Goal: Task Accomplishment & Management: Use online tool/utility

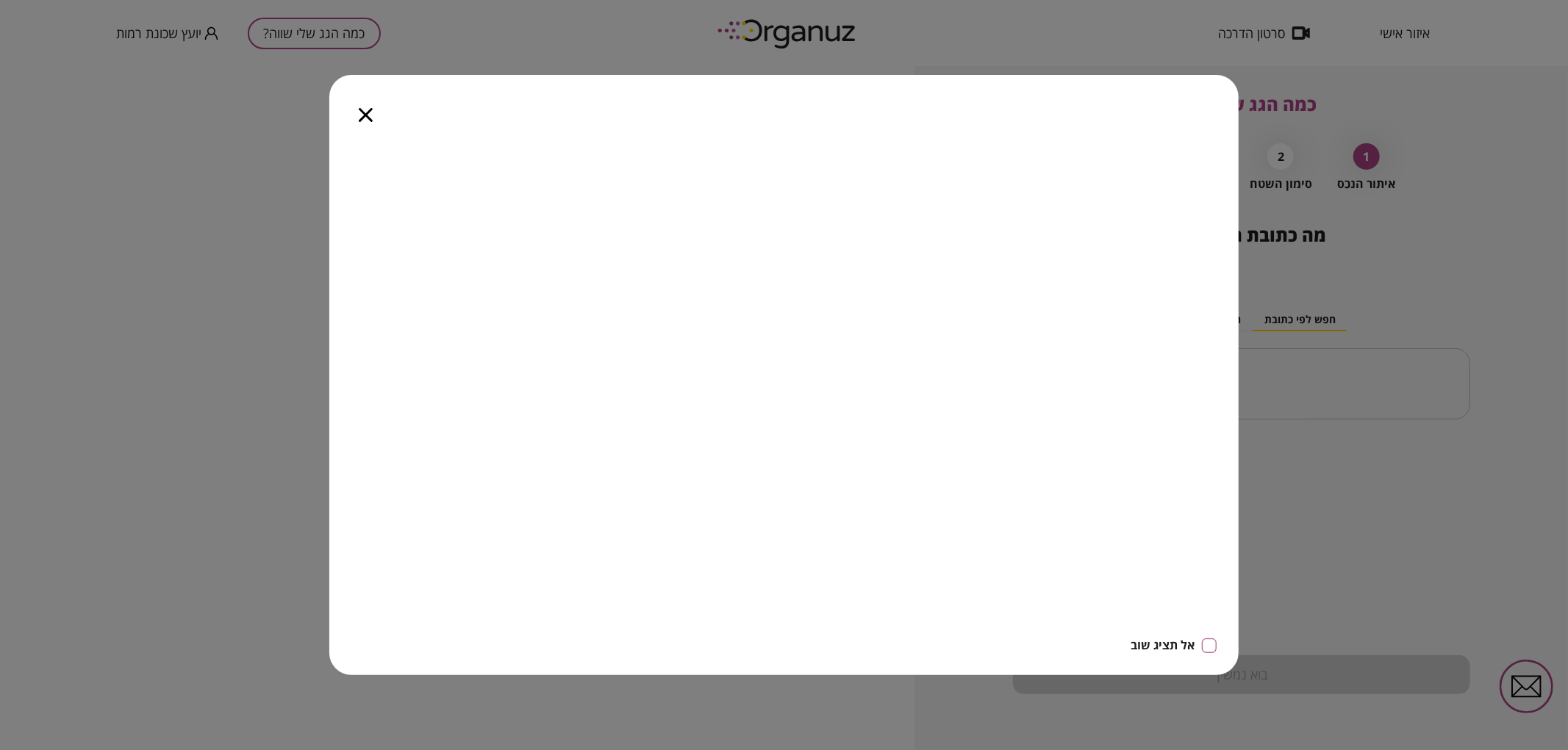
click at [366, 113] on icon "button" at bounding box center [366, 115] width 14 height 14
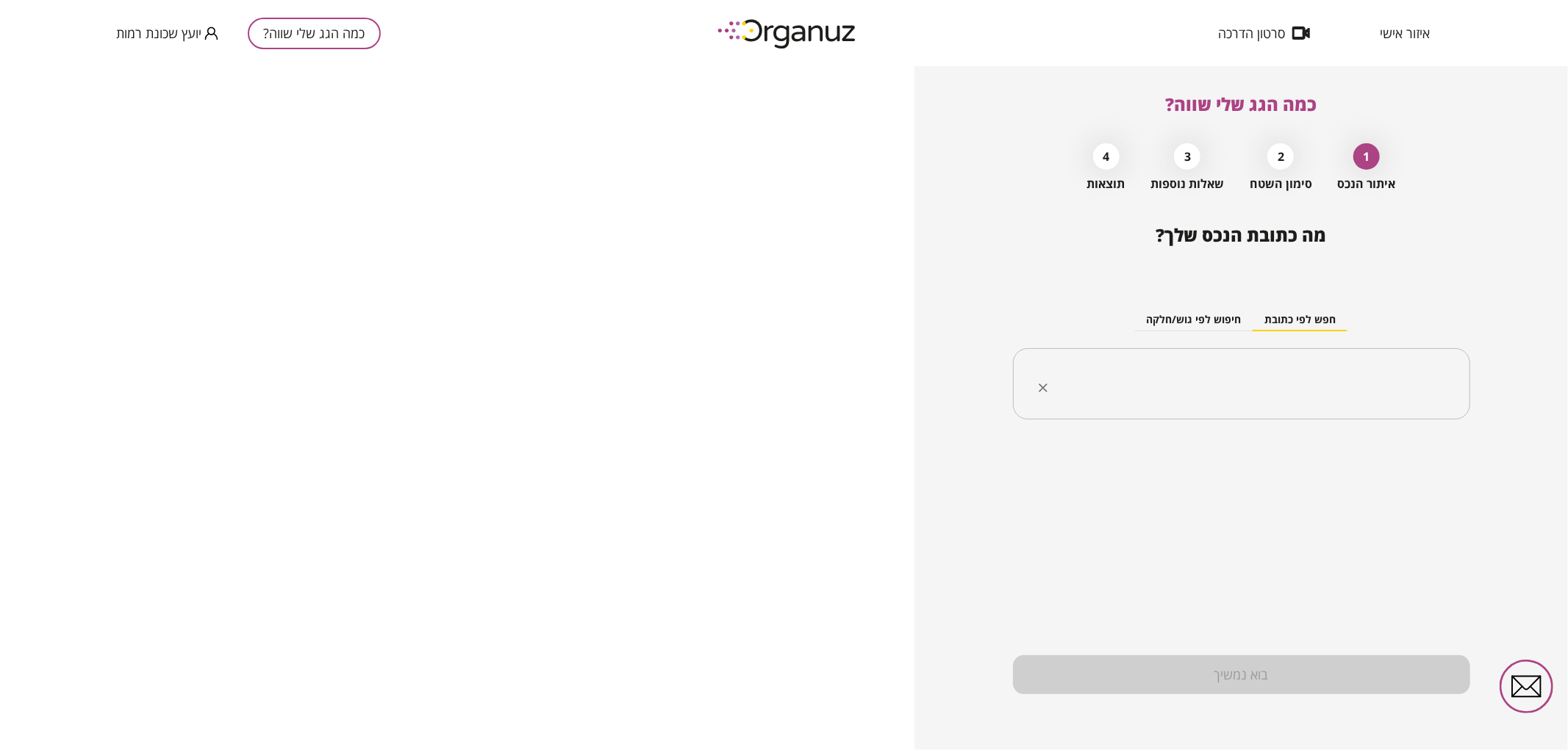
click at [1200, 373] on input "text" at bounding box center [1246, 383] width 410 height 37
type input "*"
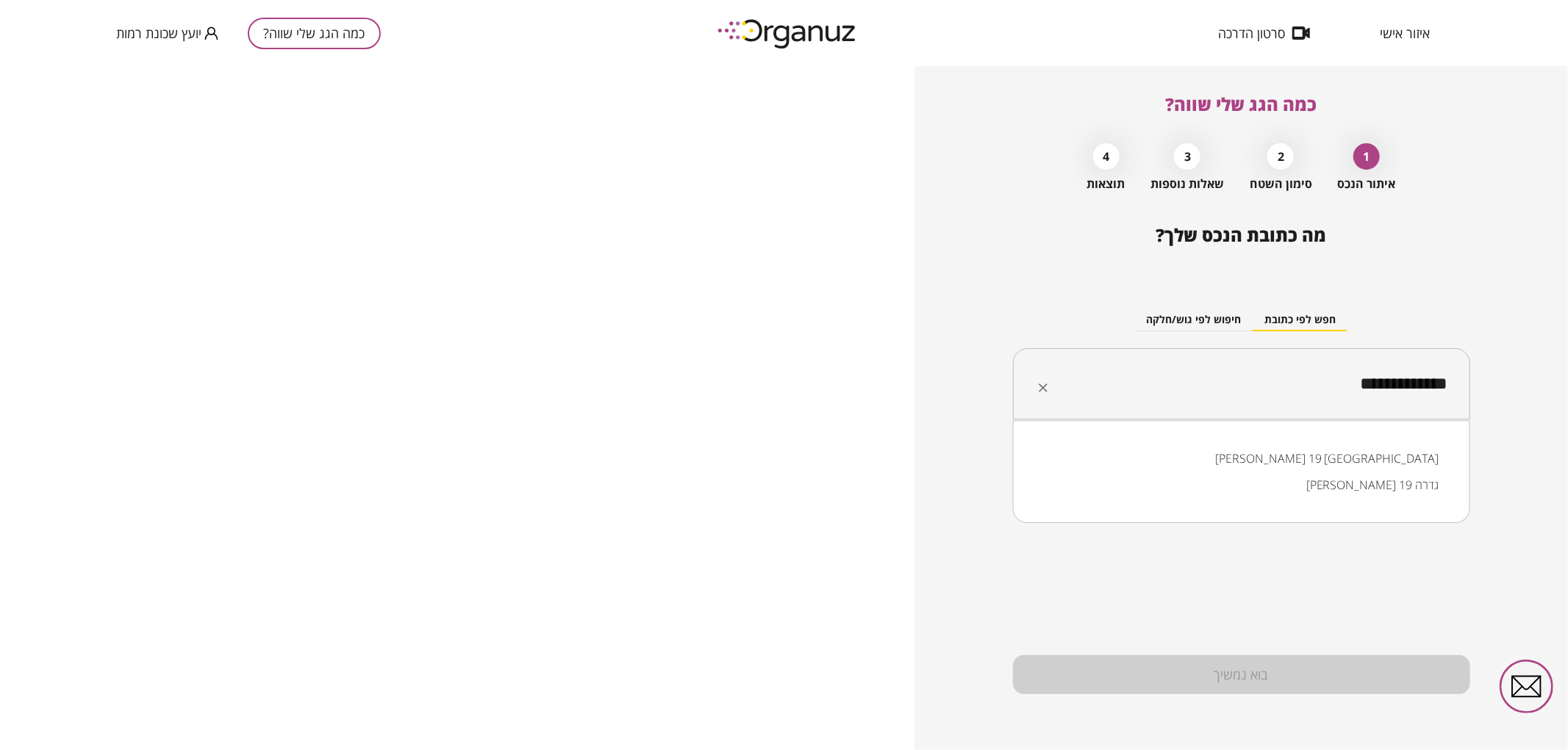
click at [1345, 450] on li "[PERSON_NAME] 19 [GEOGRAPHIC_DATA]" at bounding box center [1240, 458] width 418 height 26
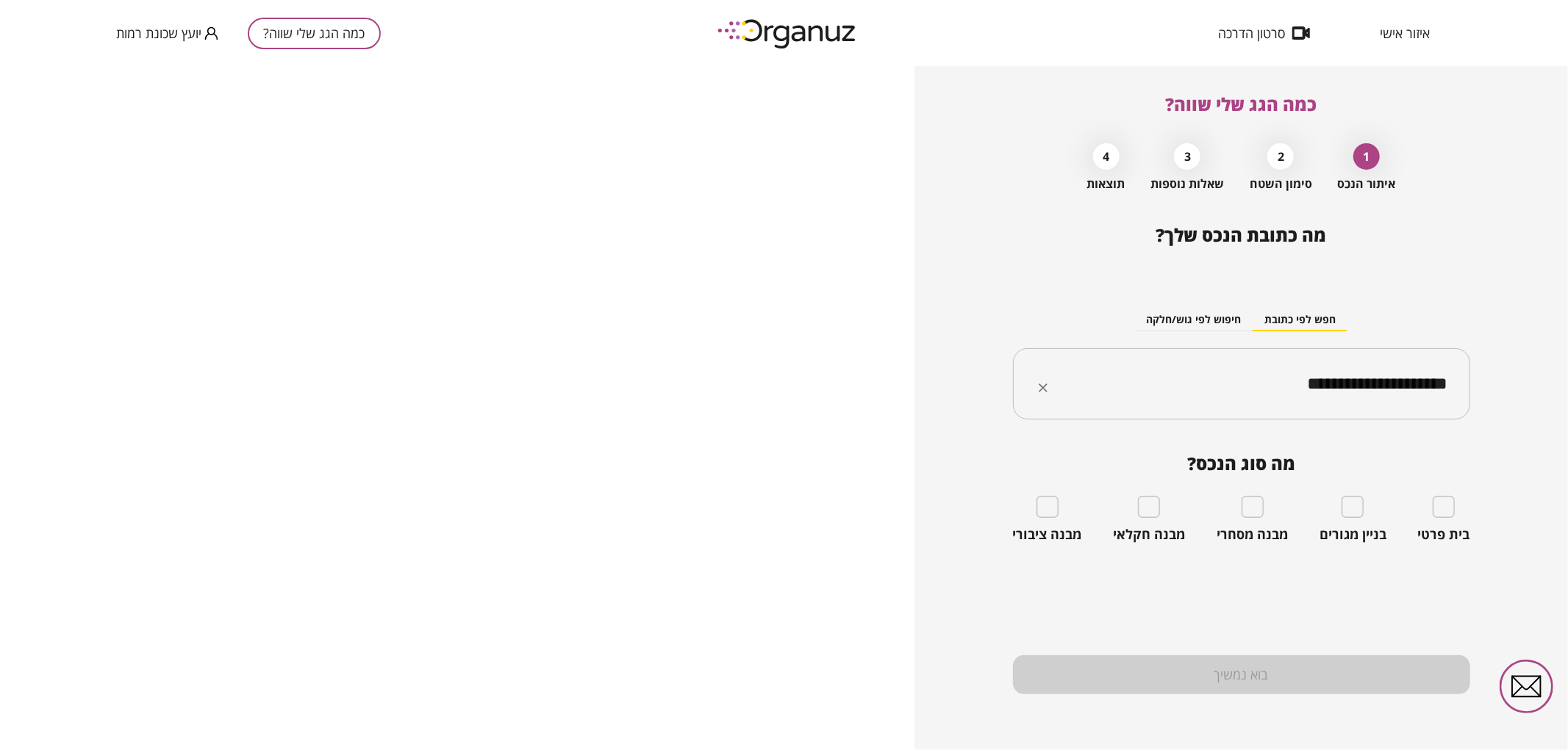
type input "**********"
click at [1455, 511] on div "בית פרטי" at bounding box center [1444, 519] width 52 height 47
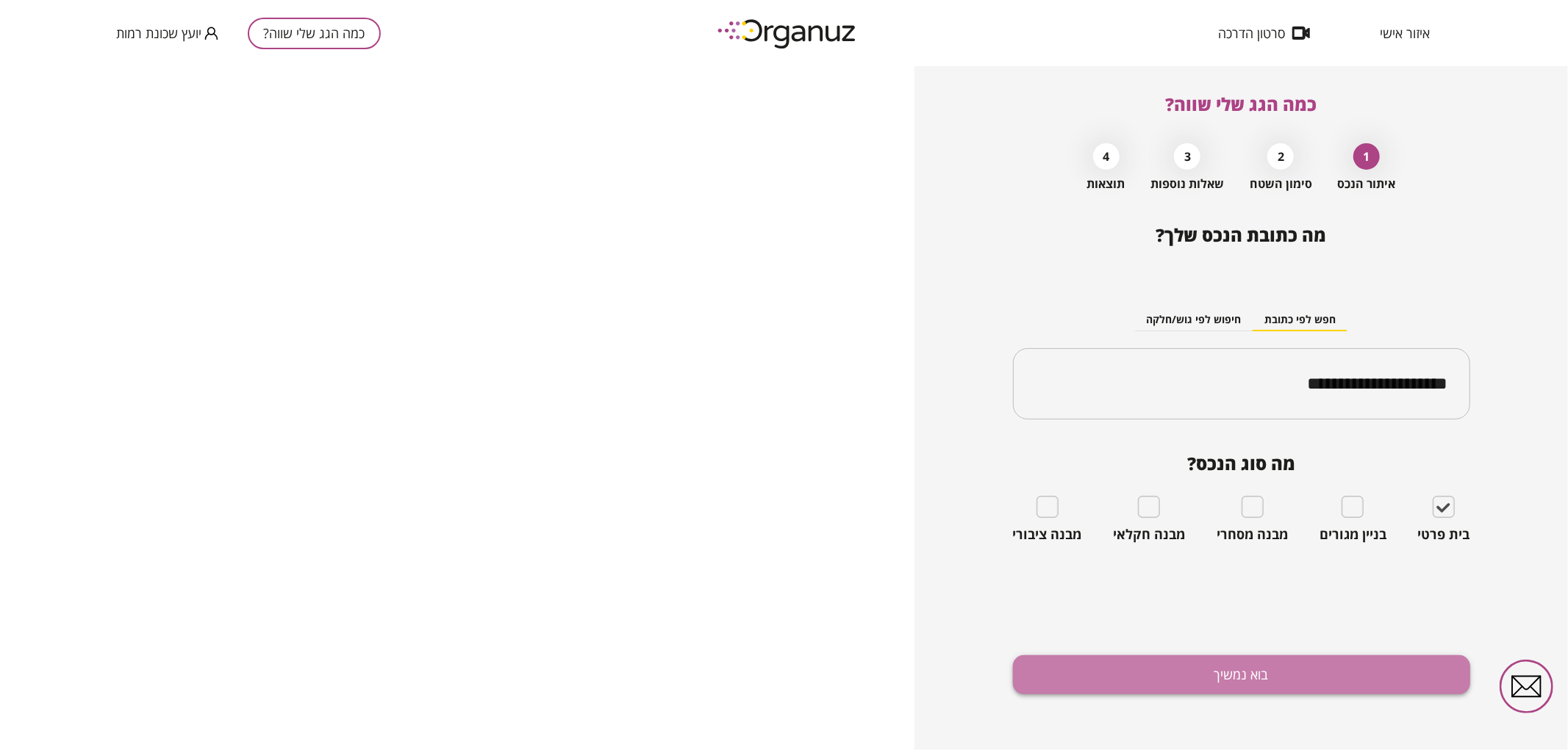
click at [1262, 677] on button "בוא נמשיך" at bounding box center [1241, 674] width 457 height 39
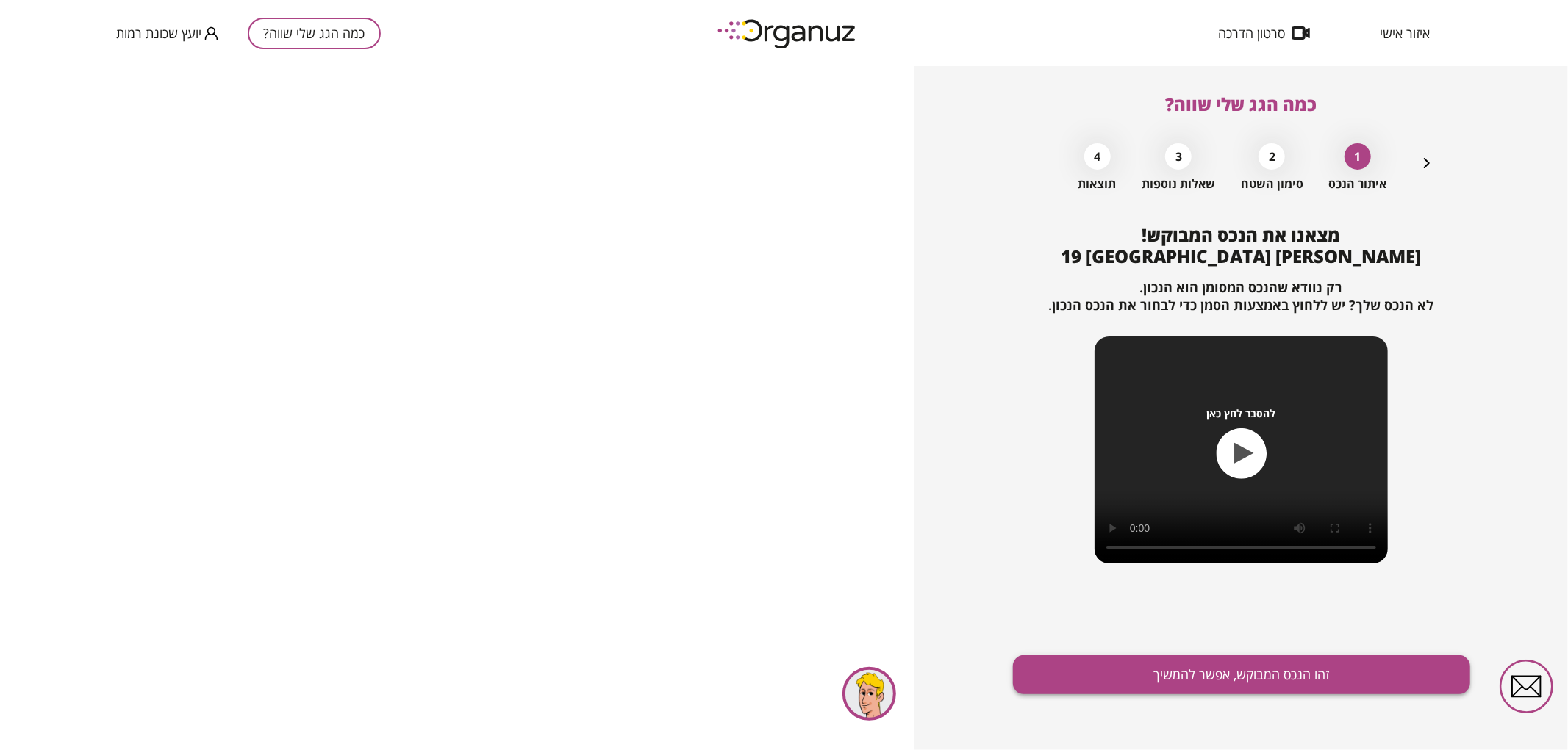
click at [1259, 672] on button "זהו הנכס המבוקש, אפשר להמשיך" at bounding box center [1241, 674] width 457 height 39
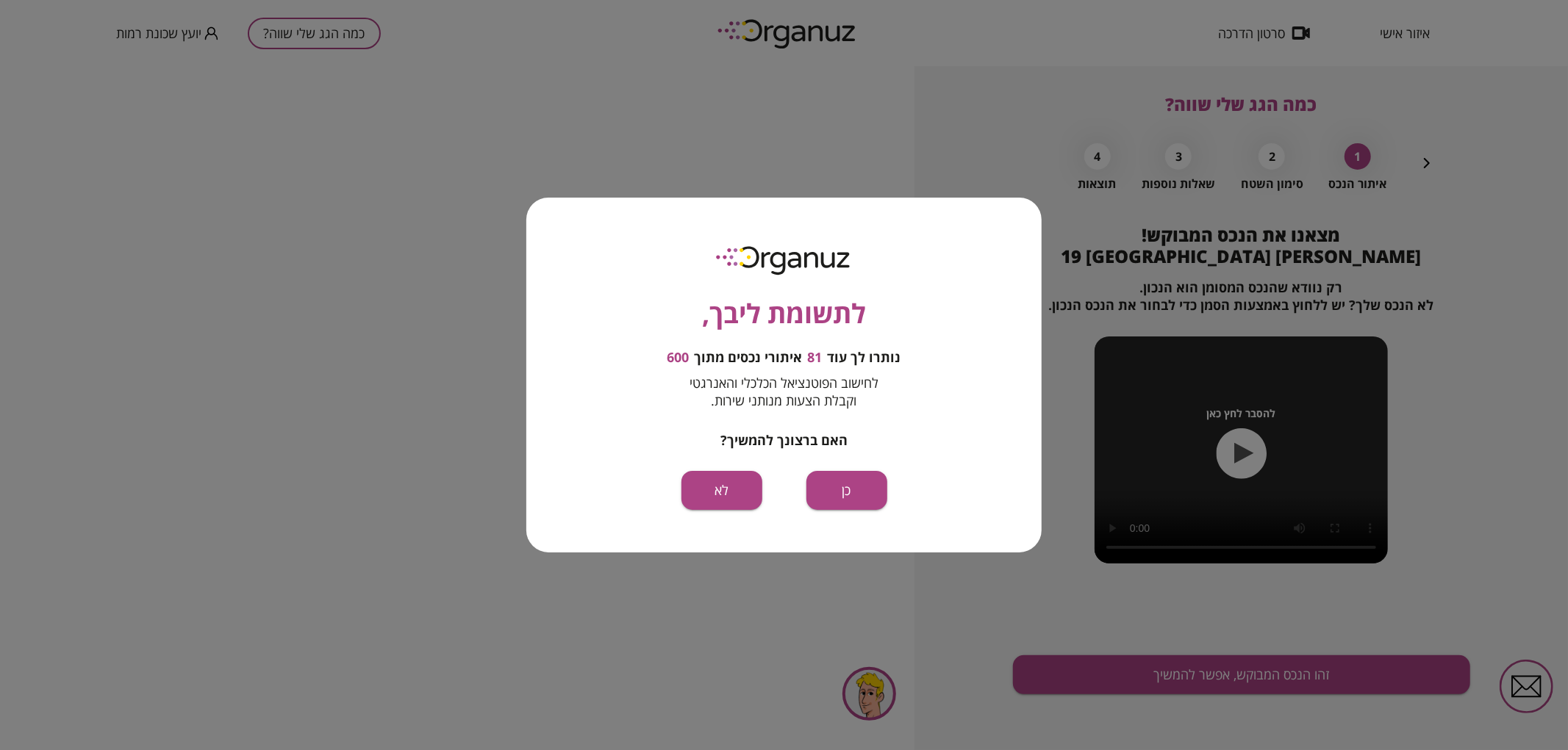
click at [860, 496] on button "כן" at bounding box center [846, 490] width 81 height 39
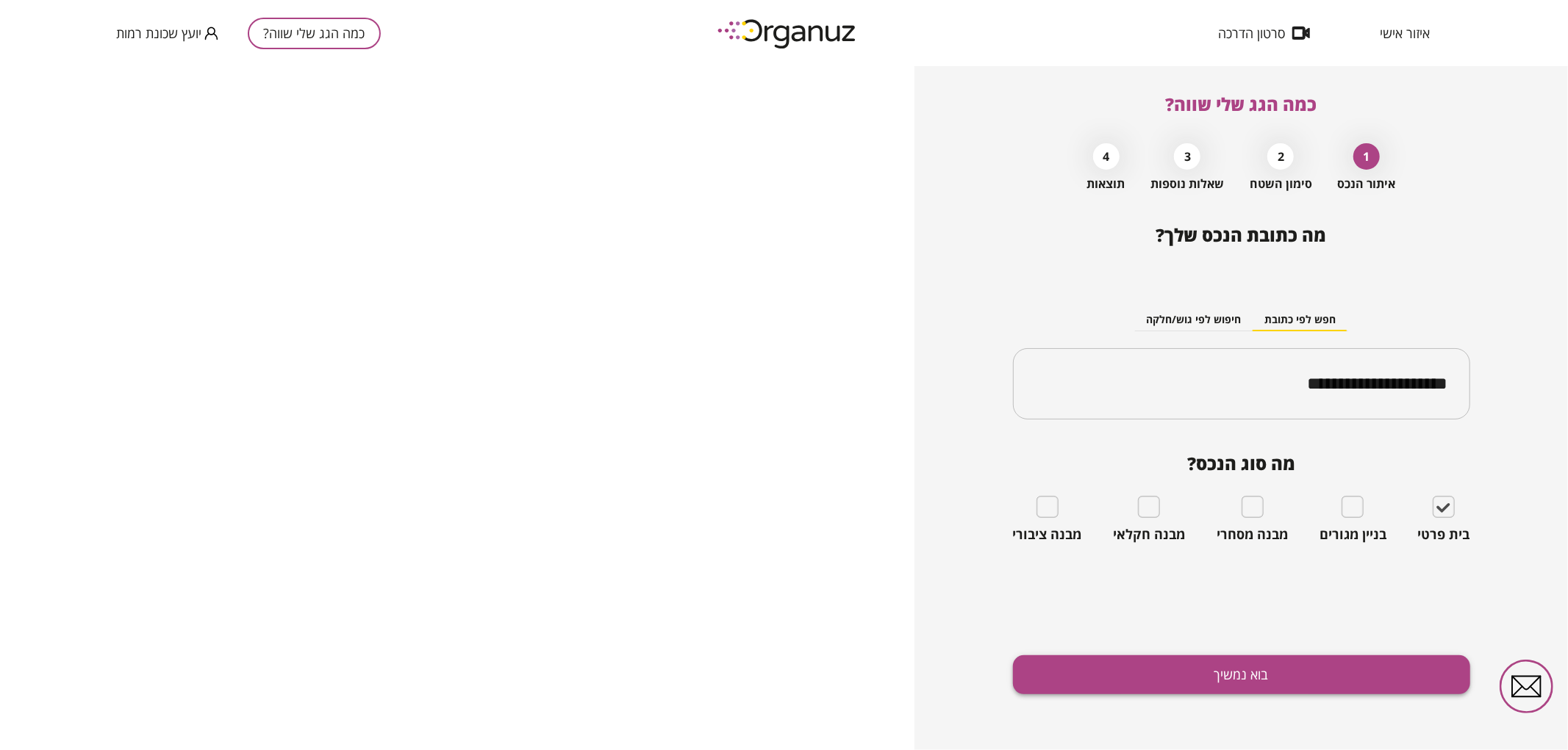
click at [1349, 659] on button "בוא נמשיך" at bounding box center [1241, 674] width 457 height 39
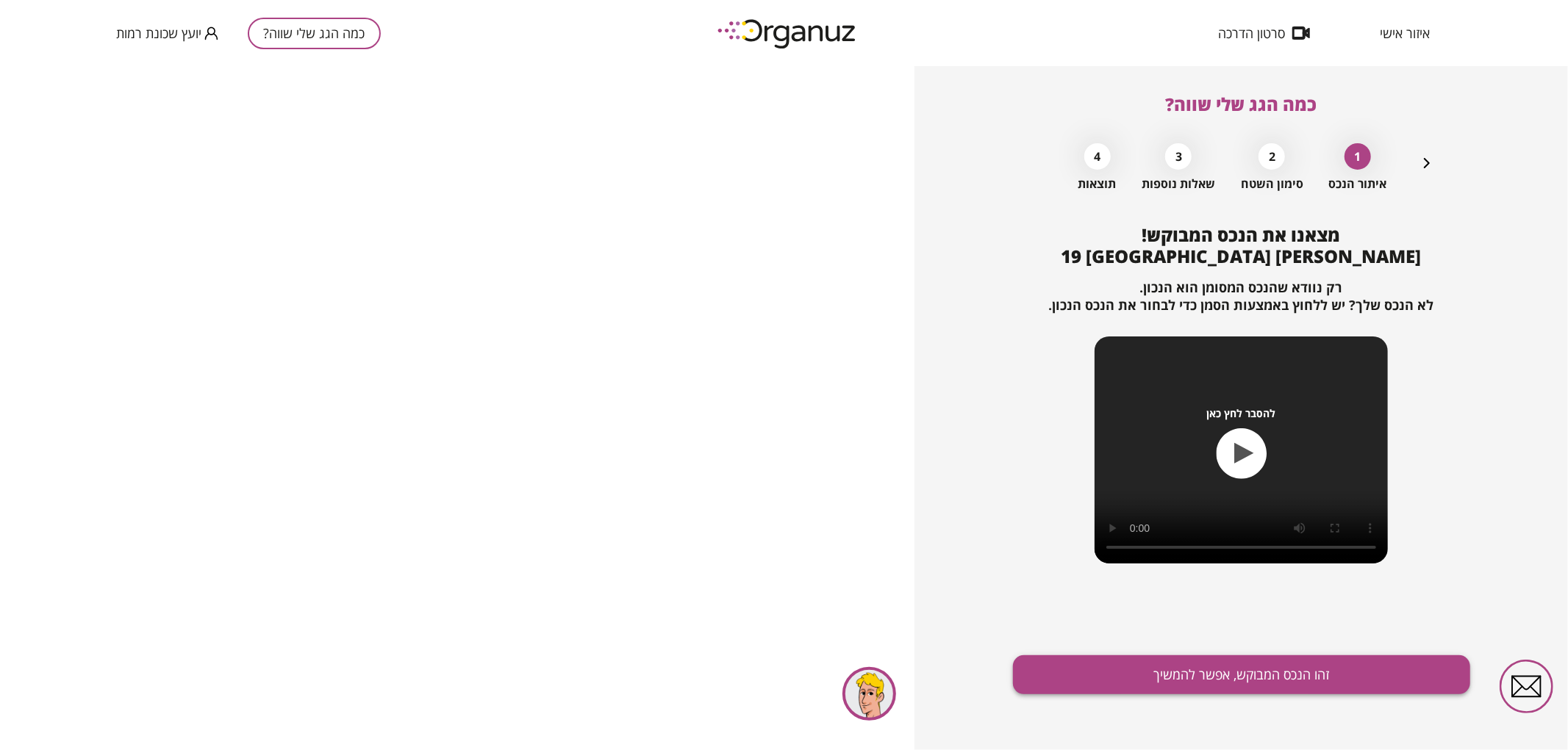
click at [1281, 672] on button "זהו הנכס המבוקש, אפשר להמשיך" at bounding box center [1241, 674] width 457 height 39
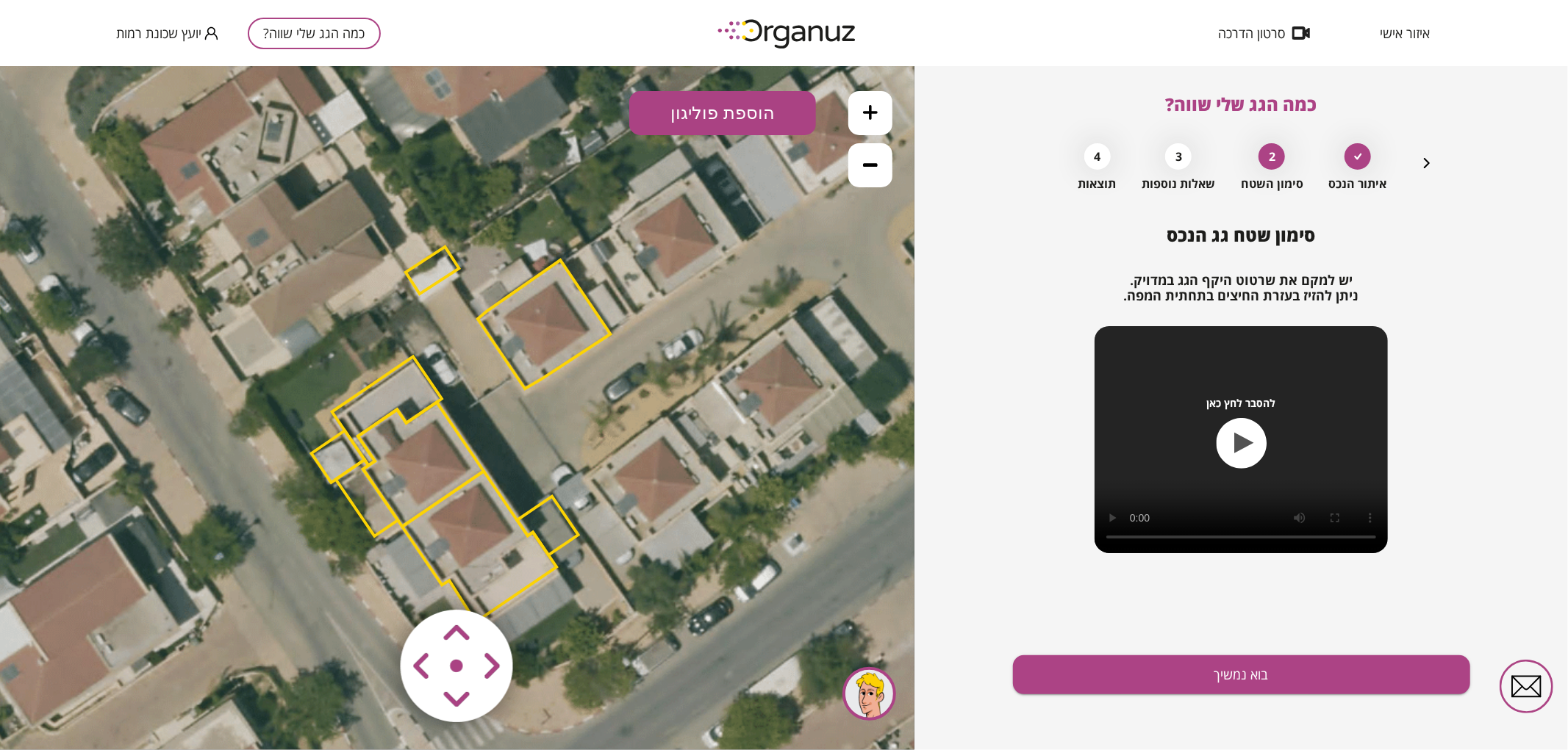
drag, startPoint x: 404, startPoint y: 540, endPoint x: 407, endPoint y: 566, distance: 26.2
click at [407, 566] on icon at bounding box center [460, 438] width 1158 height 1157
click at [457, 539] on polygon at bounding box center [479, 546] width 155 height 151
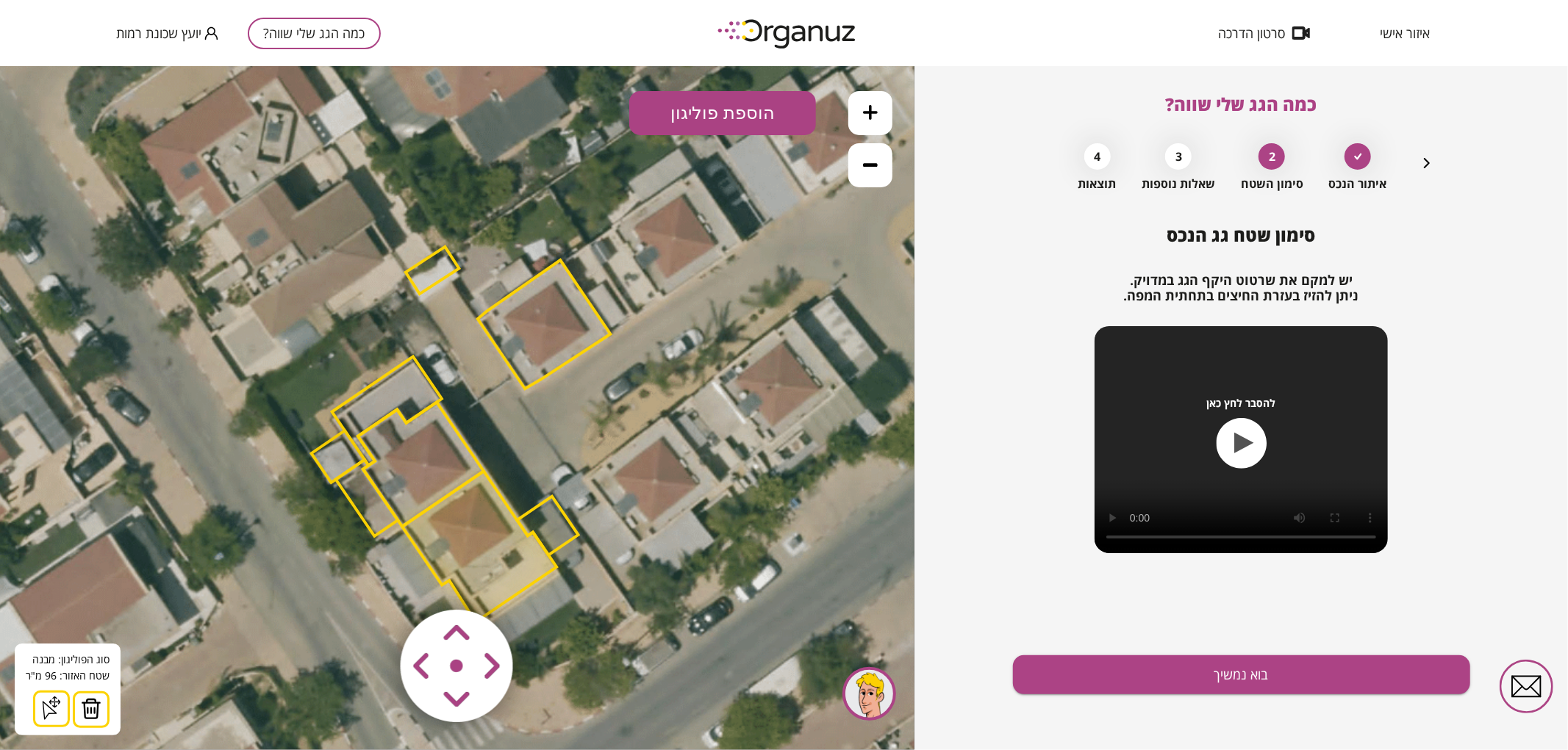
click at [99, 699] on button at bounding box center [91, 709] width 37 height 37
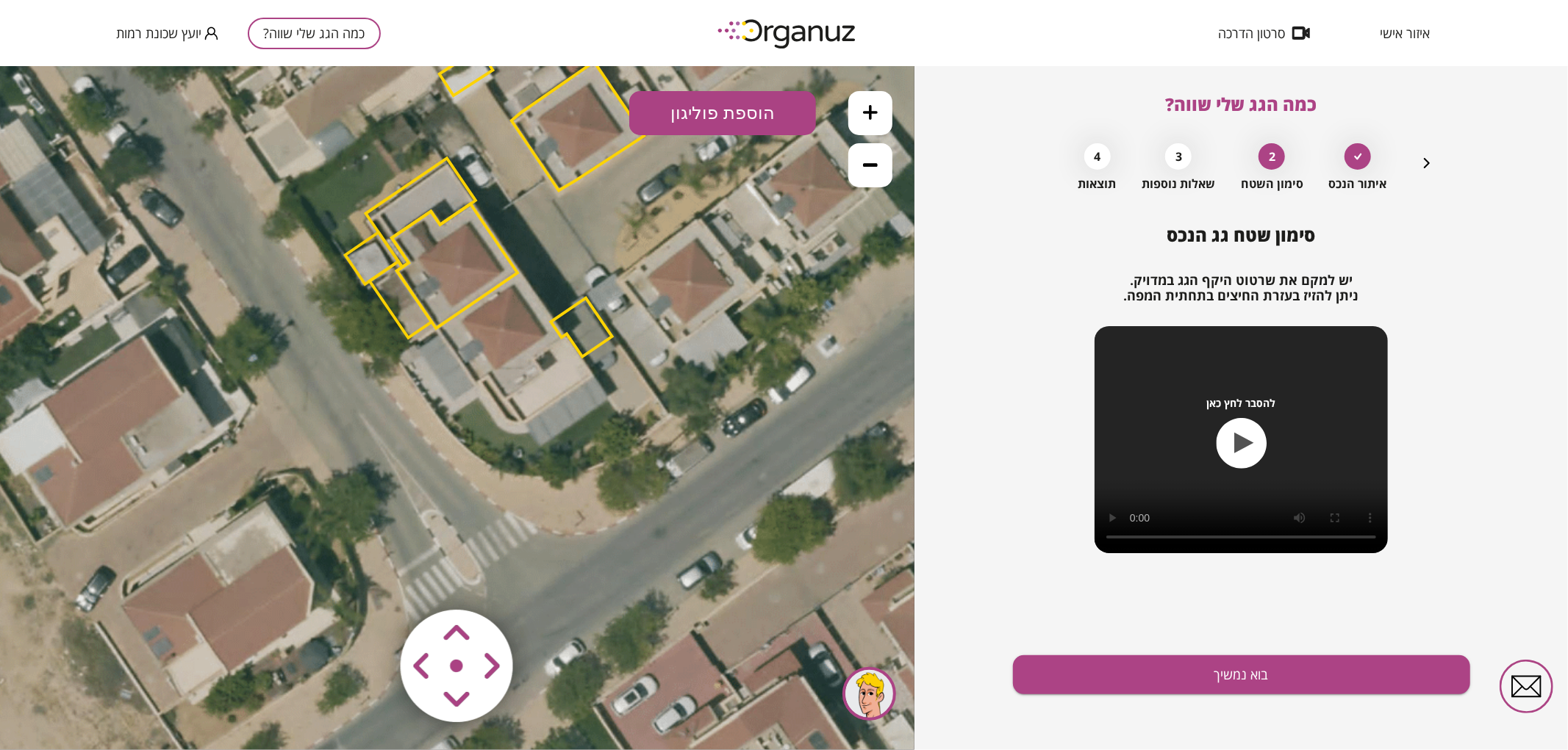
drag, startPoint x: 614, startPoint y: 449, endPoint x: 648, endPoint y: 251, distance: 200.9
click at [648, 251] on icon at bounding box center [494, 240] width 1158 height 1157
click at [560, 345] on icon at bounding box center [494, 240] width 1158 height 1157
click at [577, 331] on polygon at bounding box center [580, 327] width 61 height 59
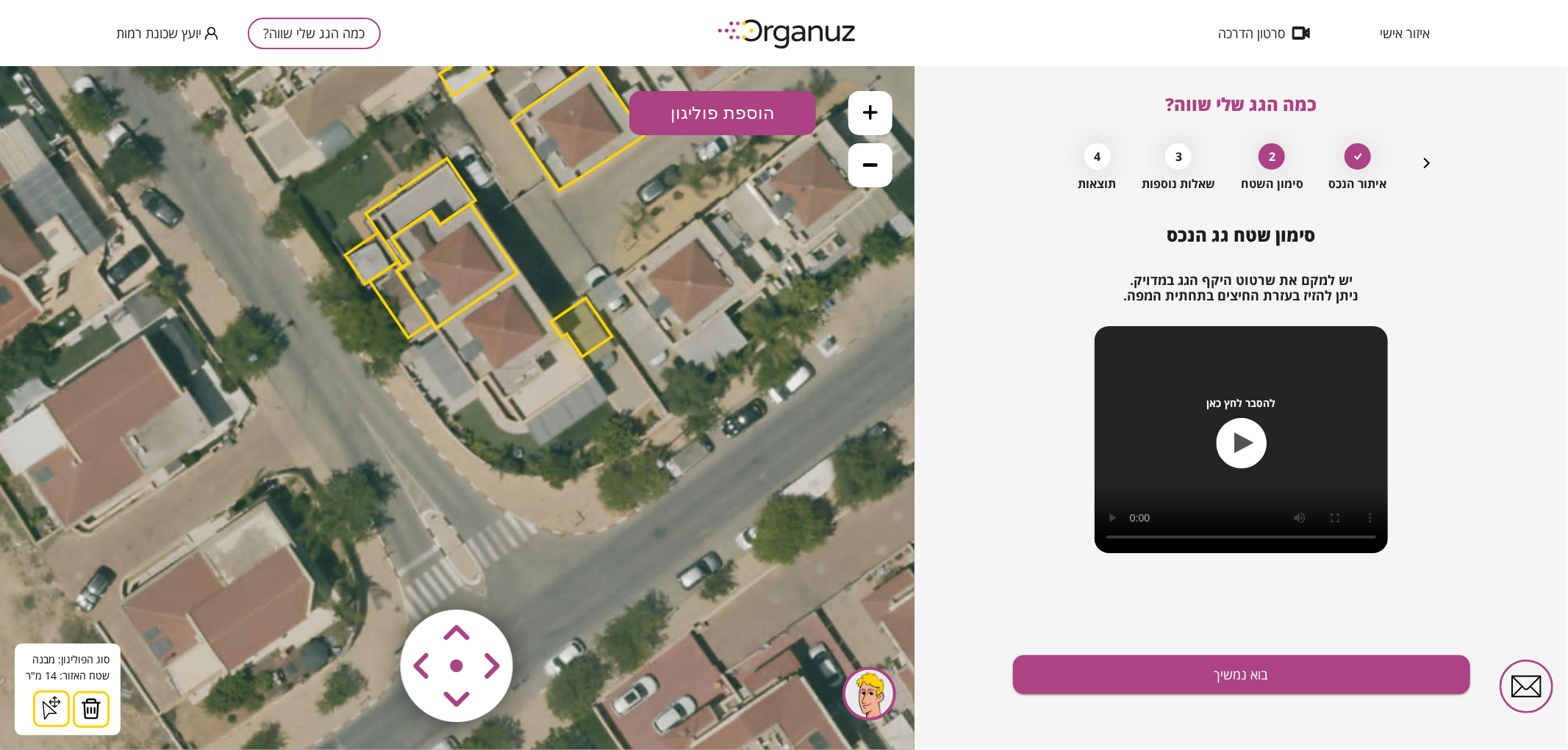
click at [85, 700] on img at bounding box center [91, 708] width 21 height 22
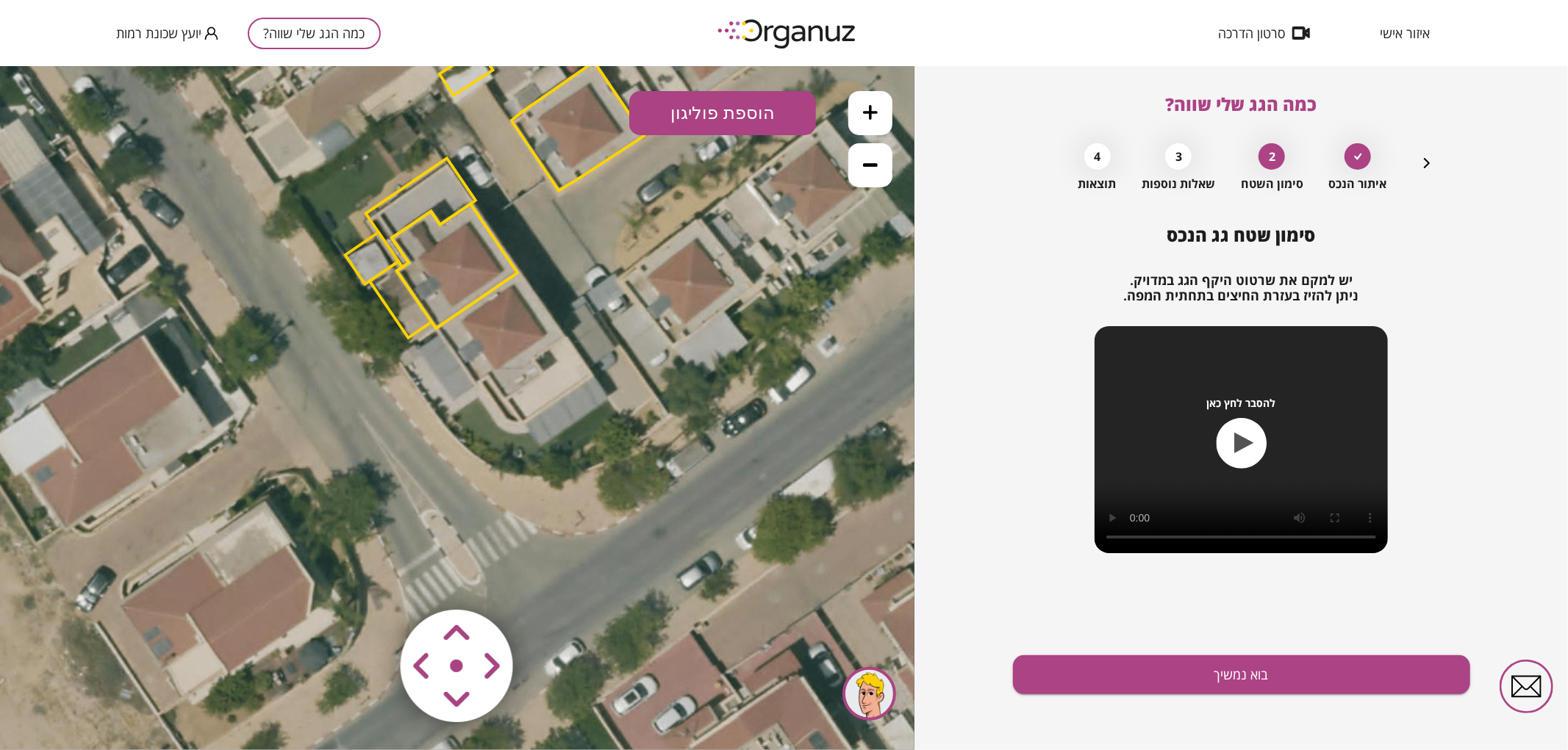
click at [421, 276] on polygon at bounding box center [454, 266] width 126 height 124
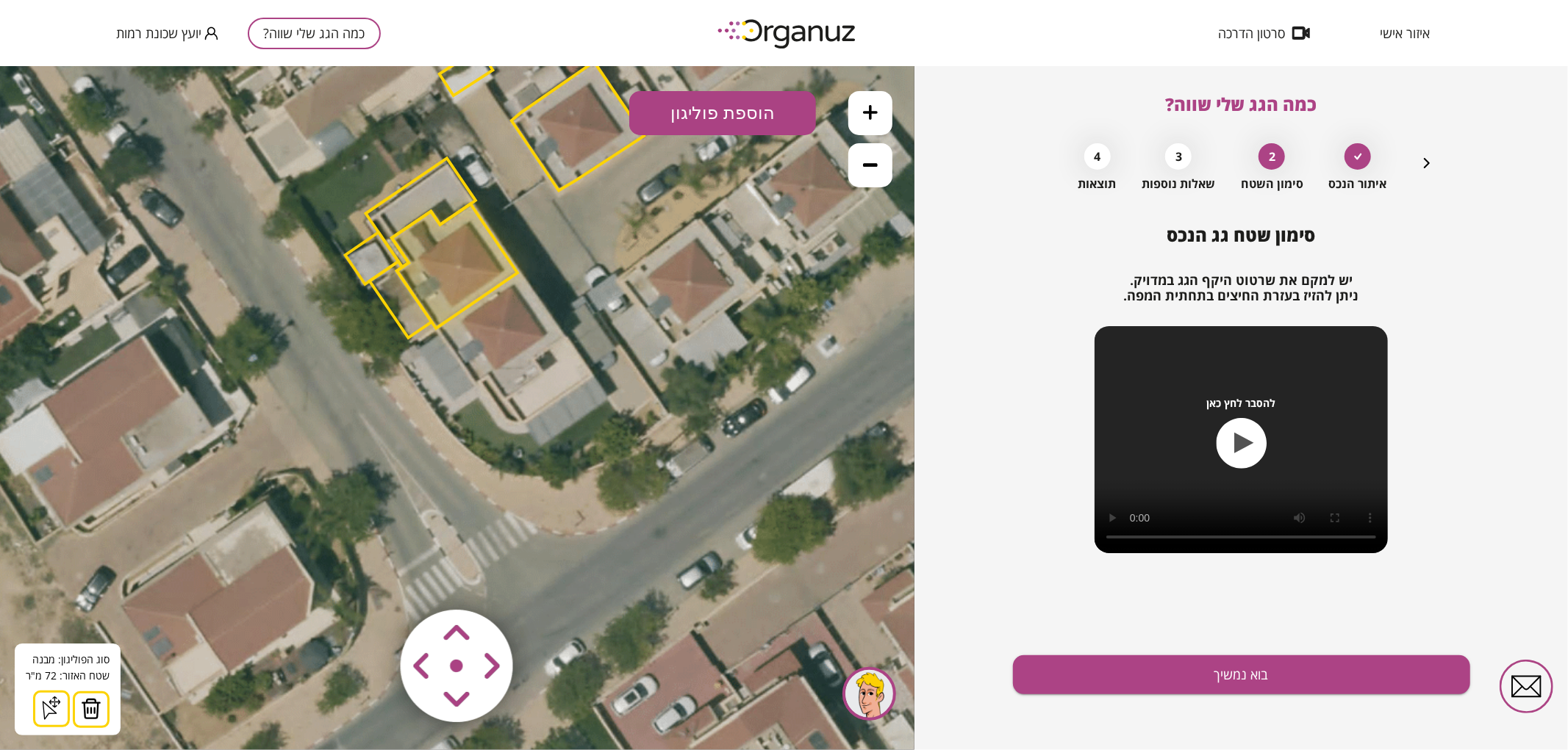
click at [85, 723] on button at bounding box center [91, 709] width 37 height 37
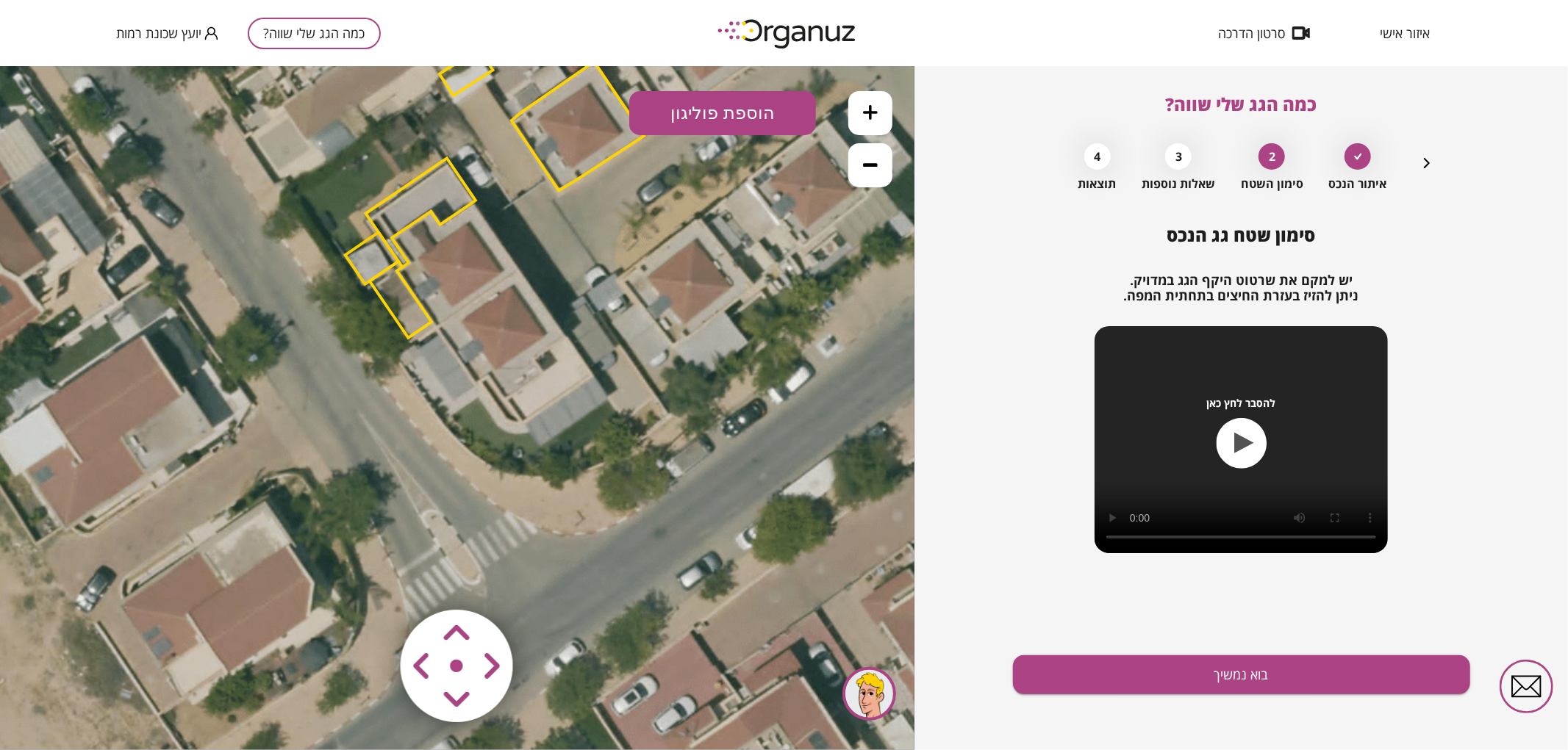
click at [421, 191] on polygon at bounding box center [420, 212] width 110 height 109
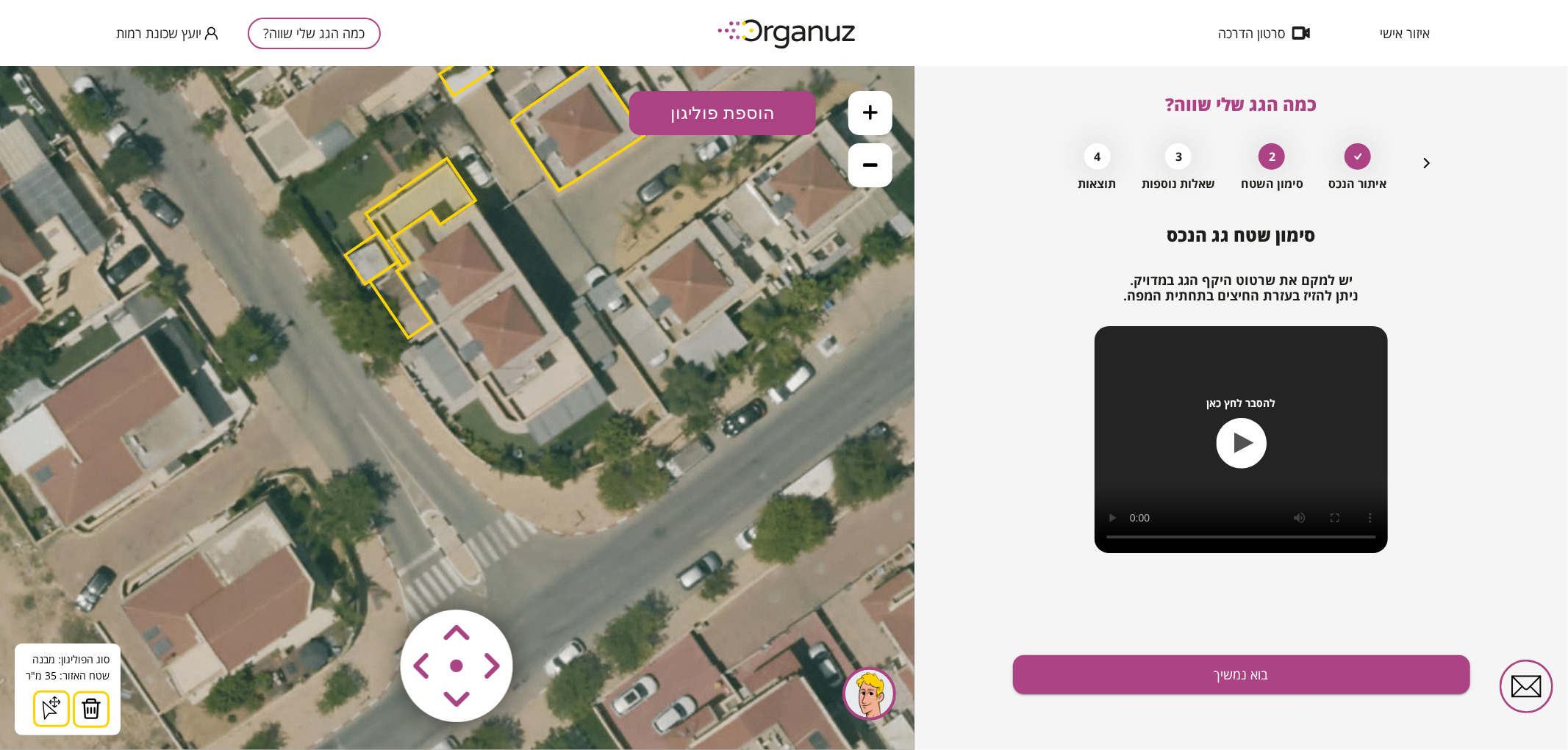
click at [99, 711] on button at bounding box center [91, 709] width 37 height 37
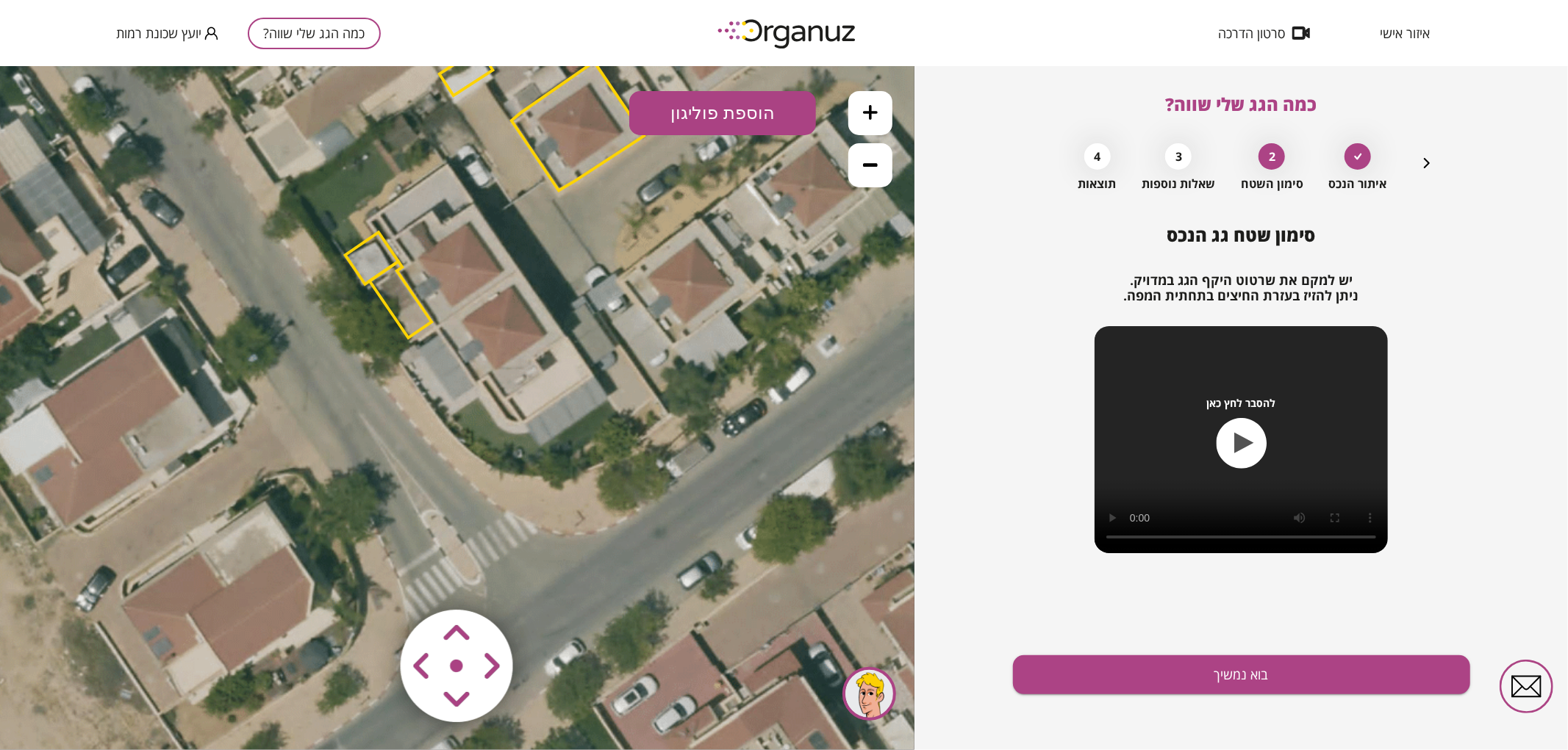
click at [366, 255] on polygon at bounding box center [372, 258] width 53 height 52
click at [85, 705] on img at bounding box center [91, 708] width 21 height 22
click at [387, 302] on polygon at bounding box center [400, 299] width 62 height 77
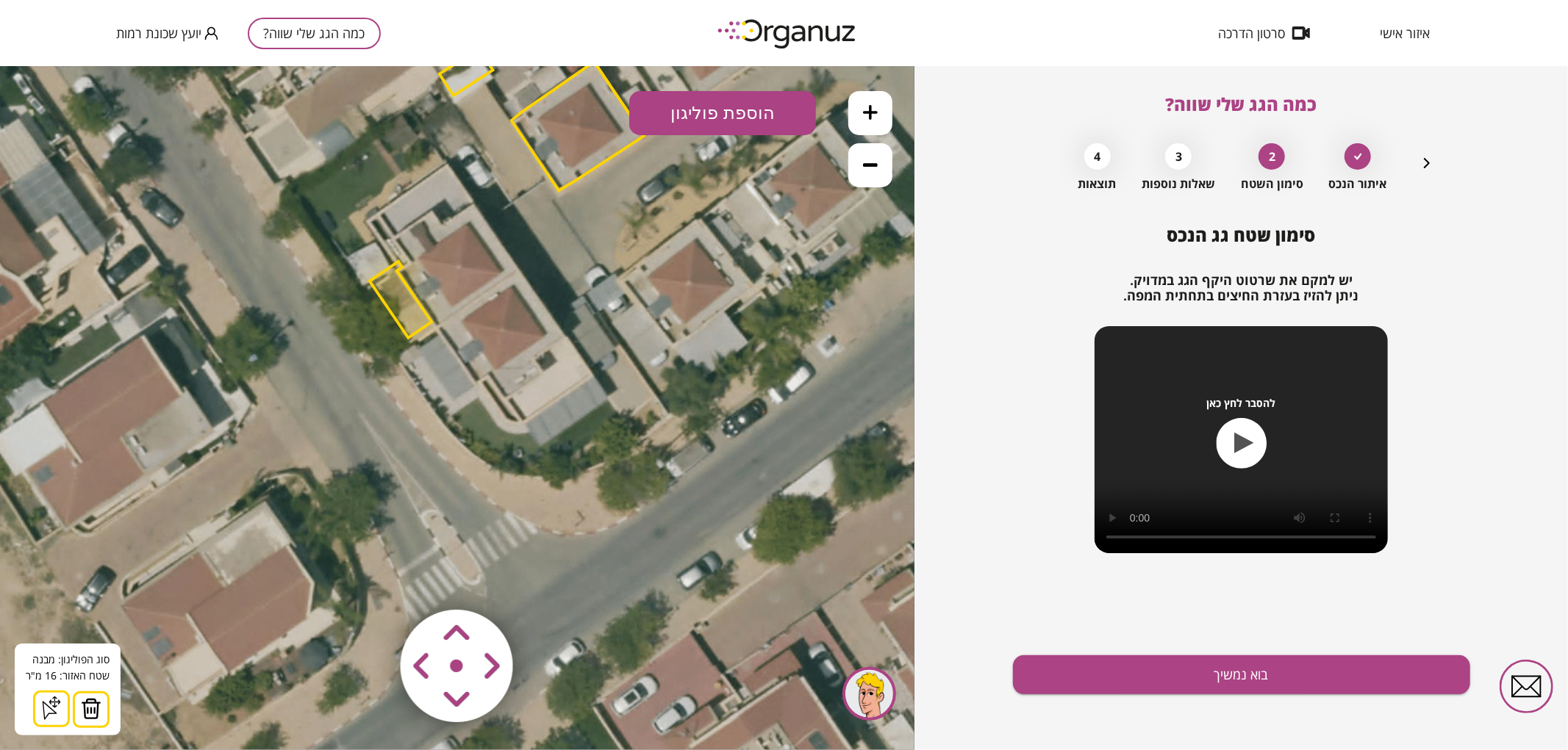
click at [89, 724] on button at bounding box center [91, 709] width 37 height 37
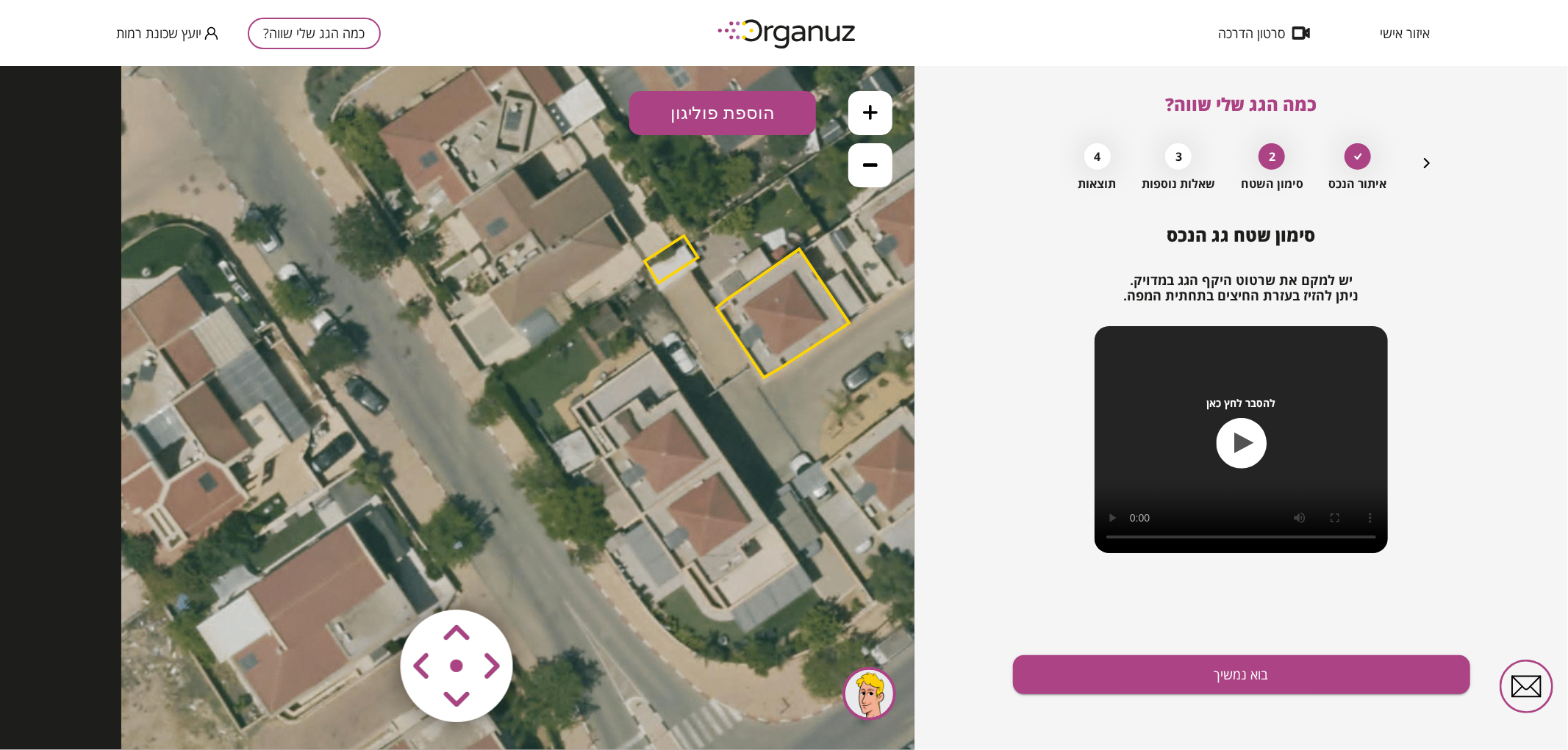
drag, startPoint x: 322, startPoint y: 432, endPoint x: 531, endPoint y: 619, distance: 280.4
click at [529, 619] on div ".st0 { fill: #FFFFFF; } 0" at bounding box center [456, 406] width 914 height 684
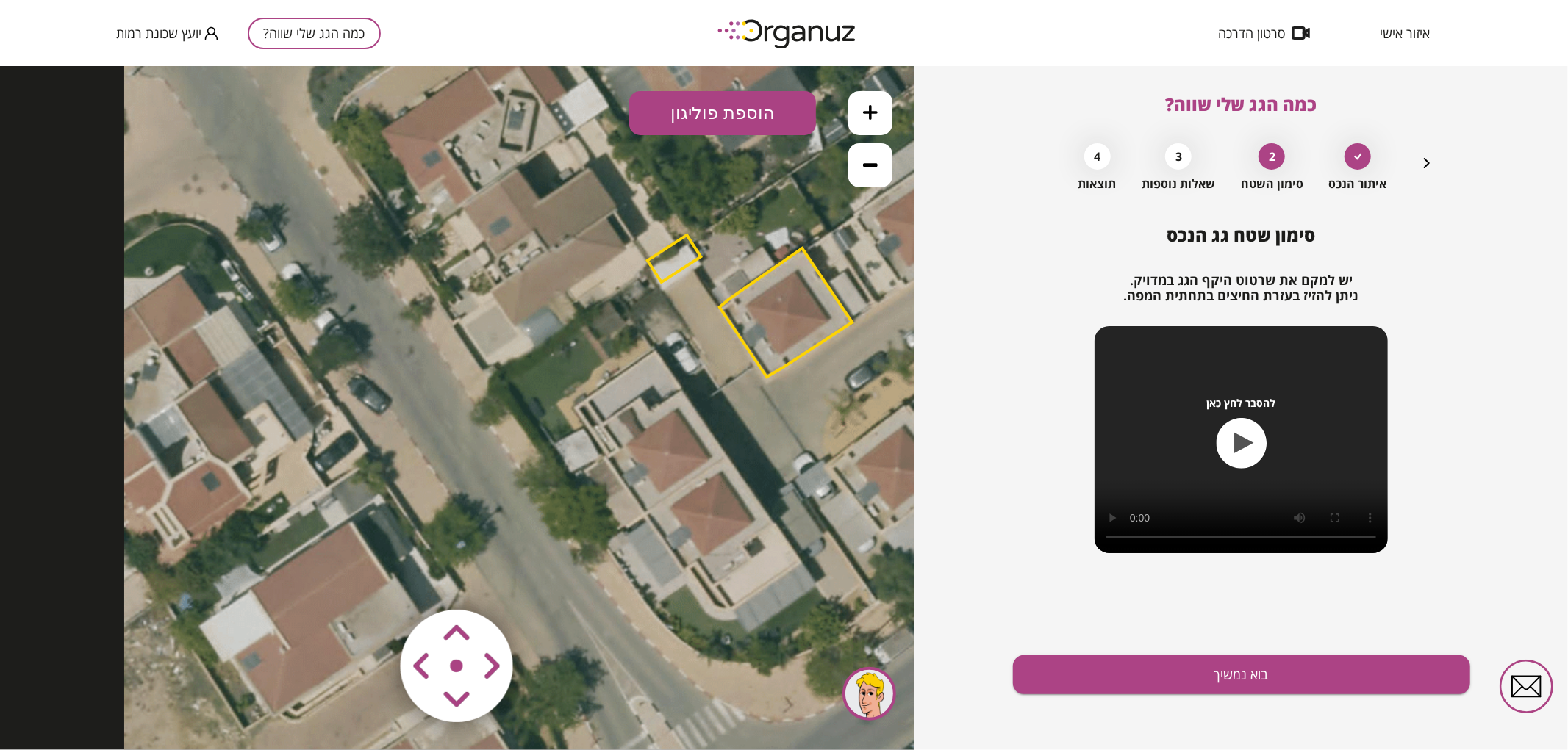
click at [885, 97] on button at bounding box center [870, 113] width 44 height 44
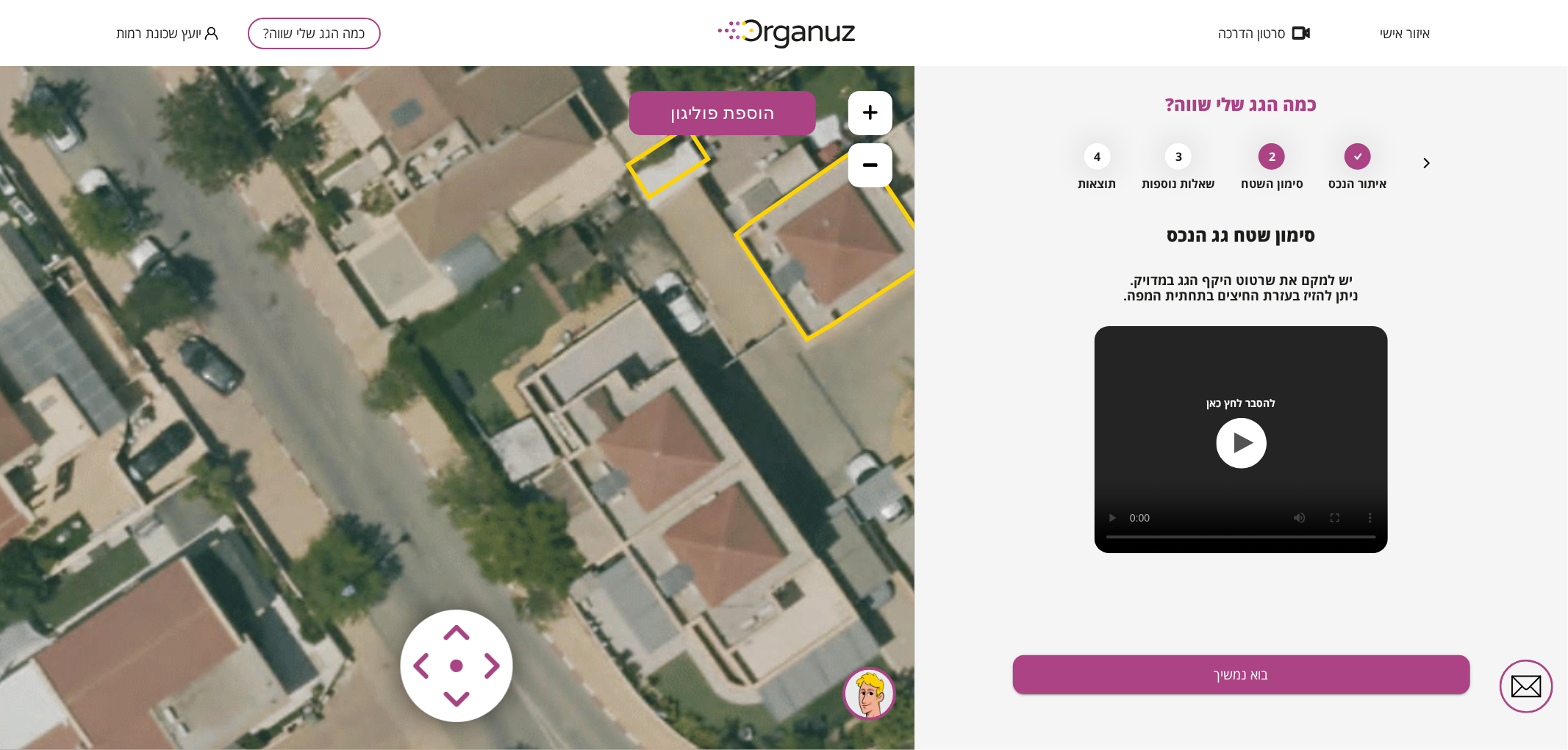
drag, startPoint x: 763, startPoint y: 281, endPoint x: 535, endPoint y: 262, distance: 228.8
click at [535, 262] on icon at bounding box center [711, 414] width 1737 height 1737
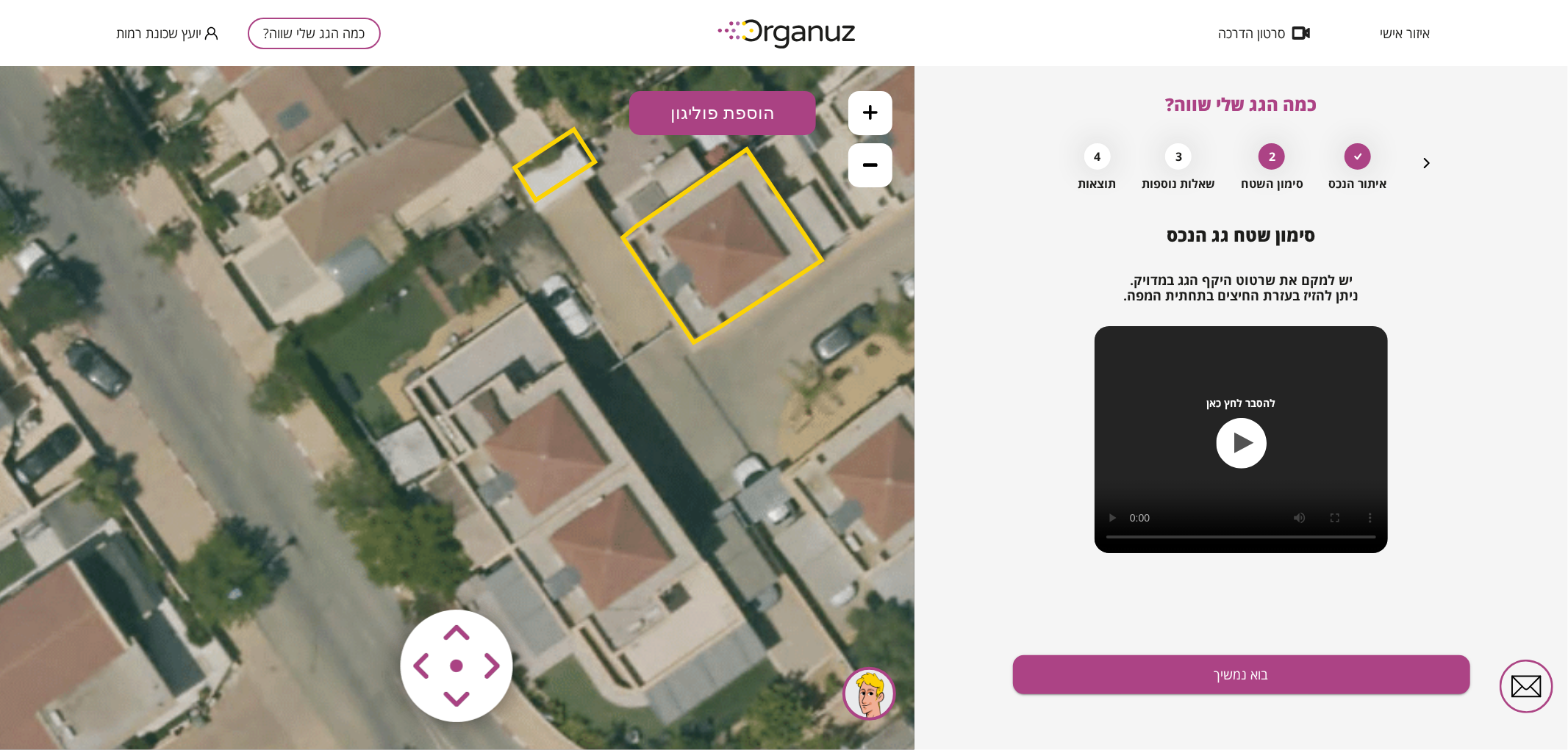
click at [698, 126] on button "הוספת פוליגון" at bounding box center [722, 113] width 187 height 44
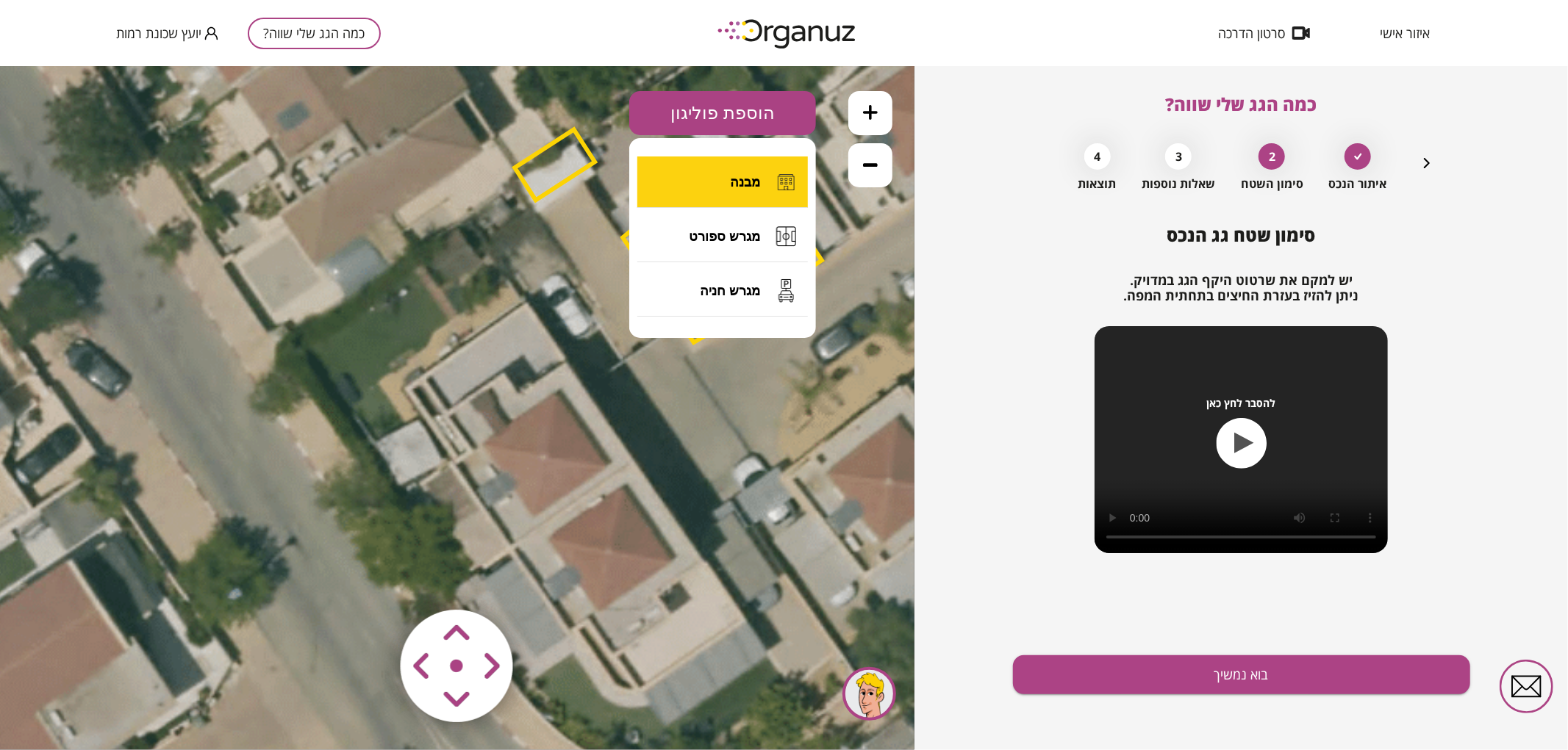
click at [691, 181] on button "מבנה" at bounding box center [722, 182] width 171 height 52
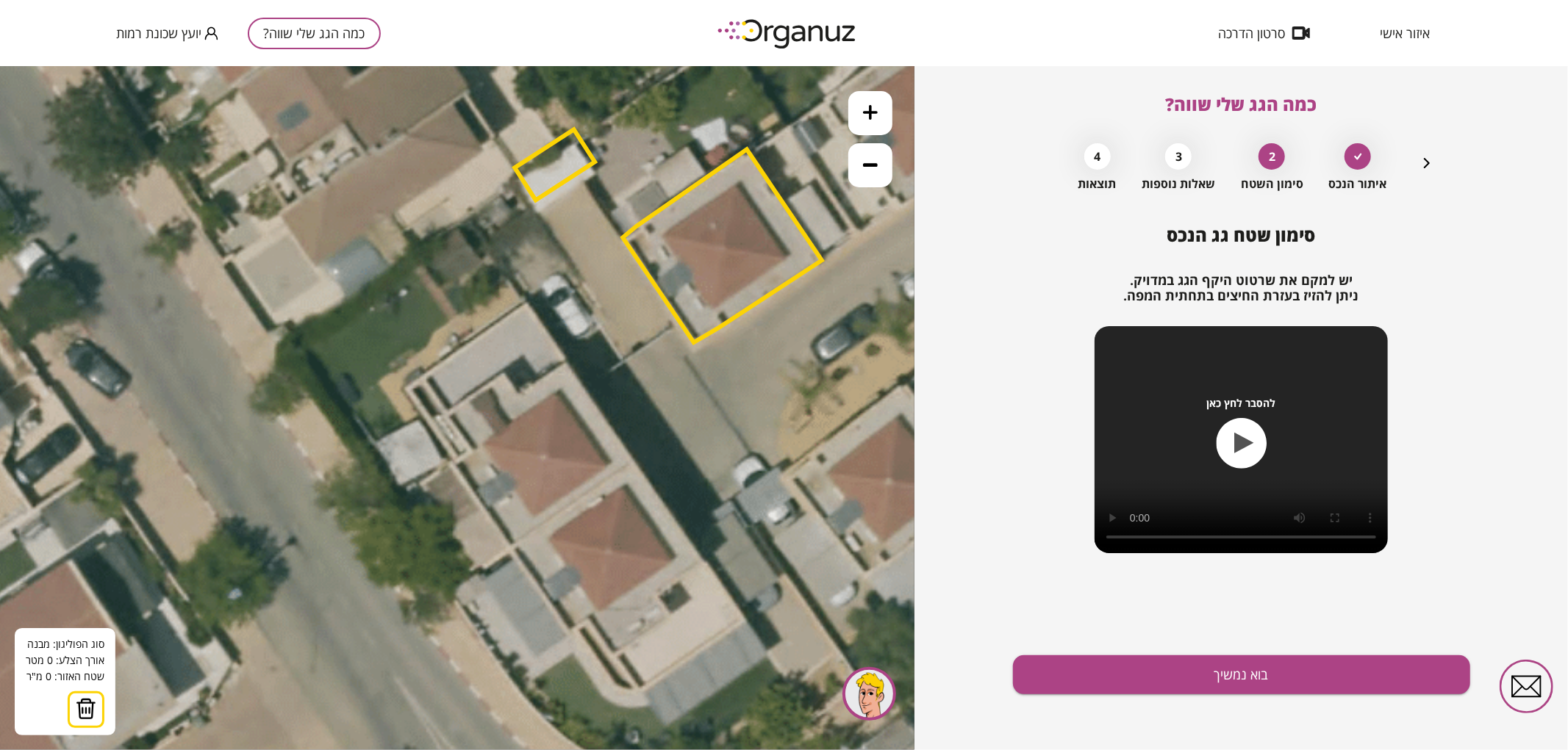
click at [519, 390] on icon at bounding box center [597, 417] width 1737 height 1737
click at [566, 361] on polygon at bounding box center [543, 375] width 48 height 30
click at [633, 457] on polygon at bounding box center [576, 408] width 114 height 96
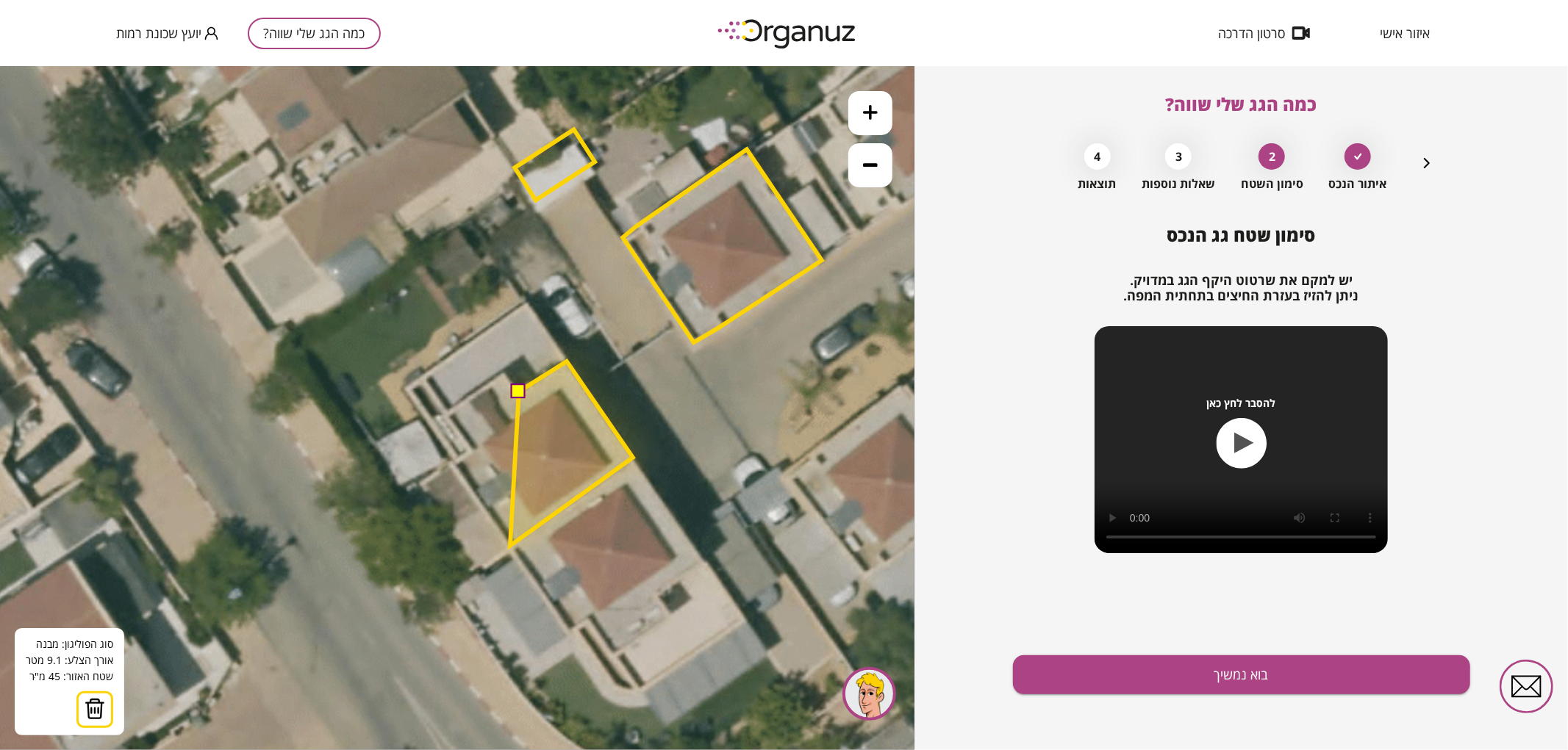
click at [510, 545] on polygon at bounding box center [571, 452] width 123 height 185
click at [452, 463] on polygon at bounding box center [542, 452] width 181 height 185
click at [471, 452] on polygon at bounding box center [542, 452] width 181 height 185
click at [443, 416] on polygon at bounding box center [538, 452] width 190 height 185
click at [505, 373] on polygon at bounding box center [538, 452] width 190 height 185
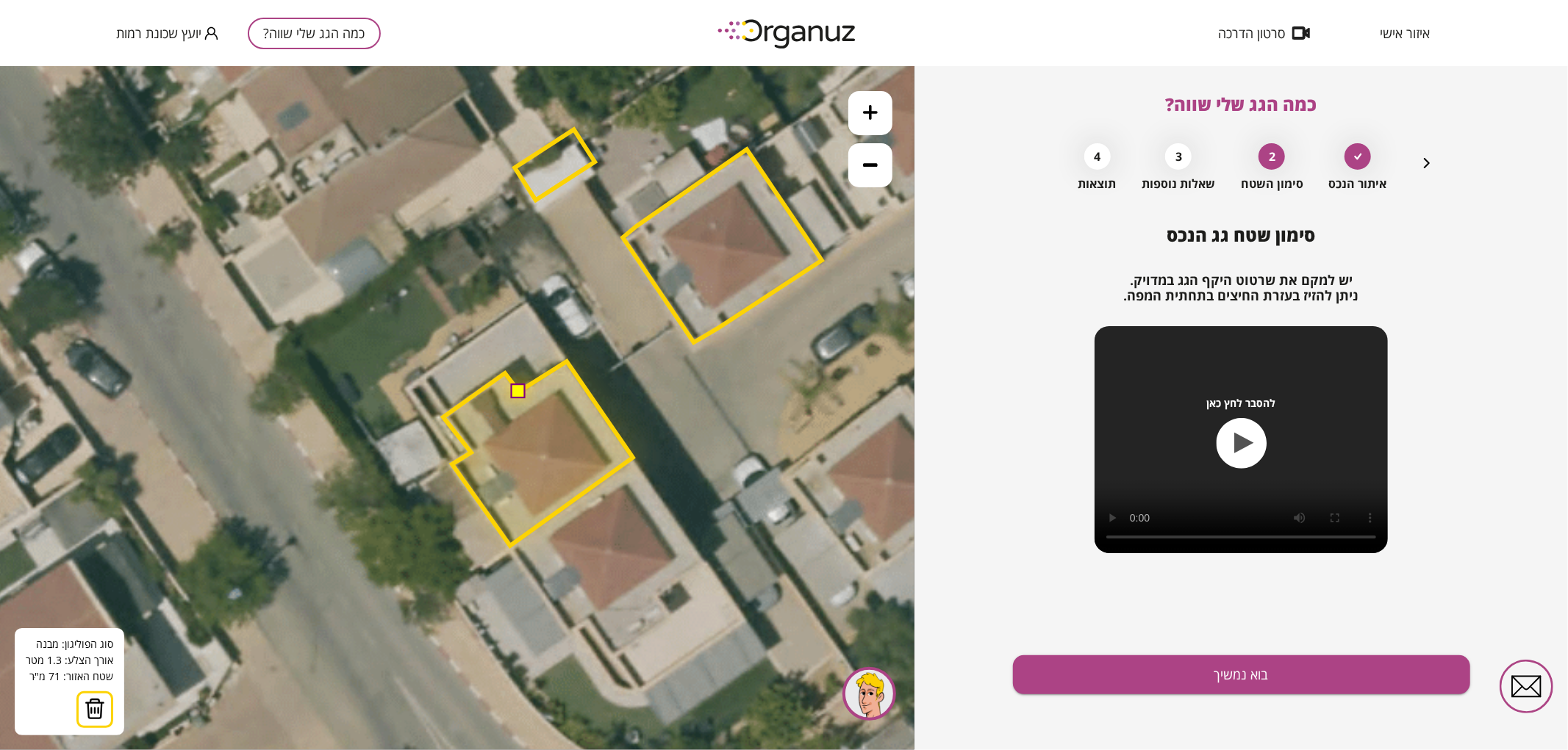
click at [519, 388] on button at bounding box center [517, 389] width 15 height 15
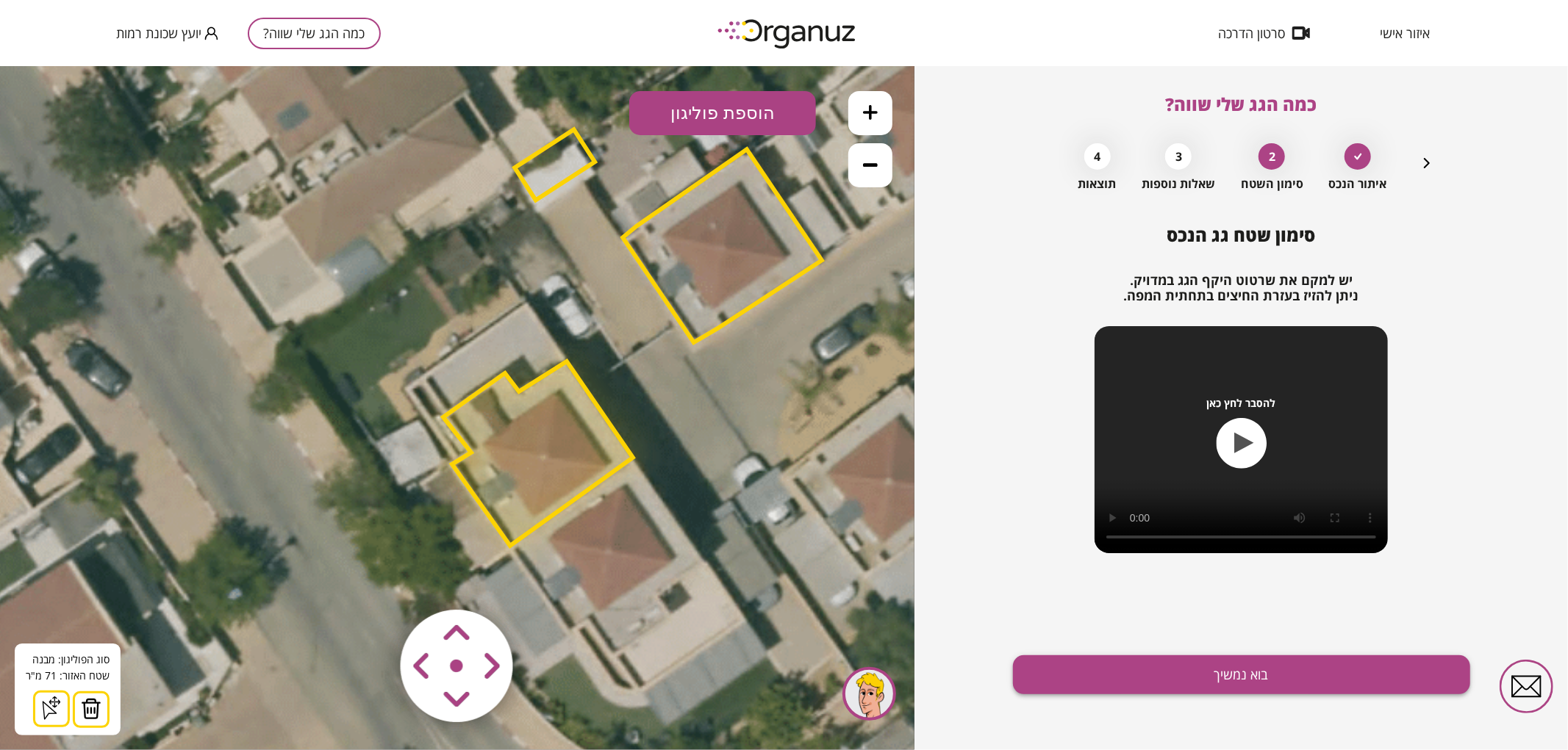
click at [1116, 664] on button "בוא נמשיך" at bounding box center [1241, 674] width 457 height 39
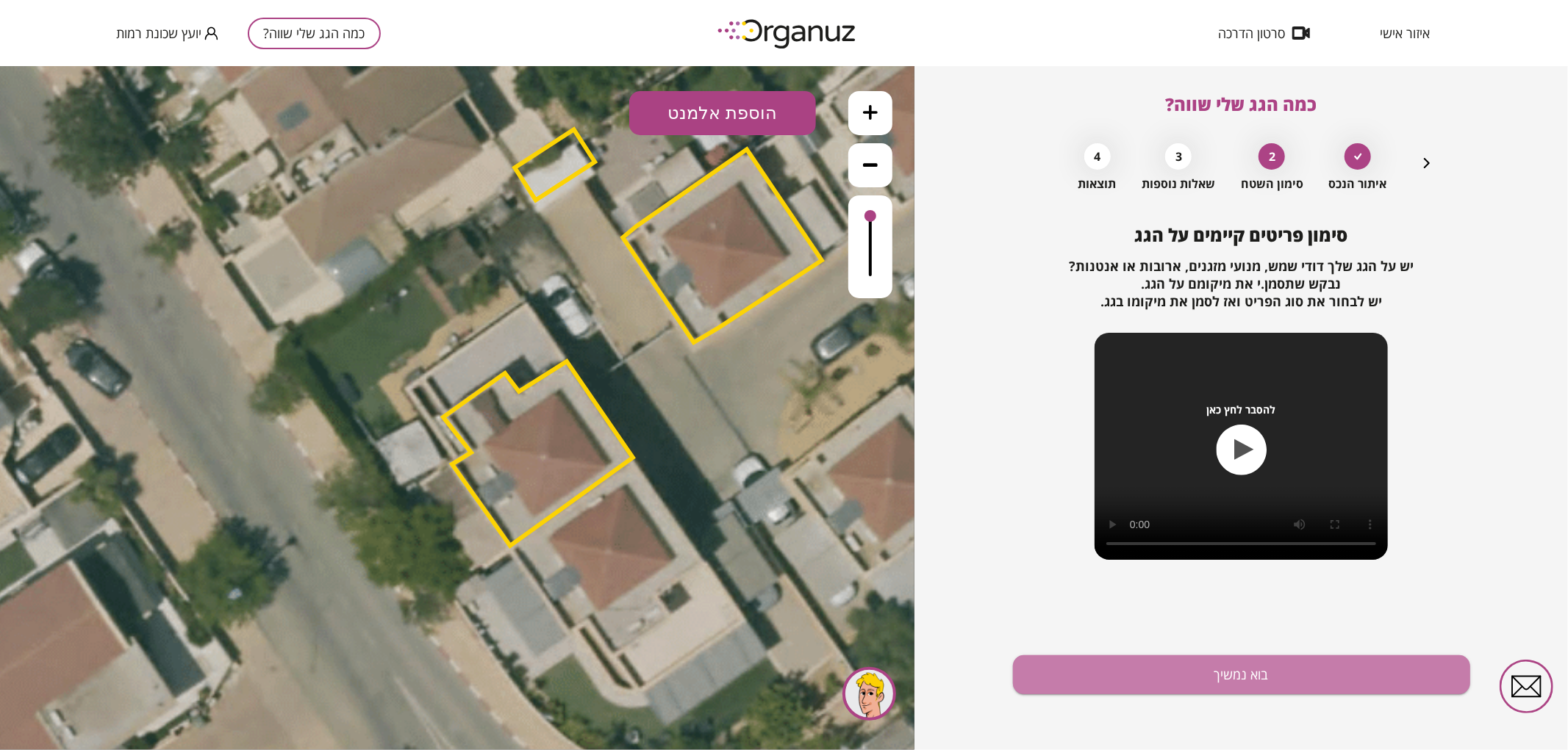
click at [1116, 664] on button "בוא נמשיך" at bounding box center [1241, 674] width 457 height 39
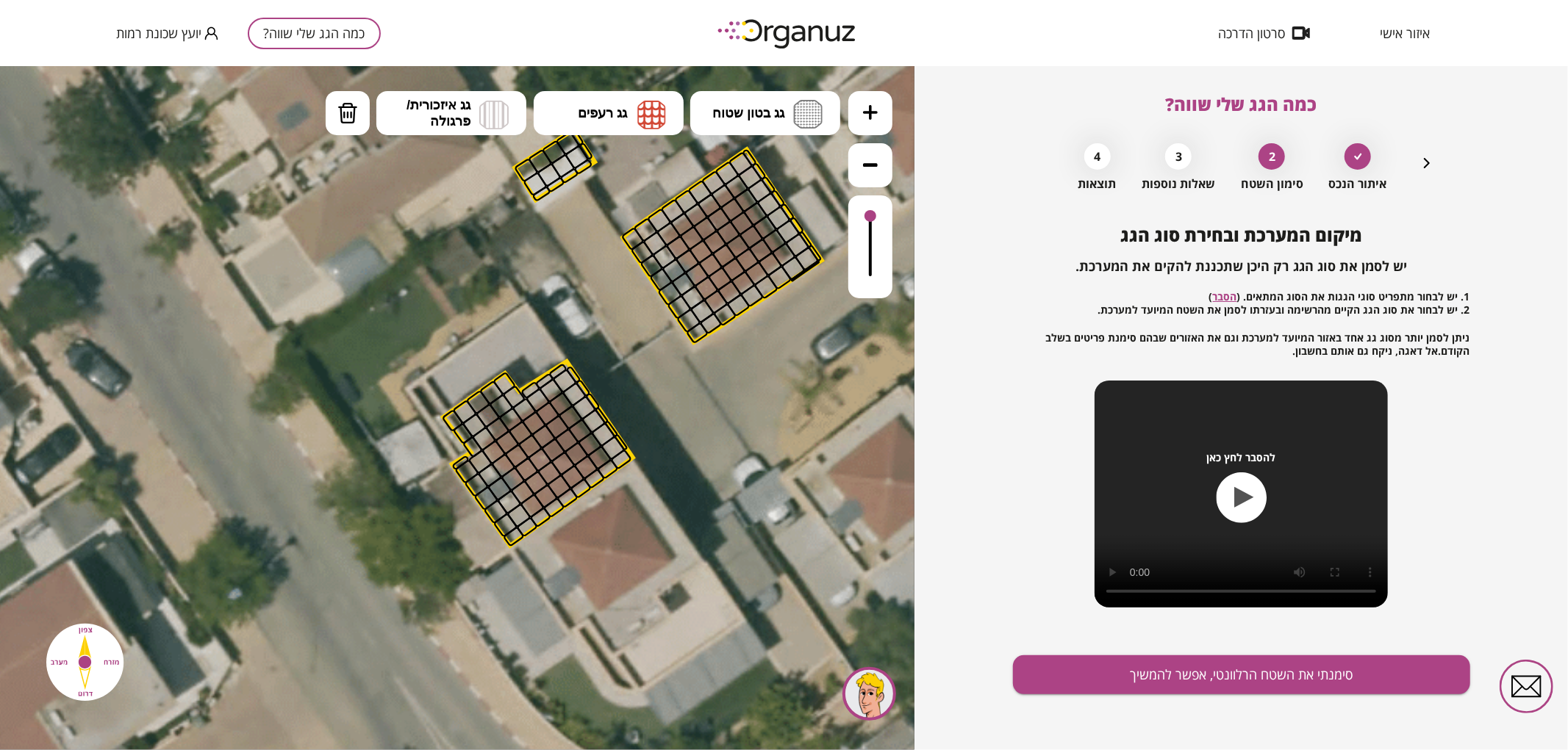
click at [886, 115] on button at bounding box center [870, 113] width 44 height 44
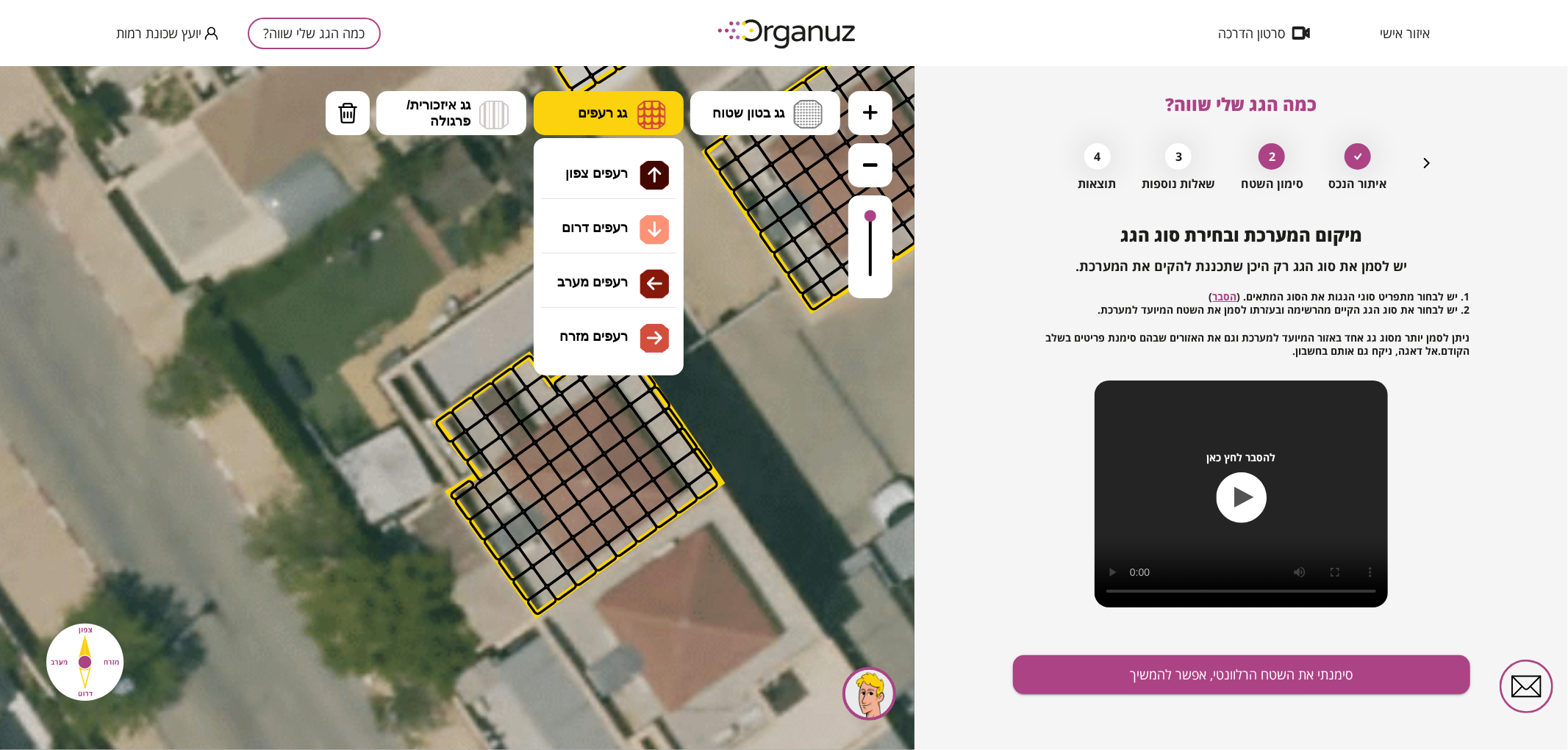
click at [619, 111] on span "גג רעפים" at bounding box center [601, 112] width 49 height 16
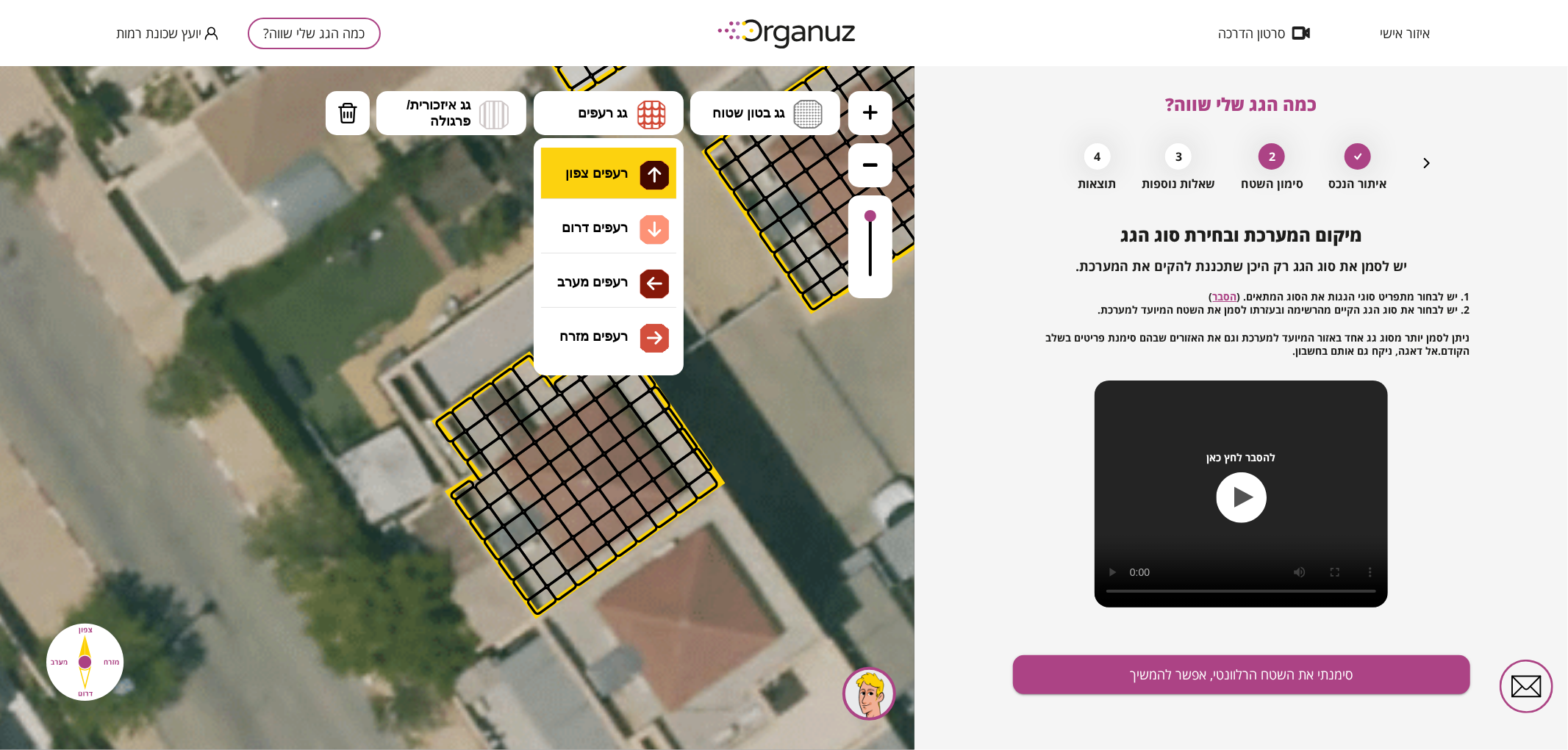
click at [611, 173] on div ".st0 { fill: #FFFFFF; } 71" at bounding box center [456, 406] width 914 height 684
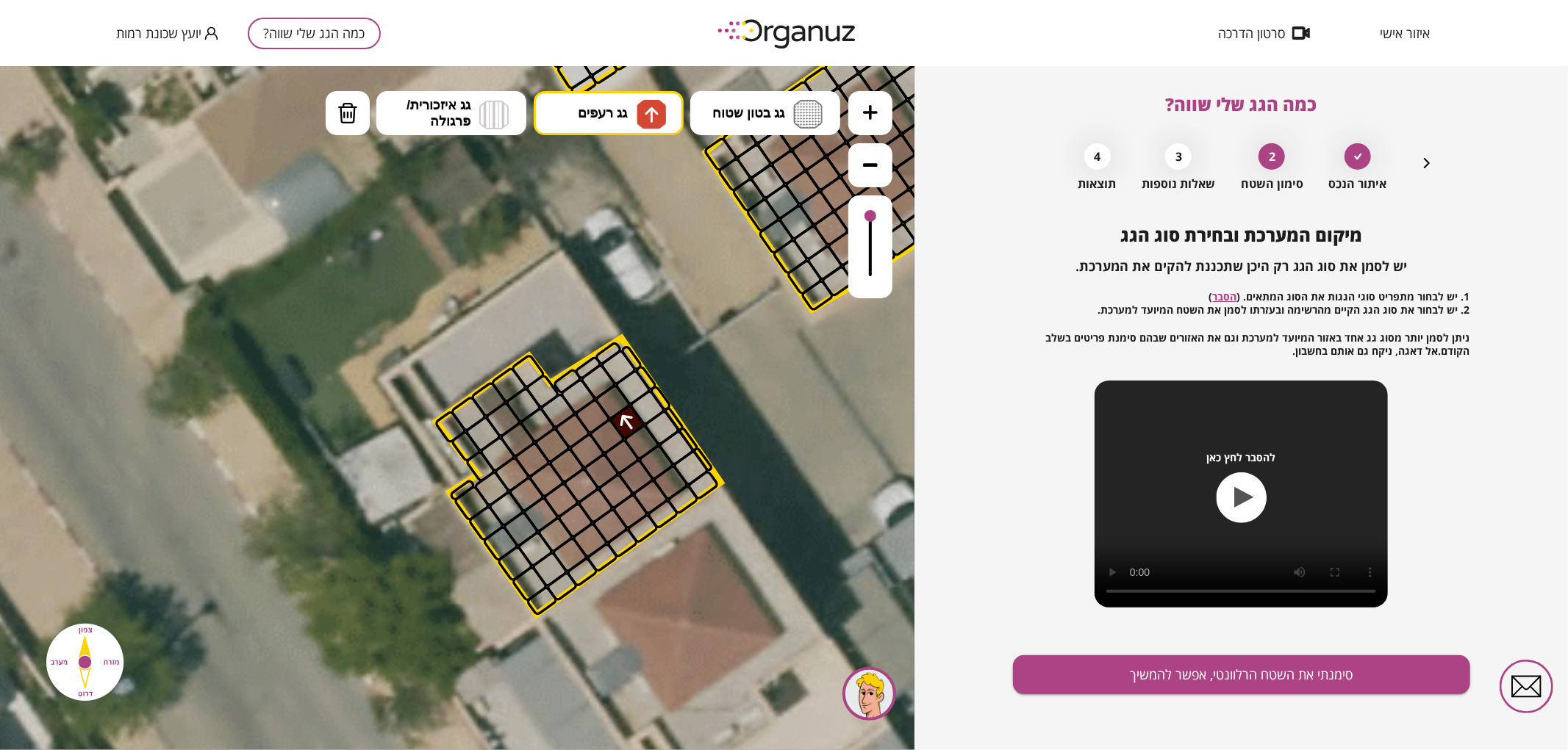
click at [619, 415] on div at bounding box center [627, 421] width 38 height 38
drag, startPoint x: 530, startPoint y: 453, endPoint x: 583, endPoint y: 411, distance: 67.6
drag, startPoint x: 592, startPoint y: 429, endPoint x: 552, endPoint y: 452, distance: 46.1
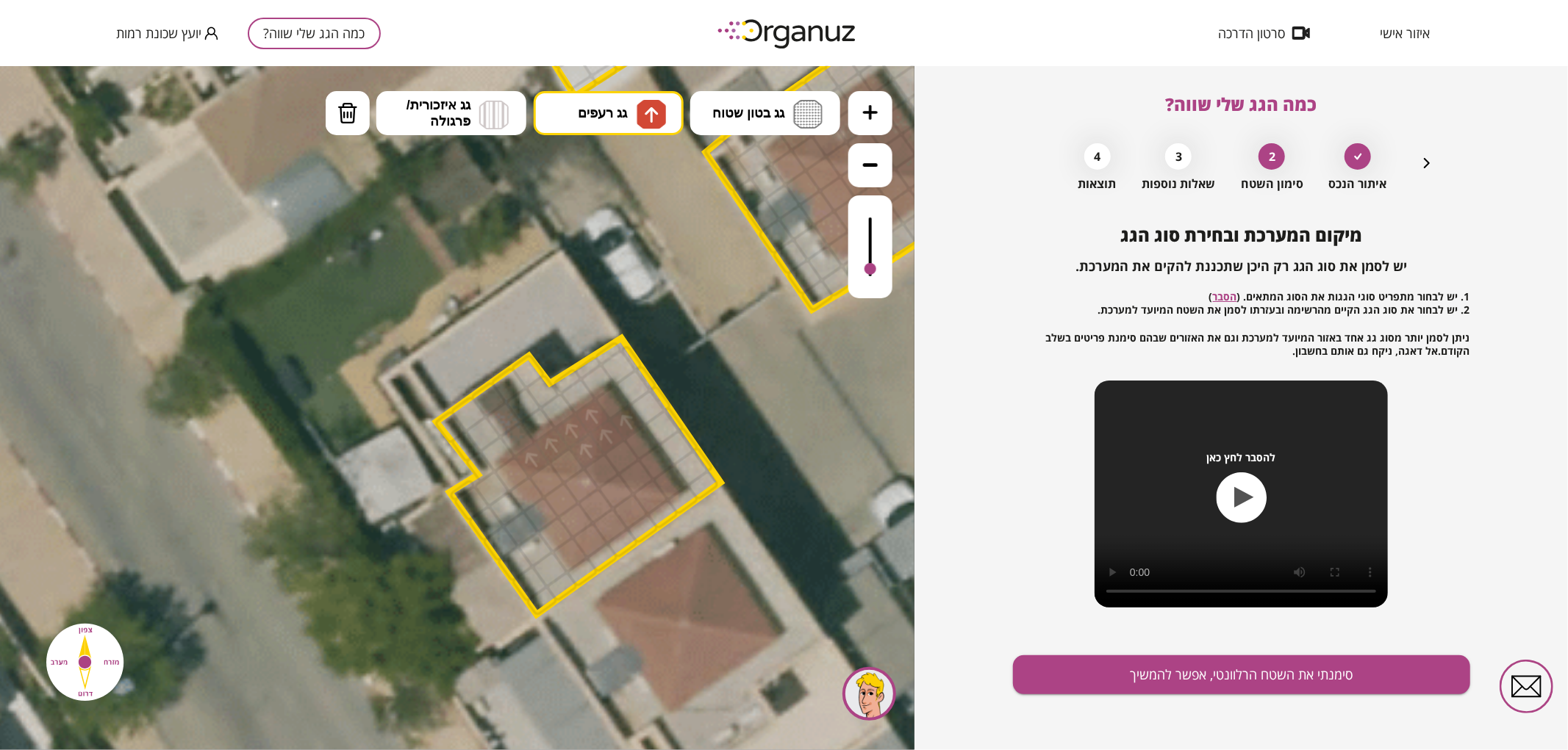
drag, startPoint x: 869, startPoint y: 217, endPoint x: 871, endPoint y: 270, distance: 53.0
click at [871, 270] on div at bounding box center [870, 269] width 12 height 12
click at [562, 462] on div at bounding box center [566, 465] width 38 height 38
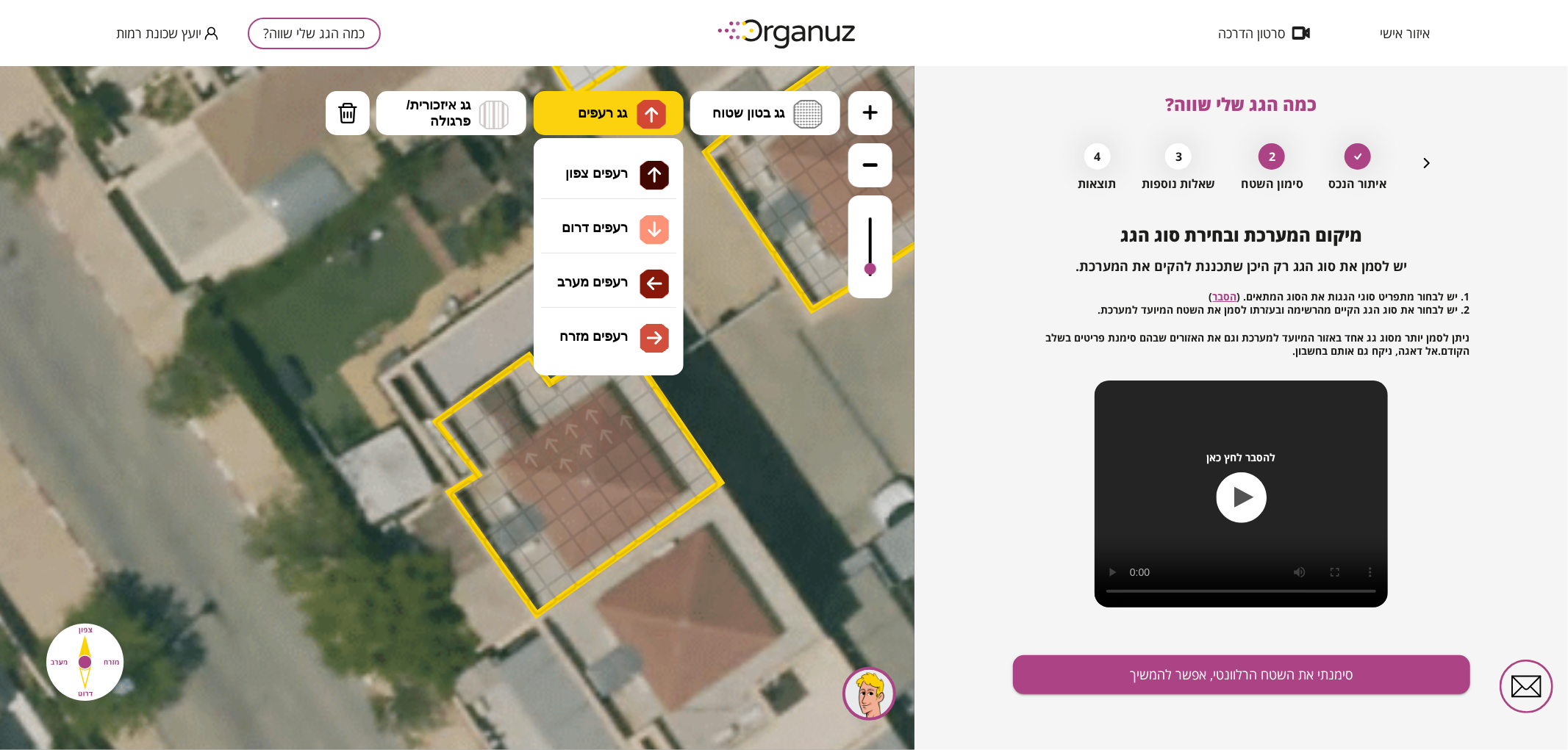
click at [598, 108] on span "גג רעפים" at bounding box center [601, 112] width 49 height 16
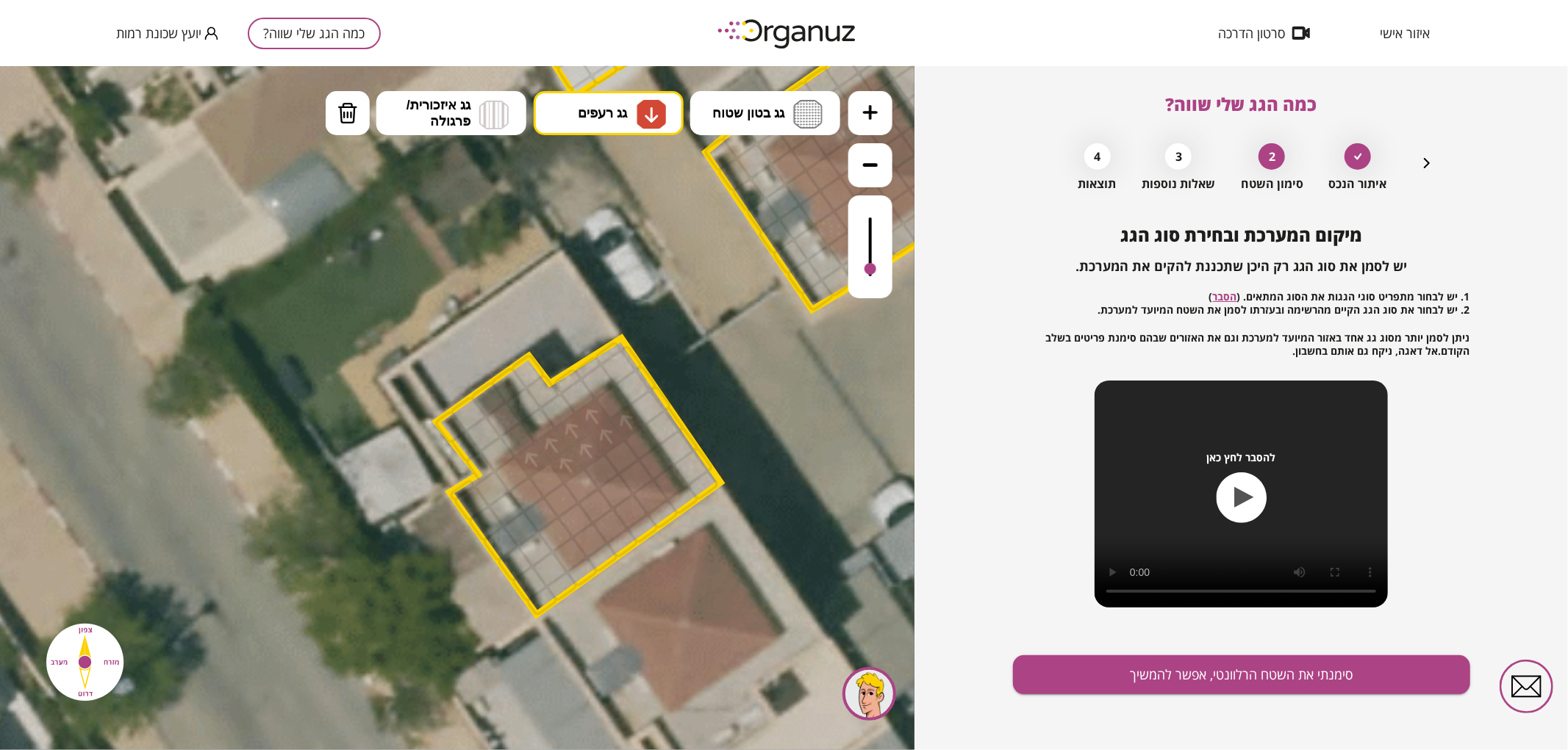
click at [608, 221] on div ".st0 { fill: #FFFFFF; } 71" at bounding box center [456, 406] width 914 height 684
click at [588, 547] on div at bounding box center [590, 540] width 38 height 38
click at [630, 517] on div at bounding box center [630, 510] width 38 height 38
click at [650, 501] on div at bounding box center [650, 496] width 38 height 38
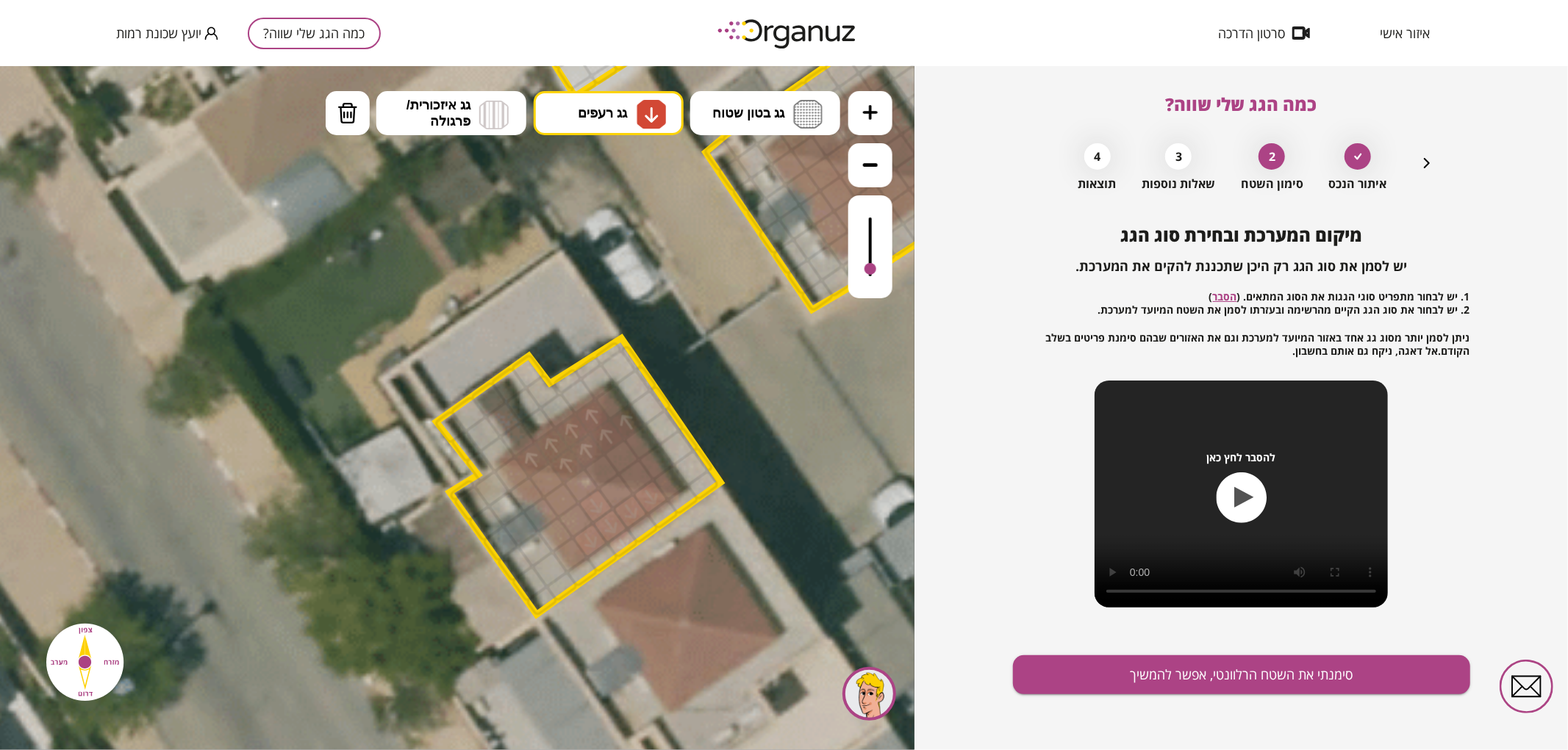
click at [599, 504] on div at bounding box center [596, 505] width 38 height 38
click at [610, 499] on div at bounding box center [616, 490] width 38 height 38
click at [572, 123] on button "גג רעפים" at bounding box center [608, 113] width 150 height 44
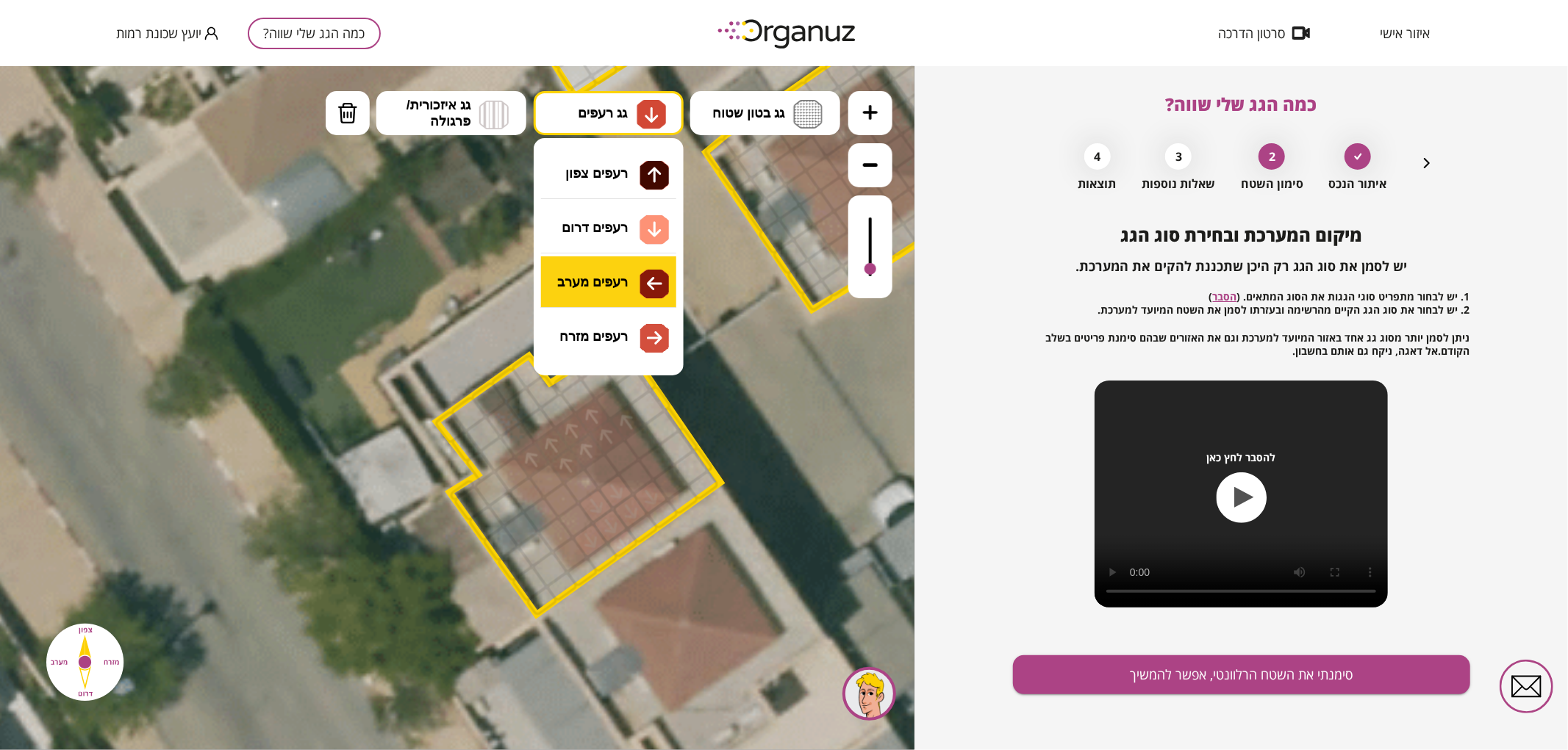
click at [606, 274] on div ".st0 { fill: #FFFFFF; } 71" at bounding box center [456, 406] width 914 height 684
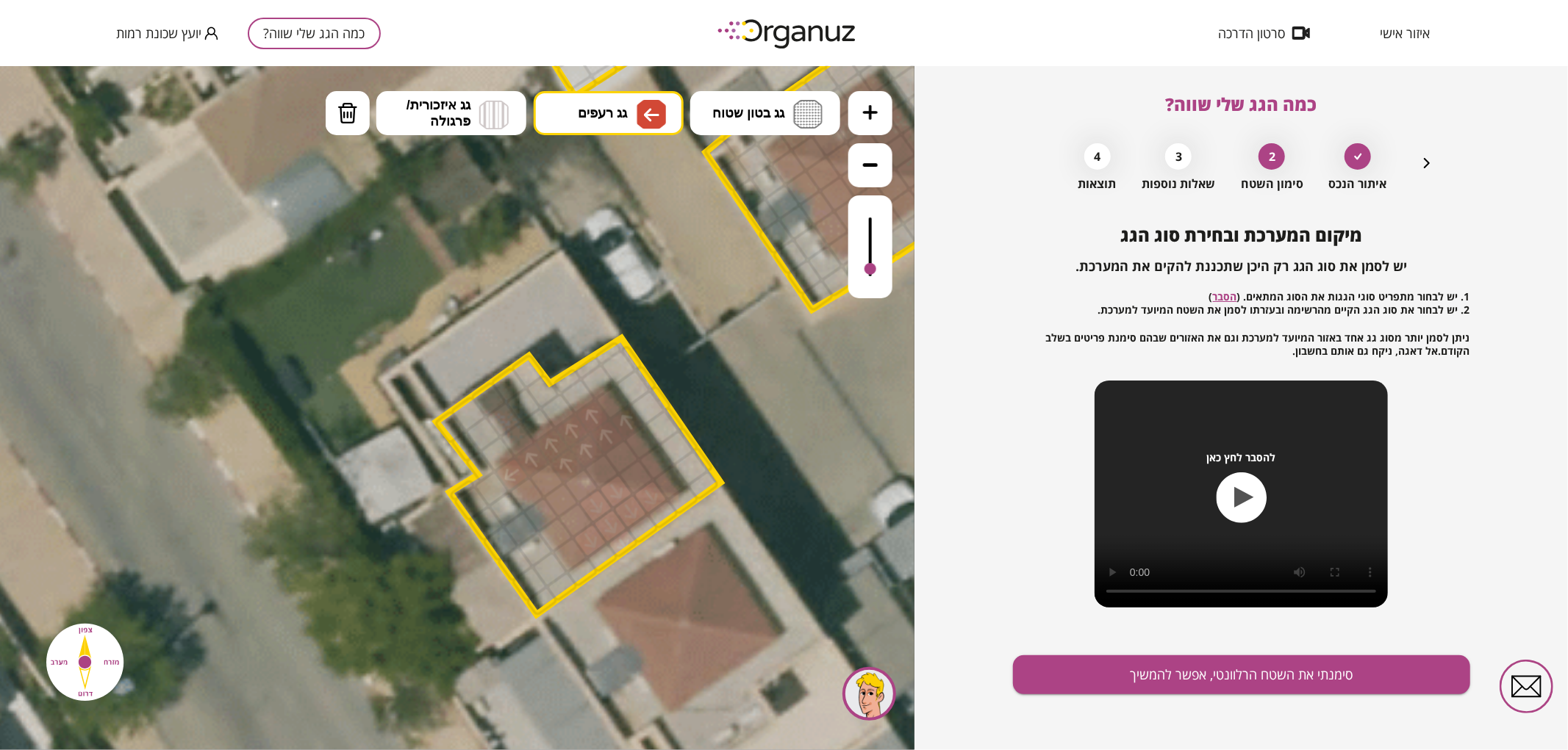
click at [508, 477] on div at bounding box center [512, 474] width 38 height 38
click at [531, 496] on div at bounding box center [526, 493] width 38 height 38
click at [544, 515] on div at bounding box center [540, 514] width 38 height 38
click at [555, 534] on div at bounding box center [555, 534] width 38 height 38
click at [566, 554] on div at bounding box center [569, 554] width 38 height 38
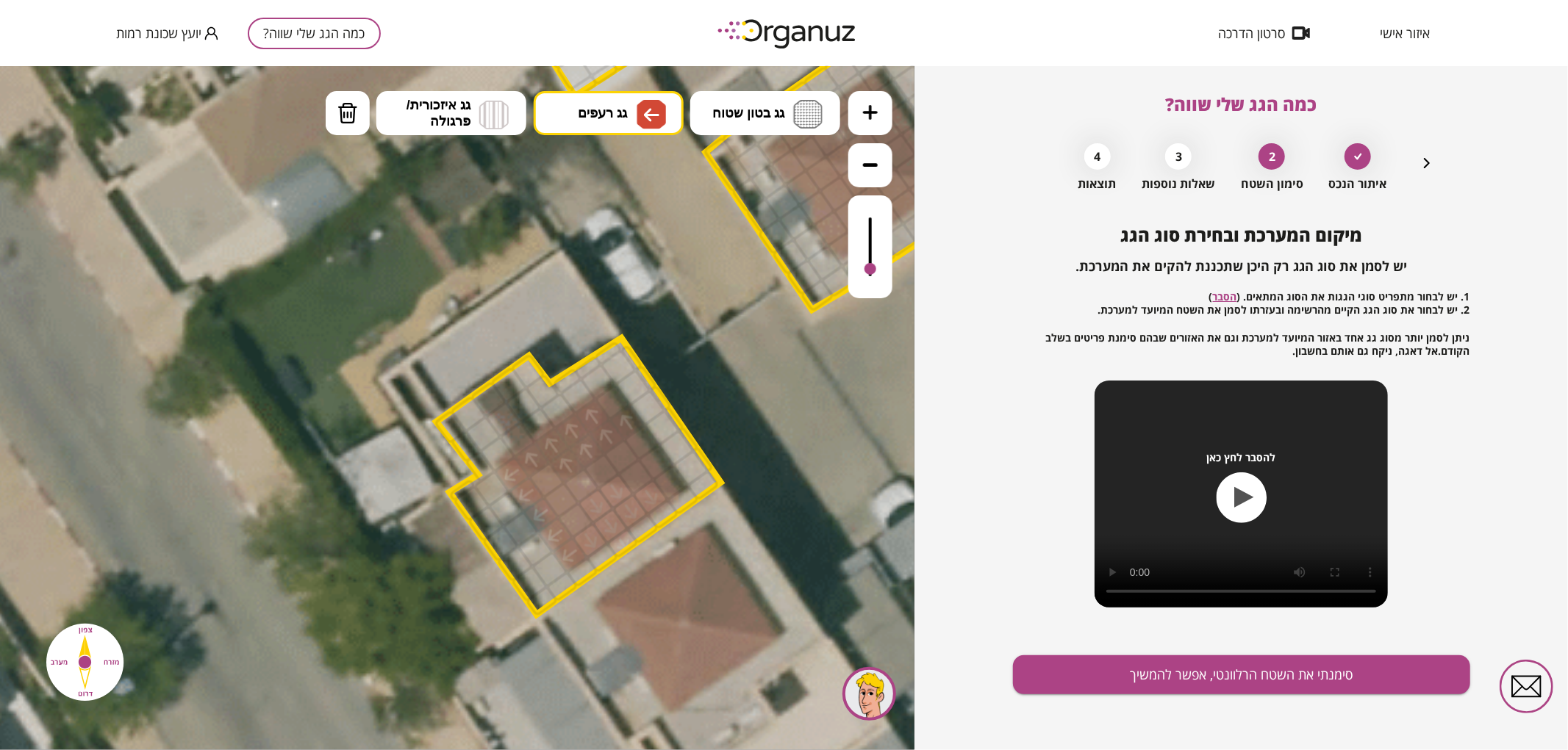
click at [577, 517] on div at bounding box center [575, 519] width 38 height 38
click at [562, 502] on div at bounding box center [560, 499] width 38 height 38
click at [537, 477] on div at bounding box center [546, 479] width 38 height 38
click at [581, 484] on div at bounding box center [581, 485] width 38 height 38
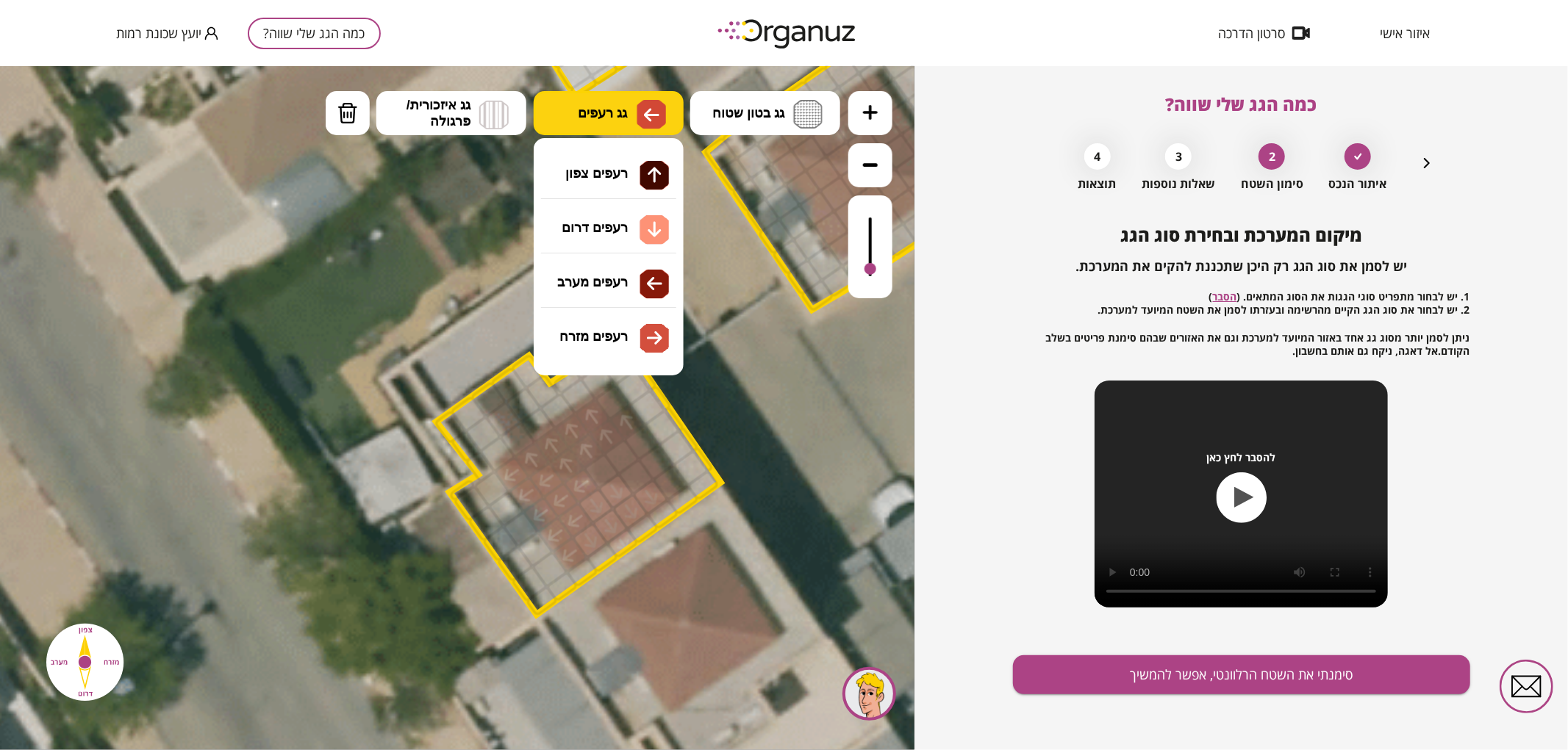
click at [603, 110] on span "גג רעפים" at bounding box center [601, 112] width 49 height 16
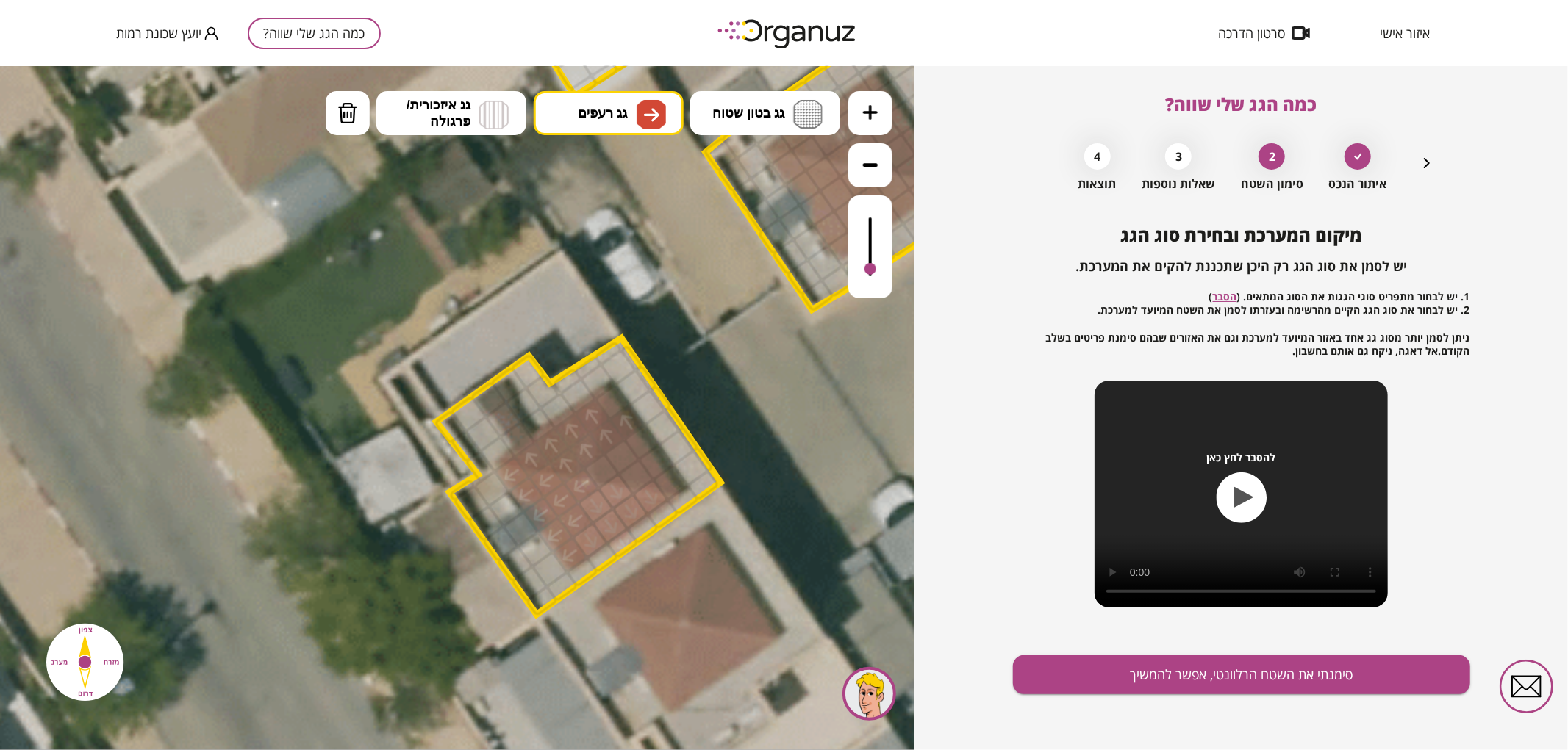
click at [625, 349] on div ".st0 { fill: #FFFFFF; } 71" at bounding box center [456, 406] width 914 height 684
click at [601, 466] on div at bounding box center [601, 471] width 38 height 38
click at [613, 453] on div at bounding box center [621, 456] width 38 height 38
click at [608, 431] on div at bounding box center [607, 436] width 38 height 38
click at [619, 413] on div at bounding box center [627, 421] width 38 height 38
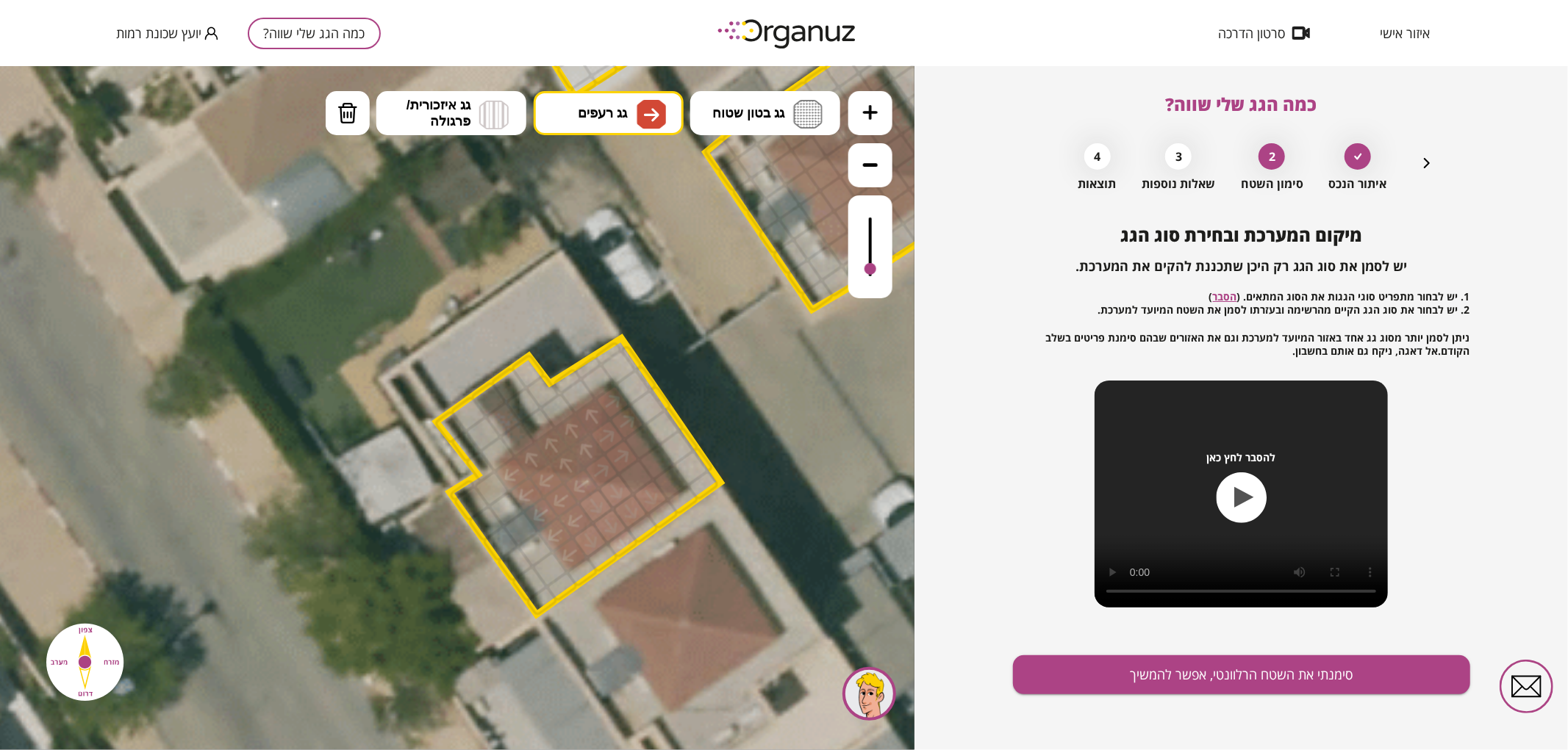
click at [616, 399] on div at bounding box center [613, 401] width 38 height 38
click at [636, 435] on div at bounding box center [641, 441] width 38 height 38
click at [655, 457] on div at bounding box center [656, 462] width 38 height 38
click at [666, 477] on div at bounding box center [670, 482] width 38 height 38
click at [637, 472] on div at bounding box center [635, 476] width 38 height 38
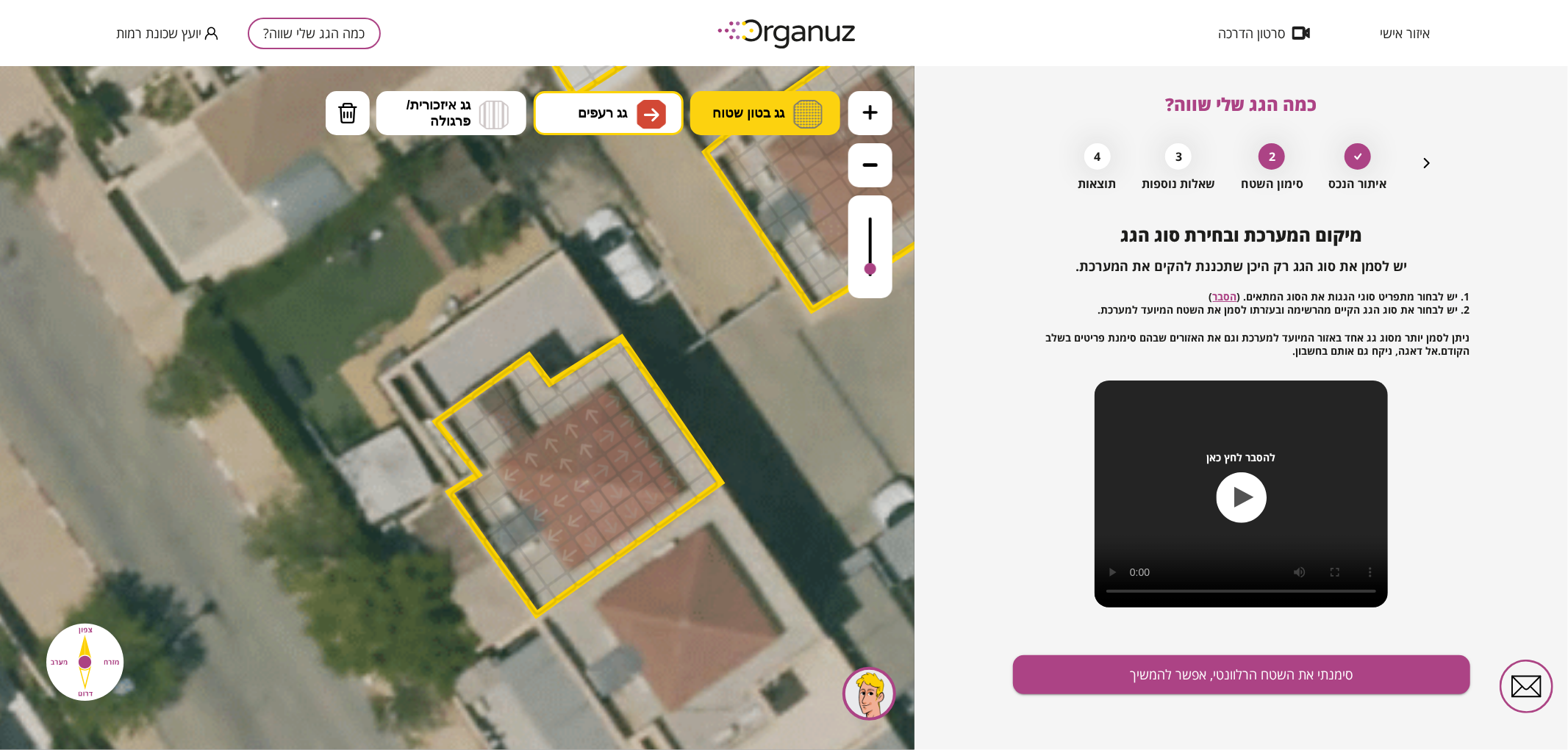
click at [766, 127] on button "גג בטון שטוח" at bounding box center [765, 113] width 150 height 44
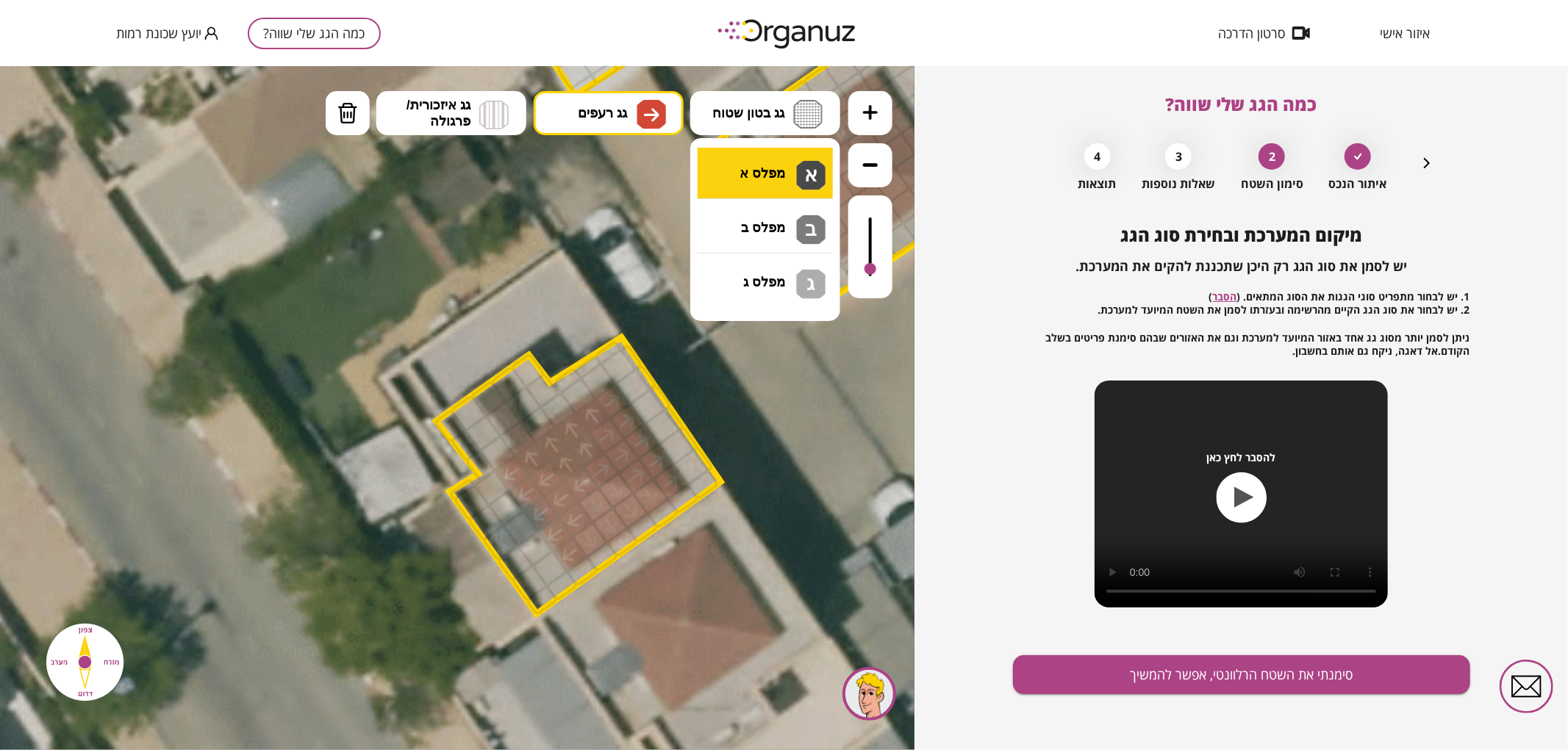
click at [755, 177] on div ".st0 { fill: #FFFFFF; } 71" at bounding box center [456, 406] width 914 height 684
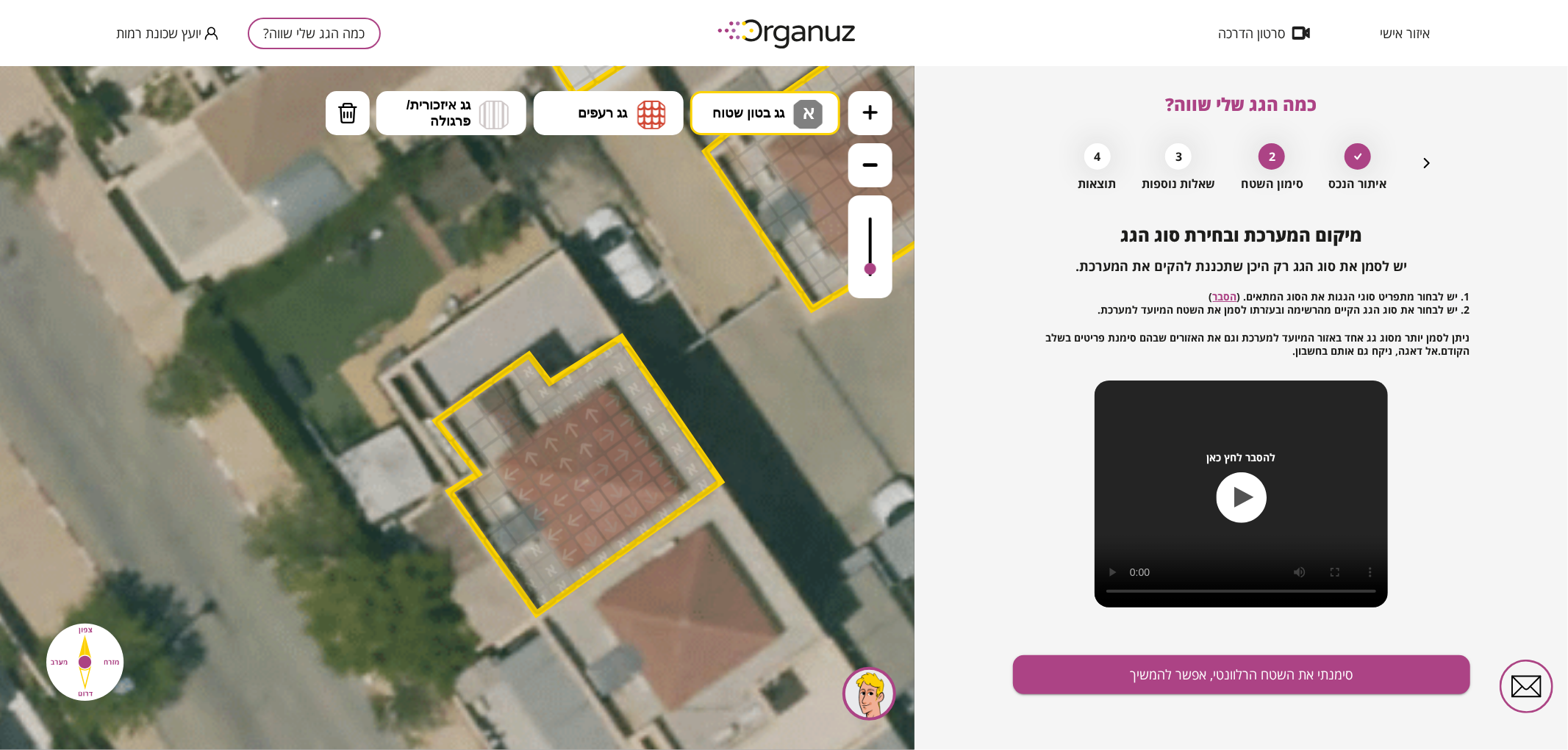
drag, startPoint x: 519, startPoint y: 373, endPoint x: 546, endPoint y: 572, distance: 200.8
drag, startPoint x: 502, startPoint y: 504, endPoint x: 481, endPoint y: 482, distance: 30.4
drag, startPoint x: 502, startPoint y: 441, endPoint x: 482, endPoint y: 434, distance: 21.2
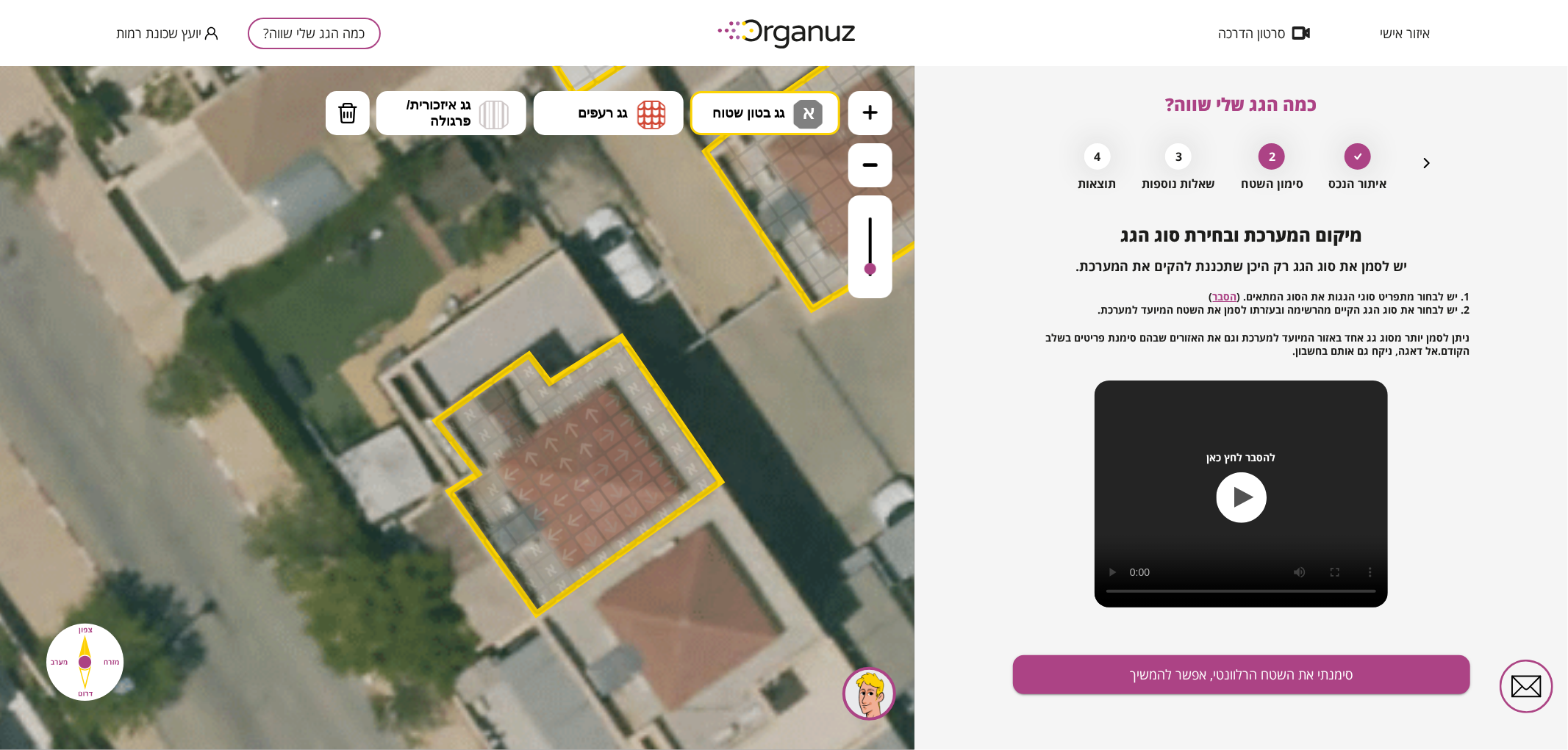
drag, startPoint x: 350, startPoint y: 114, endPoint x: 421, endPoint y: 270, distance: 171.4
click at [350, 115] on img at bounding box center [348, 113] width 21 height 22
click at [518, 435] on div at bounding box center [517, 439] width 38 height 38
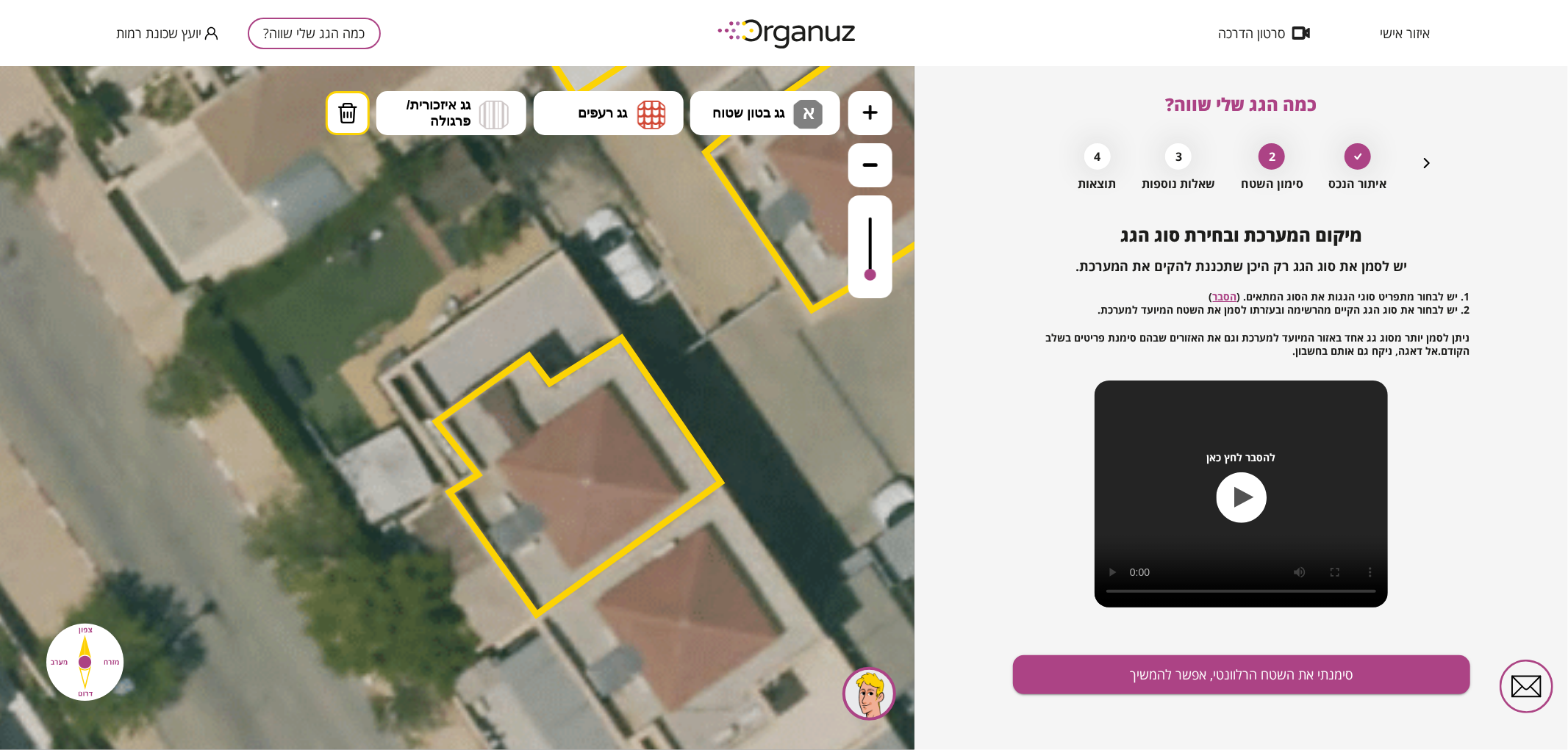
drag, startPoint x: 871, startPoint y: 264, endPoint x: 864, endPoint y: 334, distance: 70.3
click at [864, 334] on div ".st0 { fill: #FFFFFF; } 71" at bounding box center [456, 406] width 914 height 684
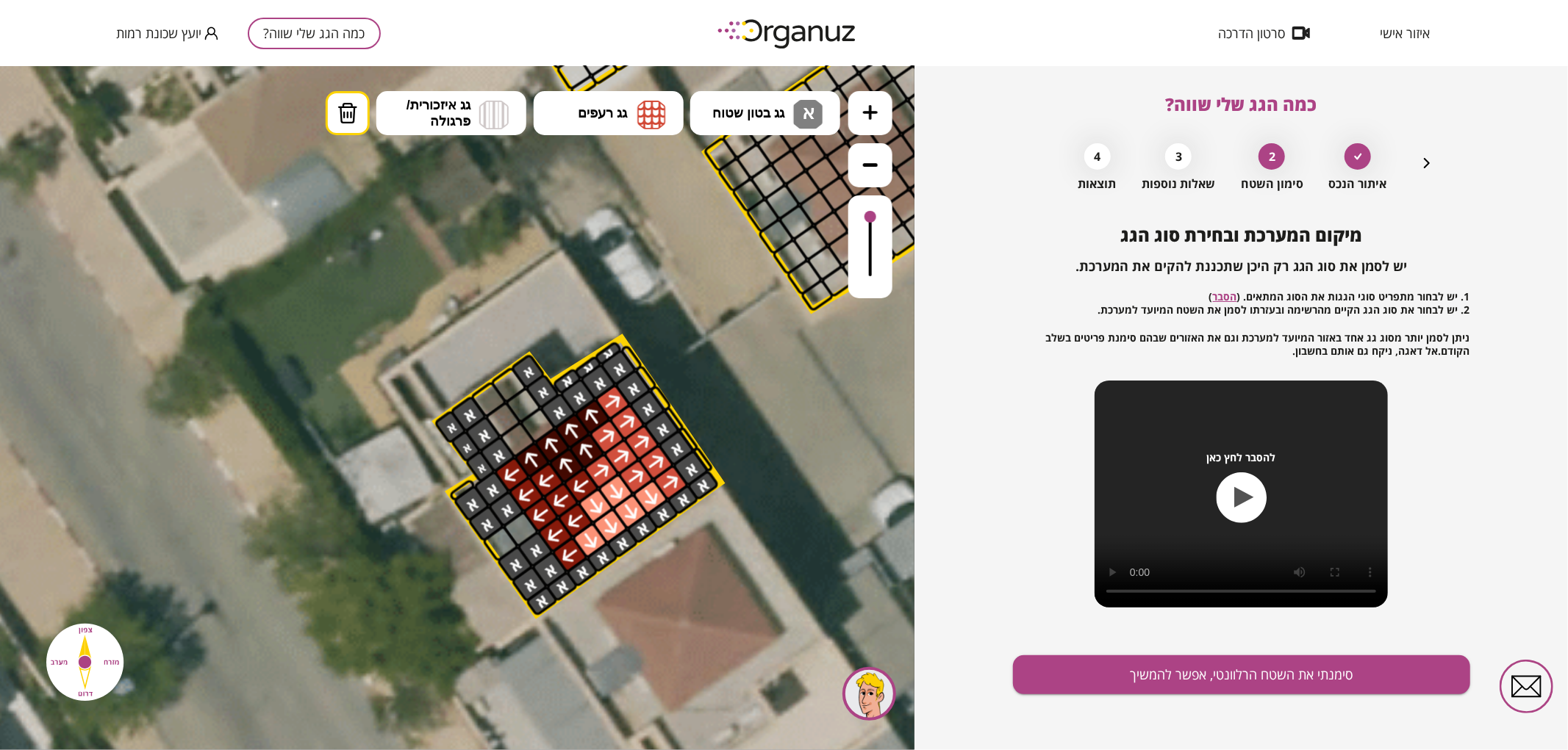
drag, startPoint x: 876, startPoint y: 268, endPoint x: 879, endPoint y: 218, distance: 50.1
click at [879, 218] on div at bounding box center [870, 246] width 44 height 103
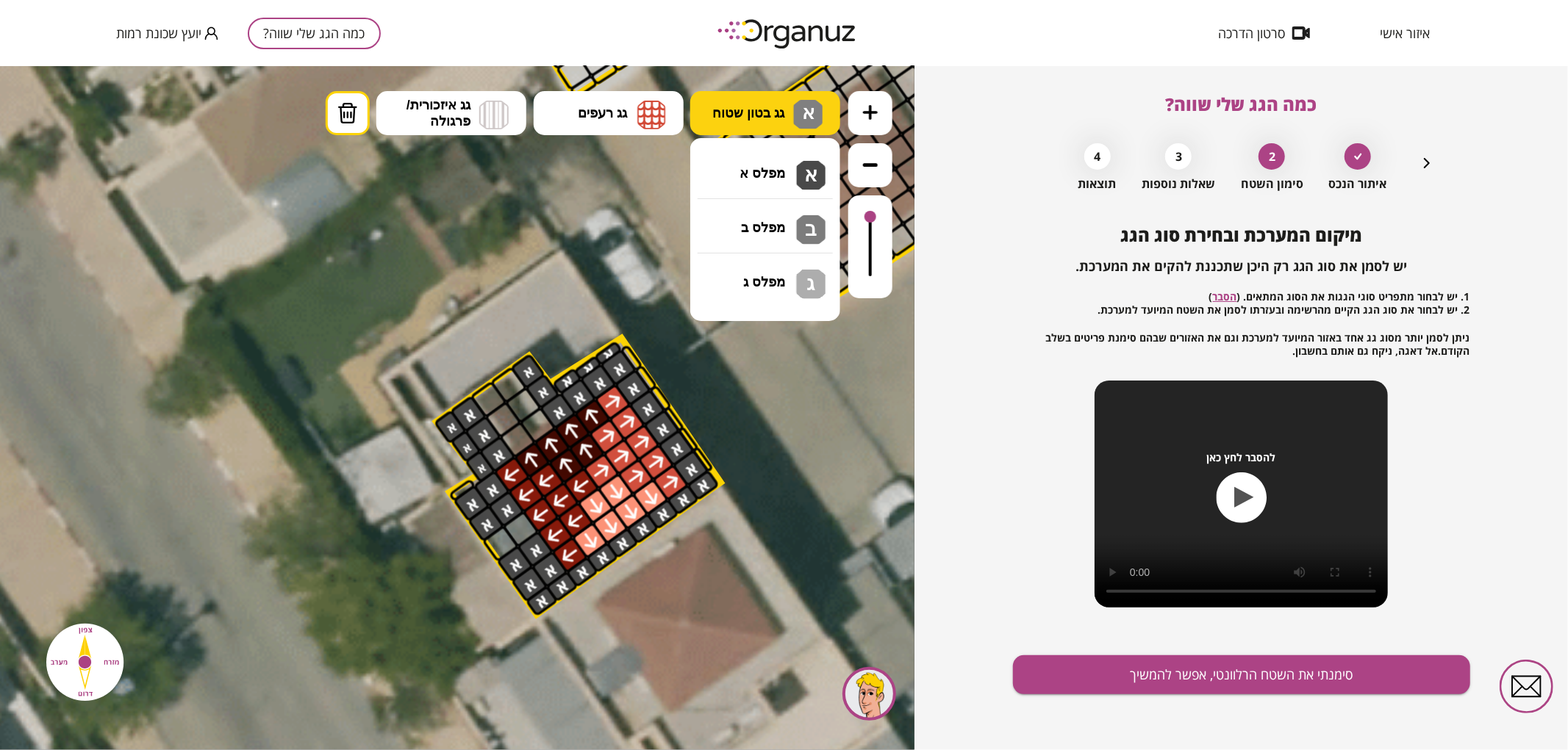
click at [799, 103] on span "א" at bounding box center [806, 110] width 15 height 18
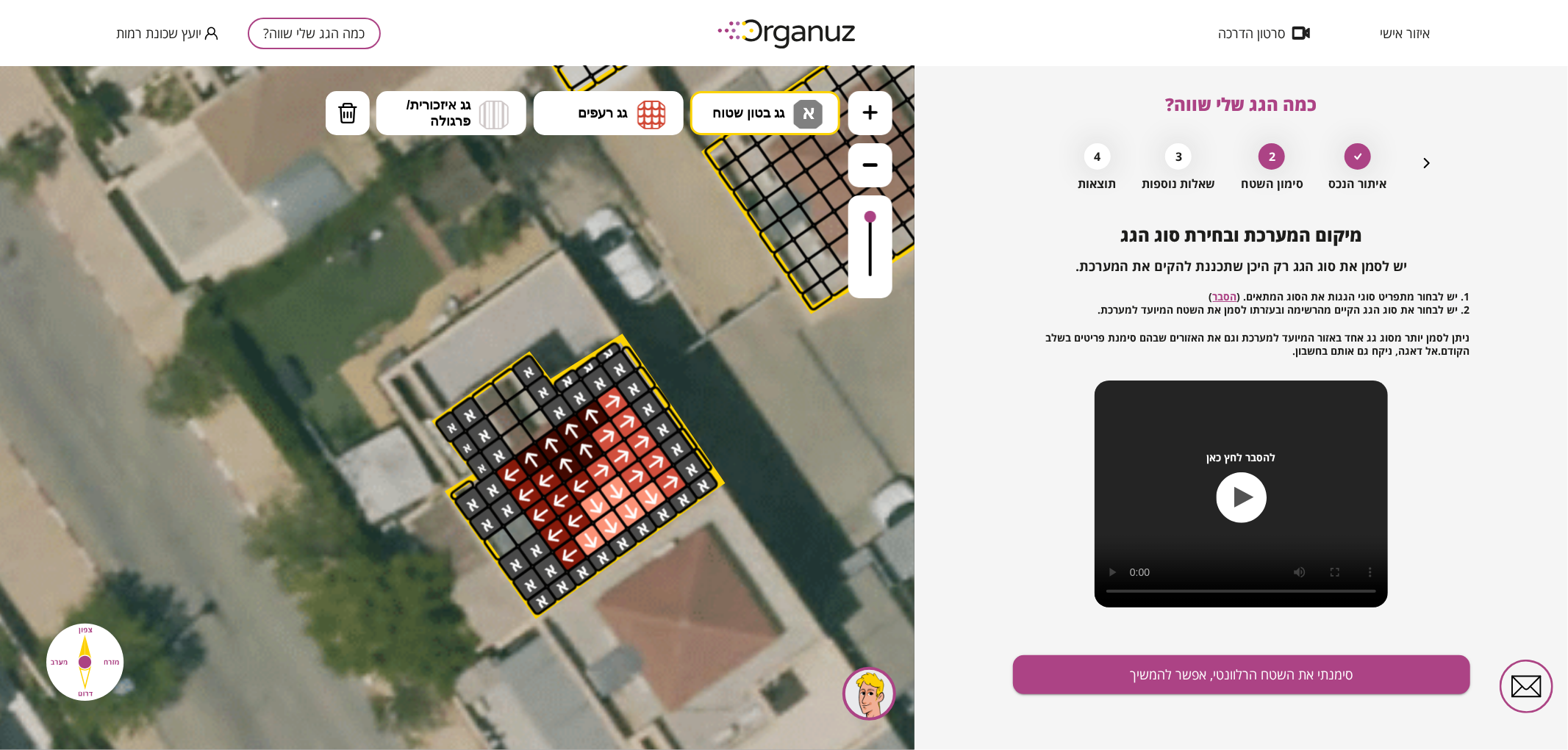
click at [781, 189] on div ".st0 { fill: #FFFFFF; } 71" at bounding box center [456, 406] width 914 height 684
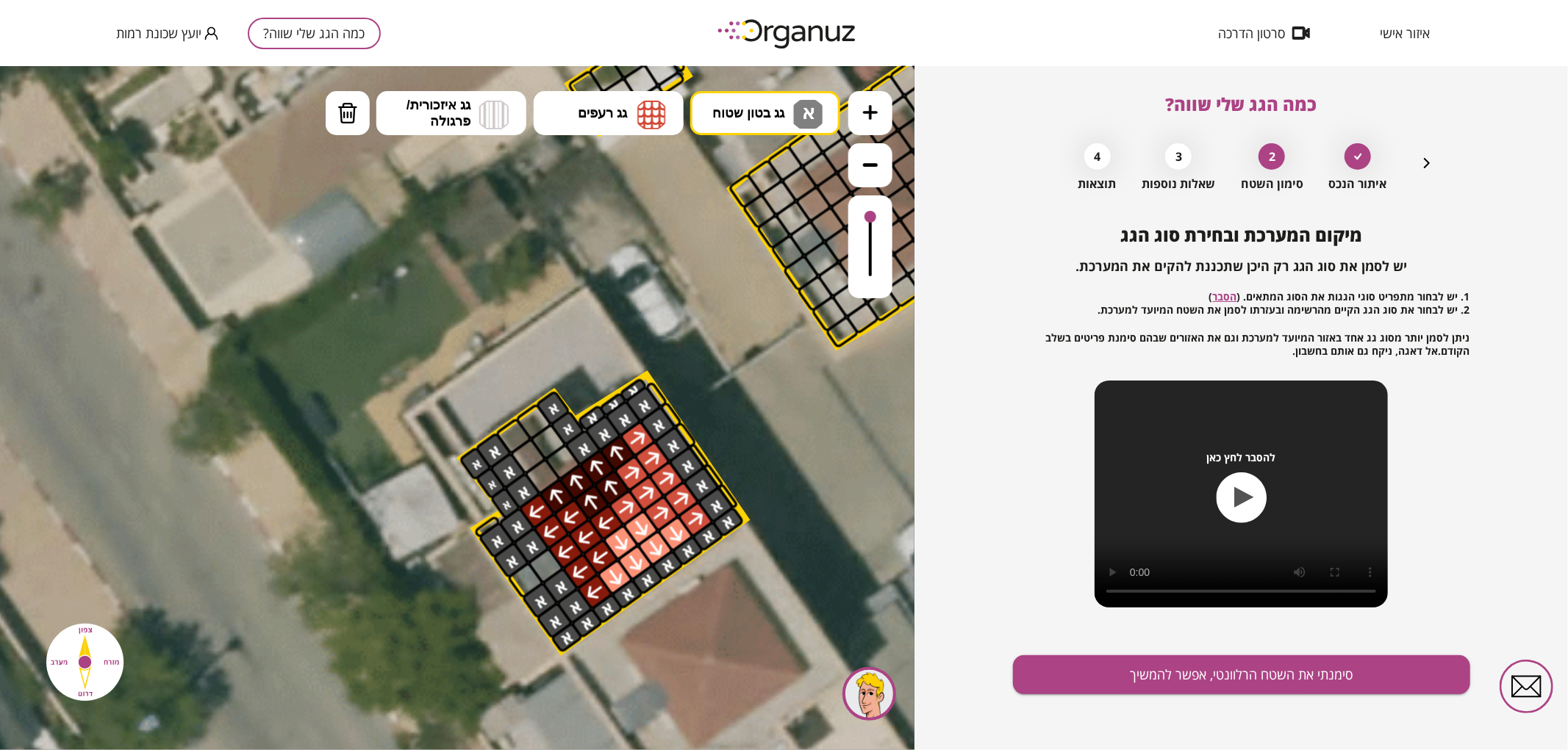
drag, startPoint x: 630, startPoint y: 343, endPoint x: 656, endPoint y: 379, distance: 44.4
click at [656, 379] on icon at bounding box center [694, 459] width 2605 height 2605
drag, startPoint x: 657, startPoint y: 391, endPoint x: 737, endPoint y: 501, distance: 136.0
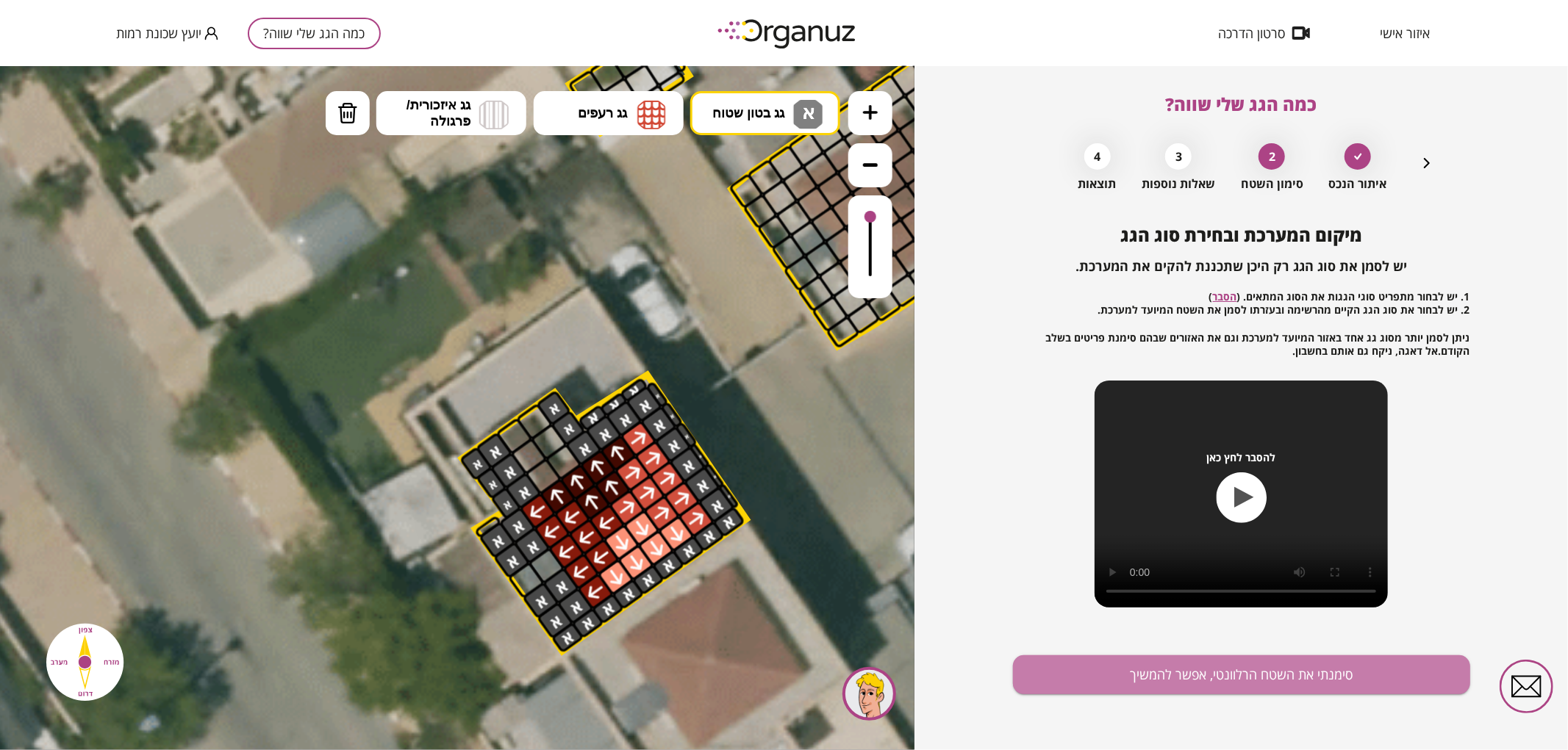
click at [1072, 654] on div "מיקום המערכת ובחירת סוג הגג יש לסמן את סוג הגג רק היכן שתכננת להקים את המערכת. …" at bounding box center [1241, 487] width 457 height 525
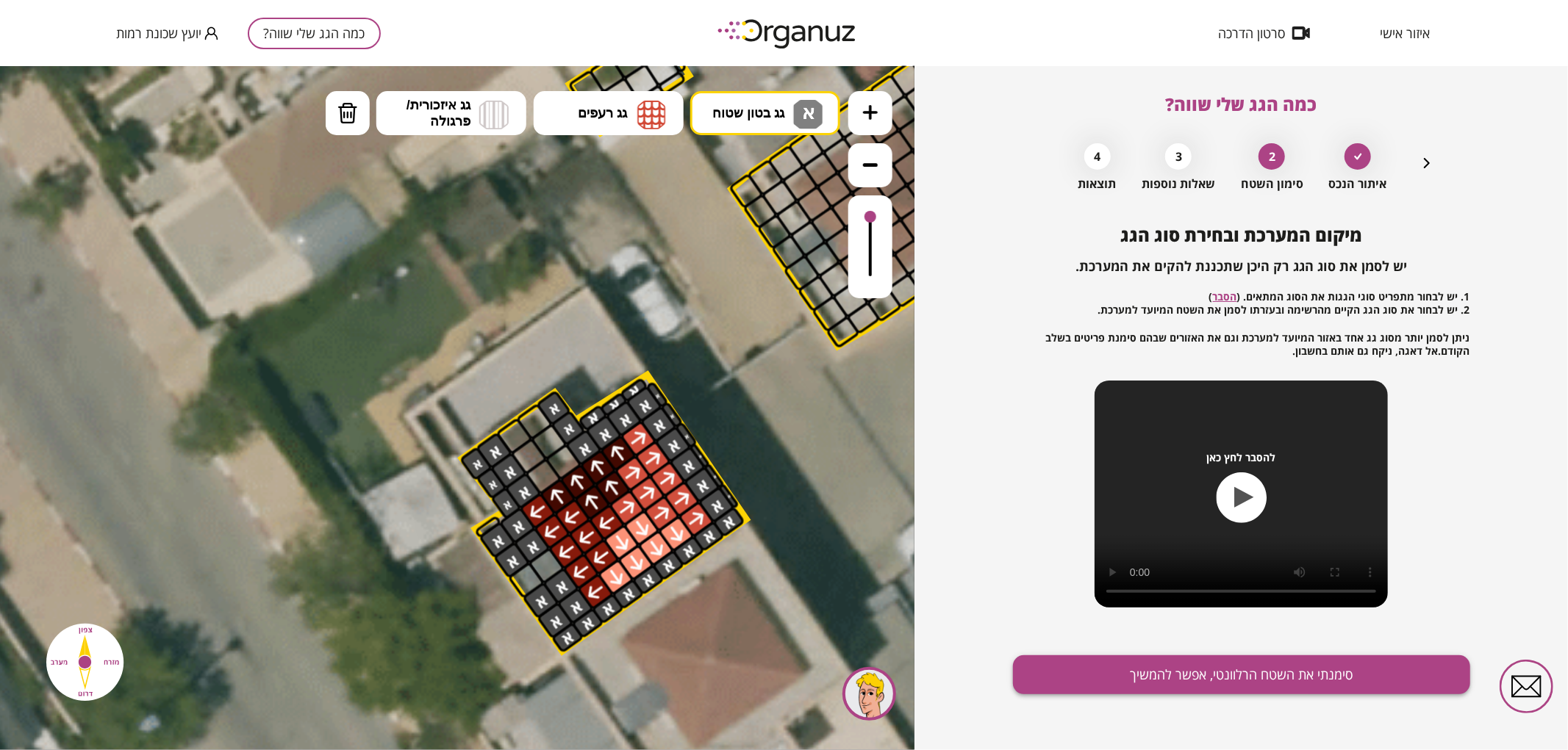
click at [1079, 666] on button "סימנתי את השטח הרלוונטי, אפשר להמשיך" at bounding box center [1241, 674] width 457 height 39
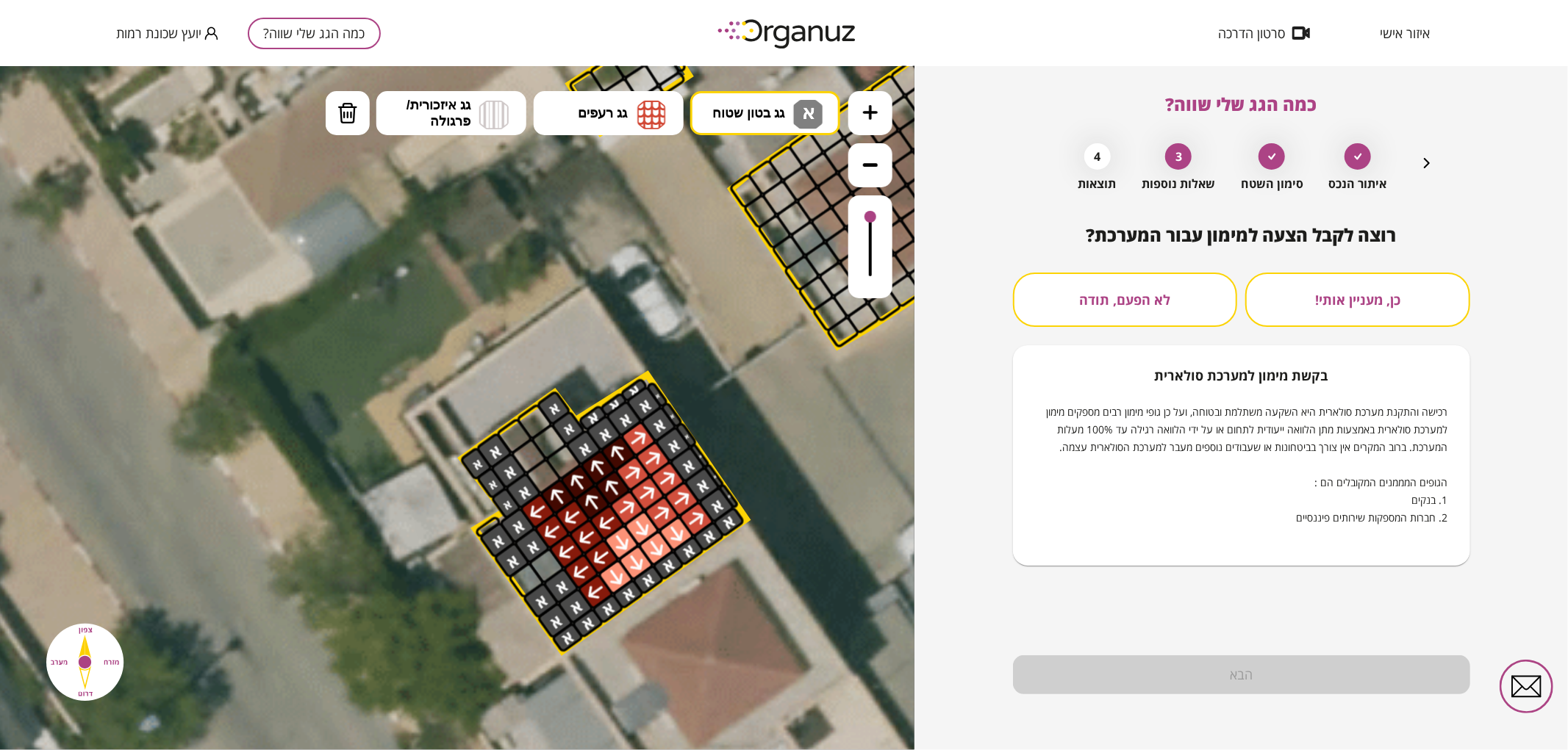
click at [1068, 307] on button "לא הפעם, תודה" at bounding box center [1125, 300] width 225 height 54
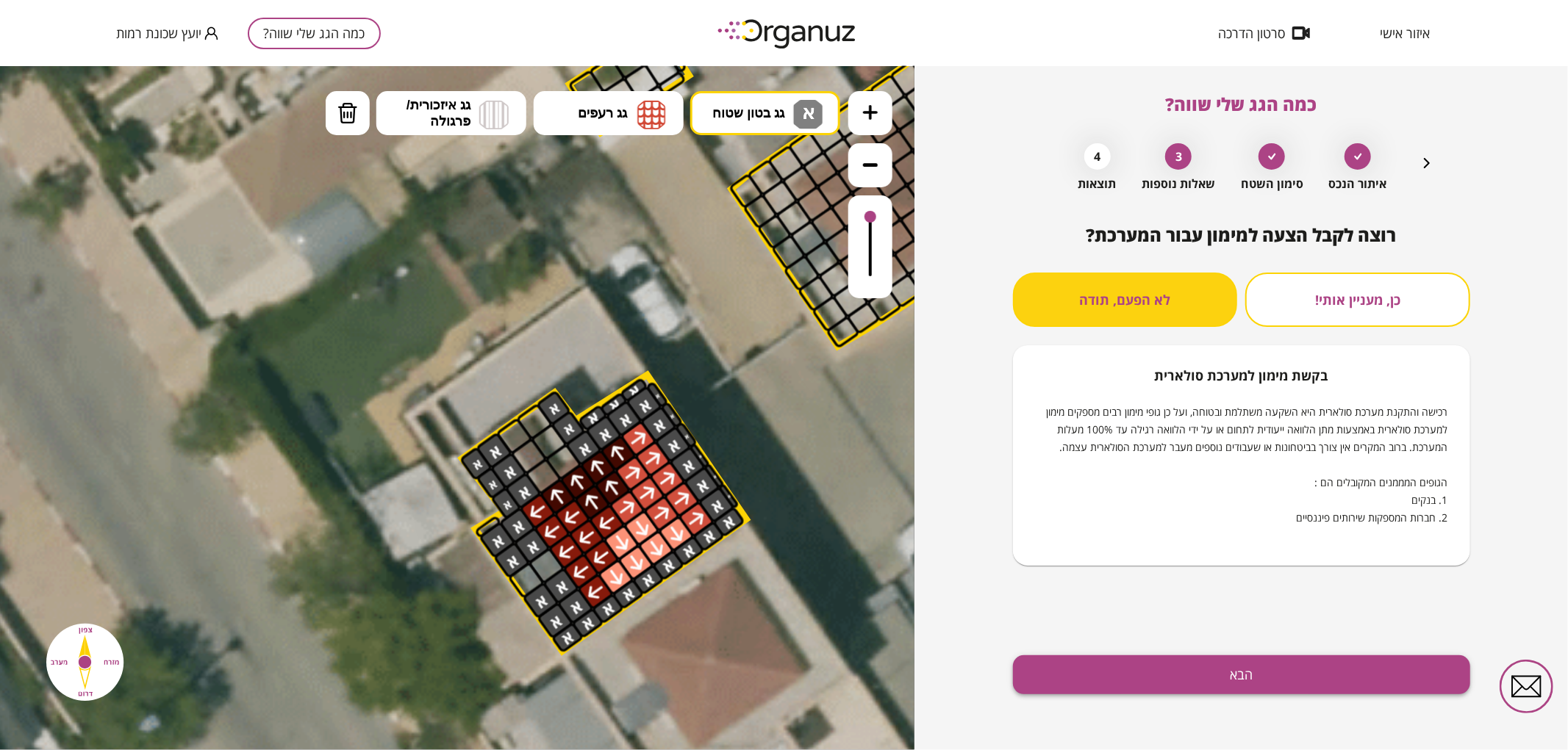
click at [1137, 672] on button "הבא" at bounding box center [1241, 674] width 457 height 39
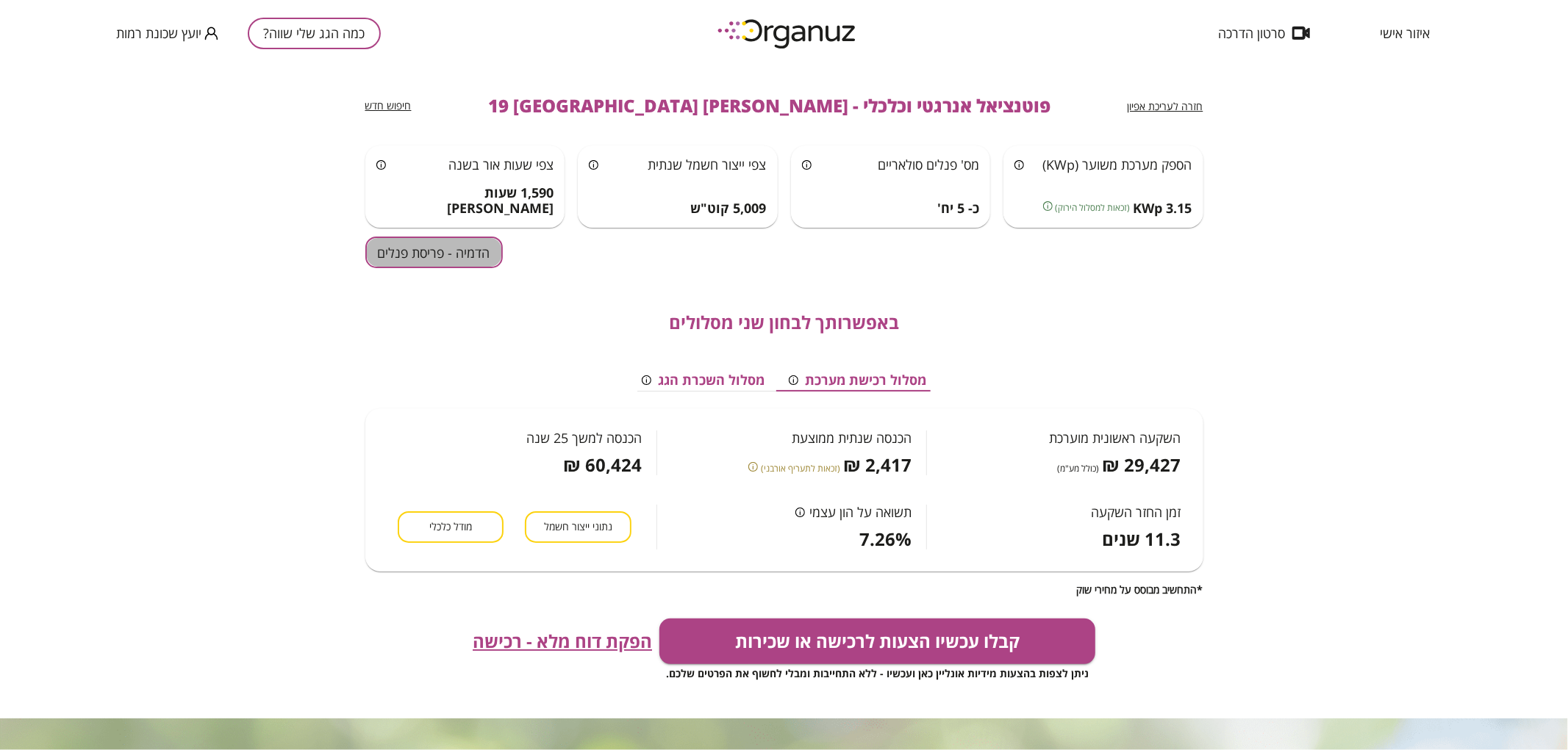
click at [433, 245] on button "הדמיה - פריסת פנלים" at bounding box center [434, 253] width 138 height 32
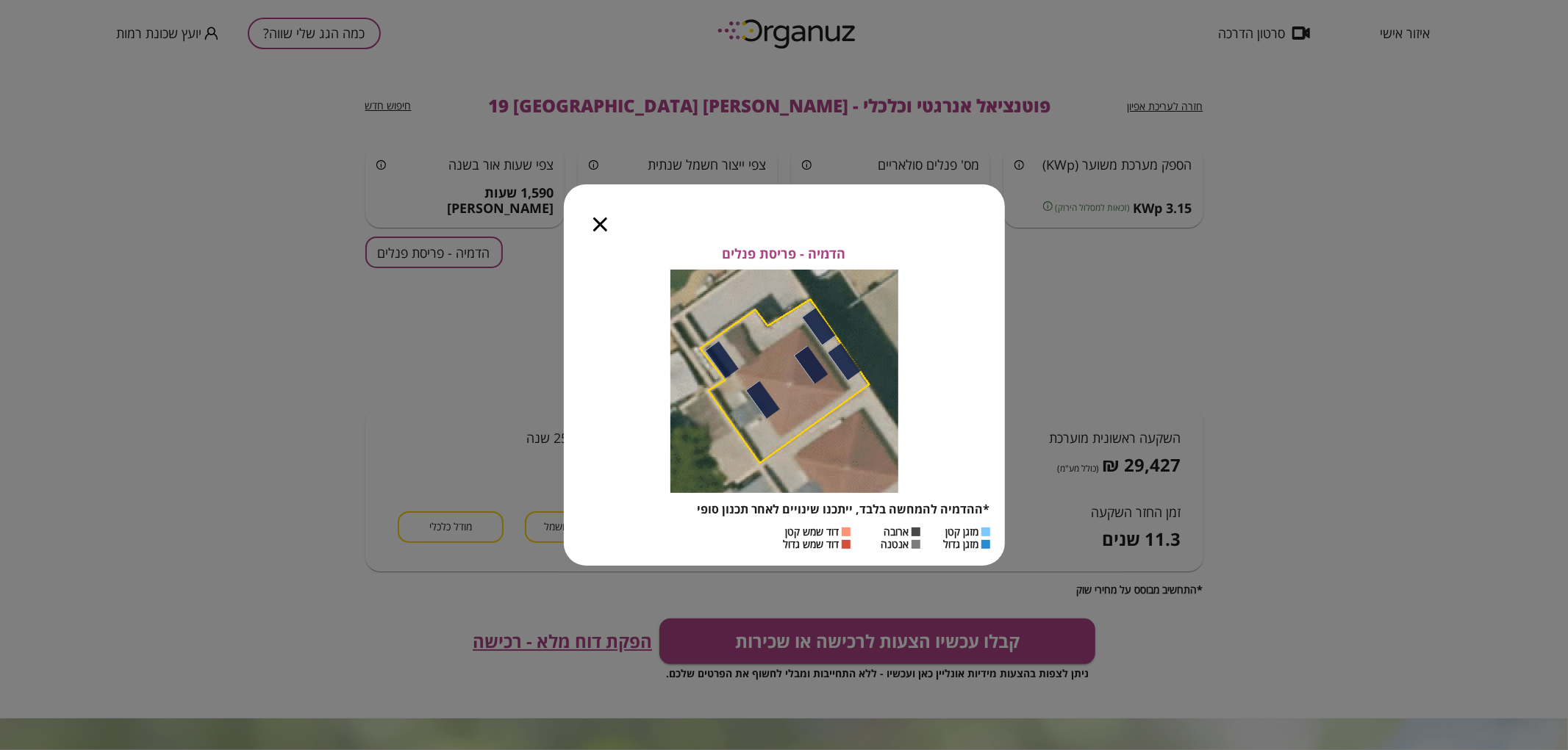
click at [597, 222] on icon "button" at bounding box center [600, 225] width 14 height 14
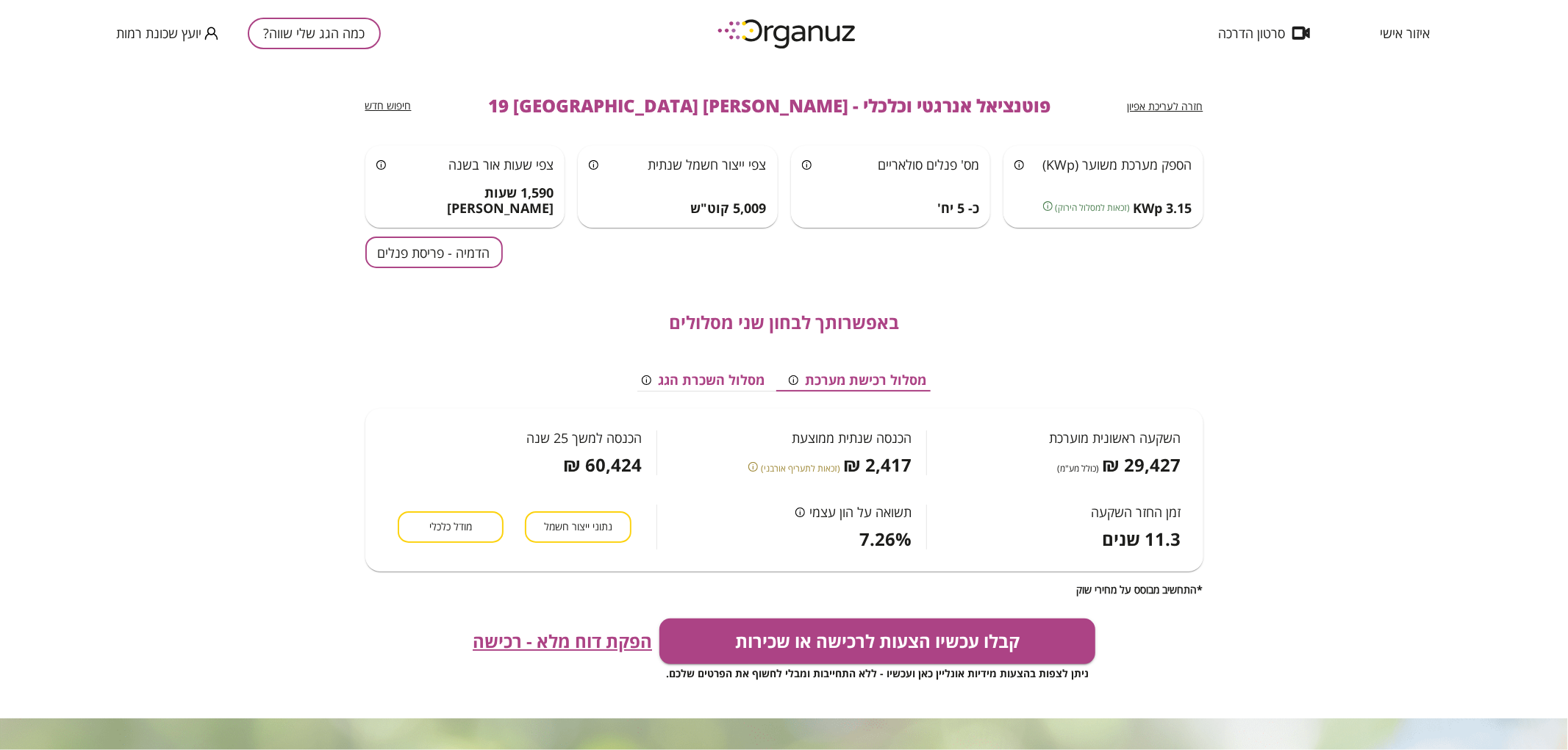
click at [1191, 100] on span "חזרה לעריכת אפיון" at bounding box center [1166, 106] width 76 height 14
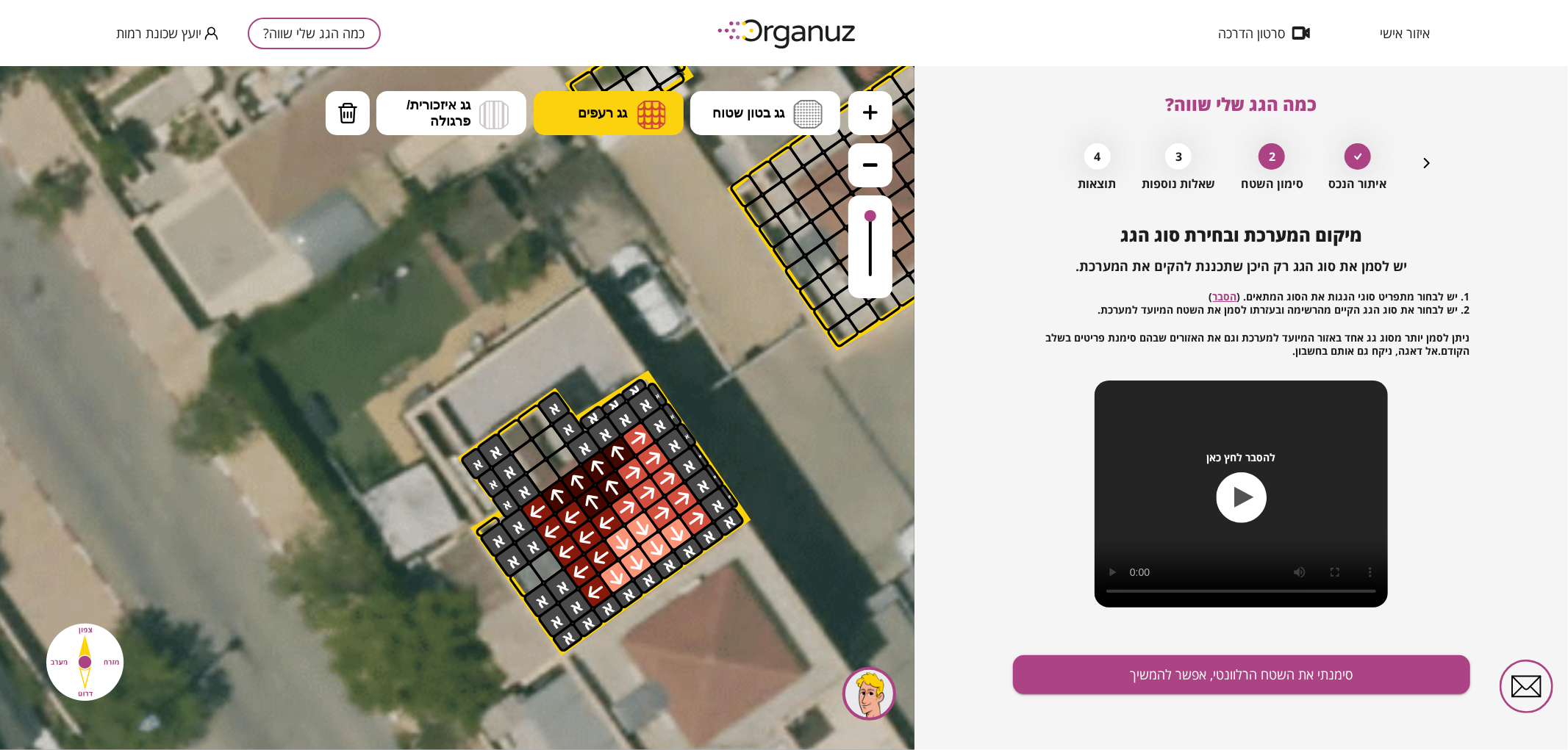
click at [619, 103] on button "גג רעפים" at bounding box center [608, 113] width 150 height 44
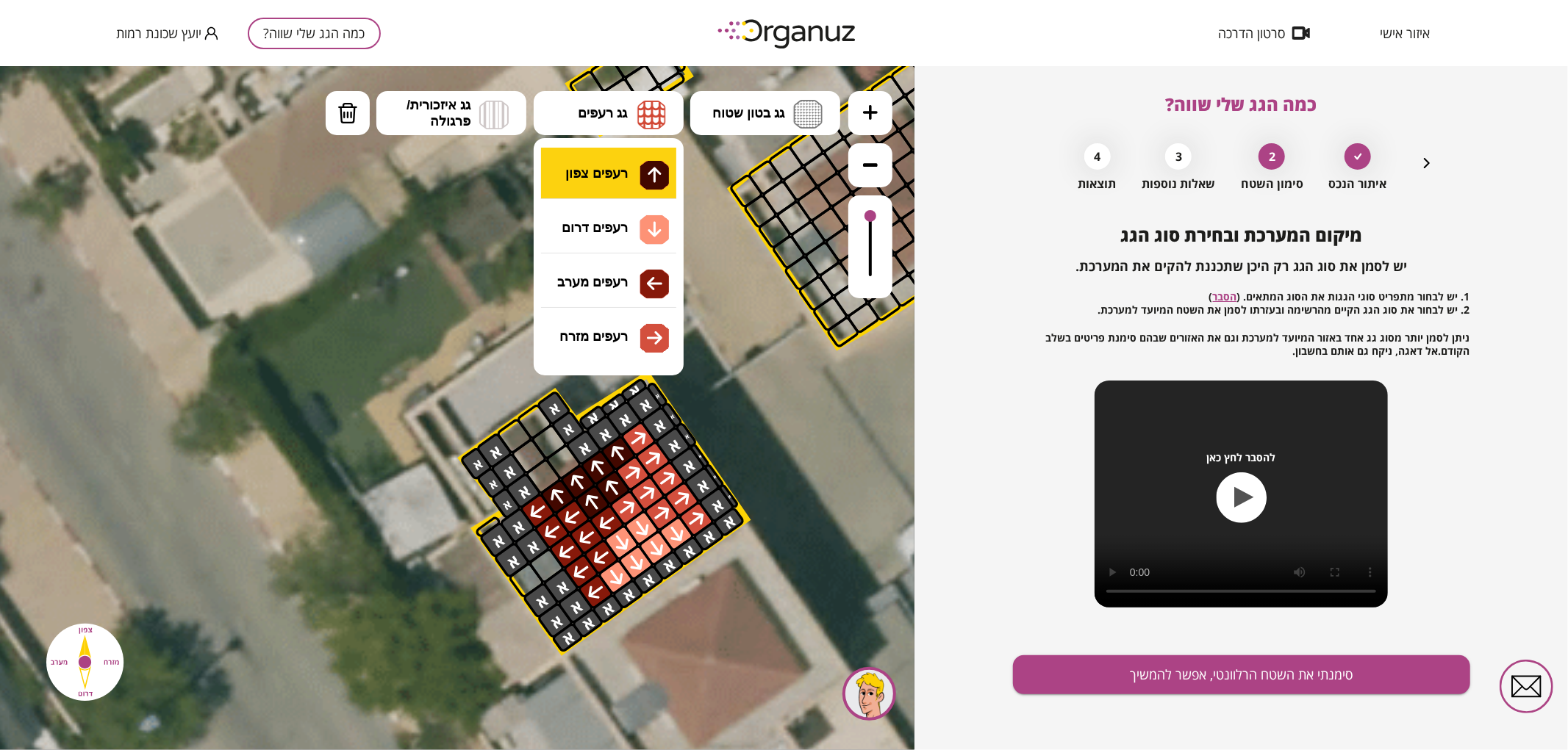
click at [630, 178] on div ".st0 { fill: #FFFFFF; } 10" at bounding box center [456, 406] width 914 height 684
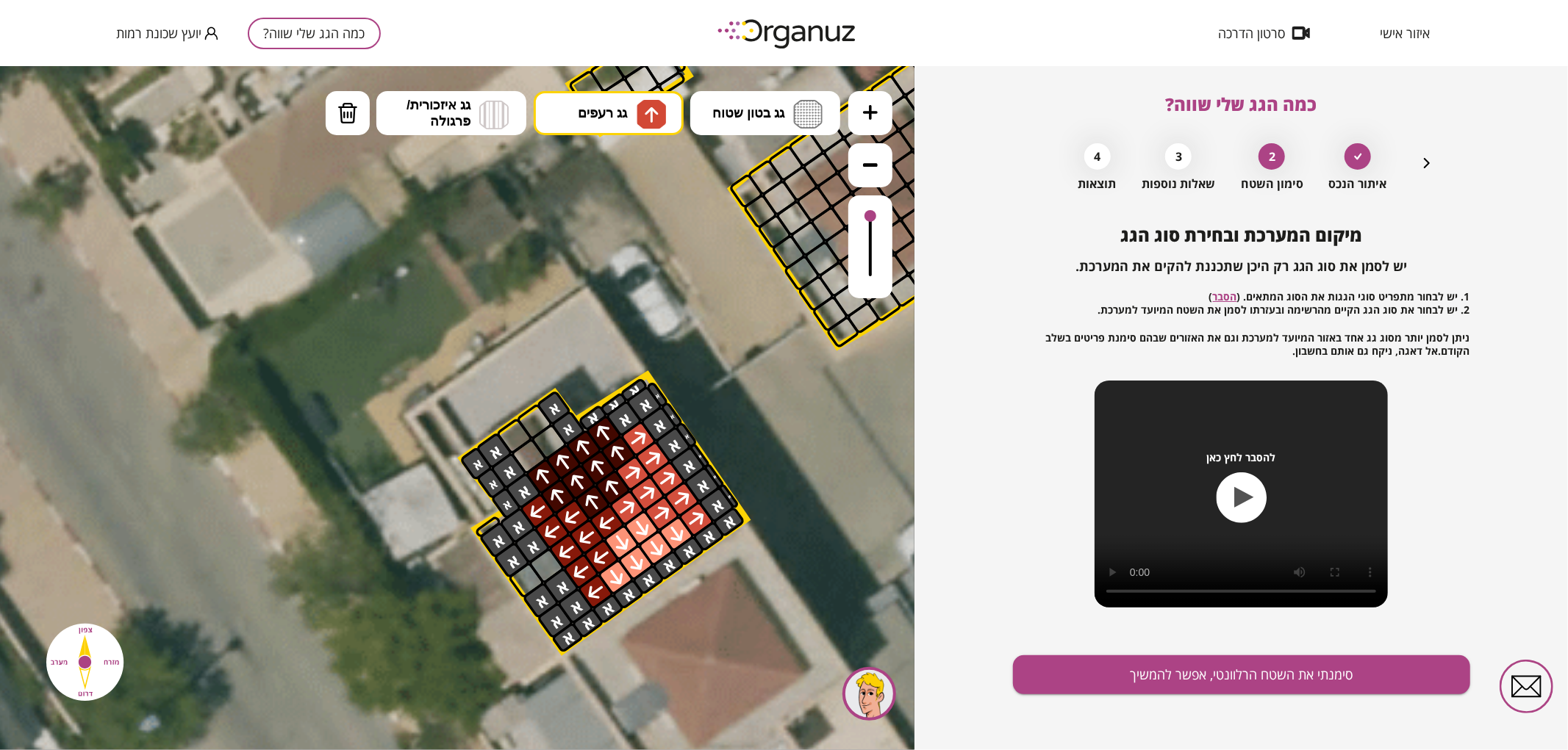
drag, startPoint x: 600, startPoint y: 438, endPoint x: 541, endPoint y: 486, distance: 76.1
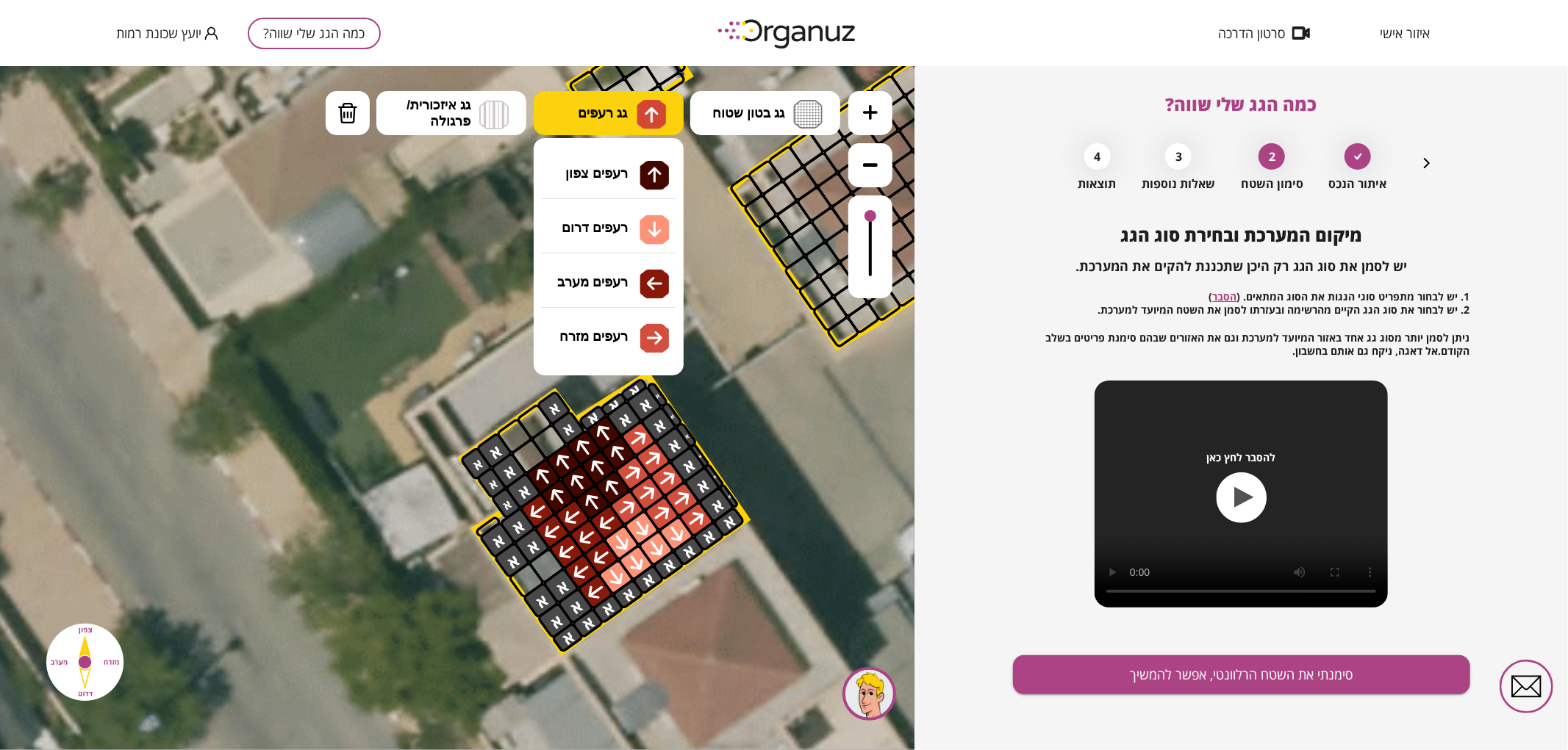
click at [636, 126] on img at bounding box center [650, 113] width 29 height 29
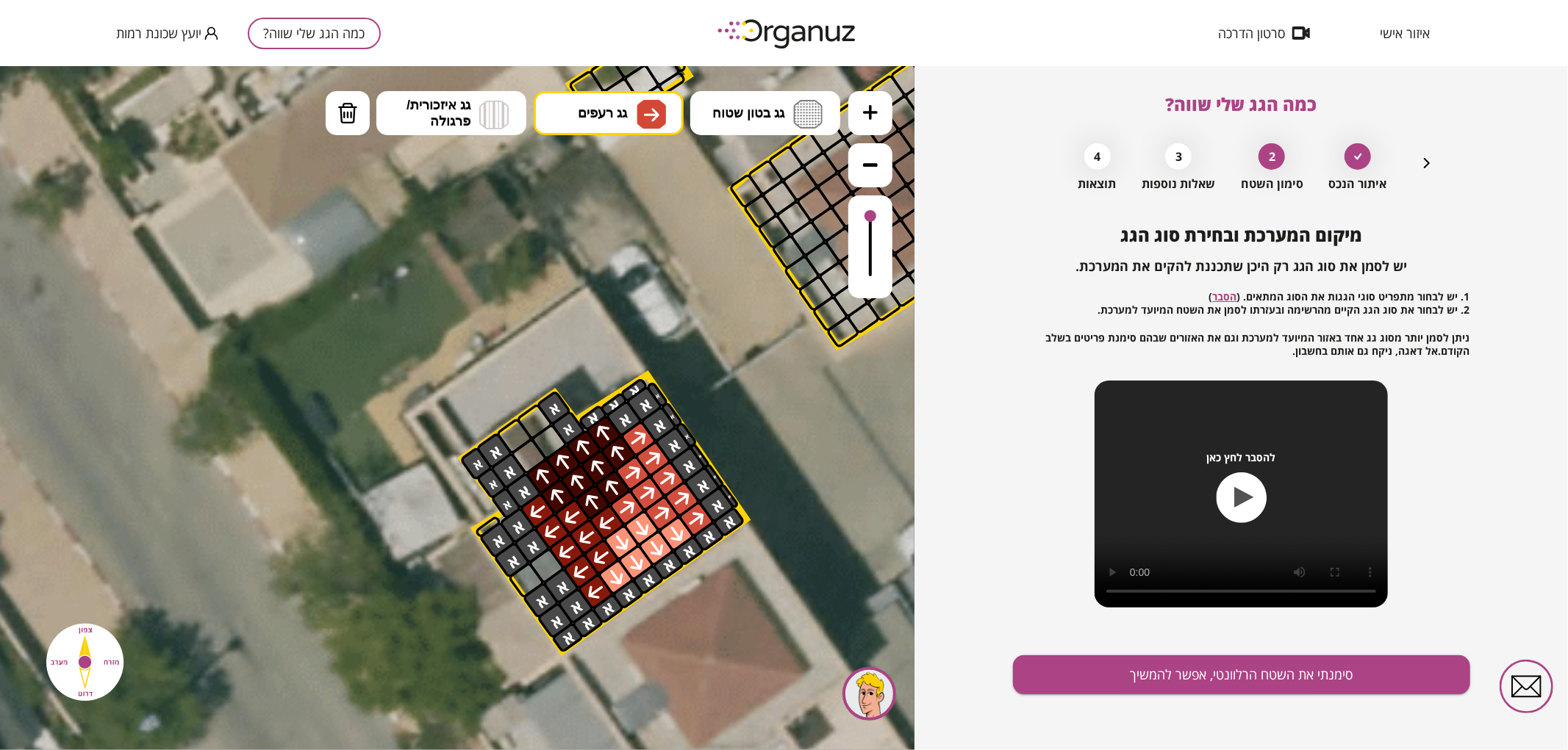
click at [634, 332] on div ".st0 { fill: #FFFFFF; } 10" at bounding box center [456, 406] width 914 height 684
drag, startPoint x: 652, startPoint y: 427, endPoint x: 664, endPoint y: 442, distance: 19.2
drag, startPoint x: 343, startPoint y: 116, endPoint x: 719, endPoint y: 368, distance: 452.6
click at [347, 119] on img at bounding box center [348, 113] width 21 height 22
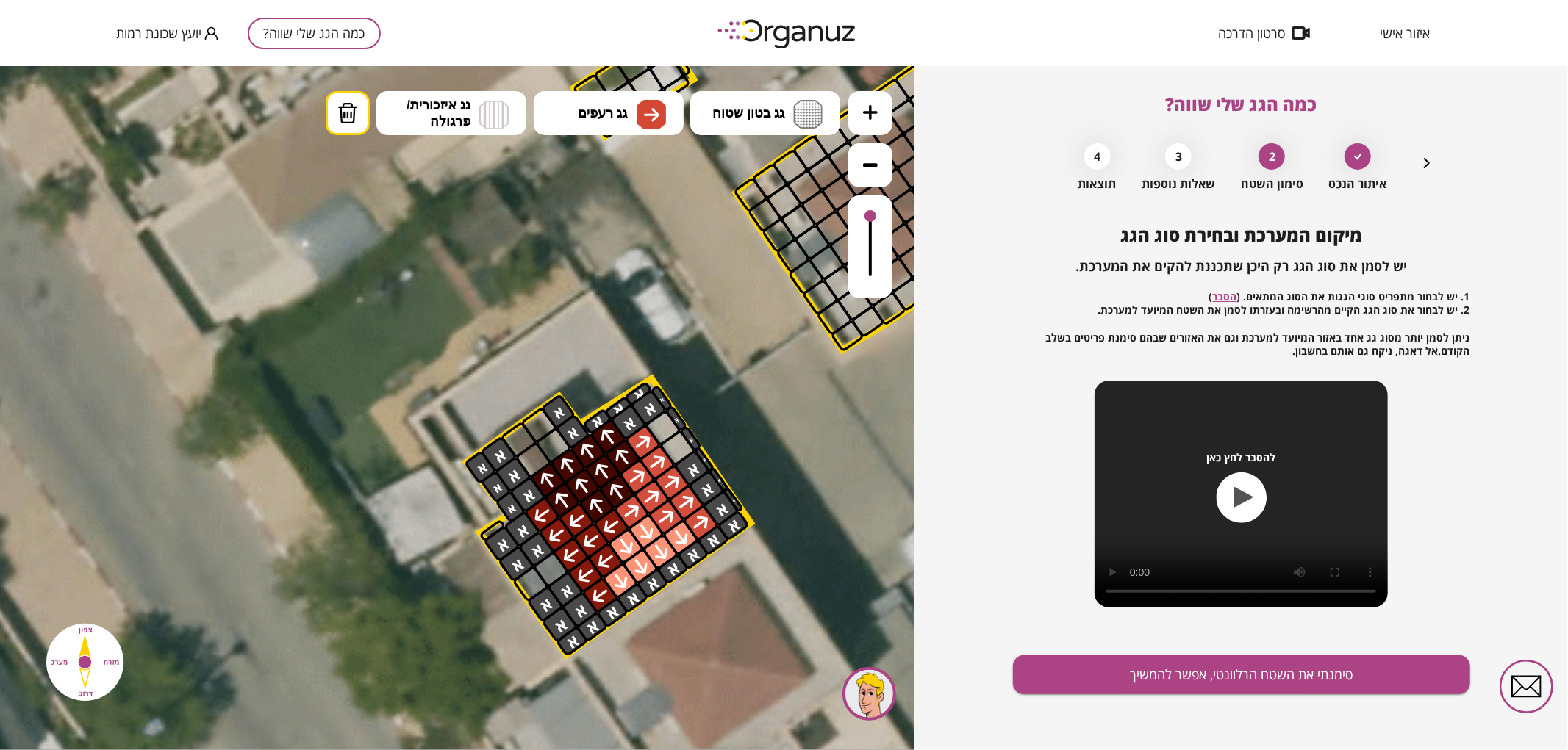
drag, startPoint x: 677, startPoint y: 448, endPoint x: 661, endPoint y: 428, distance: 25.6
click at [621, 127] on button "גג רעפים" at bounding box center [608, 113] width 150 height 44
click at [634, 238] on div ".st0 { fill: #FFFFFF; } 10" at bounding box center [456, 406] width 914 height 684
drag, startPoint x: 694, startPoint y: 548, endPoint x: 627, endPoint y: 599, distance: 84.2
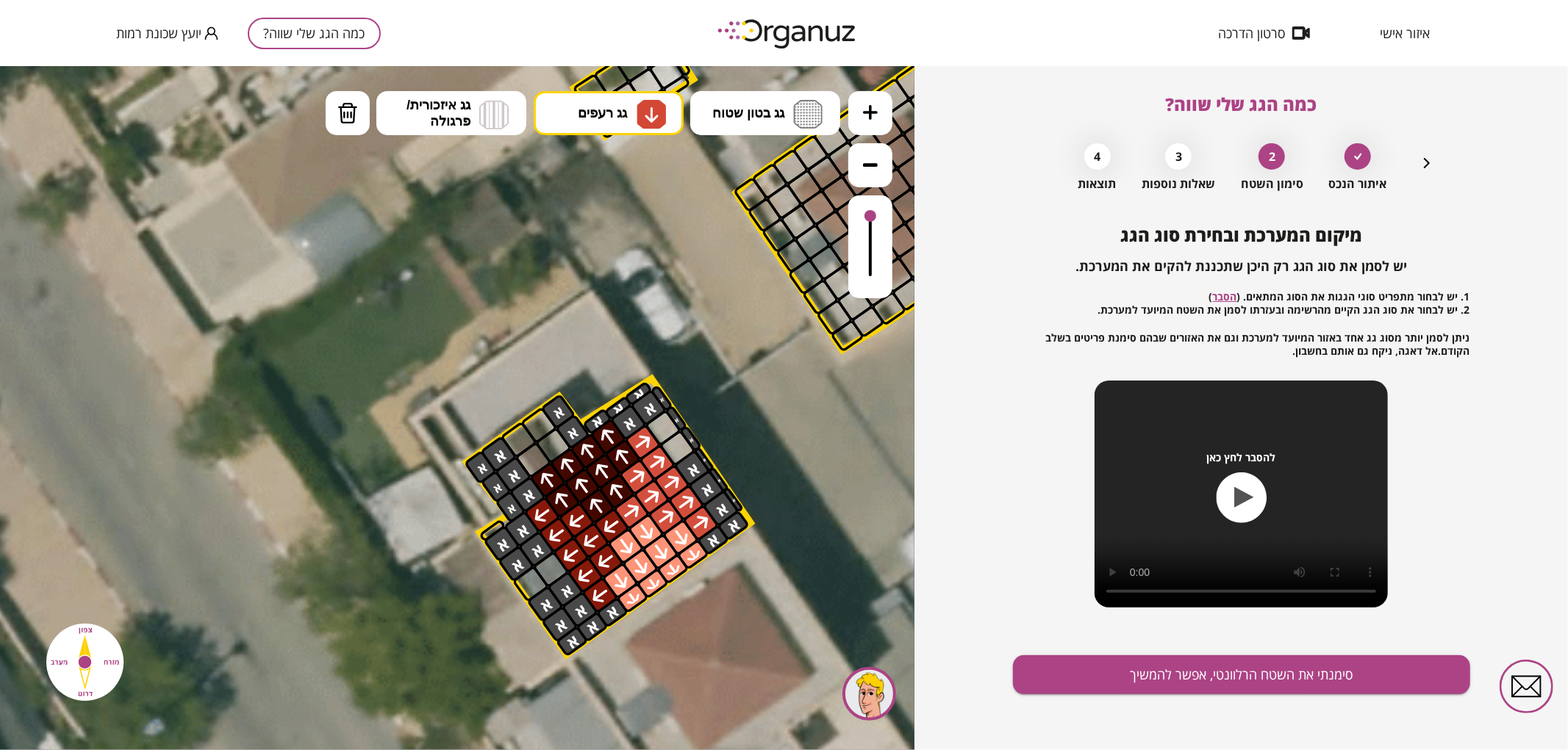
drag, startPoint x: 1054, startPoint y: 645, endPoint x: 1103, endPoint y: 677, distance: 58.5
click at [1054, 645] on div "מיקום המערכת ובחירת סוג הגג יש לסמן את סוג הגג רק היכן שתכננת להקים את המערכת. …" at bounding box center [1241, 487] width 457 height 525
click at [1112, 682] on button "סימנתי את השטח הרלוונטי, אפשר להמשיך" at bounding box center [1241, 674] width 457 height 39
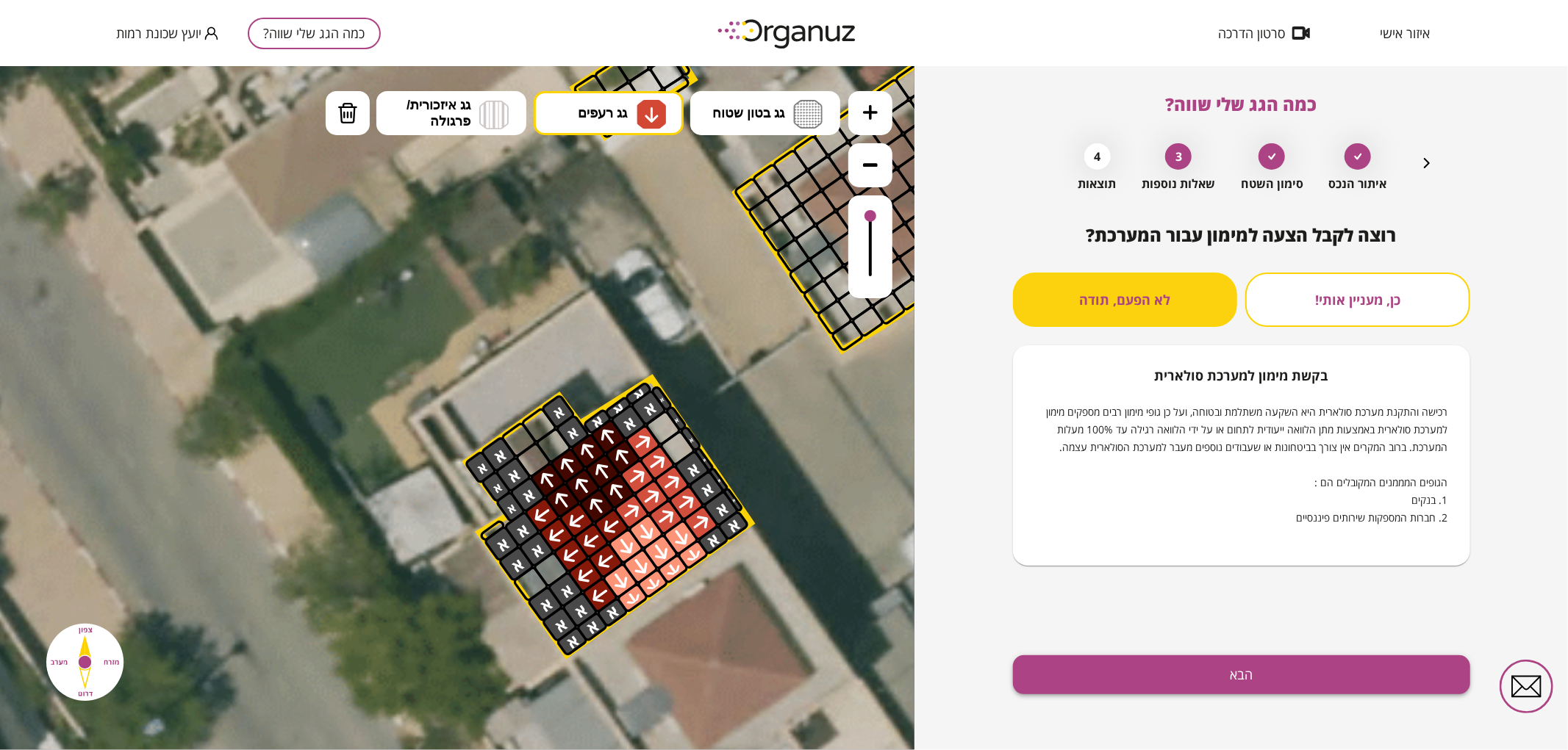
click at [1127, 682] on button "הבא" at bounding box center [1241, 674] width 457 height 39
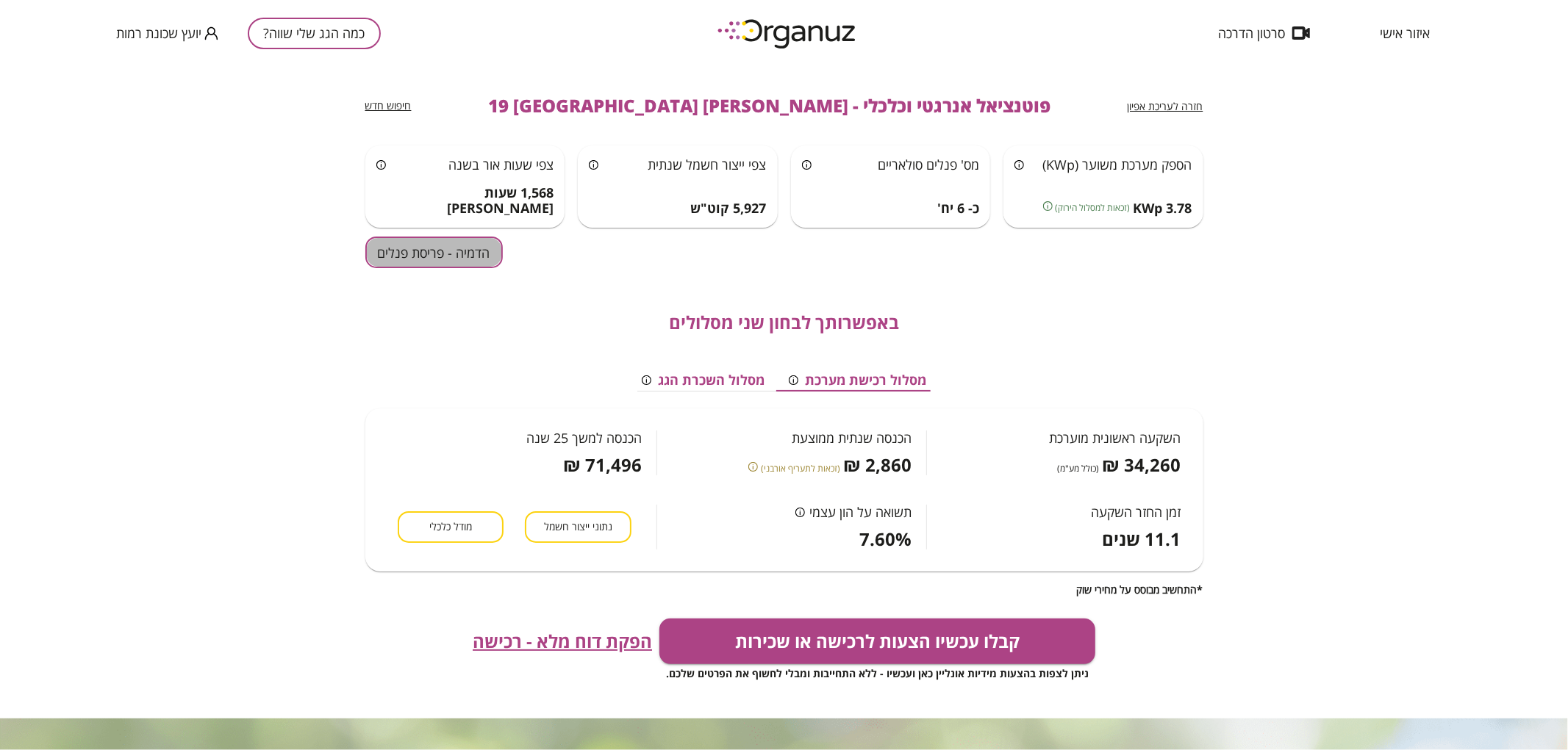
click at [439, 256] on button "הדמיה - פריסת פנלים" at bounding box center [434, 253] width 138 height 32
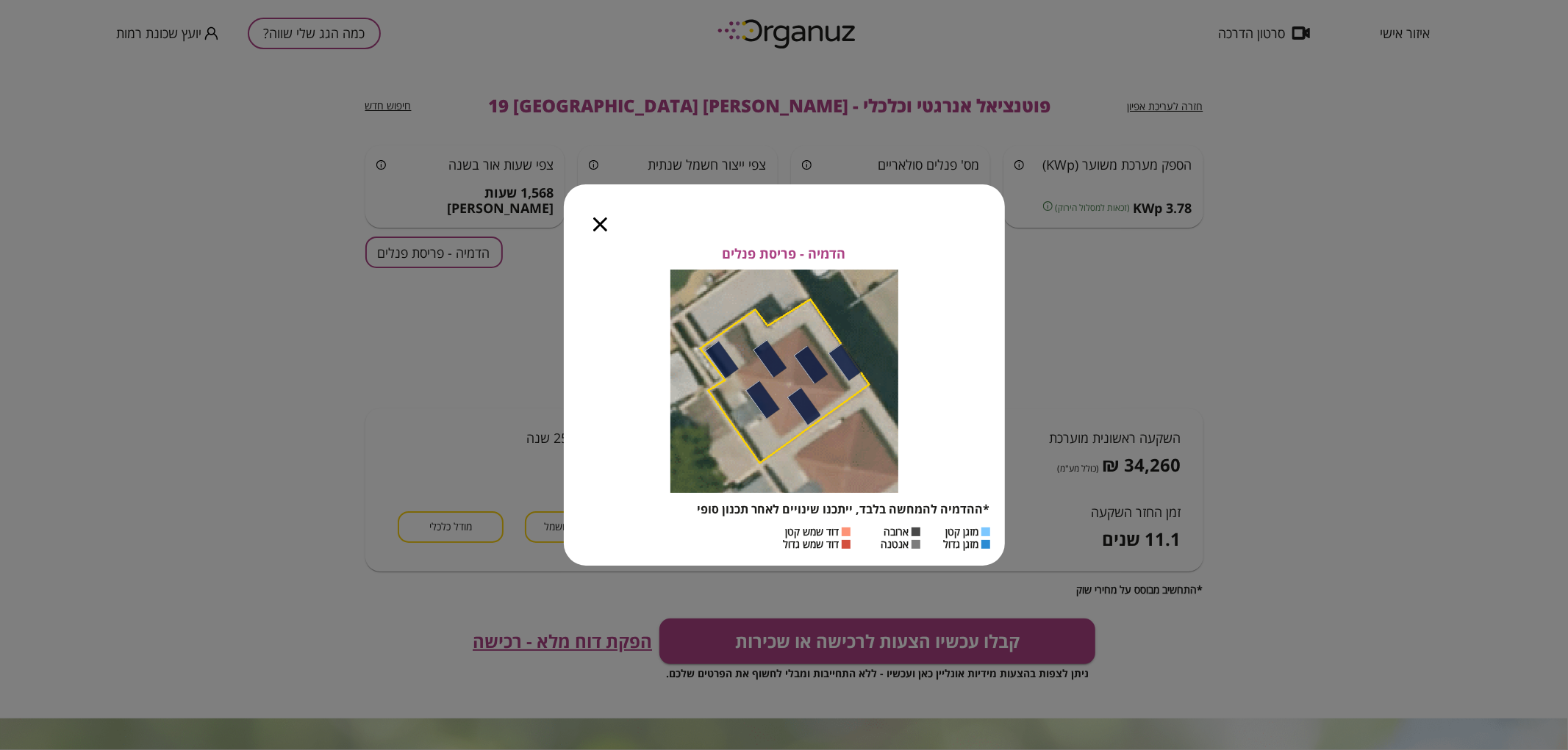
click at [598, 234] on div at bounding box center [599, 216] width 73 height 62
click at [591, 230] on div at bounding box center [599, 216] width 73 height 62
click at [599, 230] on icon "button" at bounding box center [600, 225] width 14 height 14
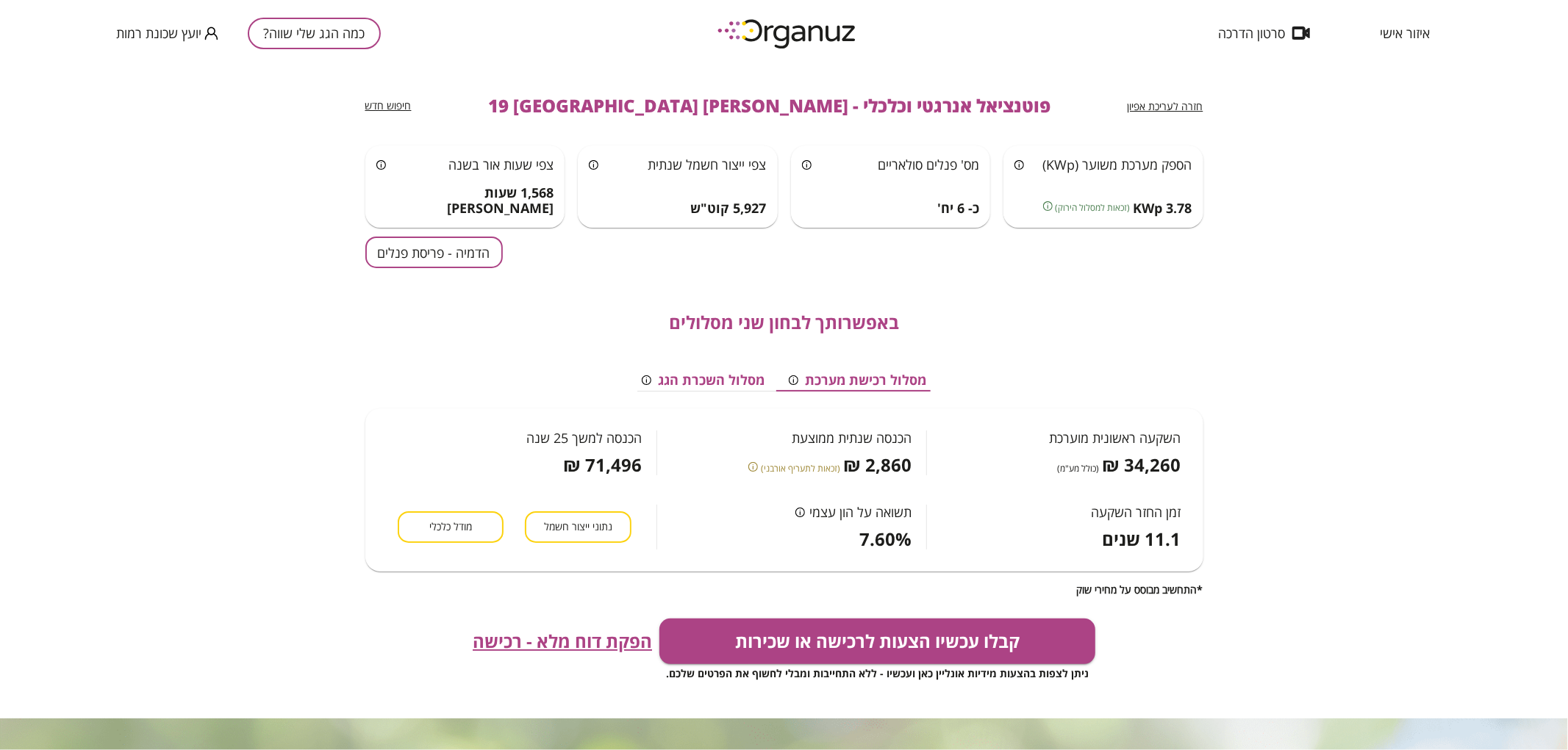
click at [1173, 111] on span "חזרה לעריכת אפיון" at bounding box center [1166, 106] width 76 height 14
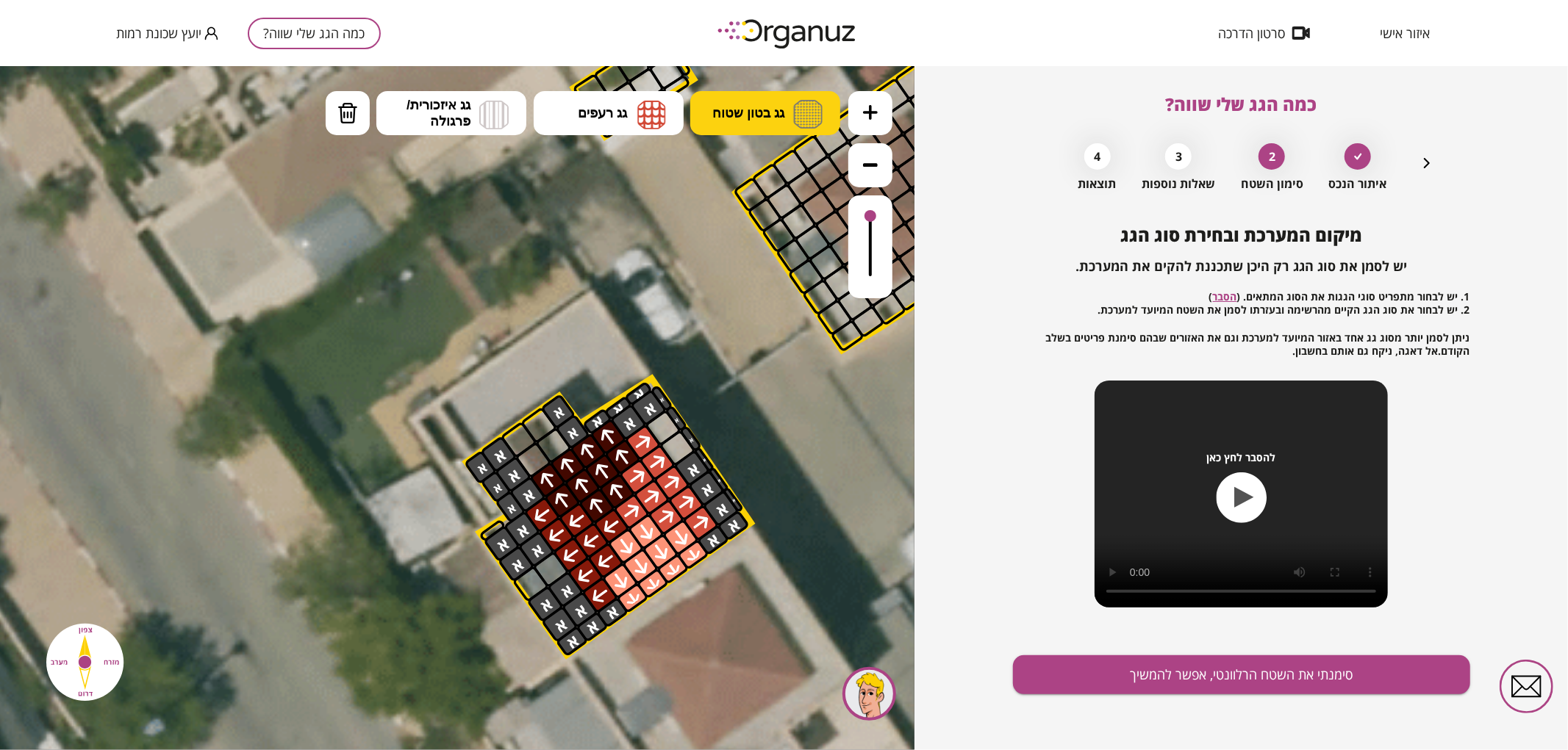
click at [722, 116] on span "גג בטון שטוח" at bounding box center [748, 112] width 72 height 16
click at [733, 174] on div ".st0 { fill: #FFFFFF; } 10" at bounding box center [456, 406] width 914 height 684
drag, startPoint x: 611, startPoint y: 438, endPoint x: 533, endPoint y: 485, distance: 91.1
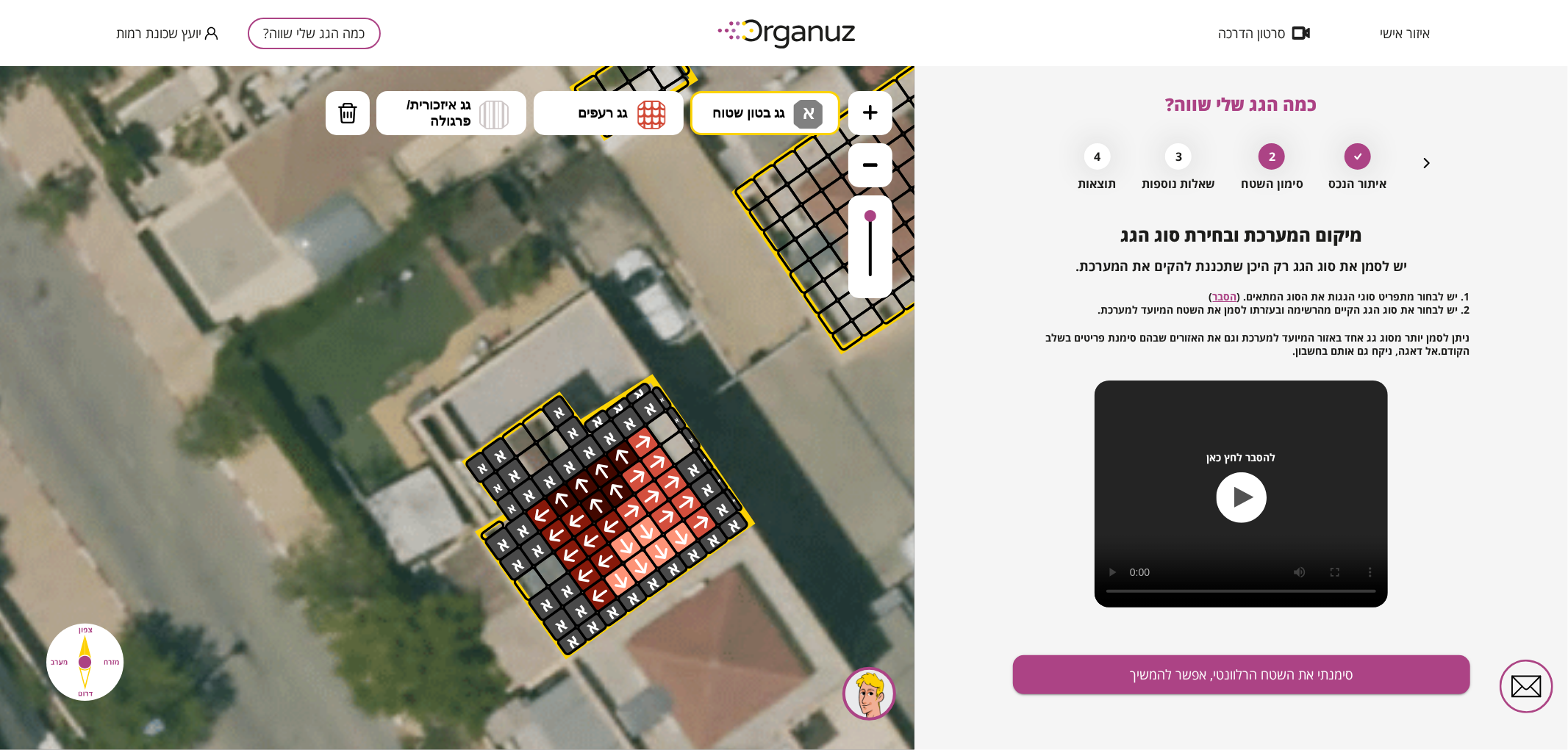
drag, startPoint x: 694, startPoint y: 558, endPoint x: 616, endPoint y: 608, distance: 92.6
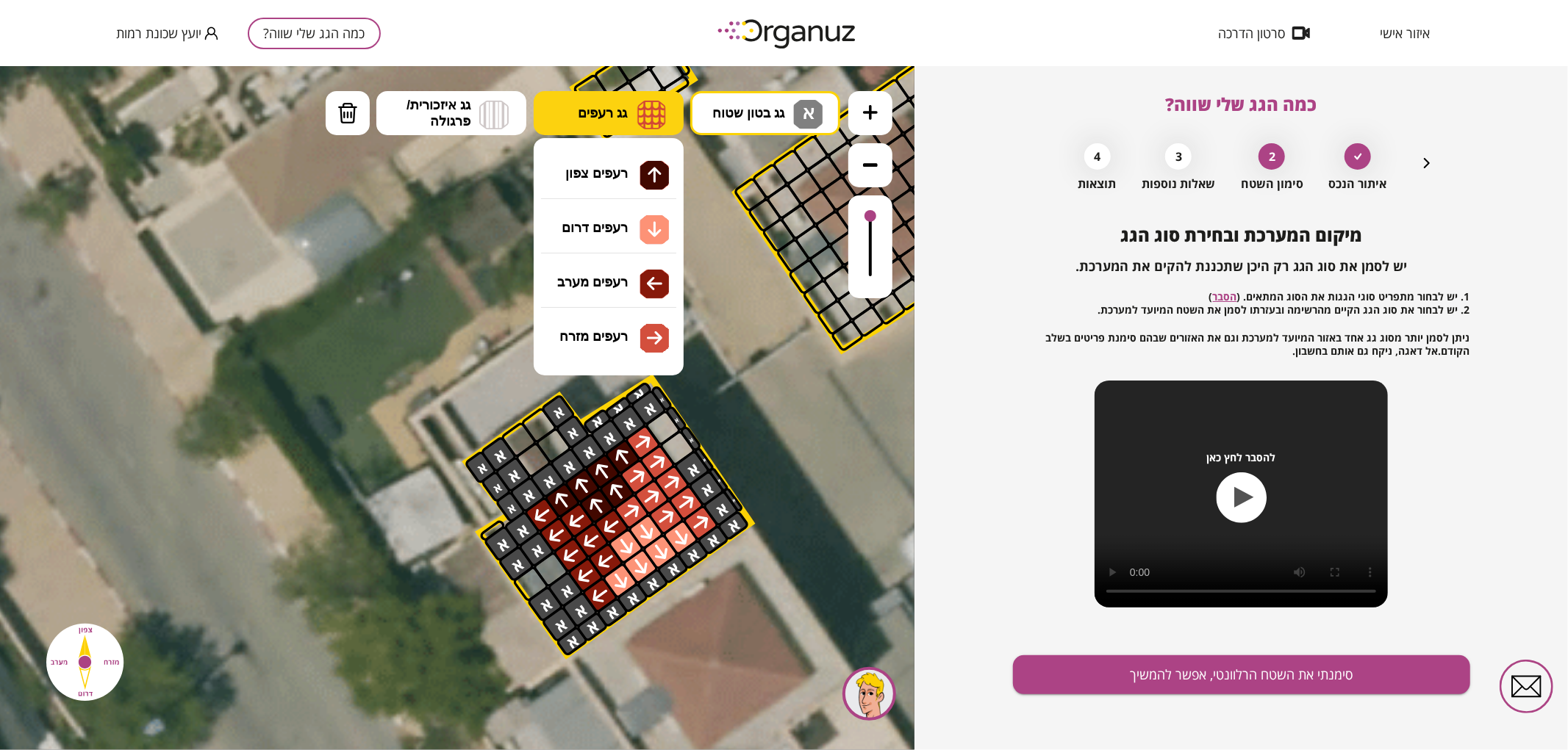
click at [630, 107] on button "גג רעפים" at bounding box center [608, 113] width 150 height 44
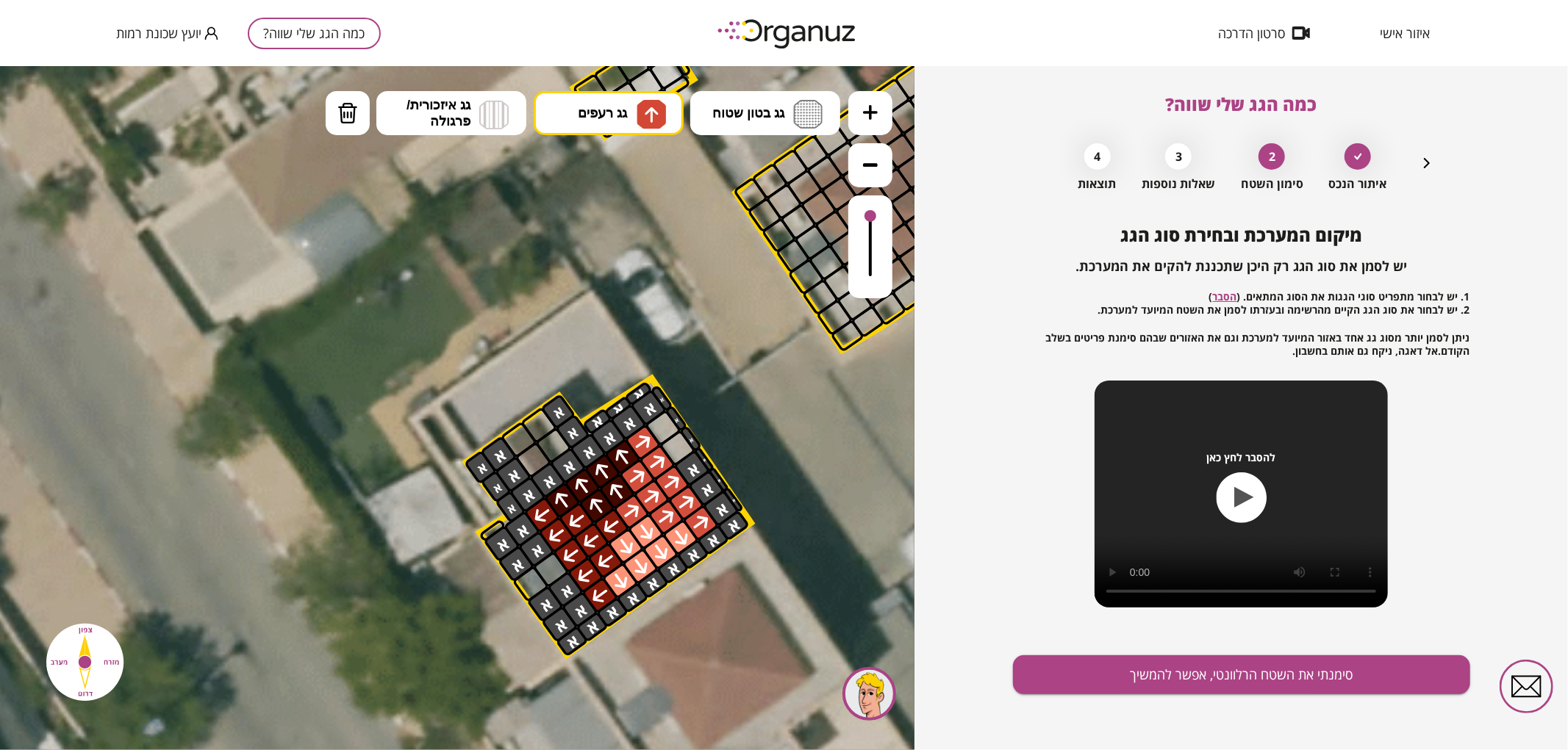
click at [635, 174] on div ".st0 { fill: #FFFFFF; } 10" at bounding box center [456, 406] width 914 height 684
click at [641, 440] on div at bounding box center [643, 441] width 38 height 38
click at [544, 507] on div at bounding box center [542, 514] width 38 height 38
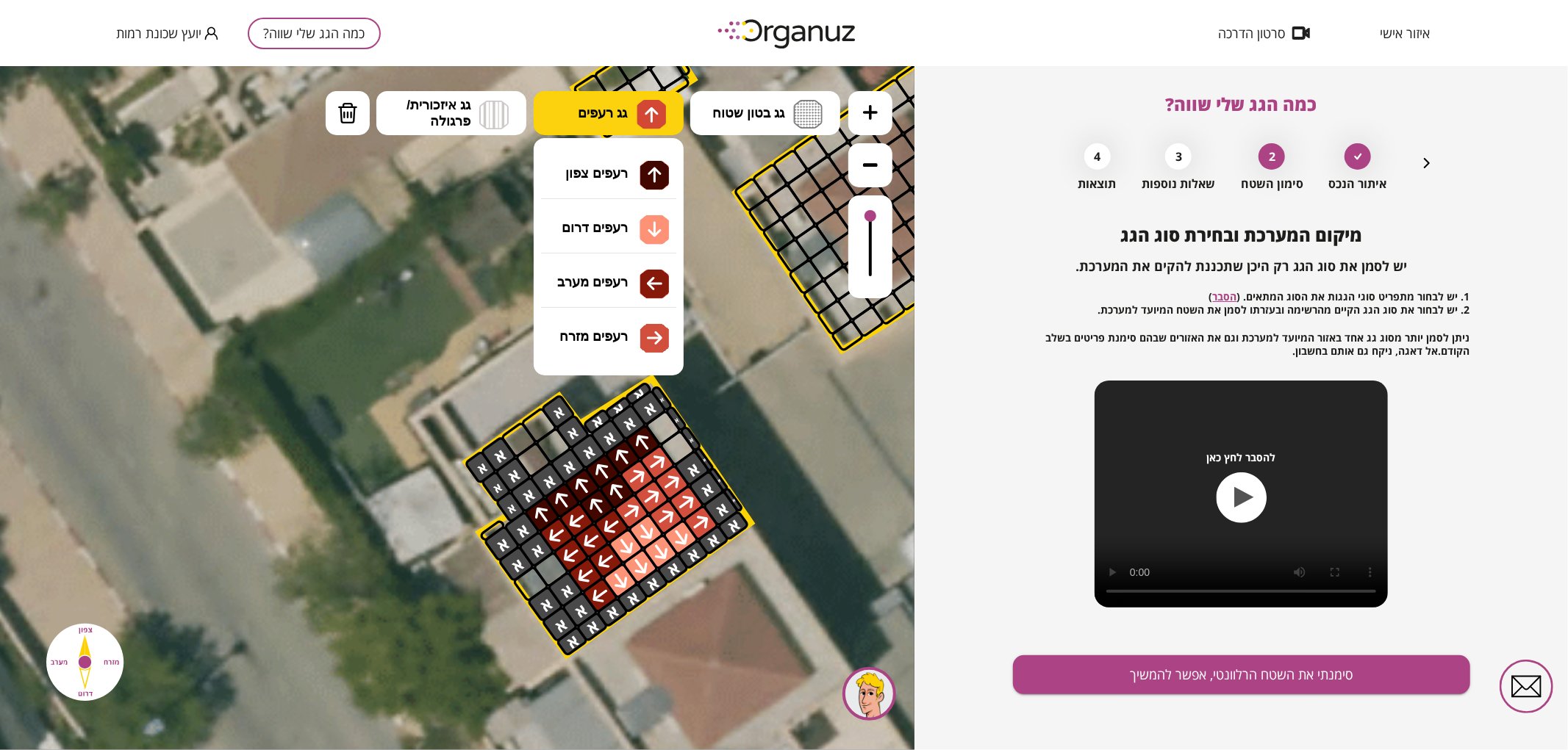
click at [614, 103] on button "גג רעפים" at bounding box center [608, 113] width 150 height 44
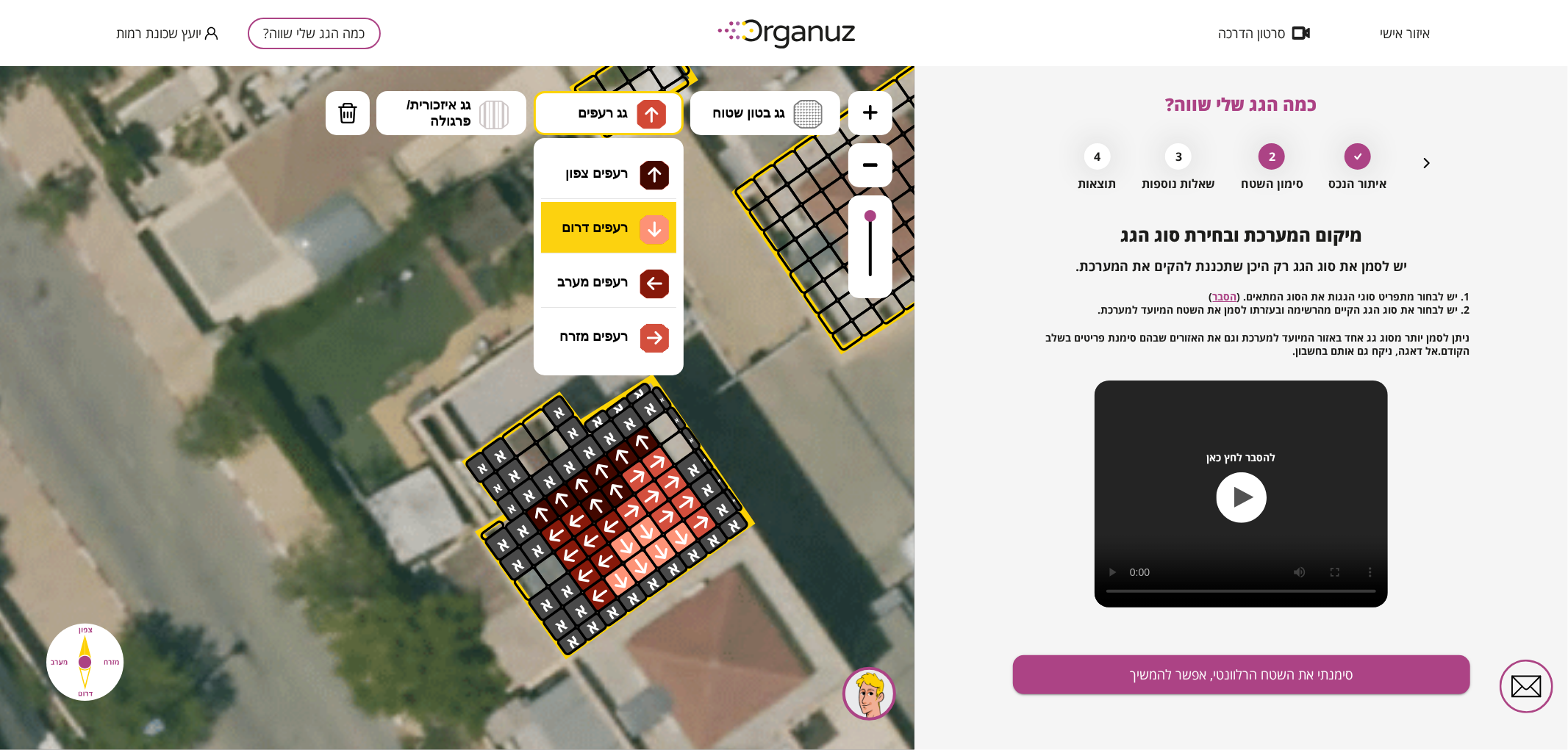
click at [607, 227] on div ".st0 { fill: #FFFFFF; } 10" at bounding box center [456, 406] width 914 height 684
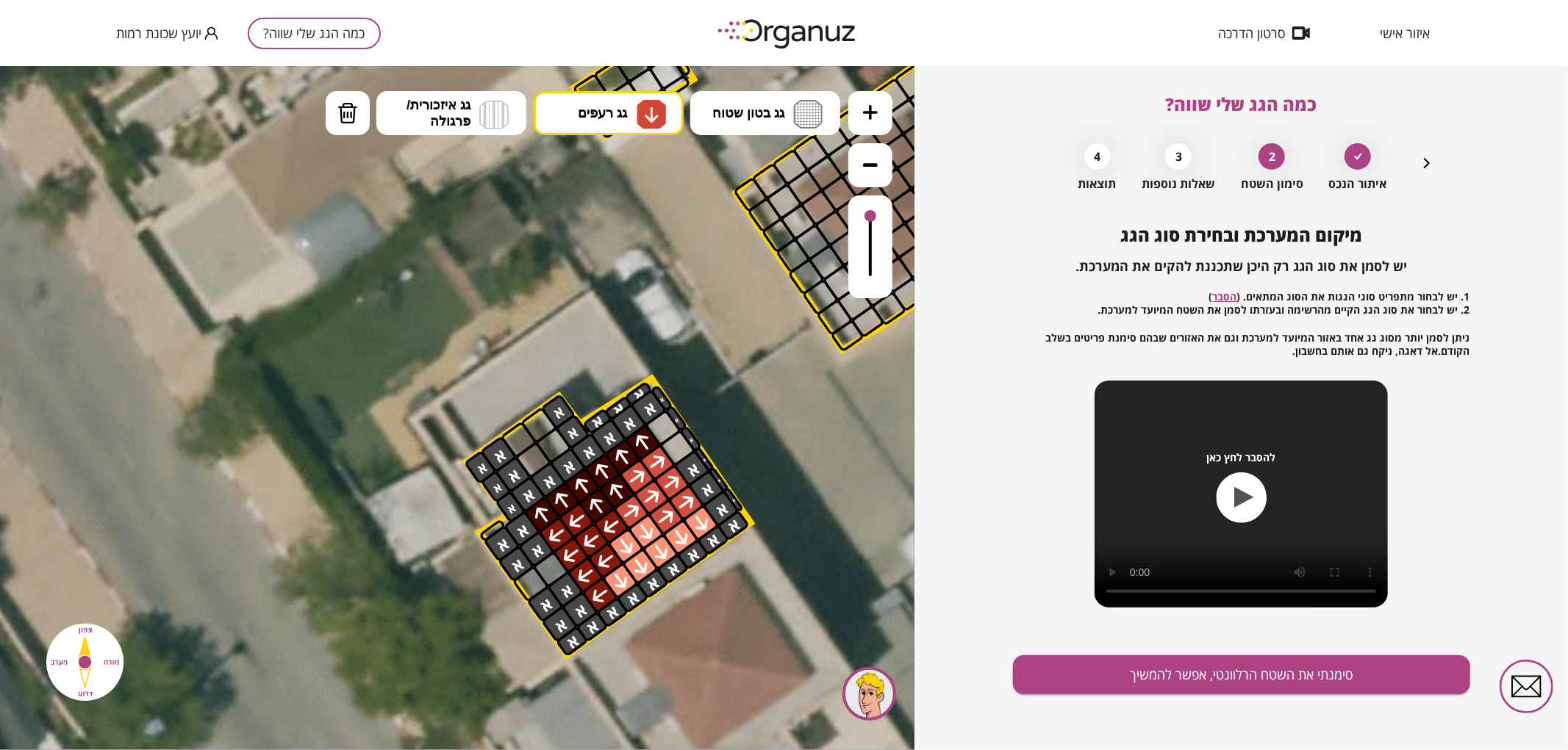
click at [698, 530] on div at bounding box center [700, 522] width 38 height 38
click at [600, 589] on div at bounding box center [599, 595] width 38 height 38
click at [1169, 691] on button "סימנתי את השטח הרלוונטי, אפשר להמשיך" at bounding box center [1241, 674] width 457 height 39
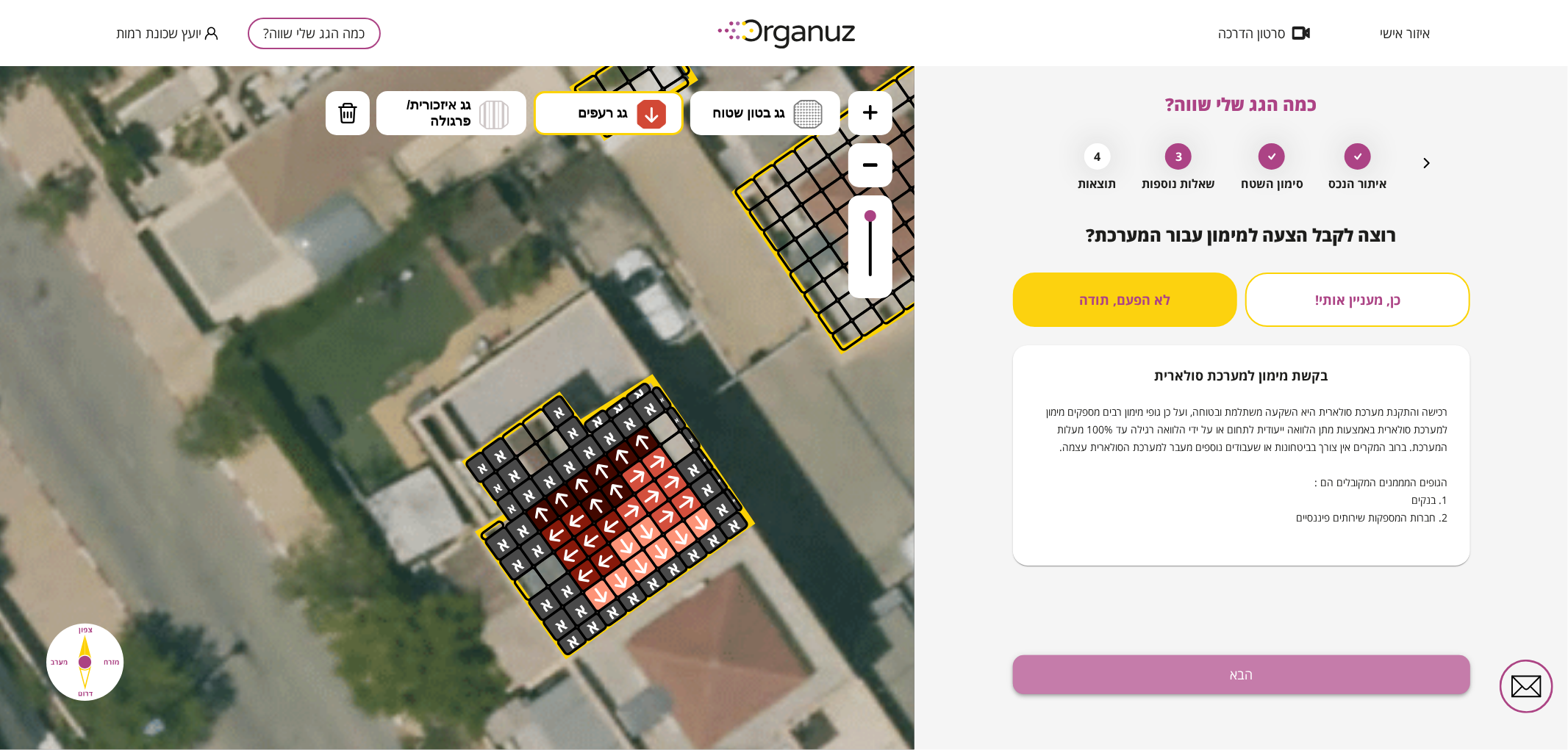
click at [1151, 664] on button "הבא" at bounding box center [1241, 674] width 457 height 39
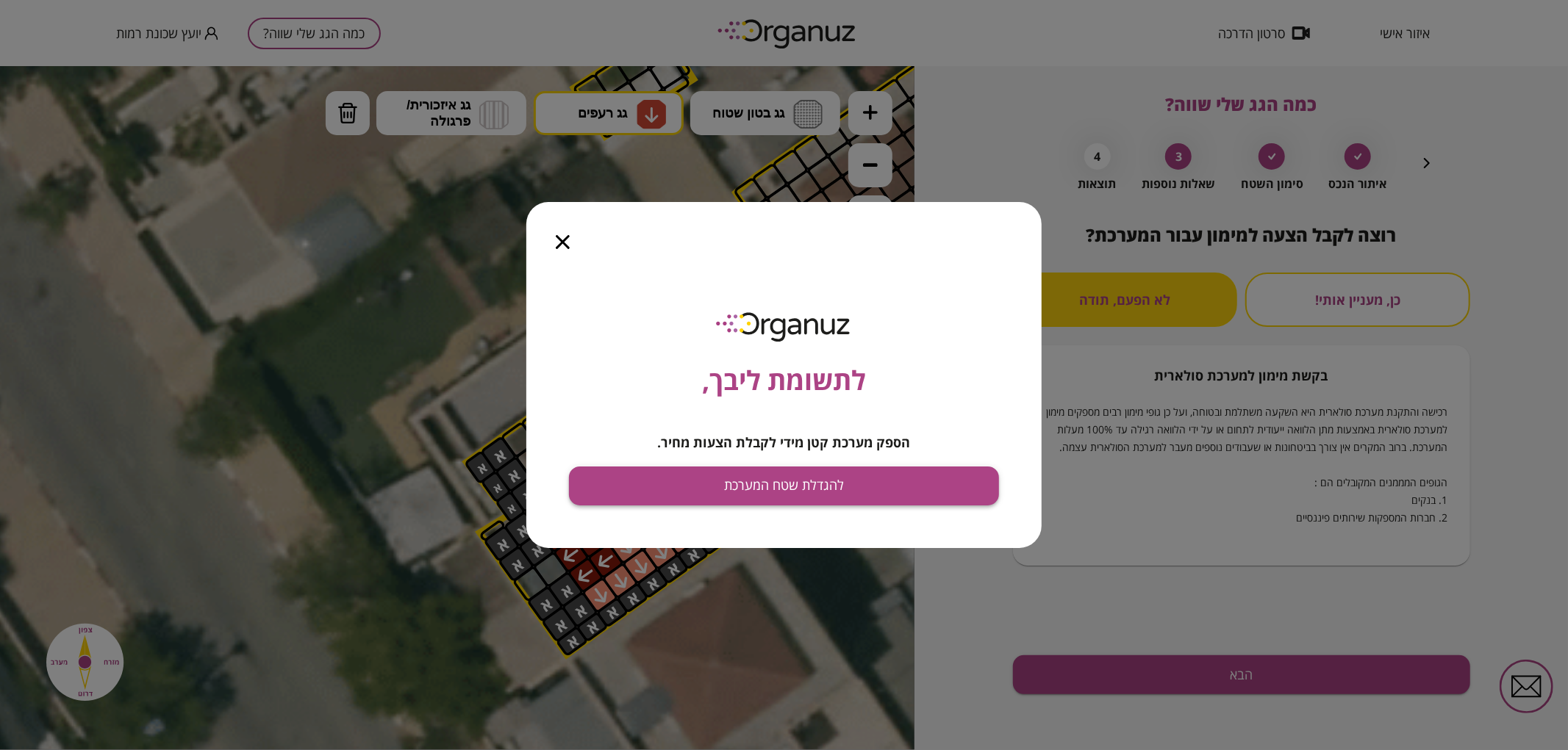
click at [842, 494] on button "להגדלת שטח המערכת" at bounding box center [784, 485] width 429 height 39
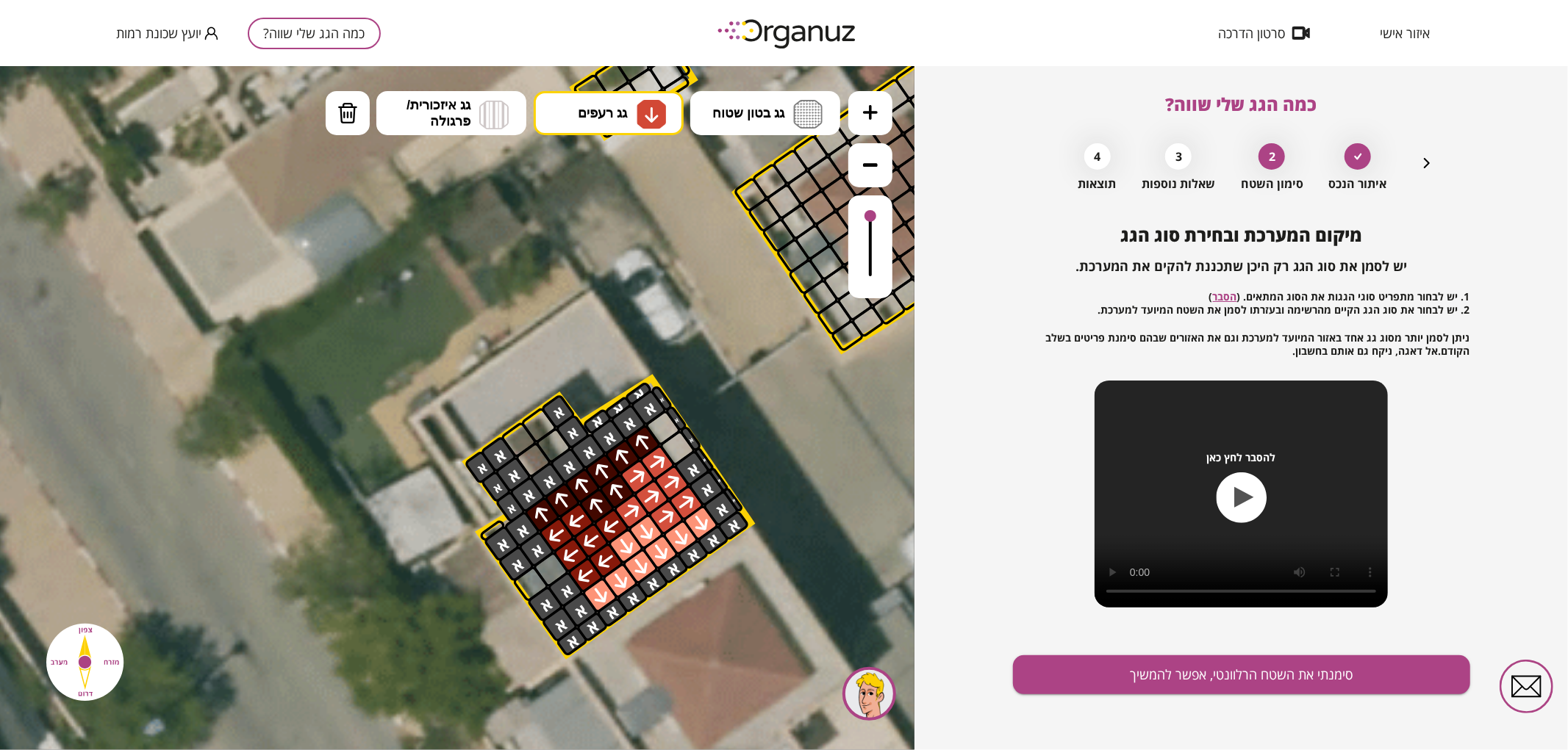
click at [342, 130] on button "מחיקה" at bounding box center [348, 113] width 44 height 44
click at [616, 125] on button "גג רעפים" at bounding box center [608, 113] width 150 height 44
click at [619, 347] on div ".st0 { fill: #FFFFFF; } 10" at bounding box center [456, 406] width 914 height 684
click at [648, 443] on div at bounding box center [643, 441] width 38 height 38
click at [698, 521] on div at bounding box center [700, 522] width 38 height 38
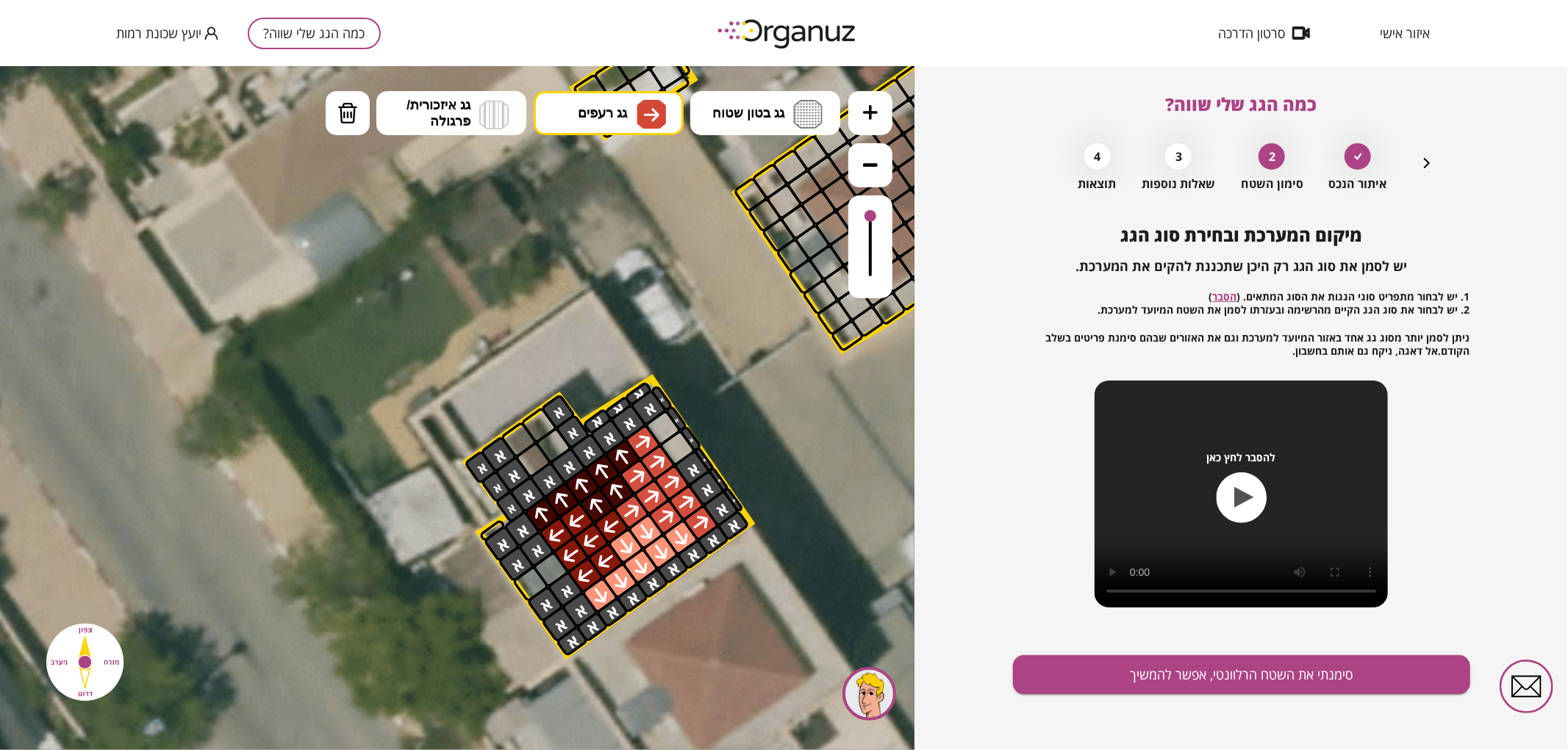
click at [546, 516] on div at bounding box center [542, 514] width 38 height 38
click at [602, 595] on div at bounding box center [599, 595] width 38 height 38
drag, startPoint x: 636, startPoint y: 107, endPoint x: 639, endPoint y: 144, distance: 37.1
click at [636, 108] on img at bounding box center [650, 113] width 29 height 29
click at [588, 270] on div ".st0 { fill: #FFFFFF; } 10" at bounding box center [456, 406] width 914 height 684
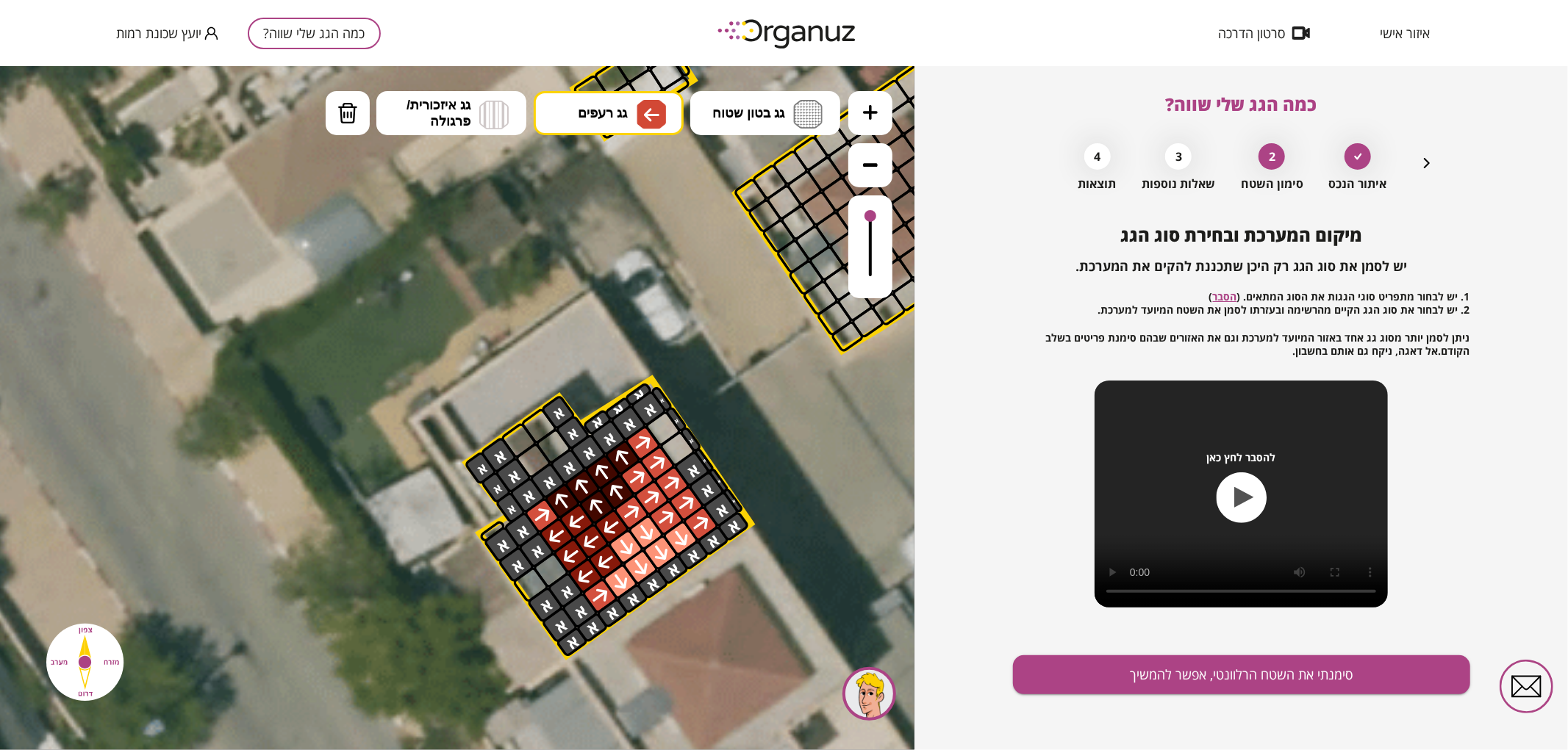
click at [597, 595] on div at bounding box center [599, 596] width 38 height 38
click at [546, 511] on div at bounding box center [542, 515] width 38 height 38
click at [1144, 674] on button "סימנתי את השטח הרלוונטי, אפשר להמשיך" at bounding box center [1241, 674] width 457 height 39
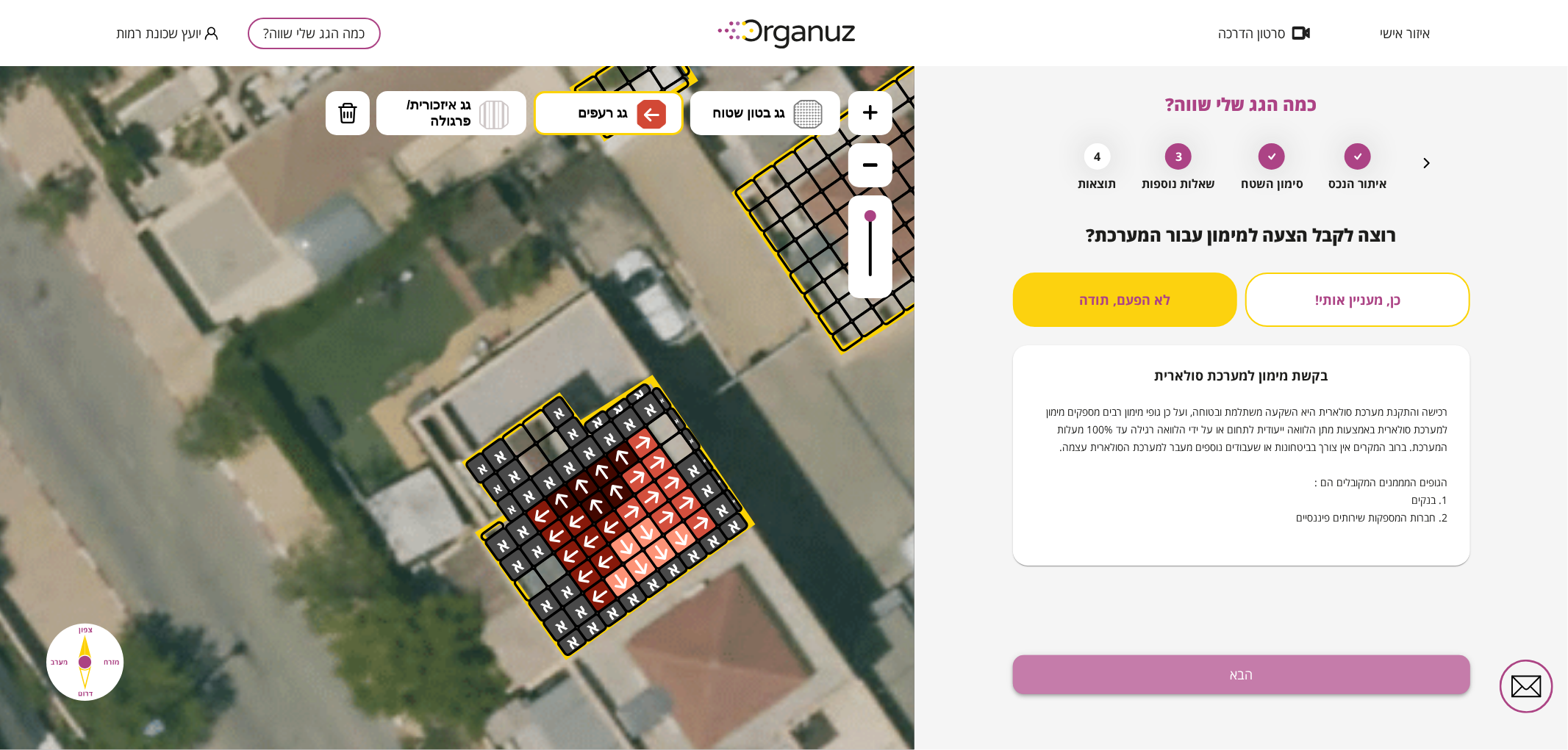
click at [1123, 661] on button "הבא" at bounding box center [1241, 674] width 457 height 39
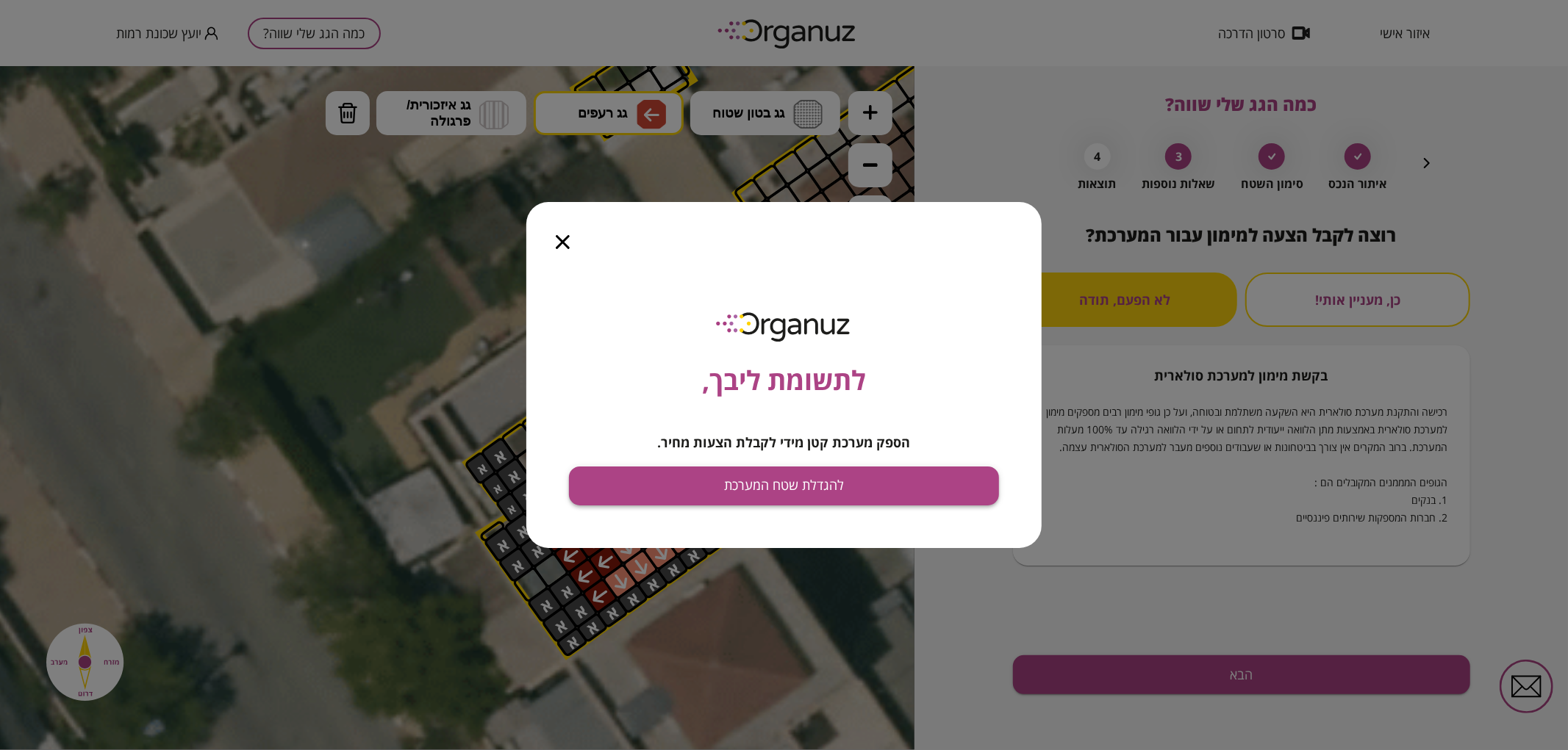
click at [922, 474] on button "להגדלת שטח המערכת" at bounding box center [784, 485] width 429 height 39
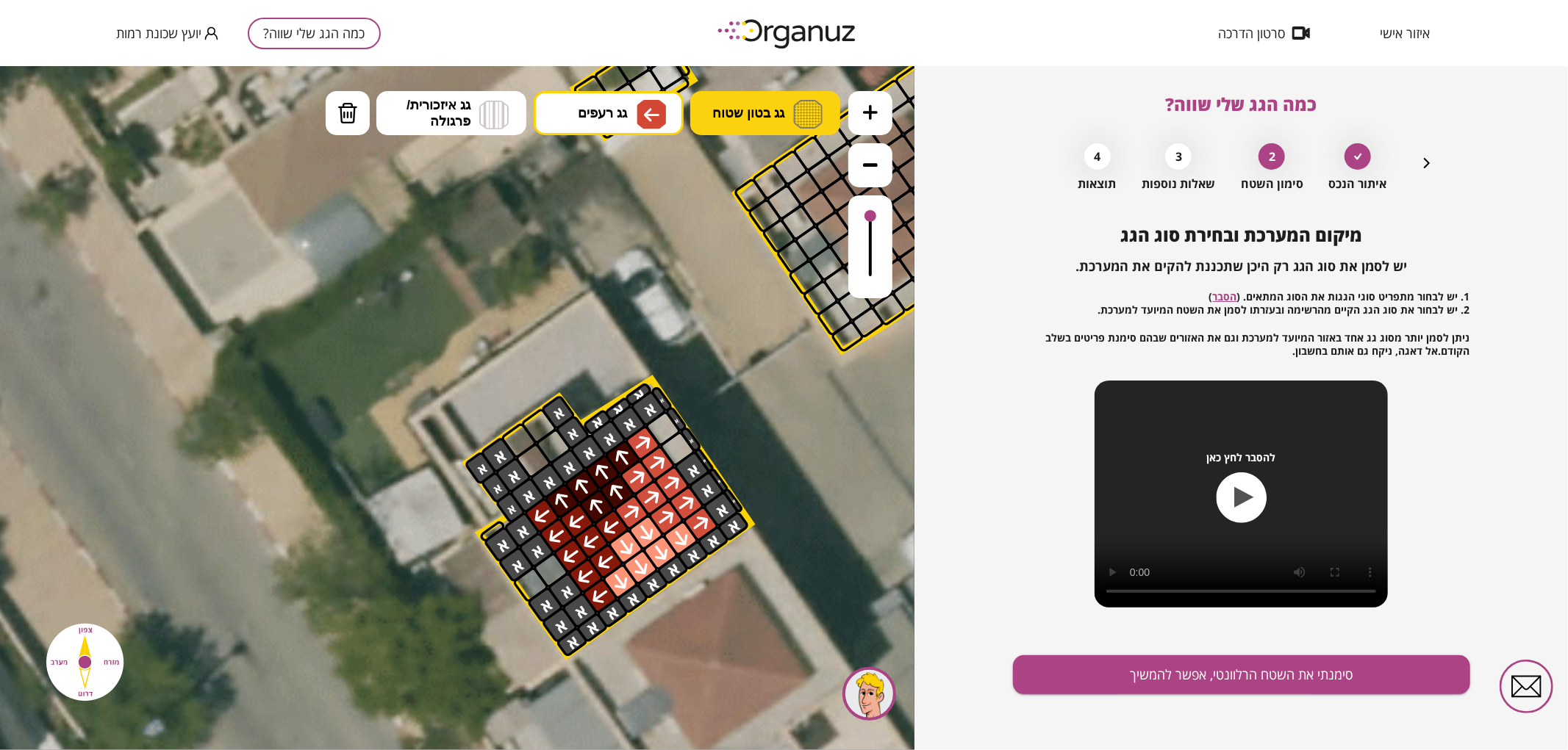
click at [761, 110] on span "גג בטון שטוח" at bounding box center [748, 112] width 72 height 16
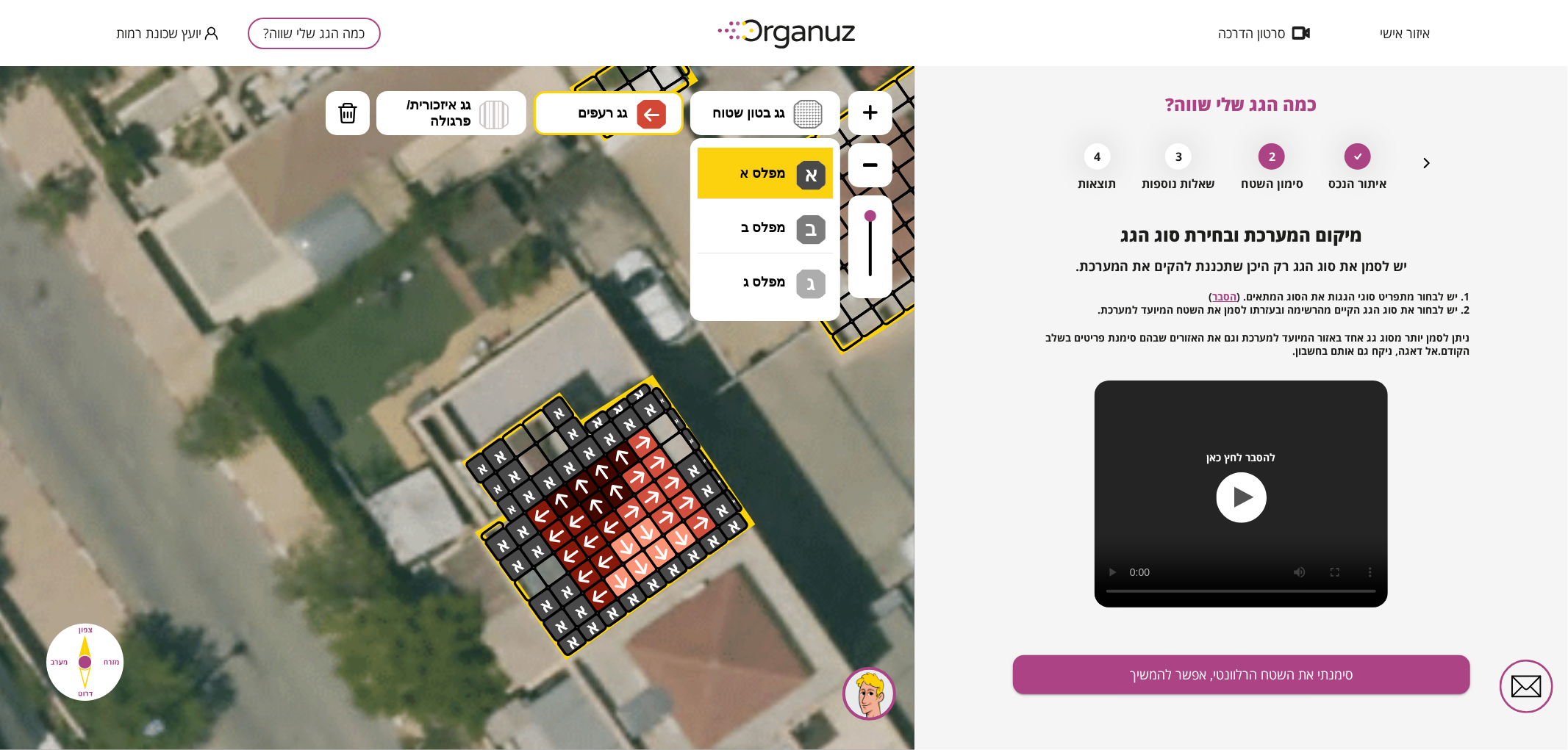
click at [797, 166] on div ".st0 { fill: #FFFFFF; } 10" at bounding box center [456, 406] width 914 height 684
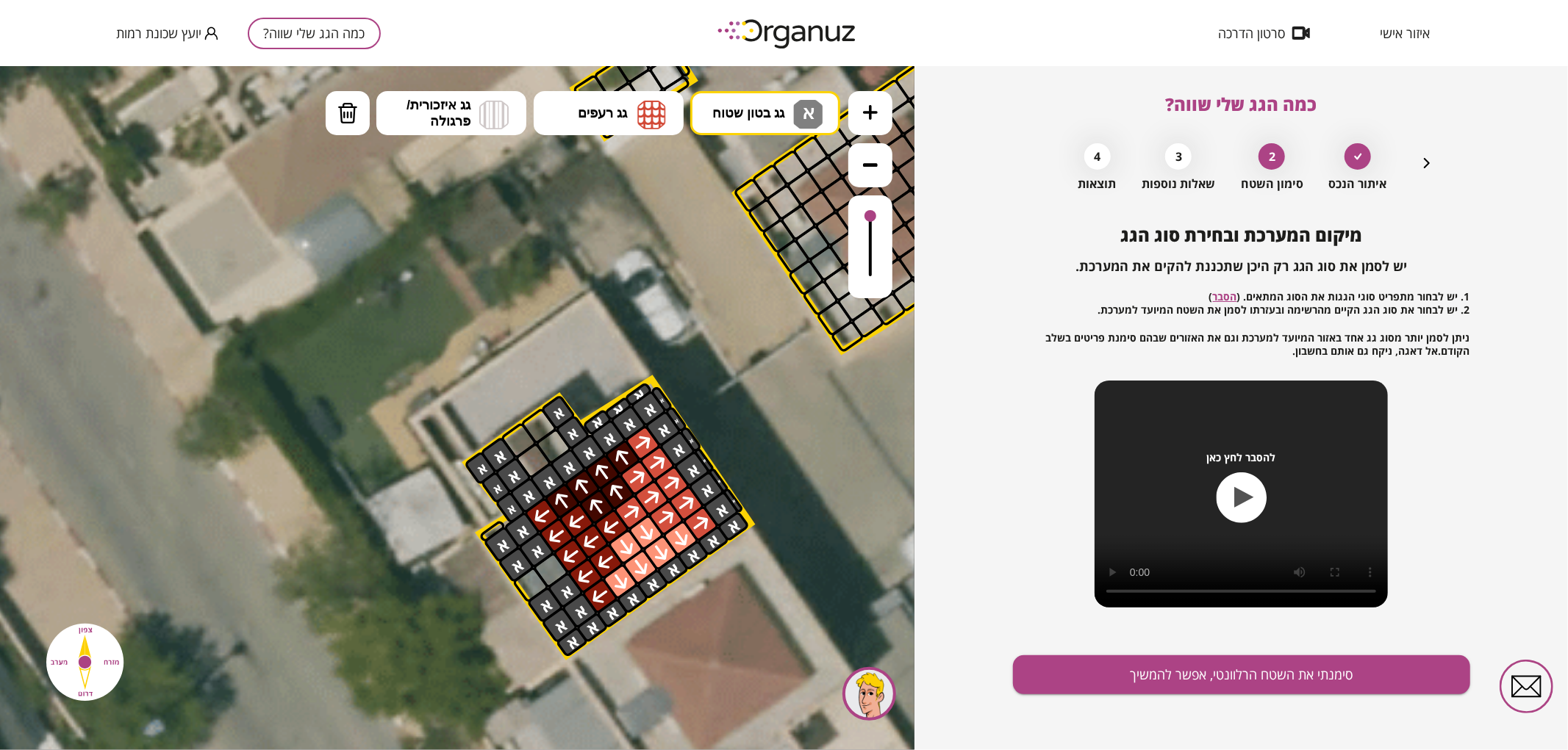
drag, startPoint x: 672, startPoint y: 433, endPoint x: 691, endPoint y: 485, distance: 55.4
click at [1232, 736] on div "מיקום המערכת ובחירת סוג הגג יש לסמן את סוג הגג רק היכן שתכננת להקים את המערכת. …" at bounding box center [1241, 487] width 457 height 525
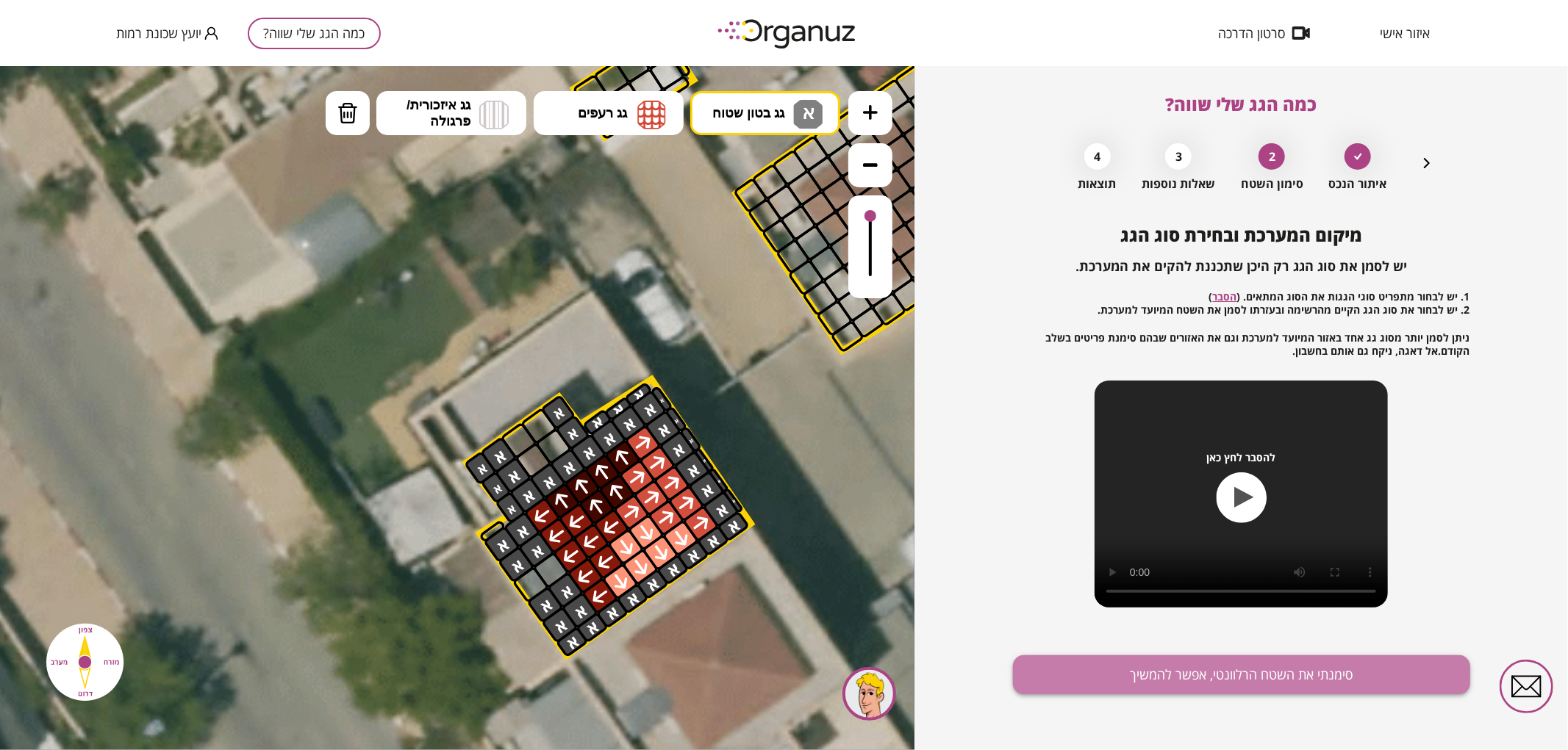
click at [1220, 686] on button "סימנתי את השטח הרלוונטי, אפשר להמשיך" at bounding box center [1241, 674] width 457 height 39
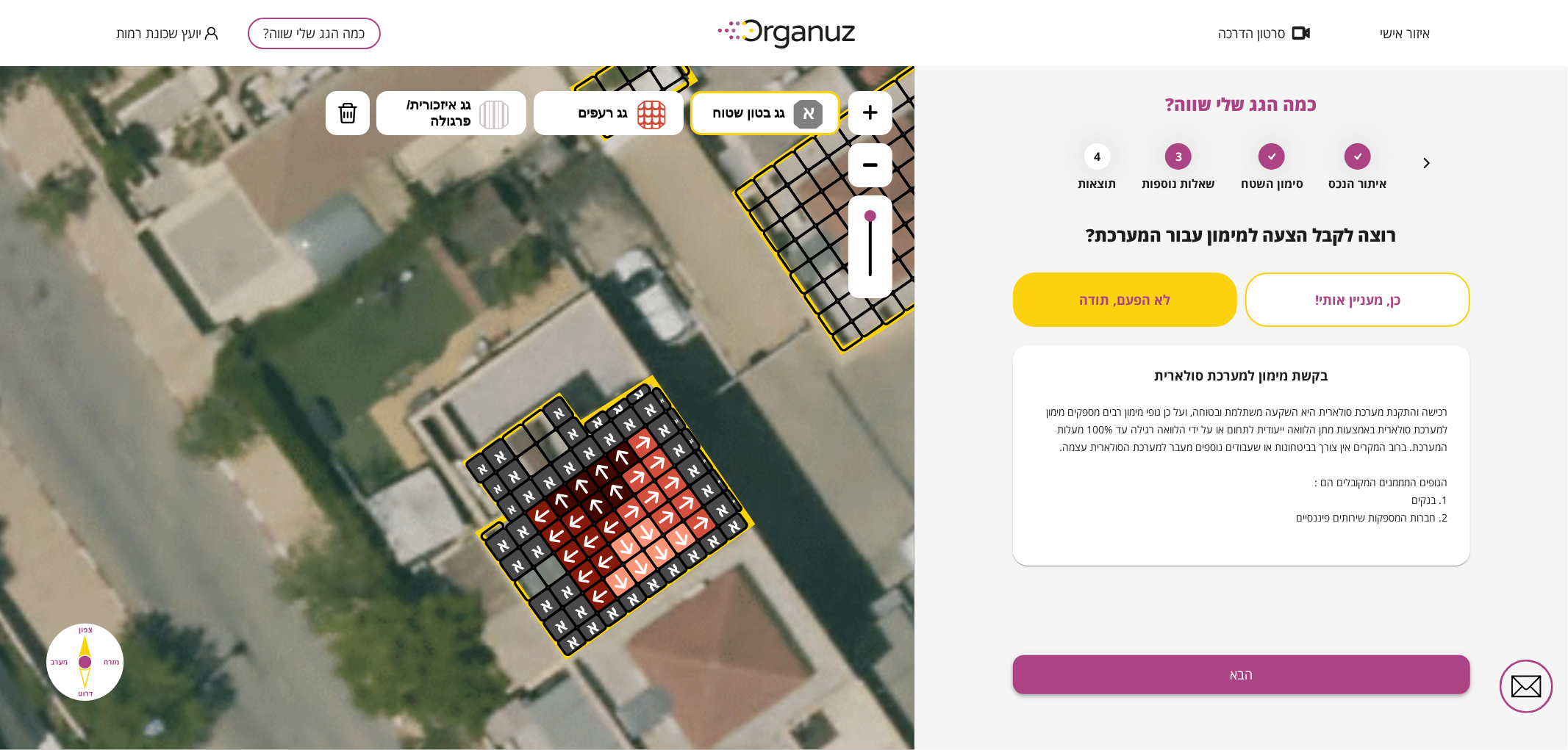
click at [1224, 664] on button "הבא" at bounding box center [1241, 674] width 457 height 39
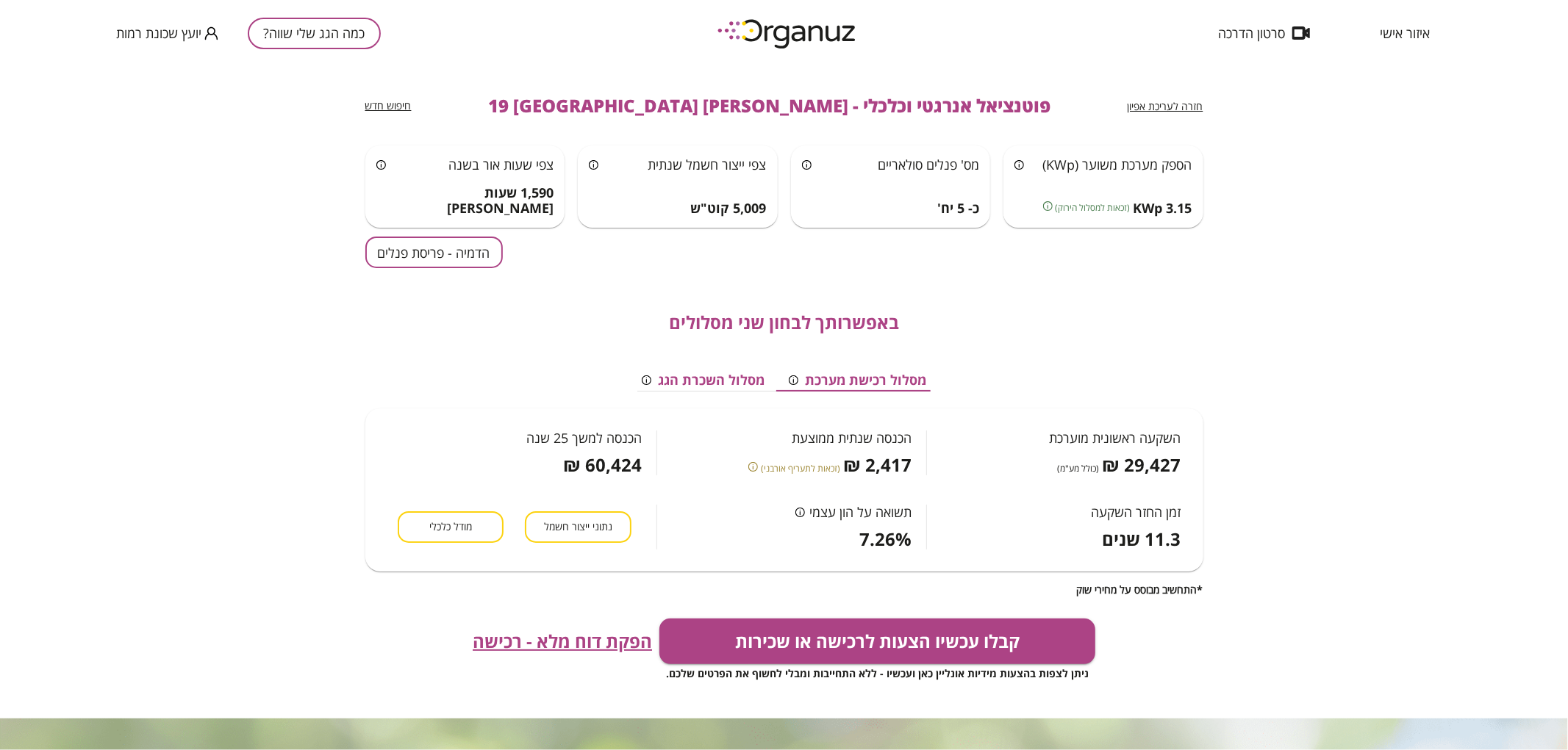
click at [495, 253] on button "הדמיה - פריסת פנלים" at bounding box center [434, 253] width 138 height 32
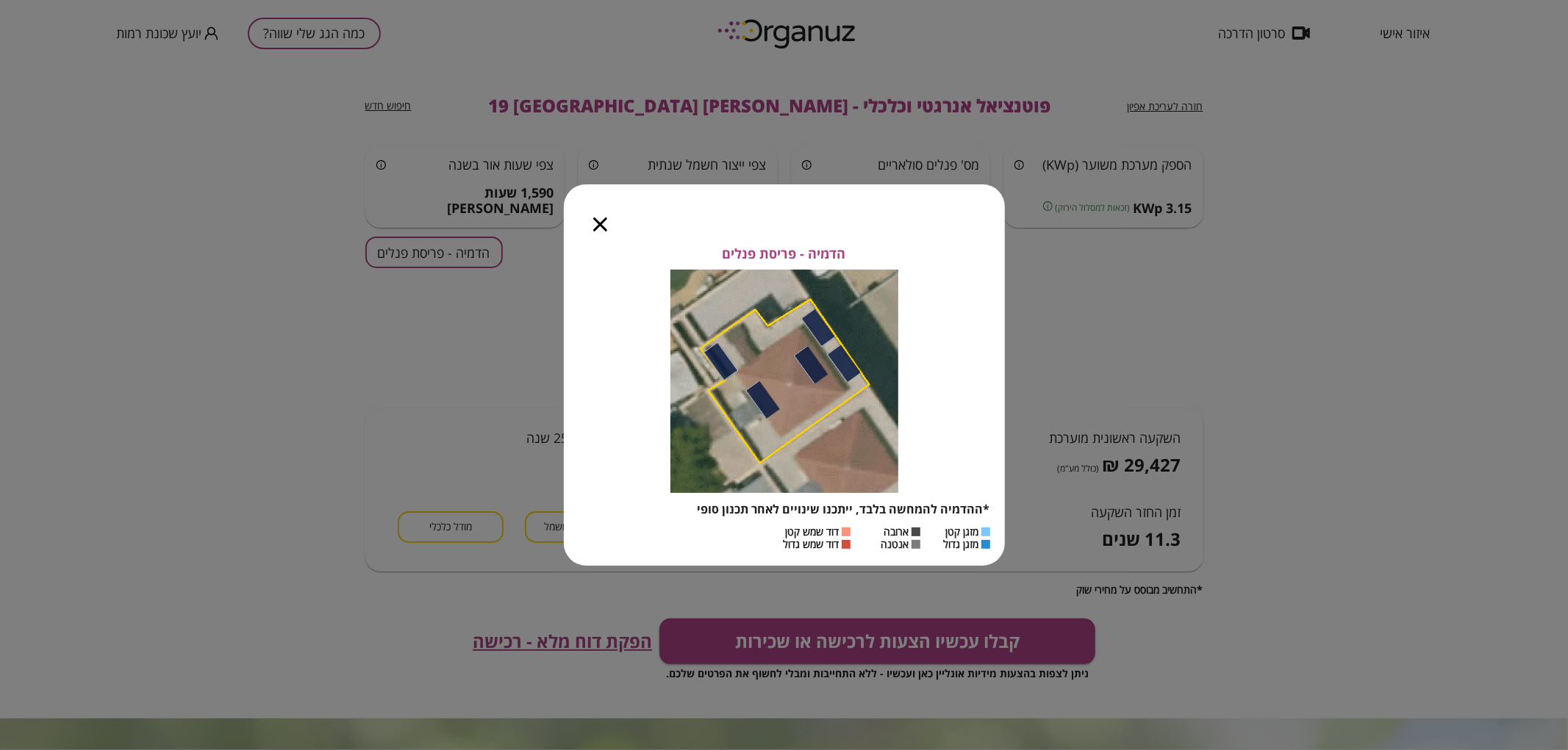
click at [601, 233] on div at bounding box center [599, 216] width 73 height 62
click at [591, 216] on div at bounding box center [599, 216] width 73 height 62
click at [597, 219] on icon "button" at bounding box center [600, 225] width 14 height 14
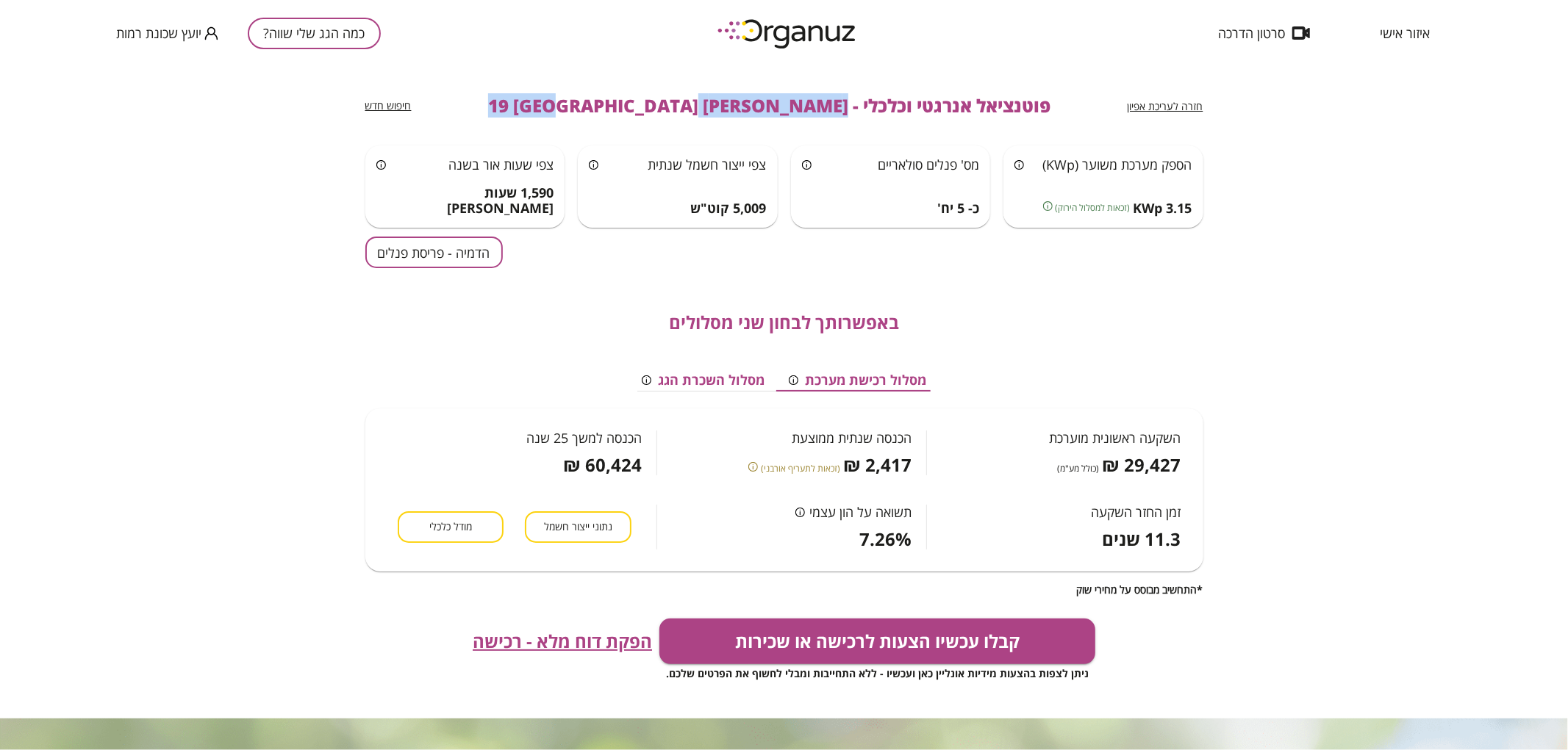
drag, startPoint x: 574, startPoint y: 105, endPoint x: 761, endPoint y: 110, distance: 187.1
click at [761, 110] on div "חזרה לעריכת אפיון פוטנציאל אנרגטי וכלכלי - [PERSON_NAME] 19 באר שבע חיפוש חדש" at bounding box center [784, 105] width 838 height 79
copy span "[PERSON_NAME] 19 [GEOGRAPHIC_DATA]"
click at [325, 18] on button "כמה הגג שלי שווה?" at bounding box center [314, 34] width 133 height 32
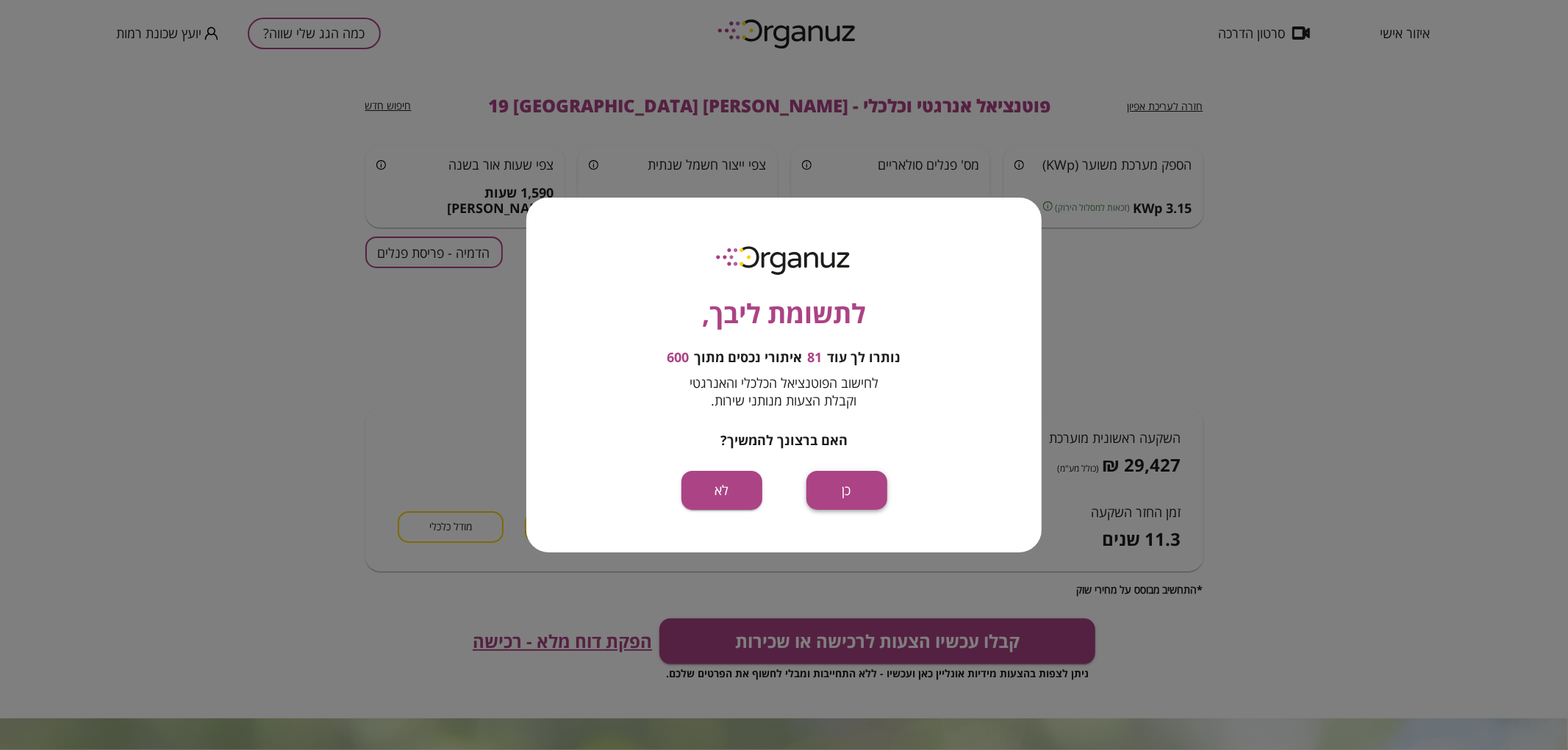
drag, startPoint x: 887, startPoint y: 480, endPoint x: 881, endPoint y: 491, distance: 12.5
click at [884, 487] on div "לתשומת ליבך, נותרו לך עוד 81 איתורי נכסים מתוך 600 לחישוב הפוטנציאל הכלכלי והאנ…" at bounding box center [784, 375] width 515 height 355
click at [875, 495] on button "כן" at bounding box center [846, 490] width 81 height 39
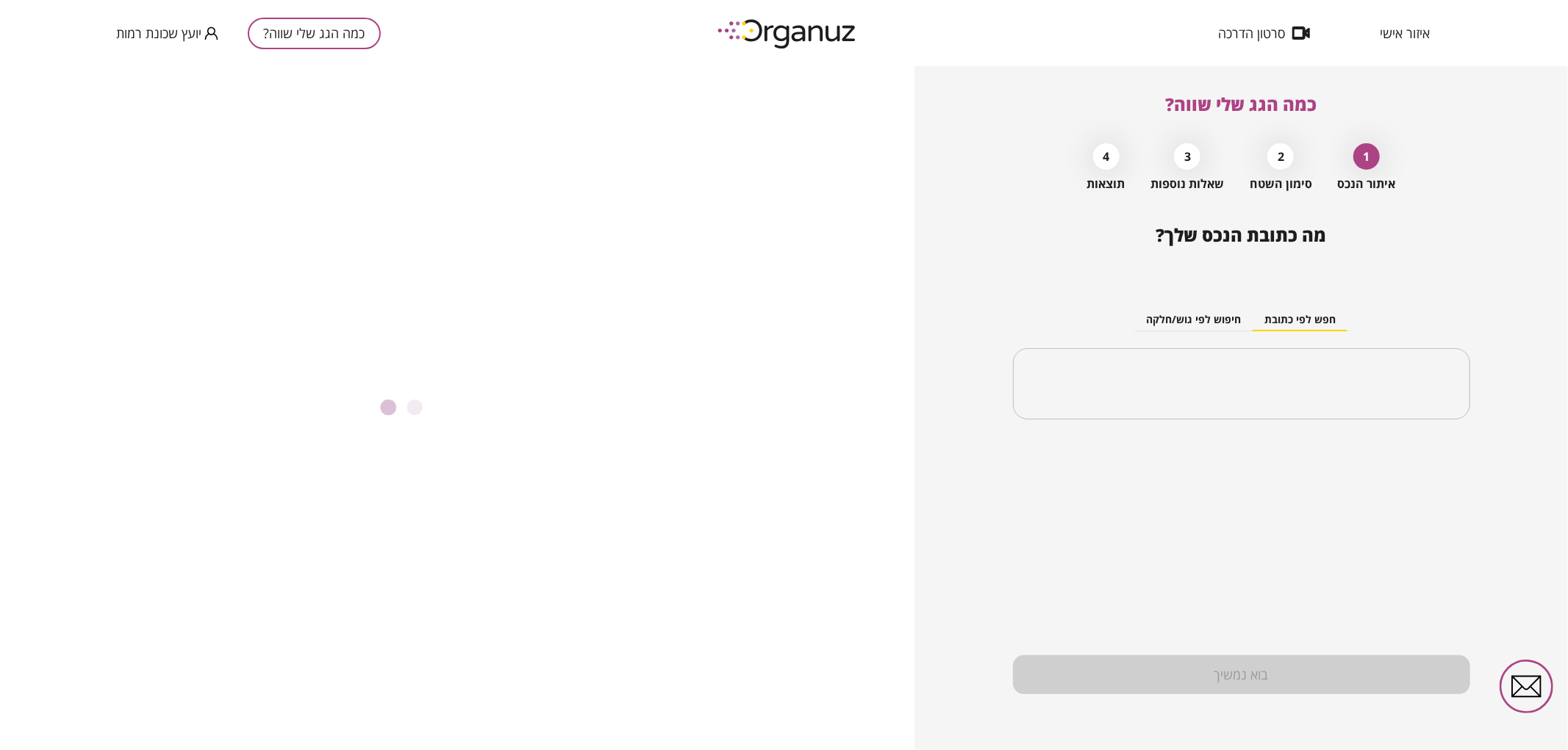
click at [1239, 414] on div "​" at bounding box center [1241, 384] width 457 height 72
click at [1223, 393] on input "text" at bounding box center [1246, 383] width 410 height 37
paste input "**********"
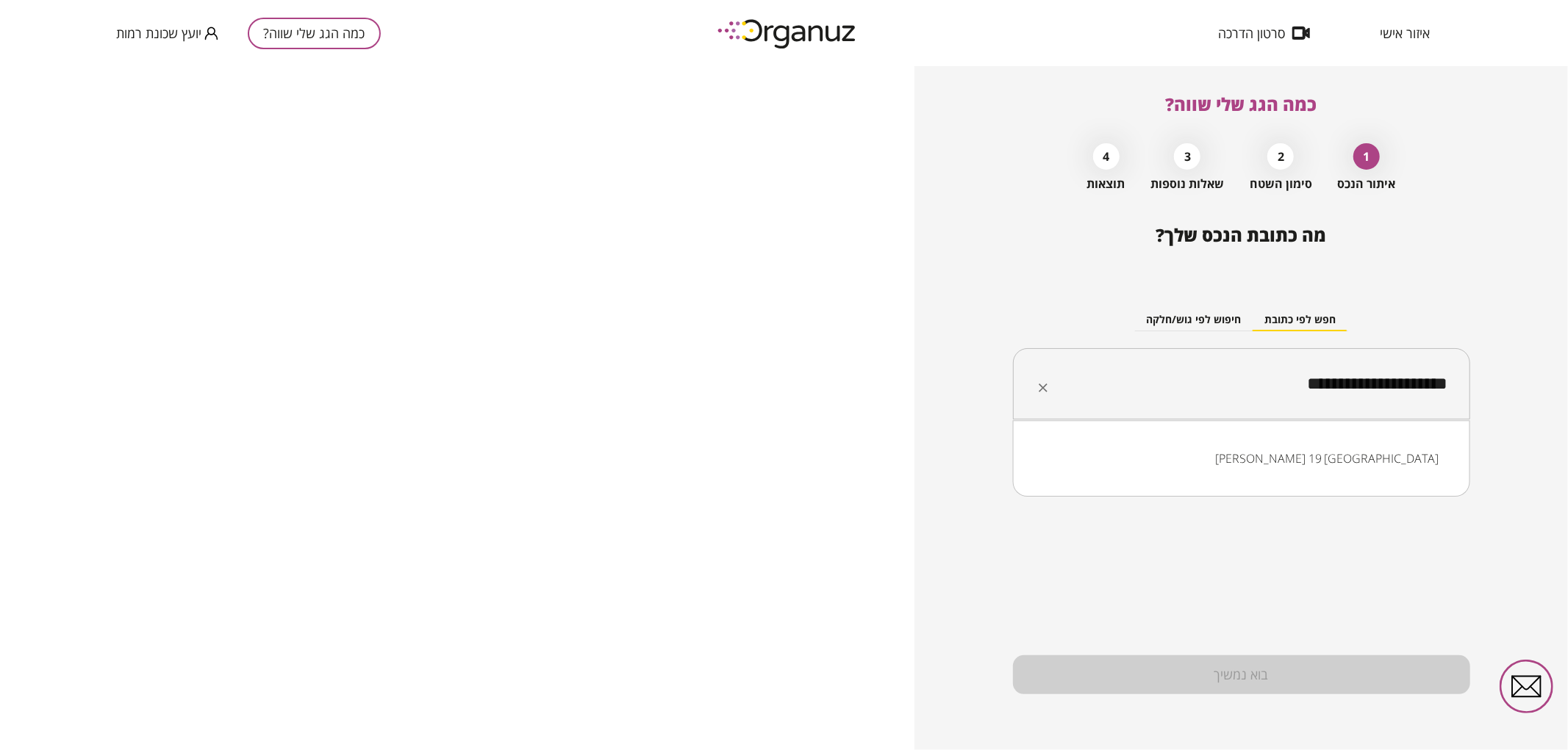
drag, startPoint x: 1359, startPoint y: 390, endPoint x: 1376, endPoint y: 391, distance: 17.0
click at [1376, 391] on input "**********" at bounding box center [1246, 383] width 410 height 37
click at [1339, 461] on li "[PERSON_NAME] 43 [GEOGRAPHIC_DATA]" at bounding box center [1240, 458] width 418 height 26
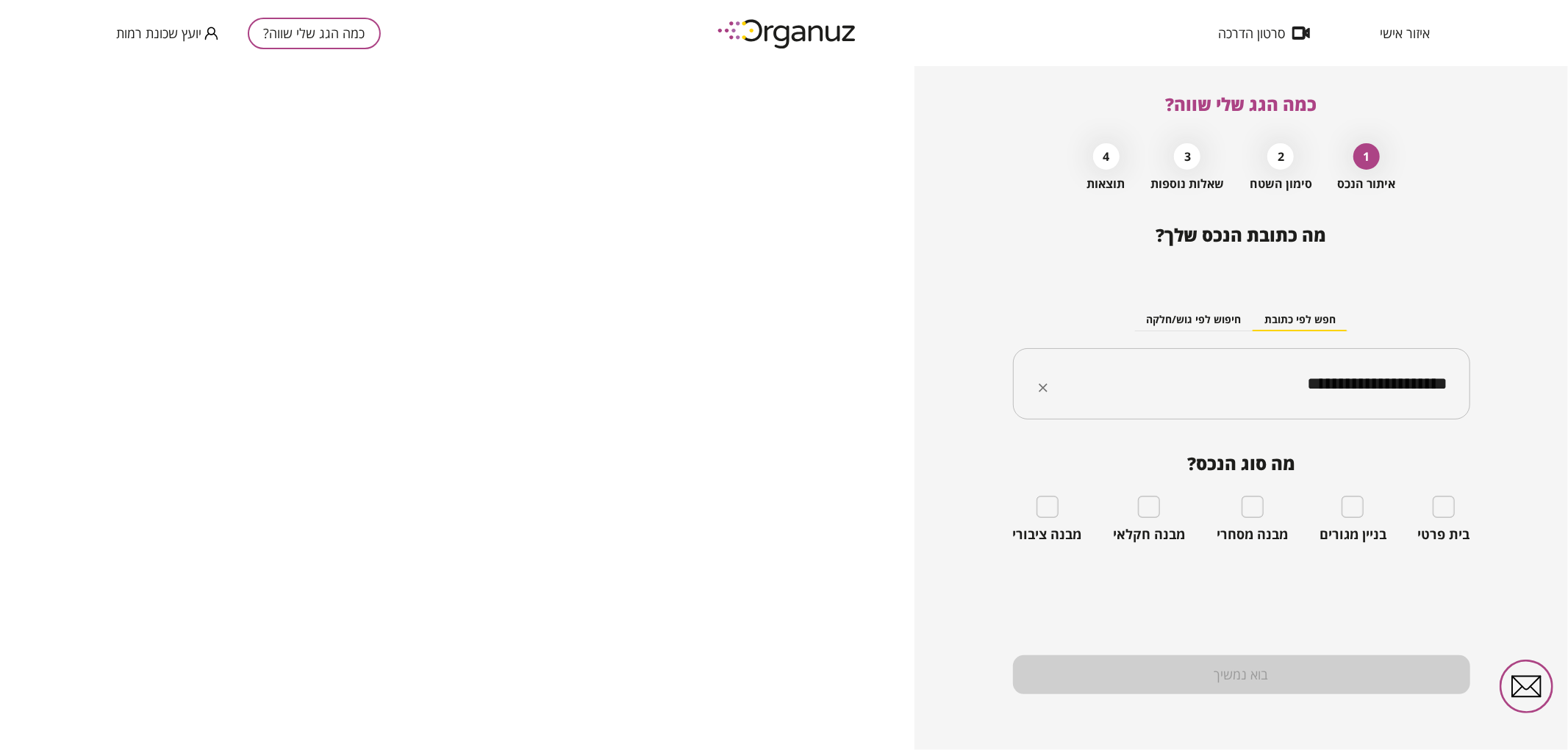
type input "**********"
click at [1430, 504] on div "בית פרטי" at bounding box center [1444, 519] width 52 height 47
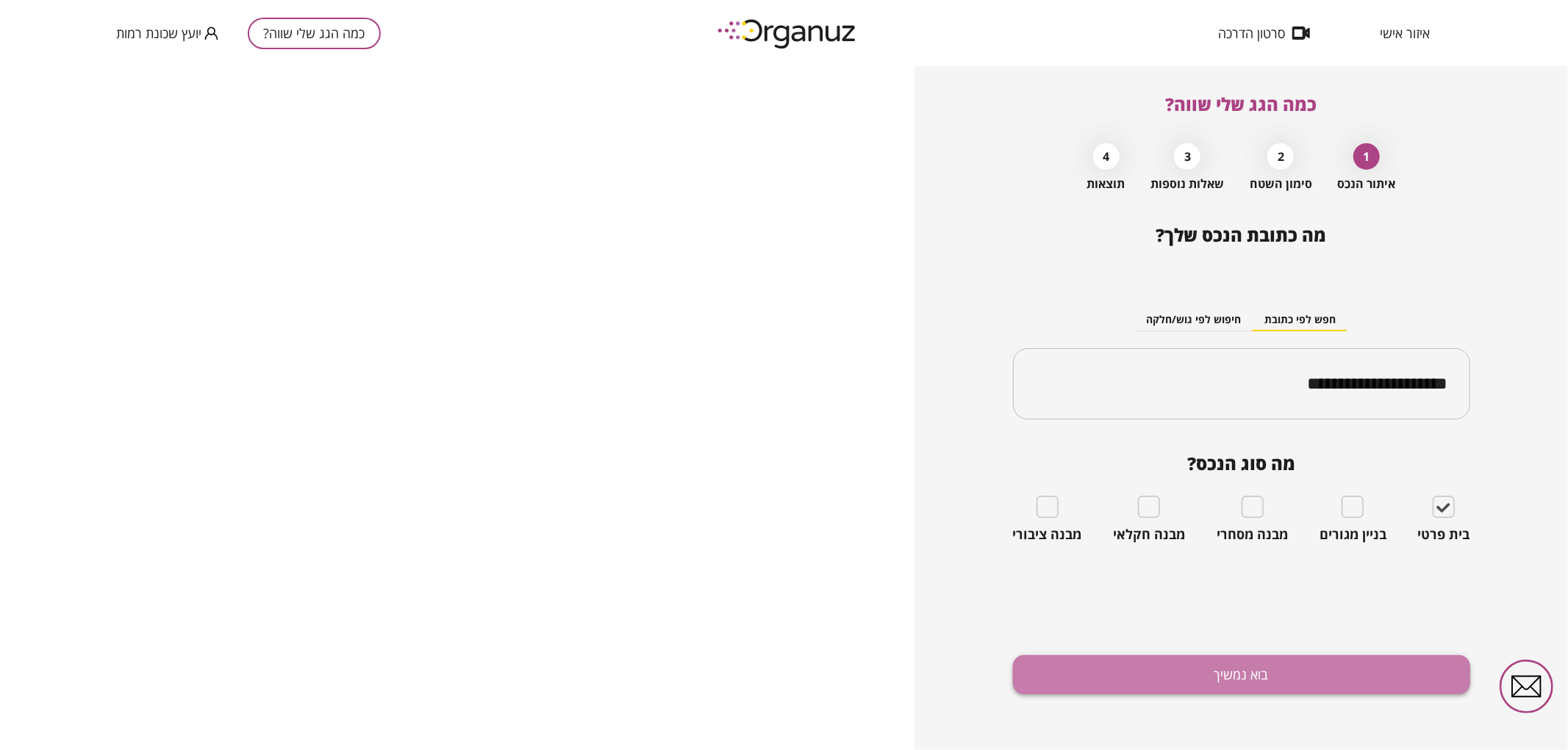
click at [1374, 691] on button "בוא נמשיך" at bounding box center [1241, 674] width 457 height 39
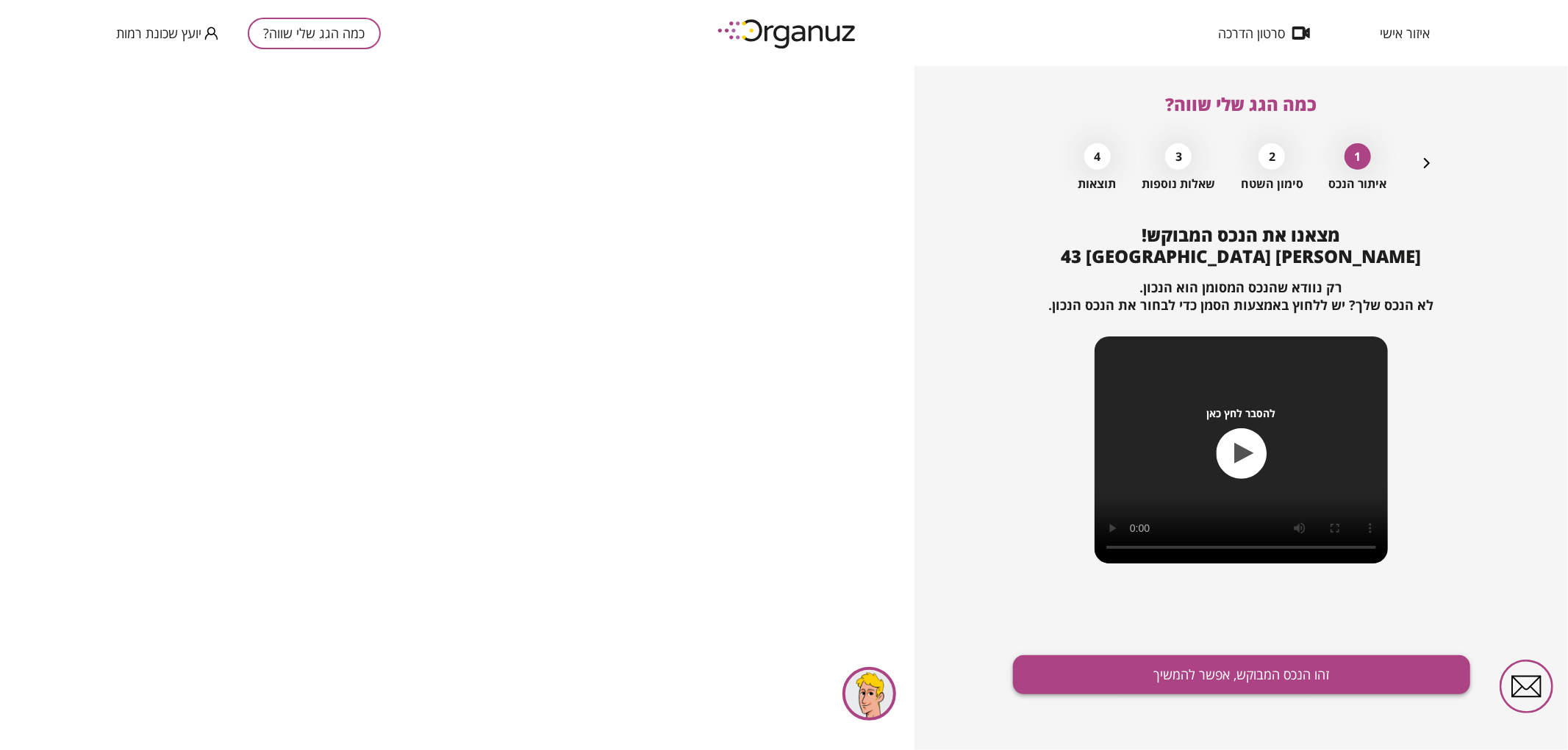
click at [1309, 678] on button "זהו הנכס המבוקש, אפשר להמשיך" at bounding box center [1241, 674] width 457 height 39
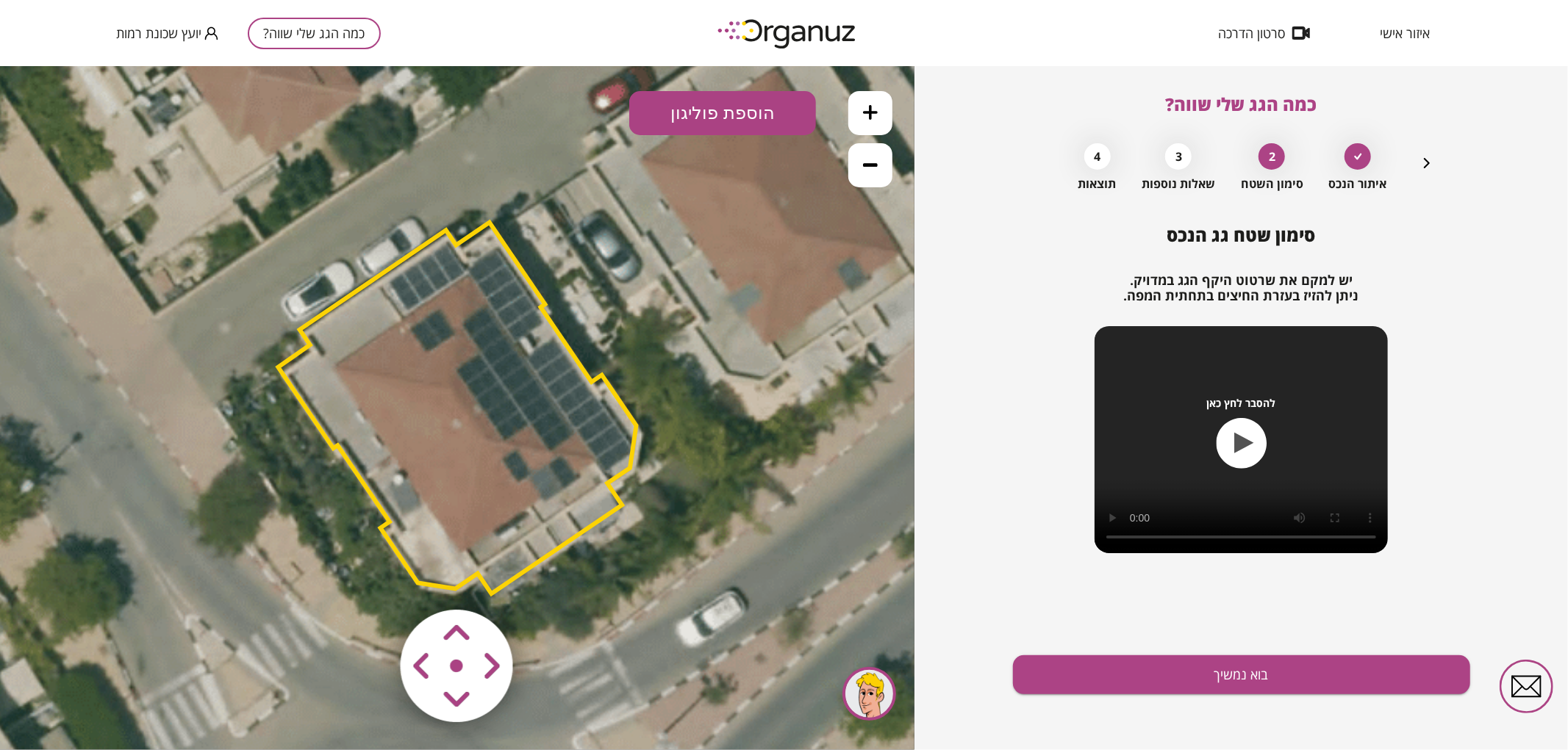
click at [431, 491] on polygon at bounding box center [456, 407] width 358 height 372
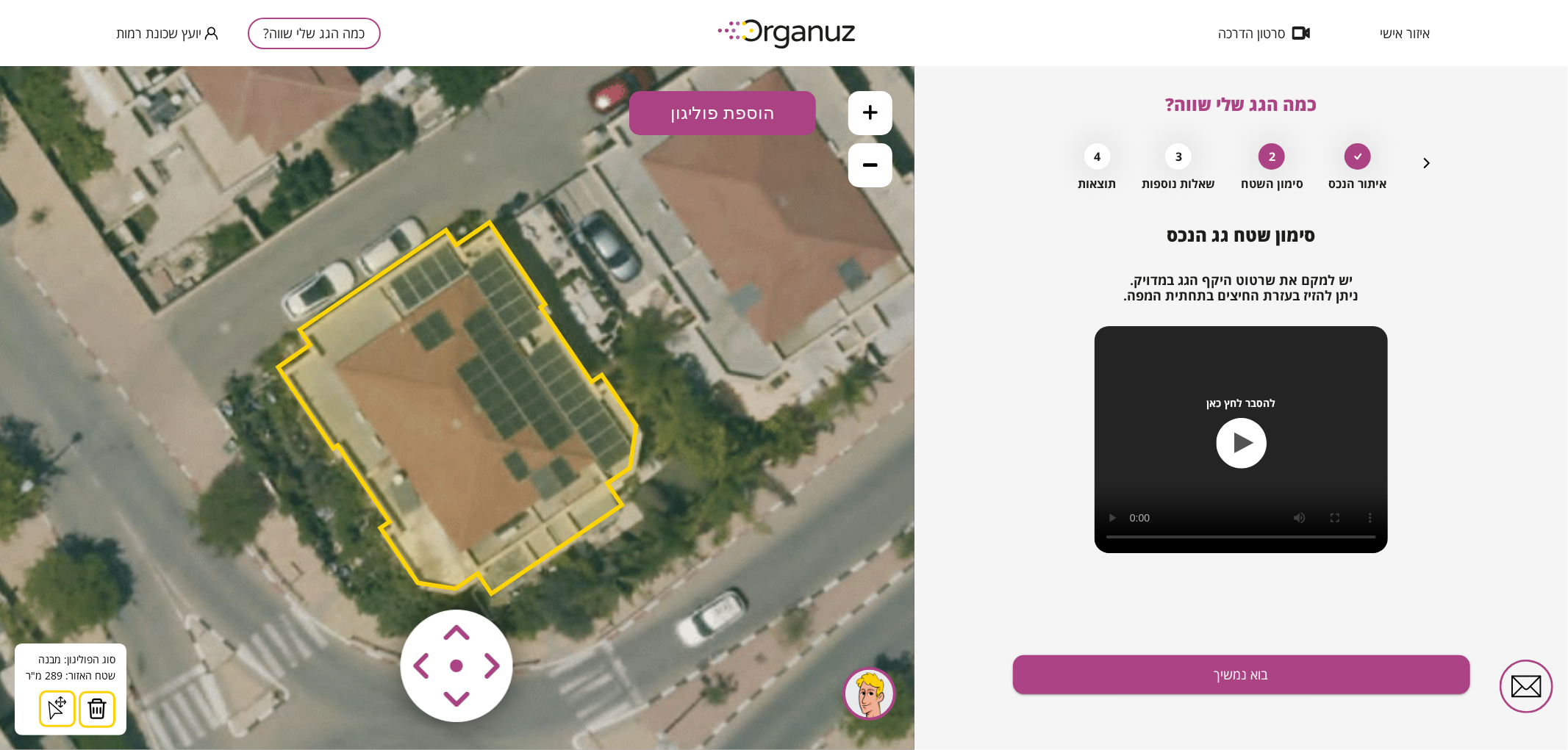
click at [98, 709] on img at bounding box center [97, 708] width 21 height 22
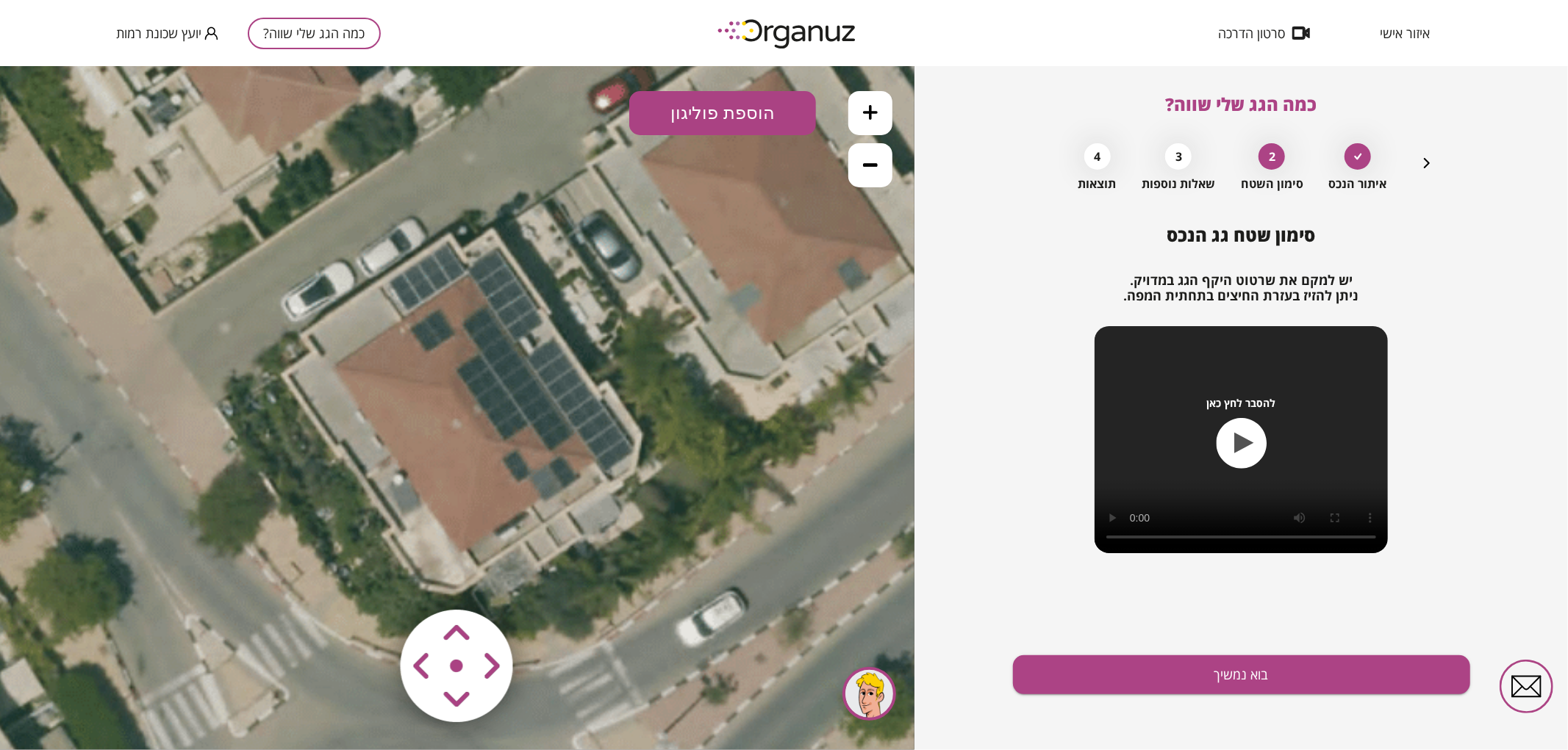
click at [724, 113] on button "הוספת פוליגון" at bounding box center [722, 113] width 187 height 44
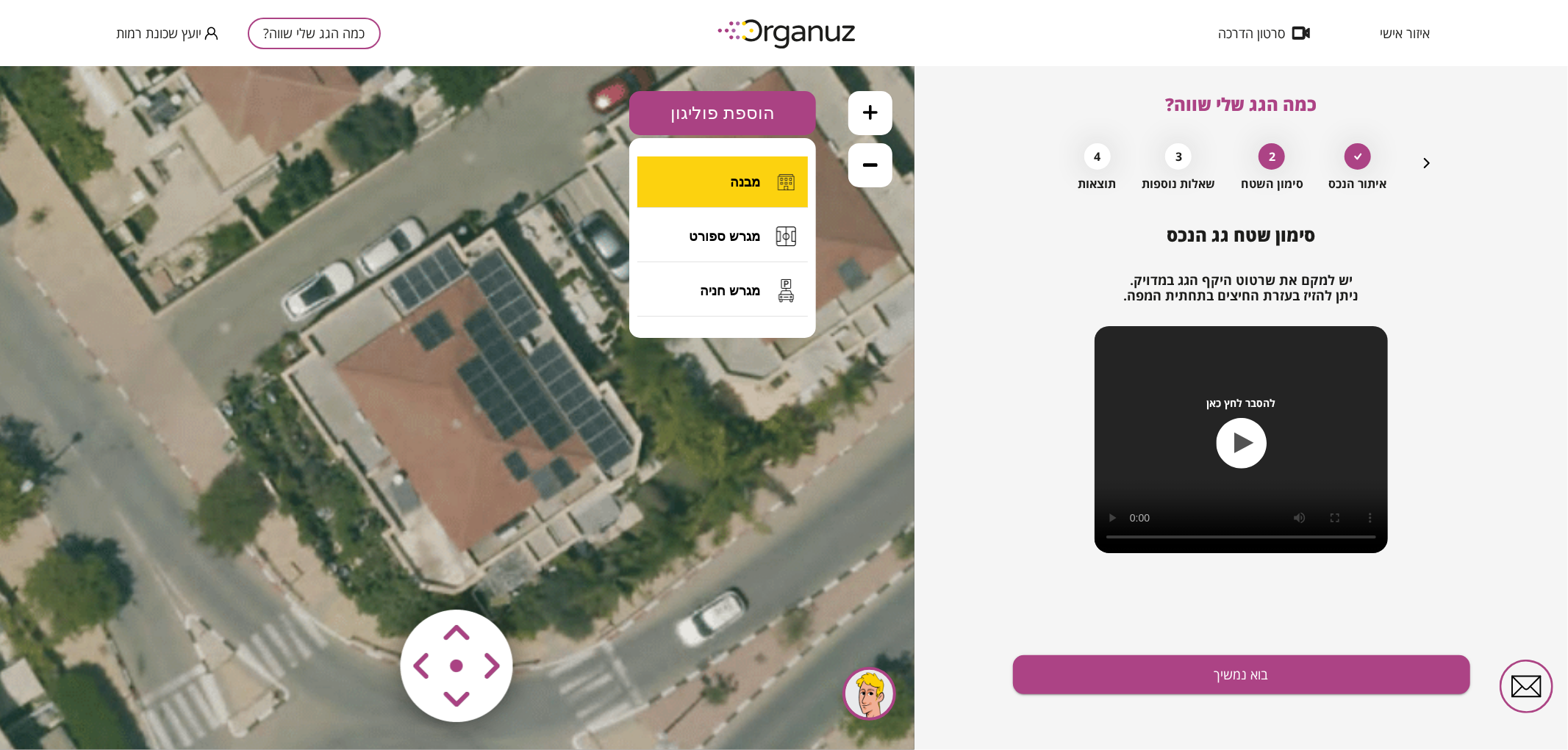
click at [713, 177] on button "מבנה" at bounding box center [722, 182] width 171 height 52
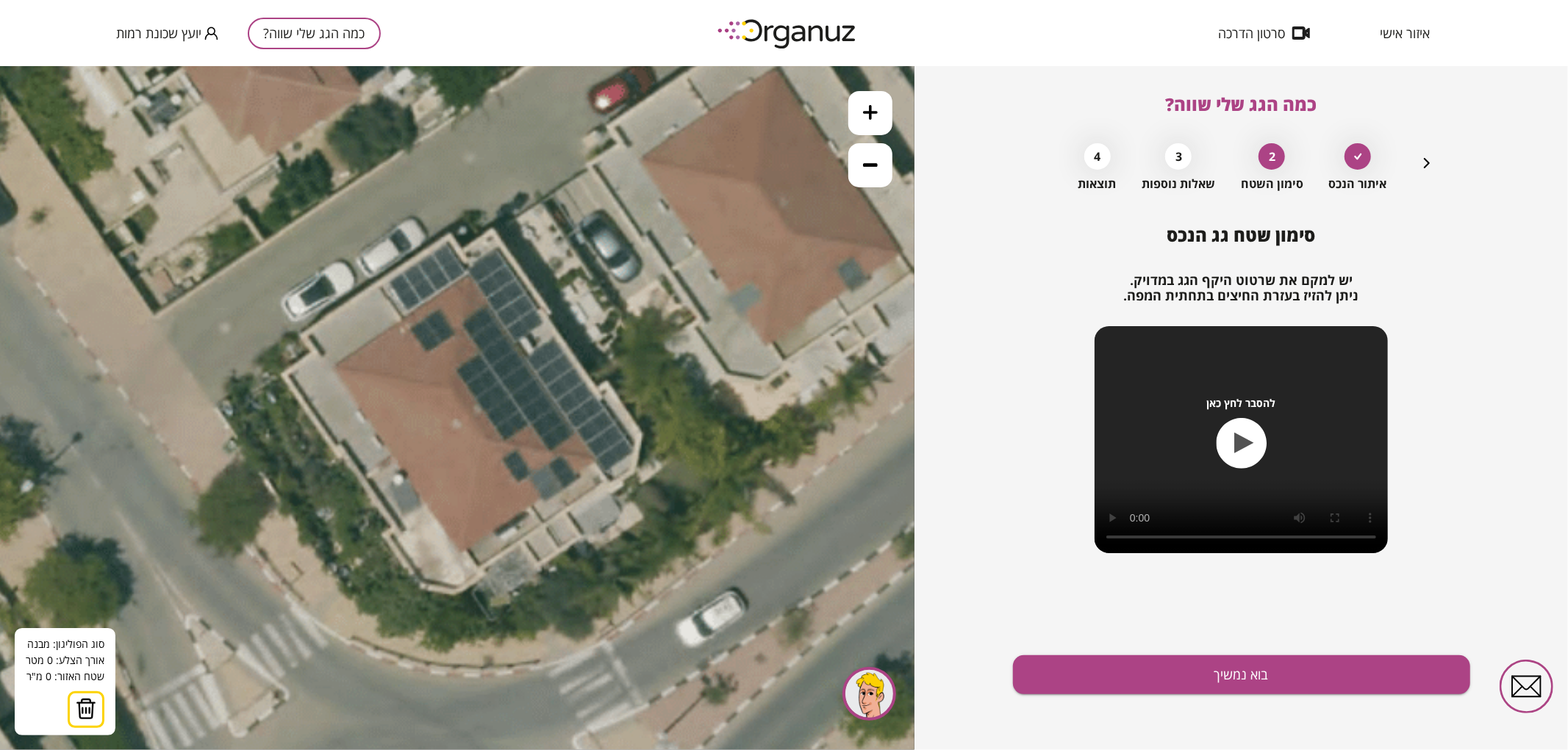
click at [377, 281] on icon at bounding box center [454, 407] width 1142 height 1141
click at [559, 552] on icon at bounding box center [454, 407] width 1142 height 1141
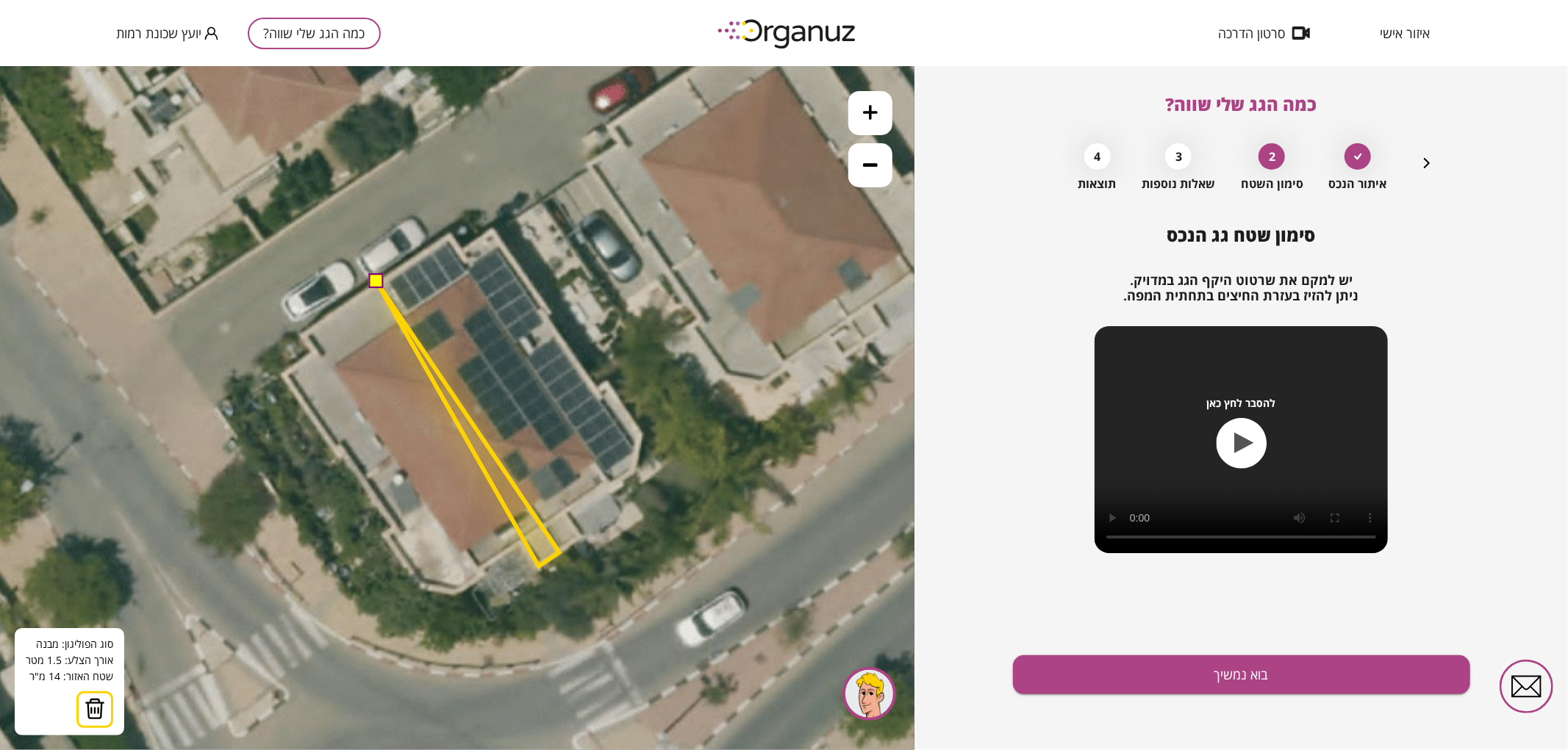
click at [538, 566] on polygon at bounding box center [467, 423] width 183 height 286
click at [520, 540] on polygon at bounding box center [467, 423] width 183 height 286
click at [479, 569] on polygon at bounding box center [467, 424] width 183 height 288
click at [482, 572] on polygon at bounding box center [467, 426] width 183 height 292
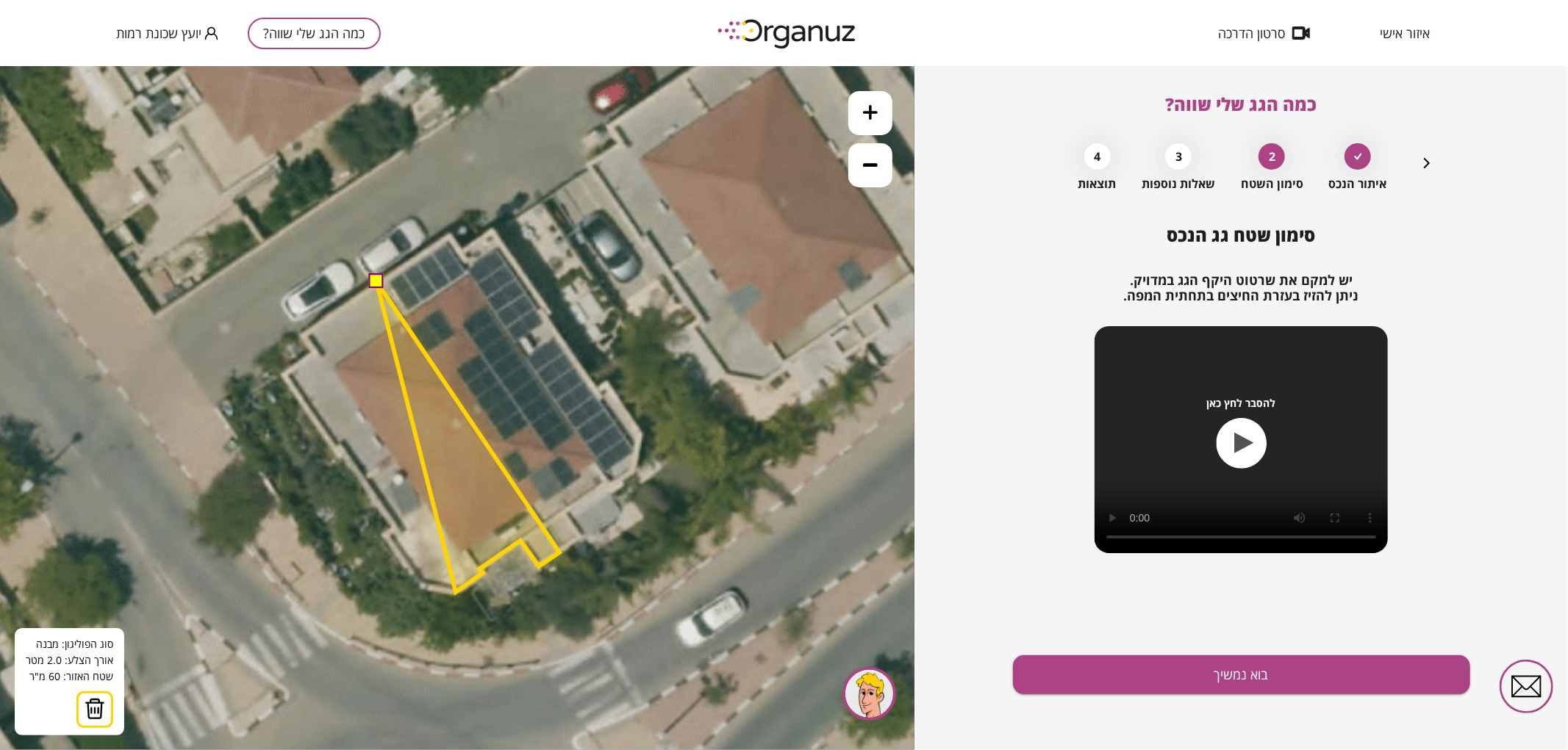
click at [455, 591] on polygon at bounding box center [467, 435] width 183 height 311
click at [420, 585] on polygon at bounding box center [467, 435] width 183 height 311
click at [385, 532] on polygon at bounding box center [467, 435] width 183 height 311
click at [395, 527] on polygon at bounding box center [467, 435] width 183 height 311
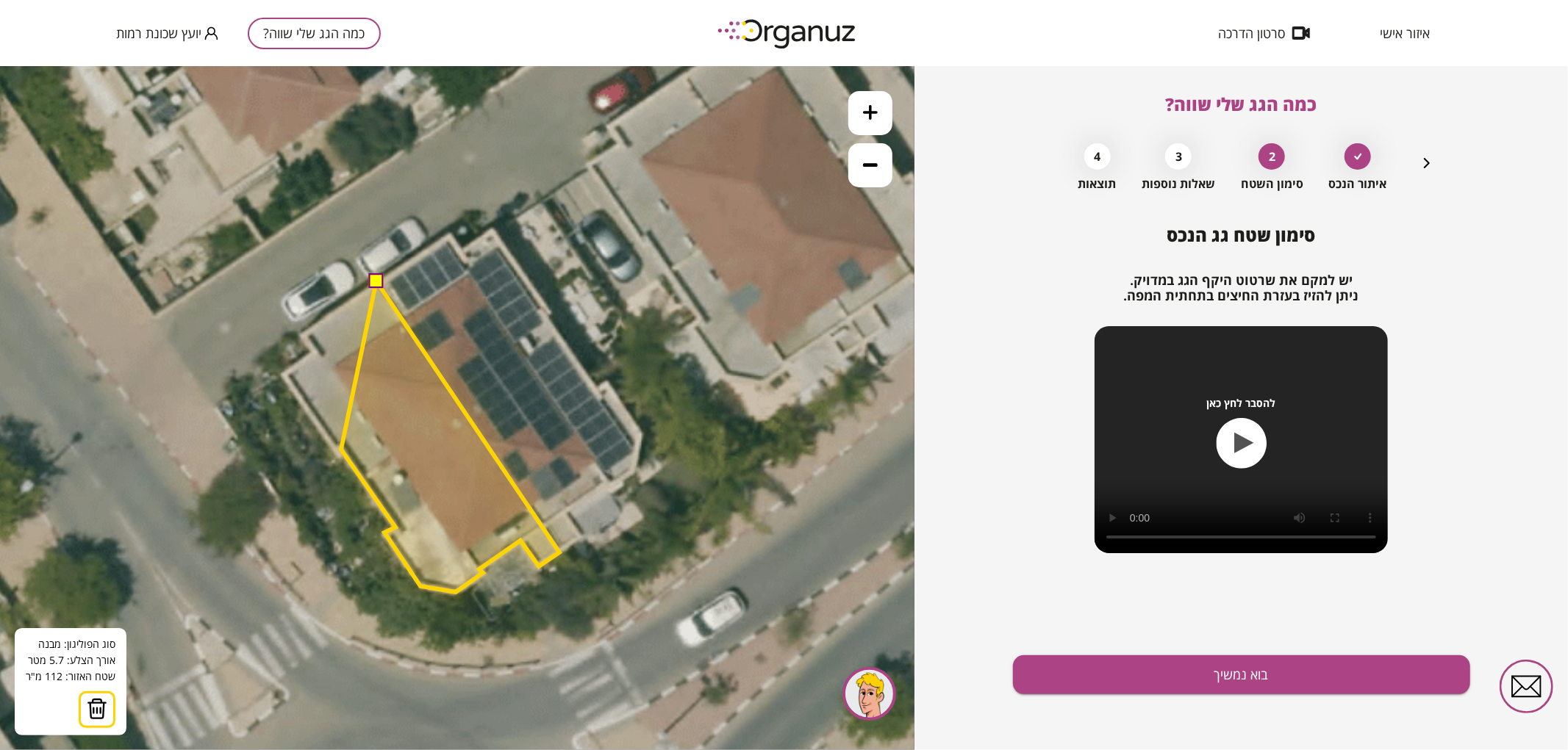
click at [341, 449] on polygon at bounding box center [449, 435] width 219 height 311
click at [336, 452] on polygon at bounding box center [447, 435] width 224 height 311
click at [283, 373] on polygon at bounding box center [420, 435] width 277 height 311
click at [315, 355] on polygon at bounding box center [420, 435] width 277 height 311
click at [303, 334] on polygon at bounding box center [420, 435] width 277 height 311
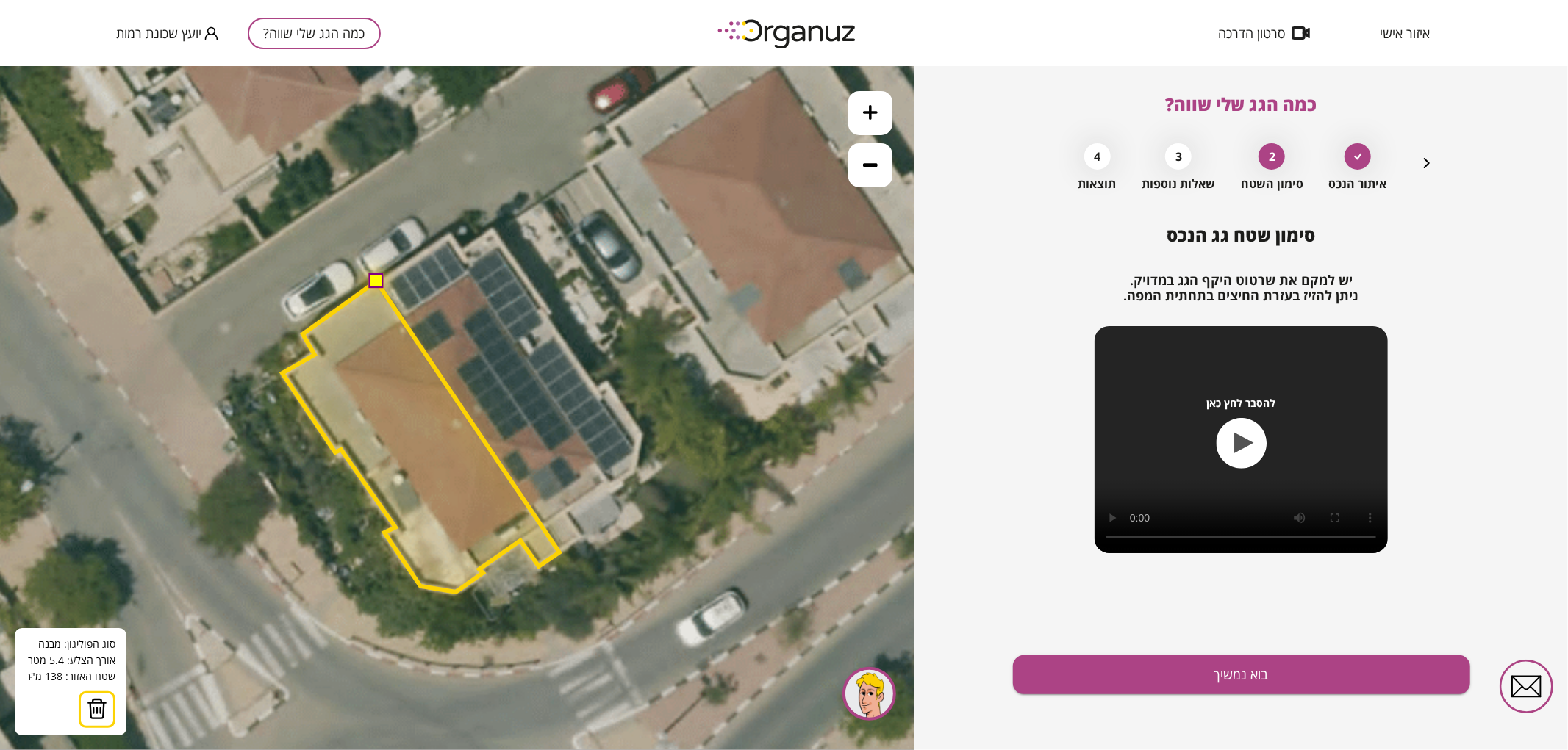
click at [378, 277] on button at bounding box center [376, 280] width 15 height 15
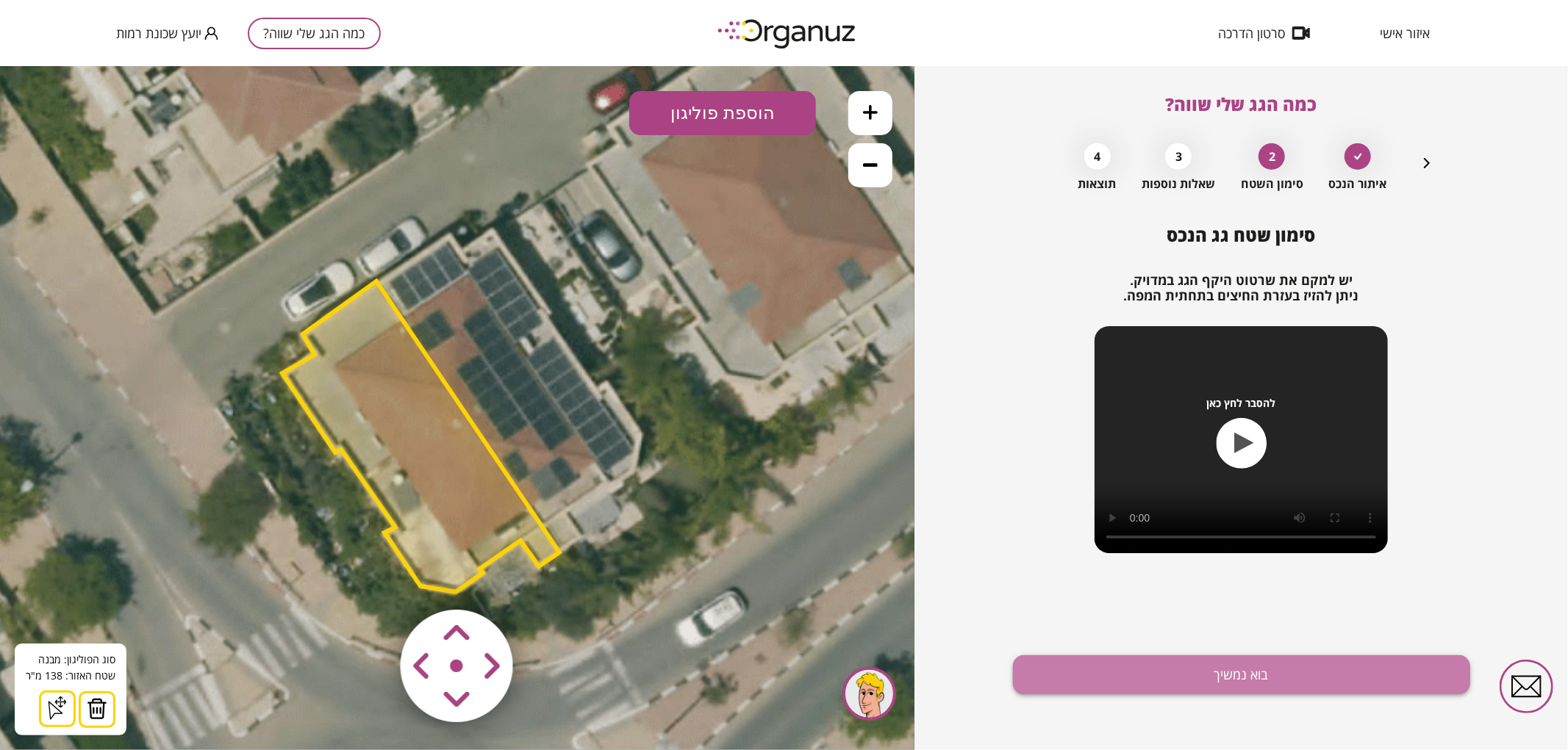
click at [1103, 680] on button "בוא נמשיך" at bounding box center [1241, 674] width 457 height 39
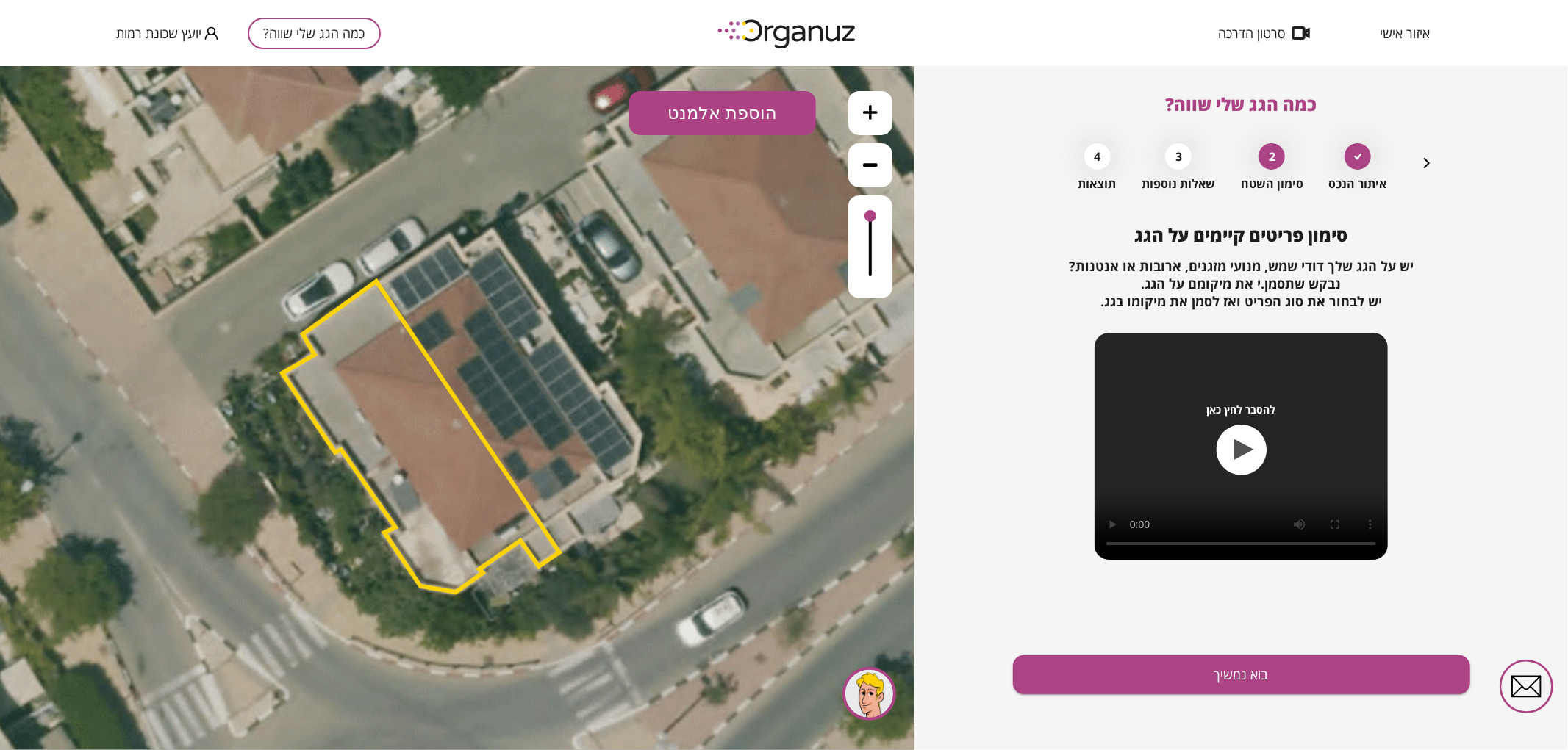
click at [1426, 162] on icon "button" at bounding box center [1426, 163] width 6 height 10
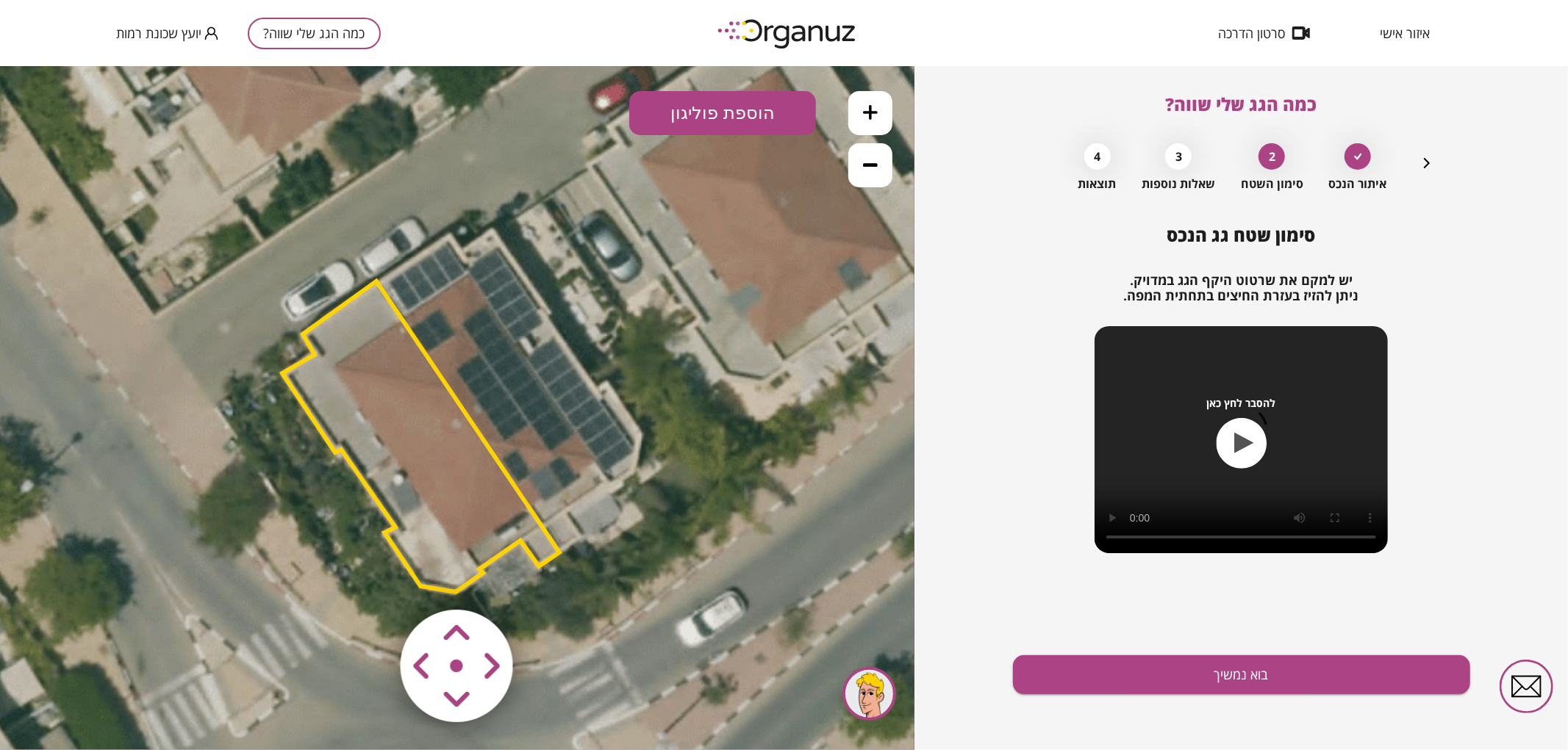
click at [372, 382] on polygon at bounding box center [420, 435] width 277 height 311
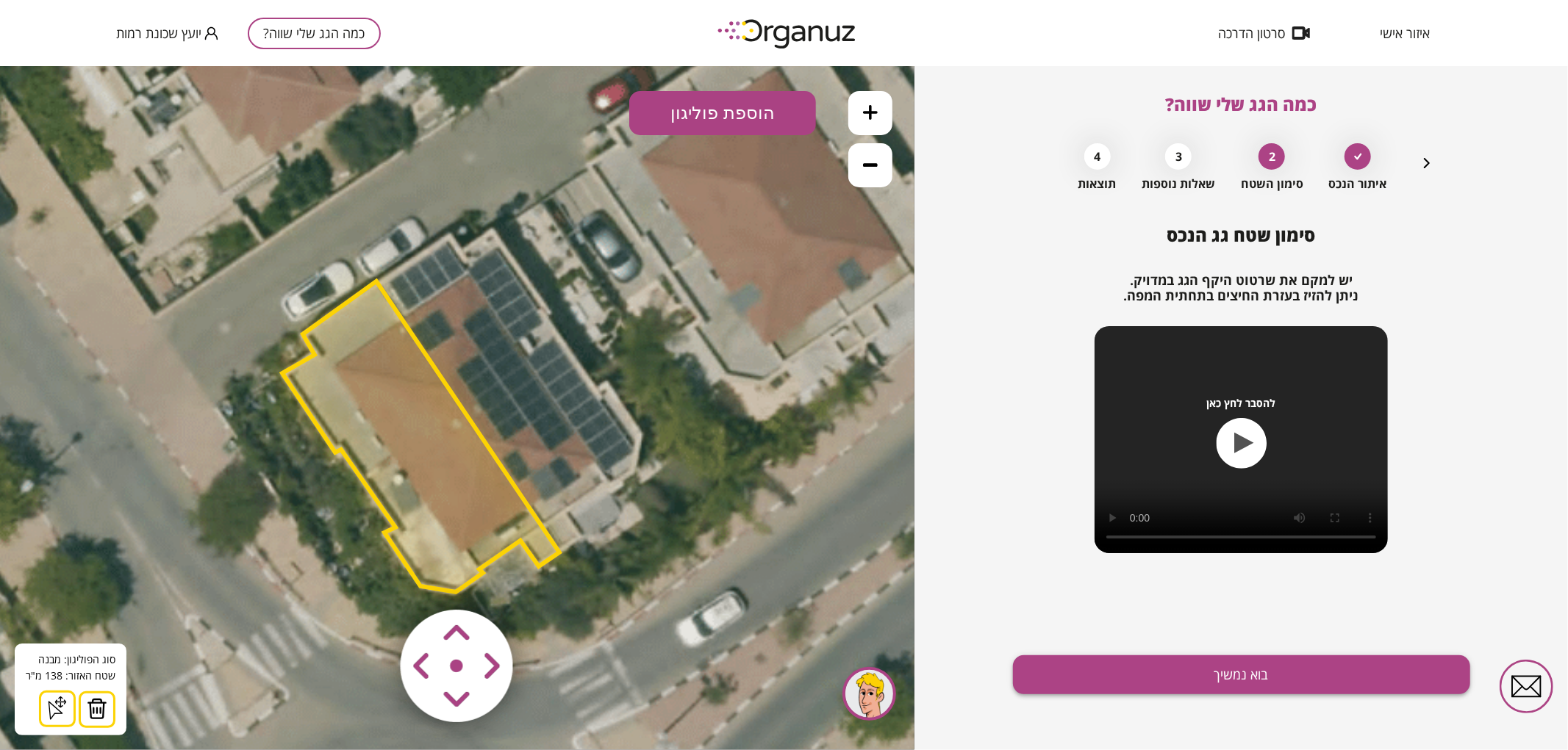
click at [1187, 675] on button "בוא נמשיך" at bounding box center [1241, 674] width 457 height 39
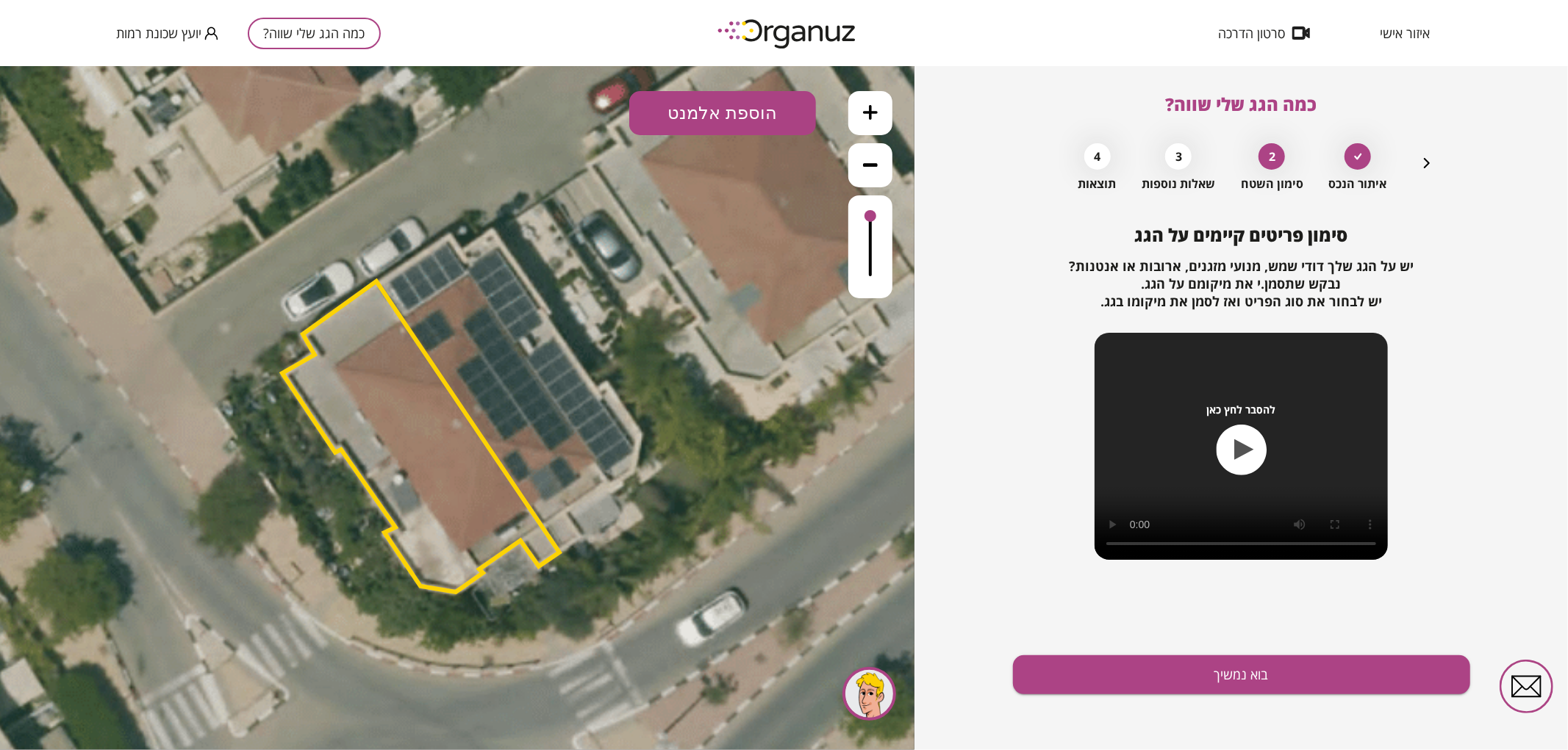
click at [720, 110] on button "הוספת אלמנט" at bounding box center [722, 113] width 187 height 44
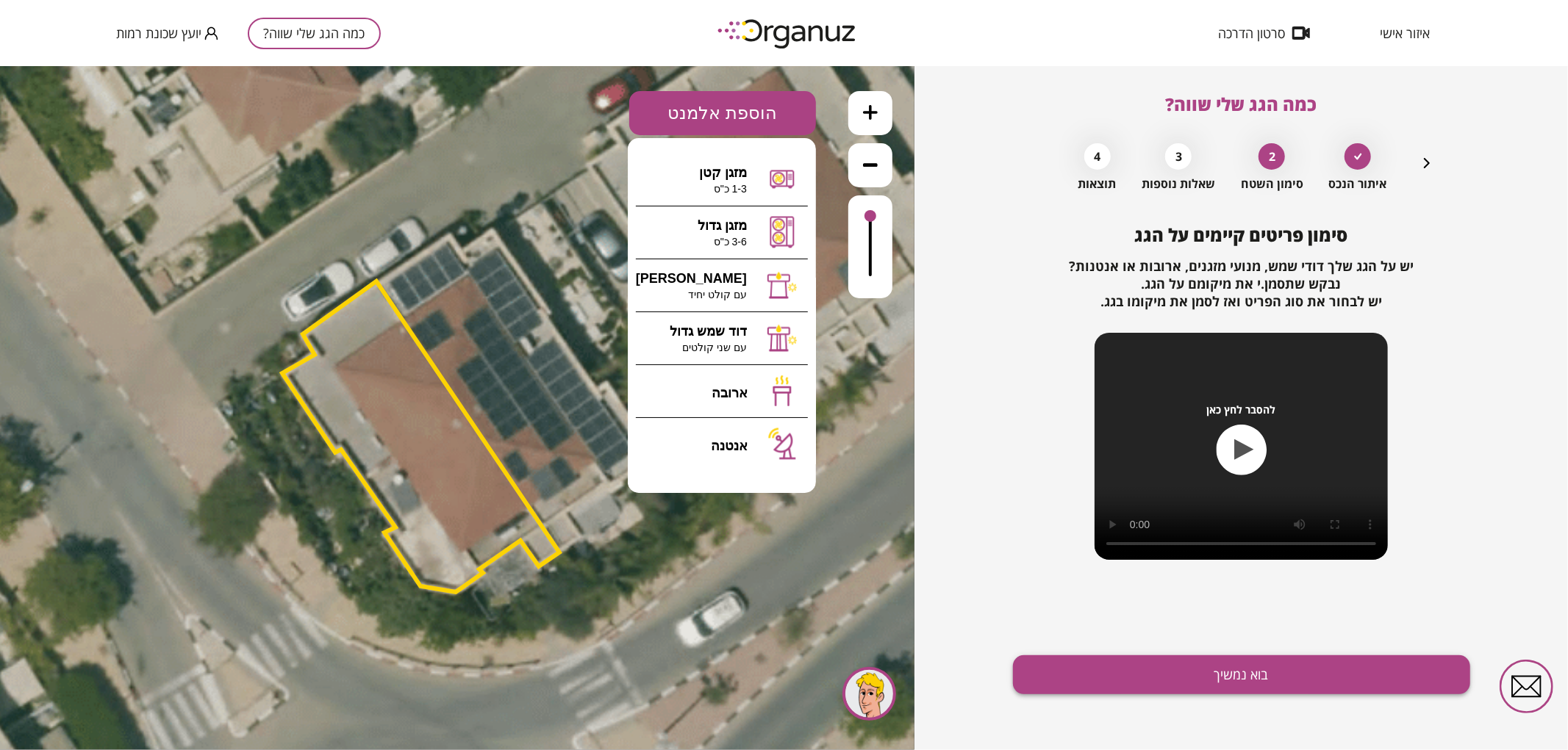
click at [1146, 661] on button "בוא נמשיך" at bounding box center [1241, 674] width 457 height 39
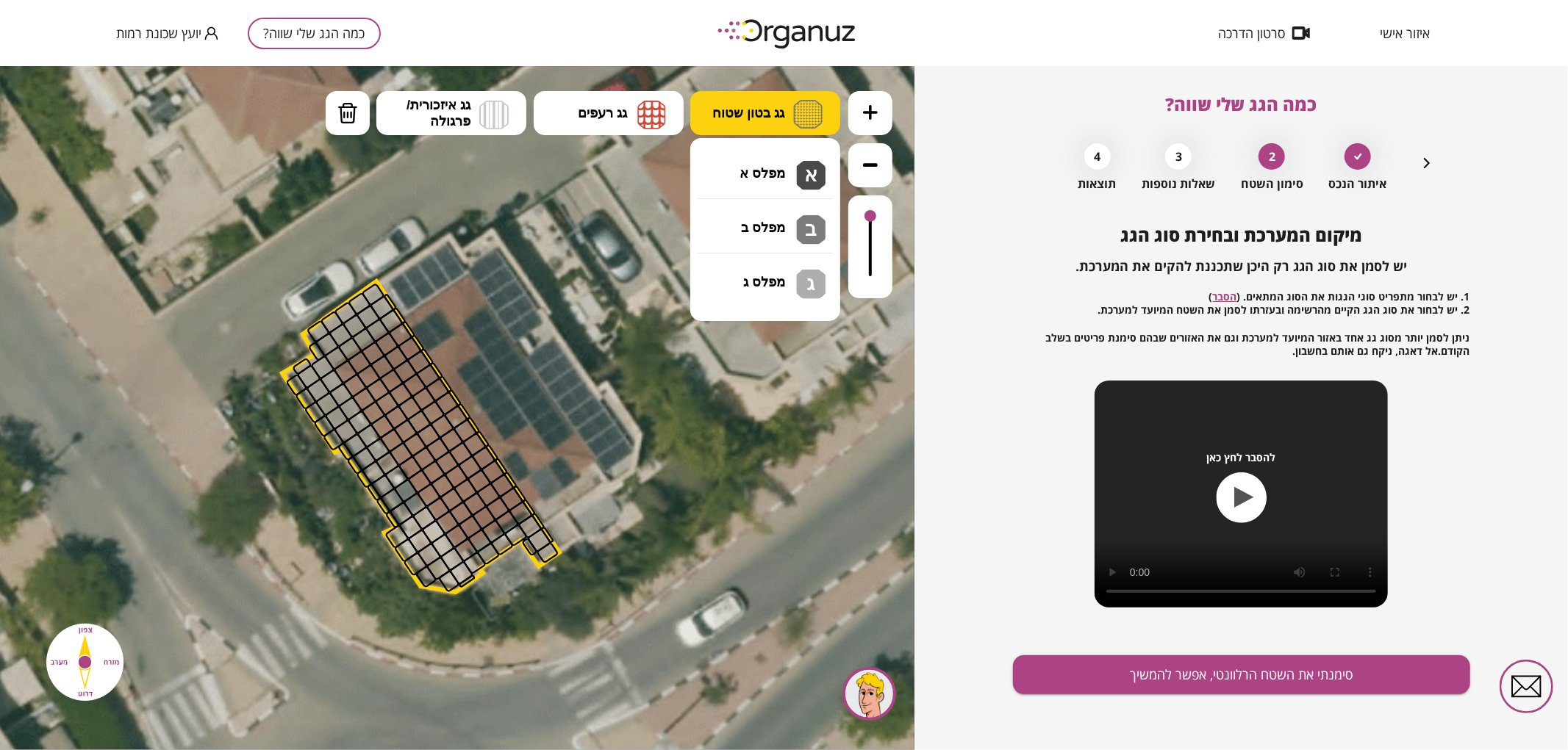
click at [716, 113] on span "גג בטון שטוח" at bounding box center [748, 112] width 72 height 16
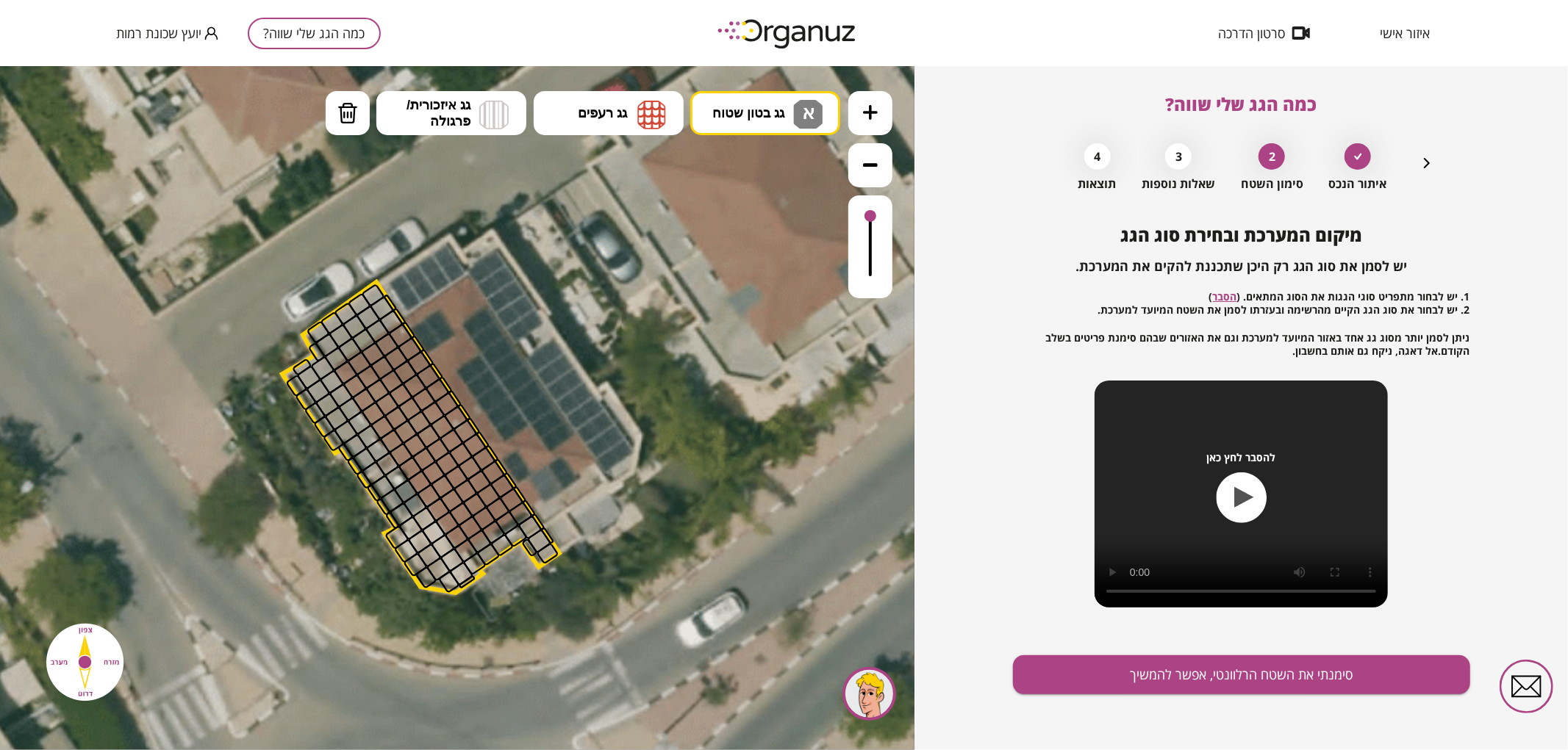
click at [733, 157] on div ".st0 { fill: #FFFFFF; } 0" at bounding box center [456, 406] width 914 height 684
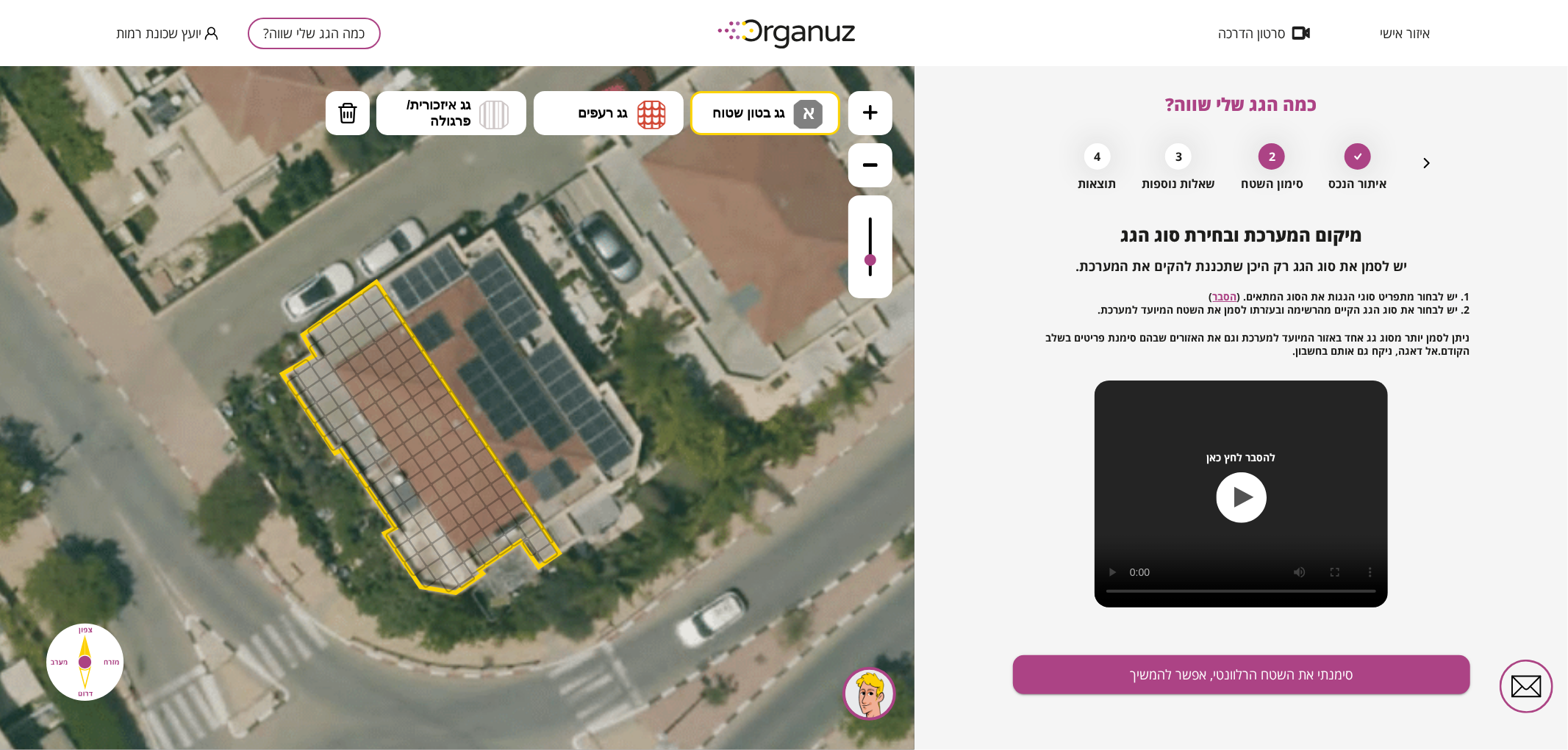
drag, startPoint x: 873, startPoint y: 213, endPoint x: 864, endPoint y: 261, distance: 48.8
click at [864, 261] on div at bounding box center [870, 246] width 44 height 103
drag, startPoint x: 389, startPoint y: 325, endPoint x: 359, endPoint y: 490, distance: 167.7
drag, startPoint x: 421, startPoint y: 519, endPoint x: 445, endPoint y: 577, distance: 62.8
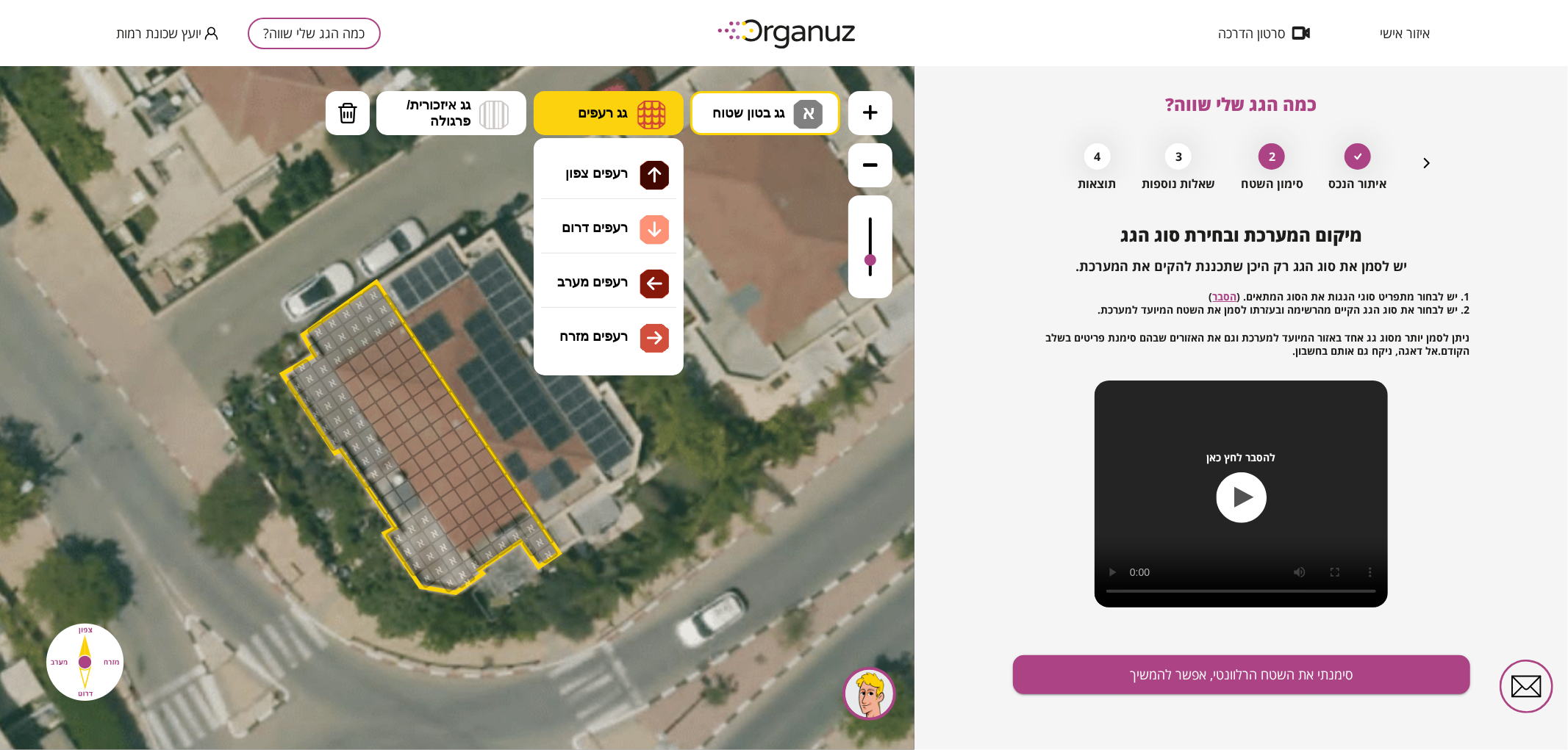
click at [614, 103] on button "גג רעפים" at bounding box center [608, 113] width 150 height 44
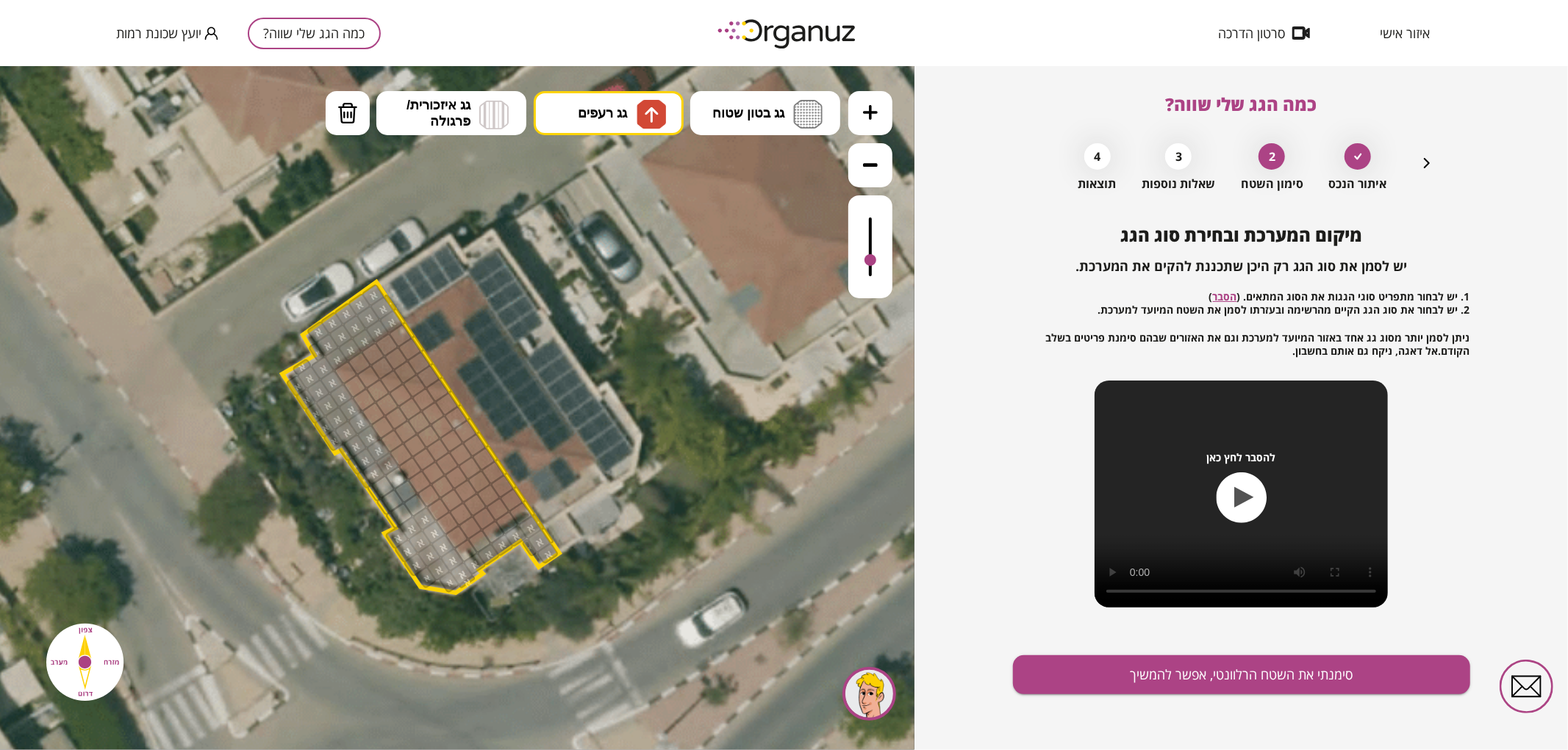
drag, startPoint x: 608, startPoint y: 172, endPoint x: 537, endPoint y: 233, distance: 93.6
click at [608, 172] on div ".st0 { fill: #FFFFFF; } 0" at bounding box center [456, 406] width 914 height 684
drag, startPoint x: 361, startPoint y: 362, endPoint x: 429, endPoint y: 375, distance: 69.2
drag, startPoint x: 405, startPoint y: 368, endPoint x: 378, endPoint y: 362, distance: 27.7
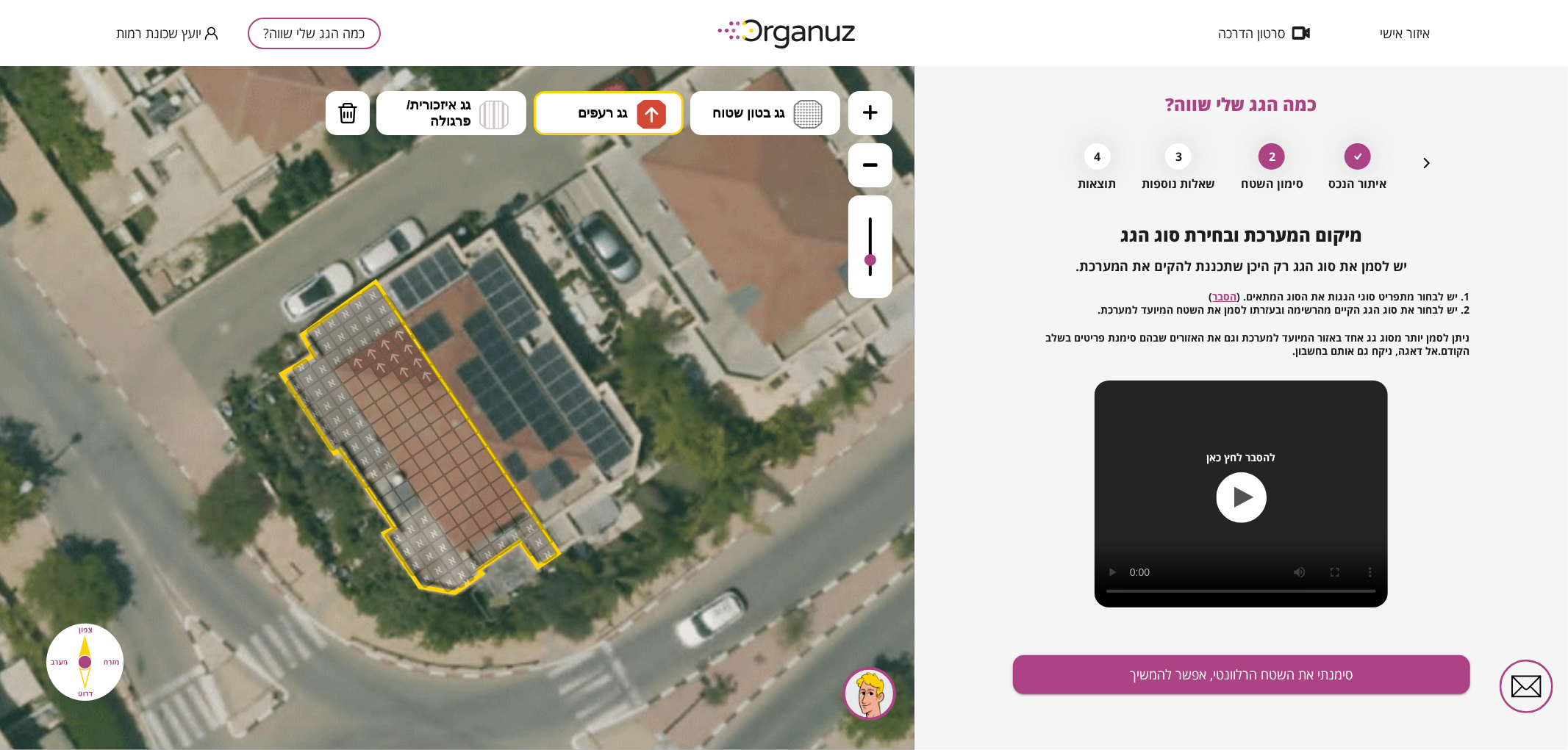
click at [600, 110] on span "גג רעפים" at bounding box center [601, 112] width 49 height 16
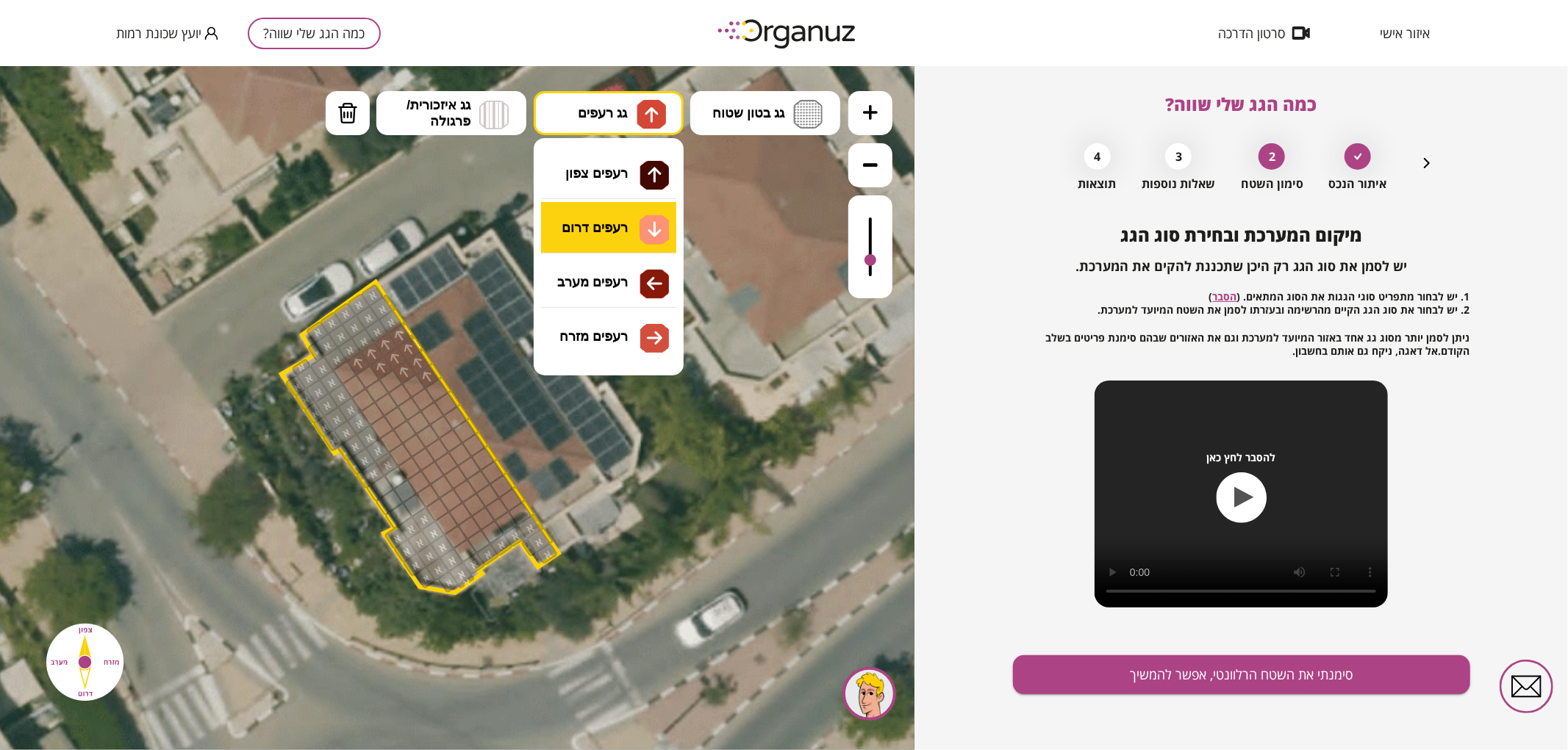
click at [630, 244] on div ".st0 { fill: #FFFFFF; } 0" at bounding box center [456, 406] width 914 height 684
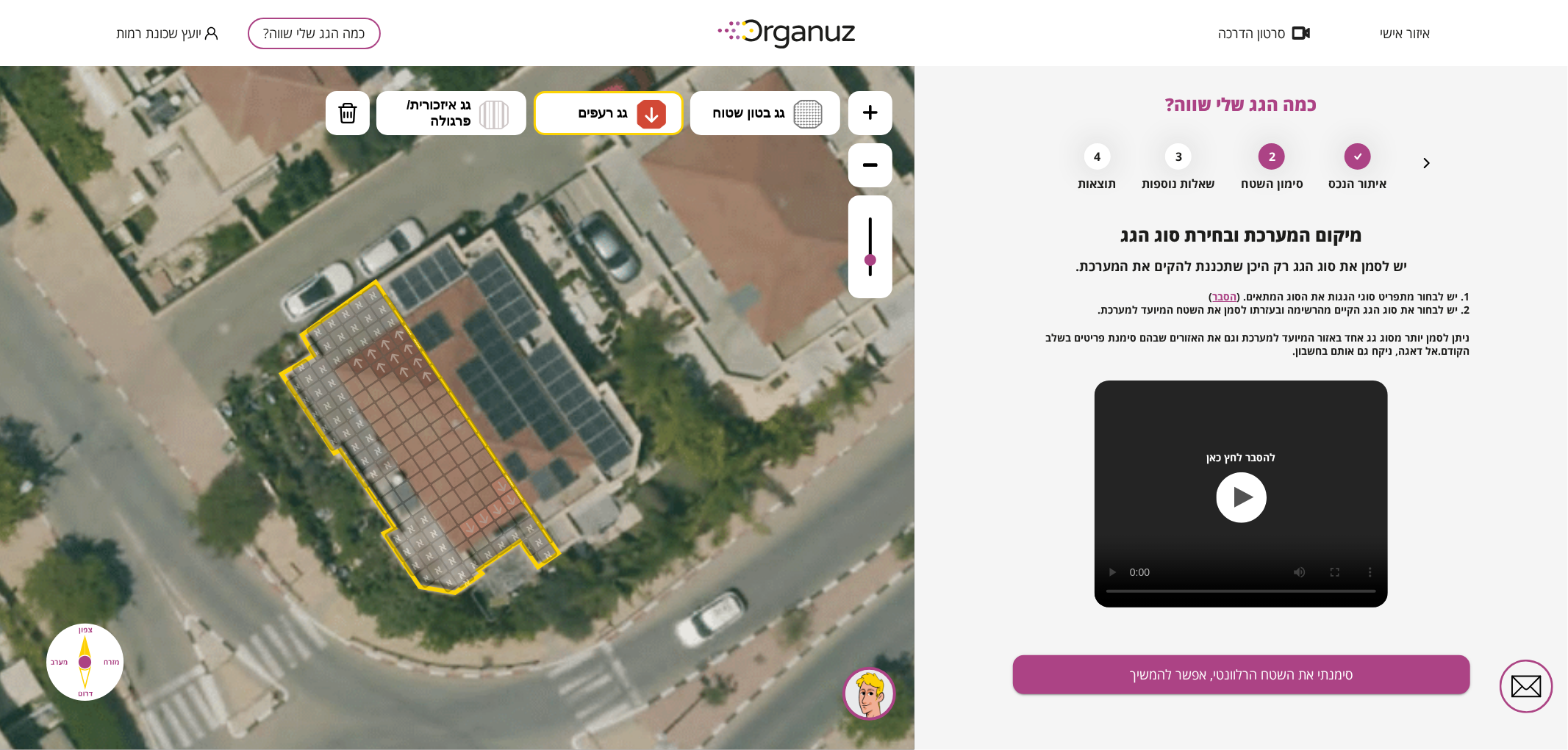
drag, startPoint x: 471, startPoint y: 522, endPoint x: 515, endPoint y: 494, distance: 52.2
drag, startPoint x: 520, startPoint y: 514, endPoint x: 467, endPoint y: 543, distance: 60.4
drag, startPoint x: 490, startPoint y: 494, endPoint x: 474, endPoint y: 502, distance: 17.9
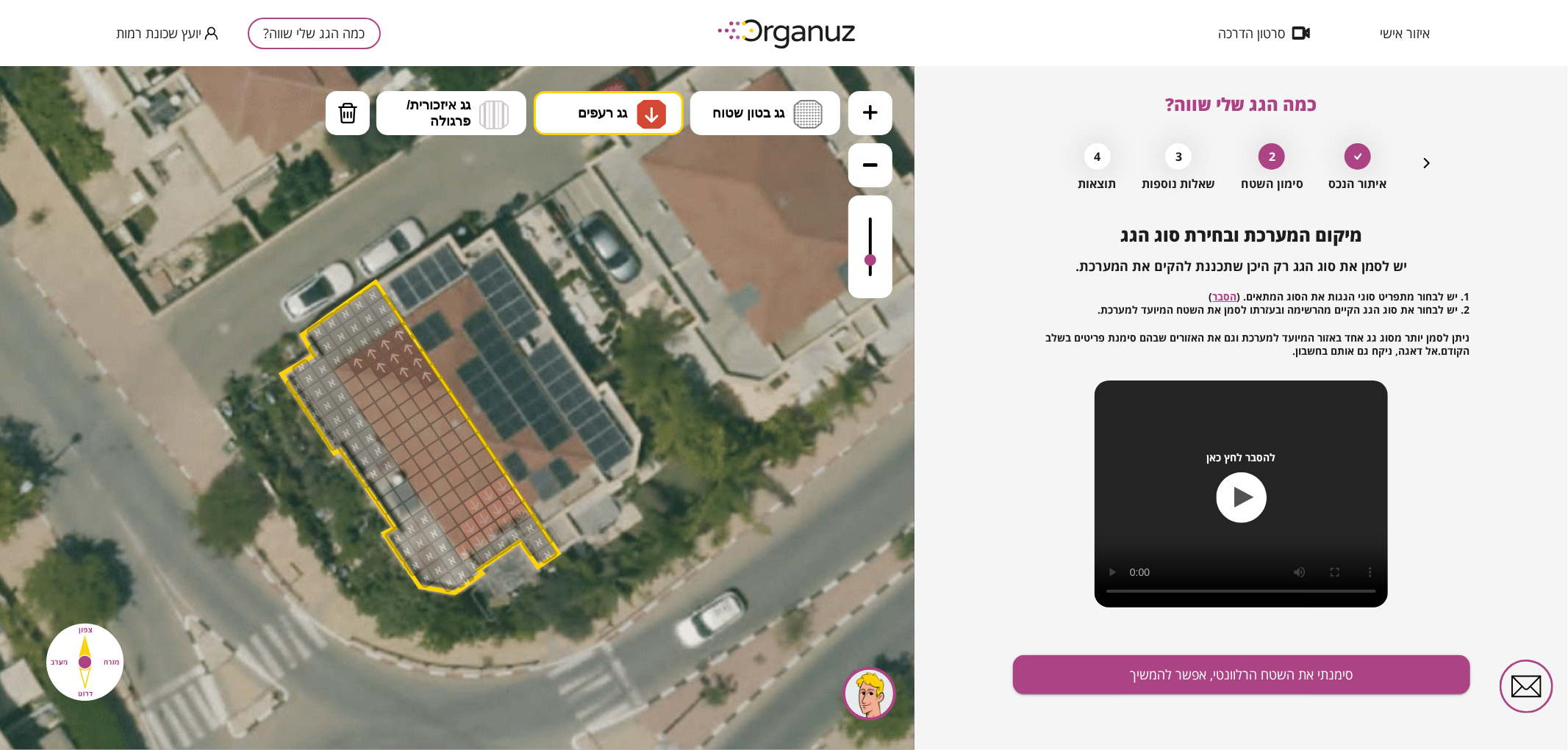
drag, startPoint x: 871, startPoint y: 263, endPoint x: 860, endPoint y: 258, distance: 12.1
click at [860, 258] on div at bounding box center [870, 246] width 44 height 103
click at [480, 484] on div at bounding box center [478, 480] width 25 height 25
click at [499, 469] on div at bounding box center [500, 466] width 14 height 18
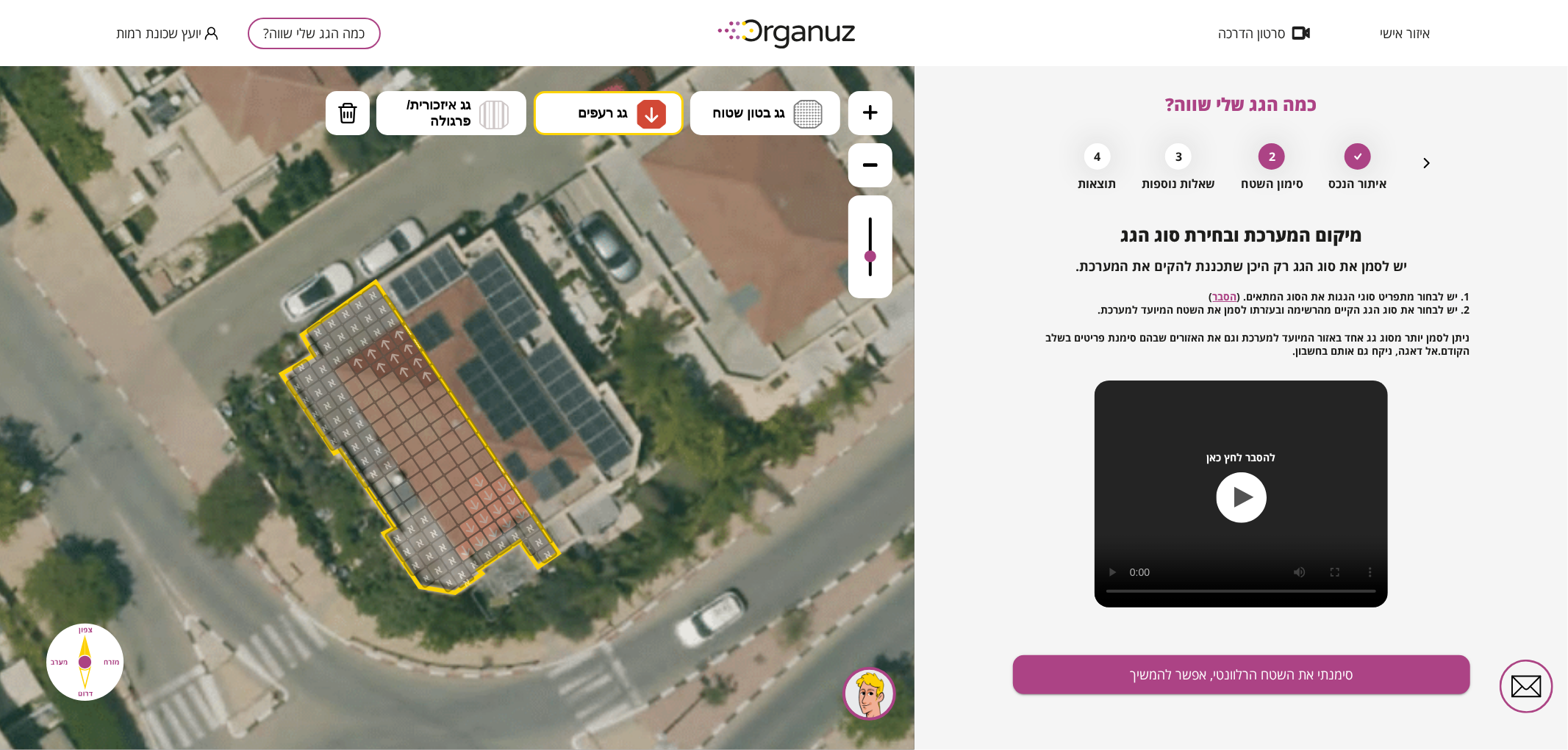
click at [486, 464] on div at bounding box center [491, 471] width 25 height 25
click at [477, 448] on div at bounding box center [472, 444] width 25 height 25
click at [485, 452] on div at bounding box center [482, 458] width 25 height 25
click at [650, 110] on img at bounding box center [651, 114] width 15 height 18
click at [597, 282] on div ".st0 { fill: #FFFFFF; } 0" at bounding box center [456, 406] width 914 height 684
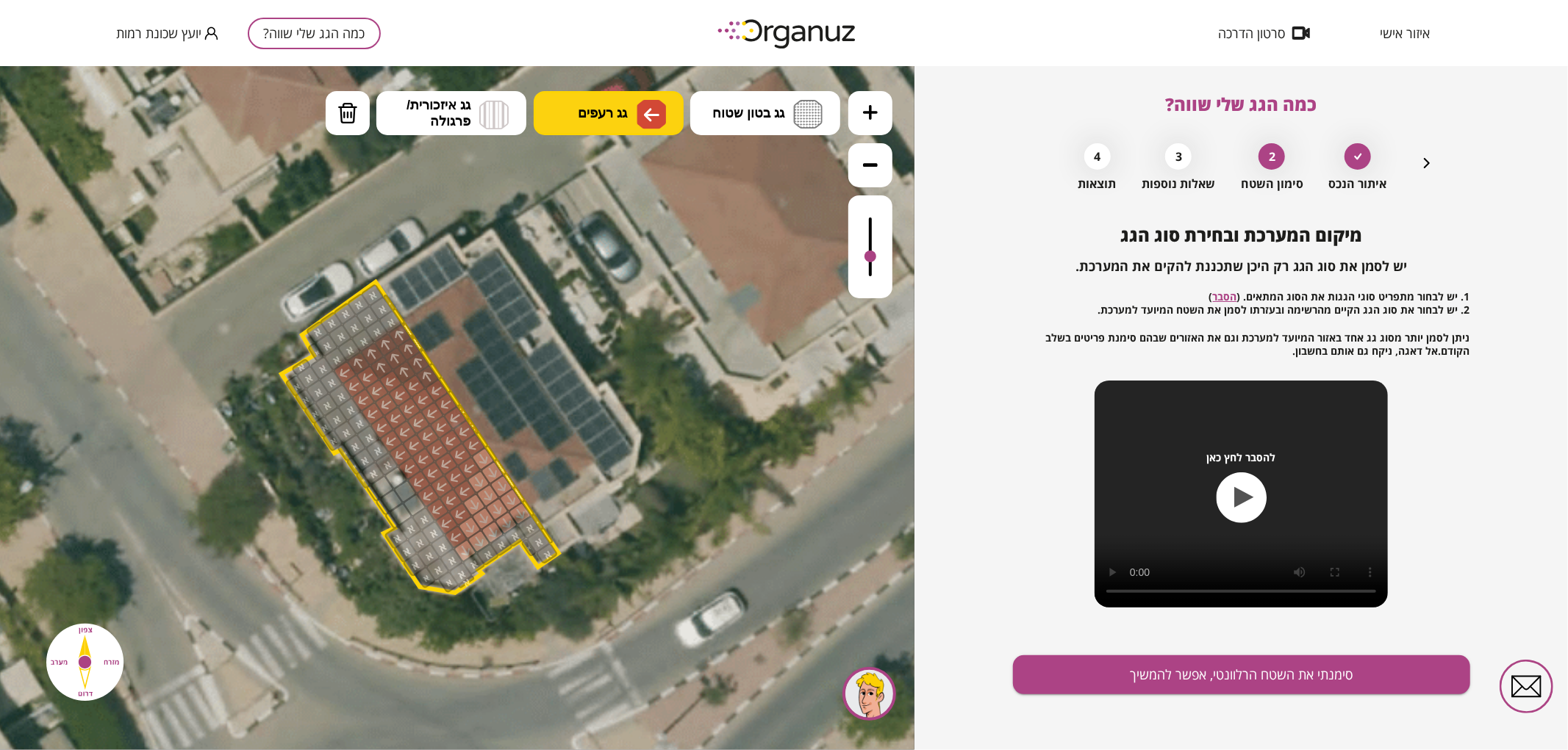
drag, startPoint x: 472, startPoint y: 437, endPoint x: 394, endPoint y: 412, distance: 81.9
click at [1104, 683] on button "סימנתי את השטח הרלוונטי, אפשר להמשיך" at bounding box center [1241, 674] width 457 height 39
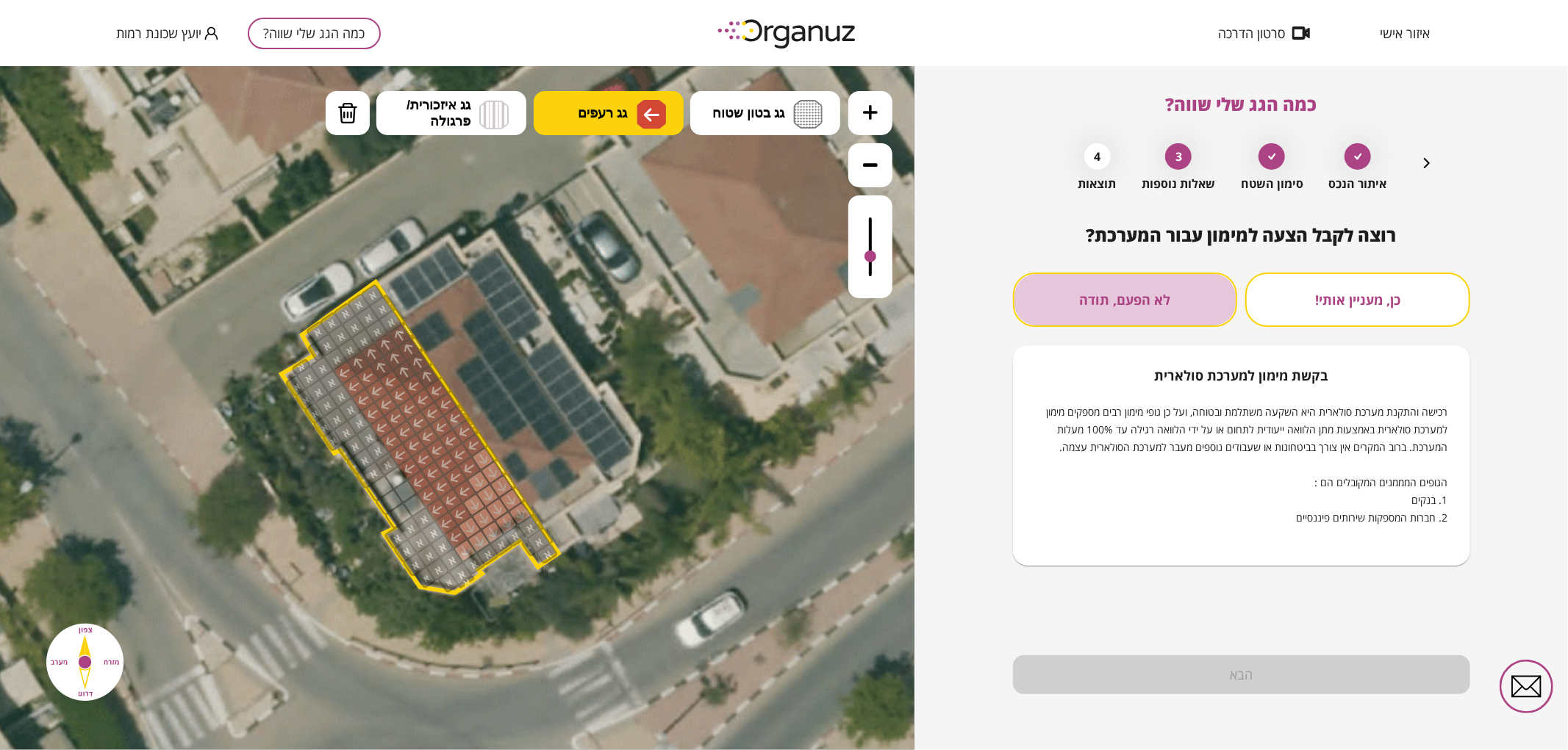
click at [1140, 282] on button "לא הפעם, תודה" at bounding box center [1125, 300] width 225 height 54
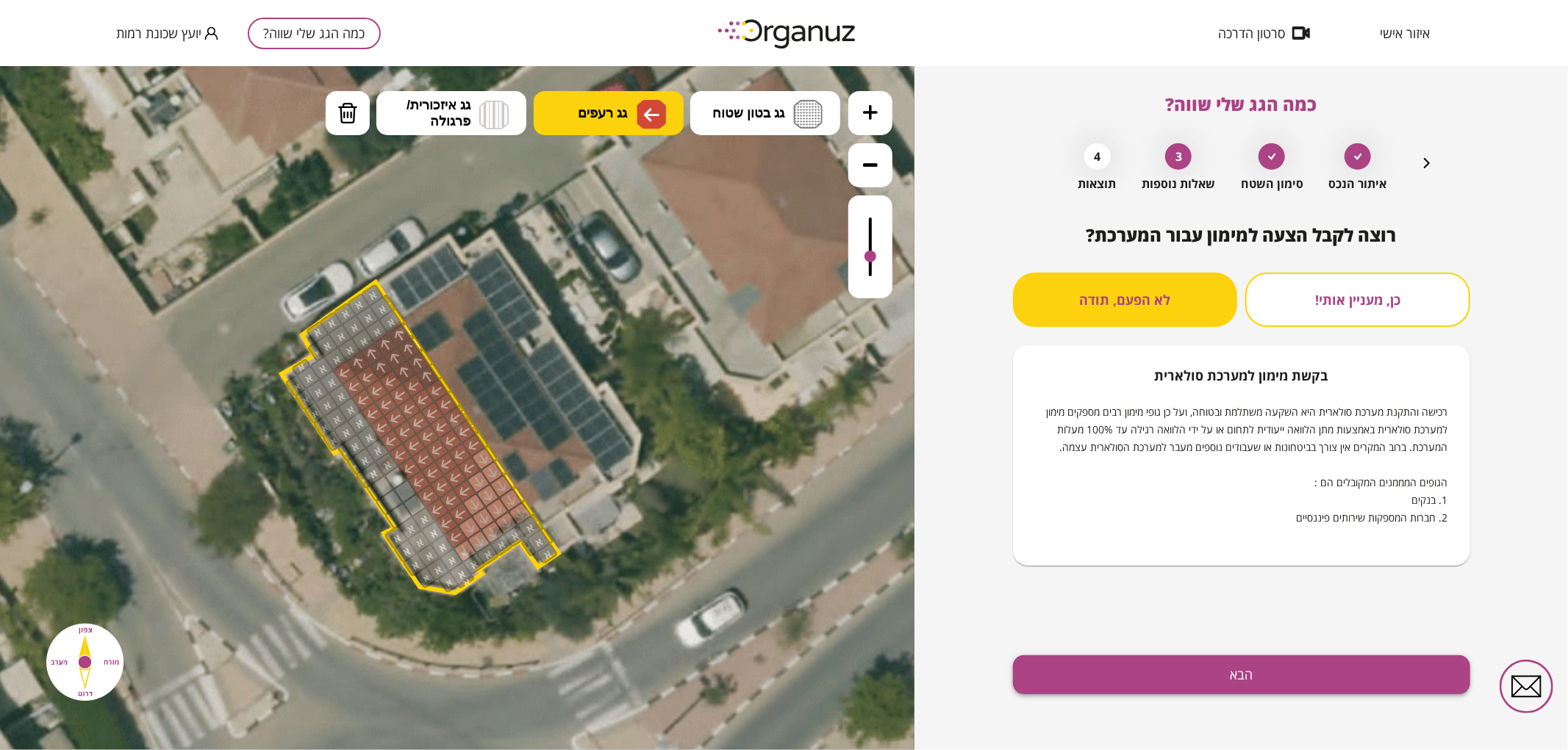
click at [1176, 693] on div "רוצה לקבל הצעה למימון עבור המערכת? כן, מעניין אותי! לא הפעם, תודה בקשת מימון למ…" at bounding box center [1241, 487] width 457 height 525
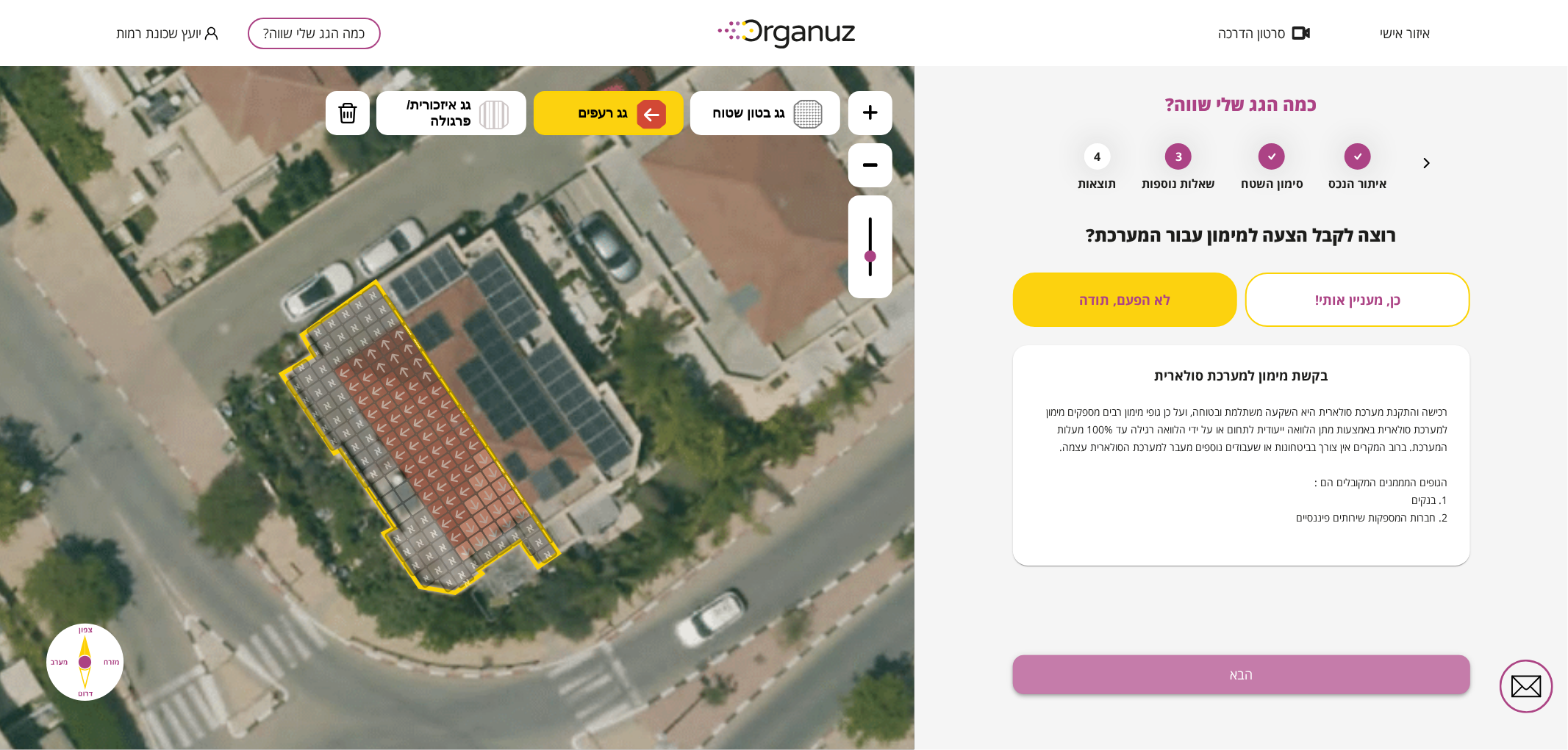
click at [1178, 686] on button "הבא" at bounding box center [1241, 674] width 457 height 39
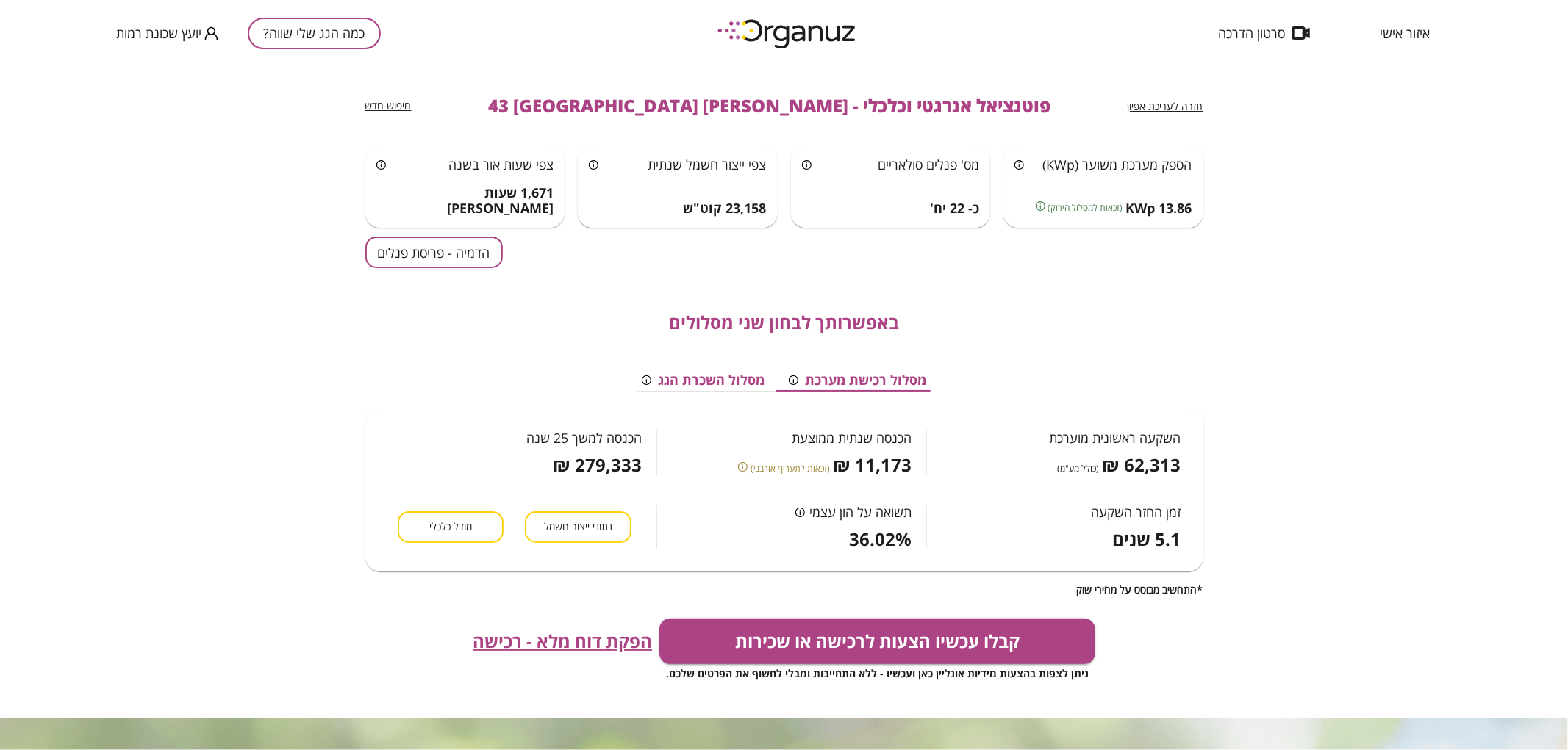
click at [445, 252] on button "הדמיה - פריסת פנלים" at bounding box center [434, 253] width 138 height 32
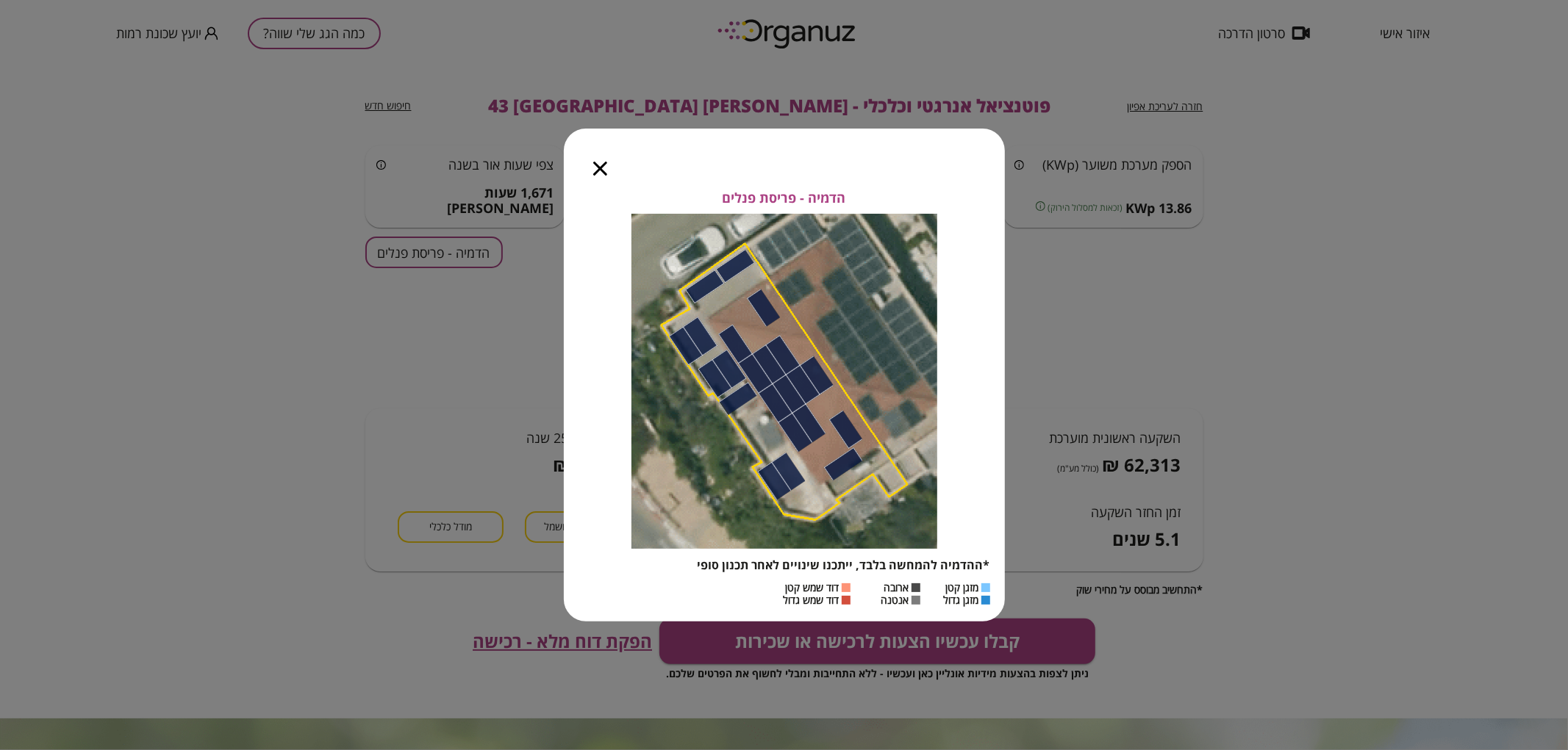
click at [601, 175] on div at bounding box center [599, 160] width 73 height 62
click at [603, 163] on icon "button" at bounding box center [600, 169] width 14 height 14
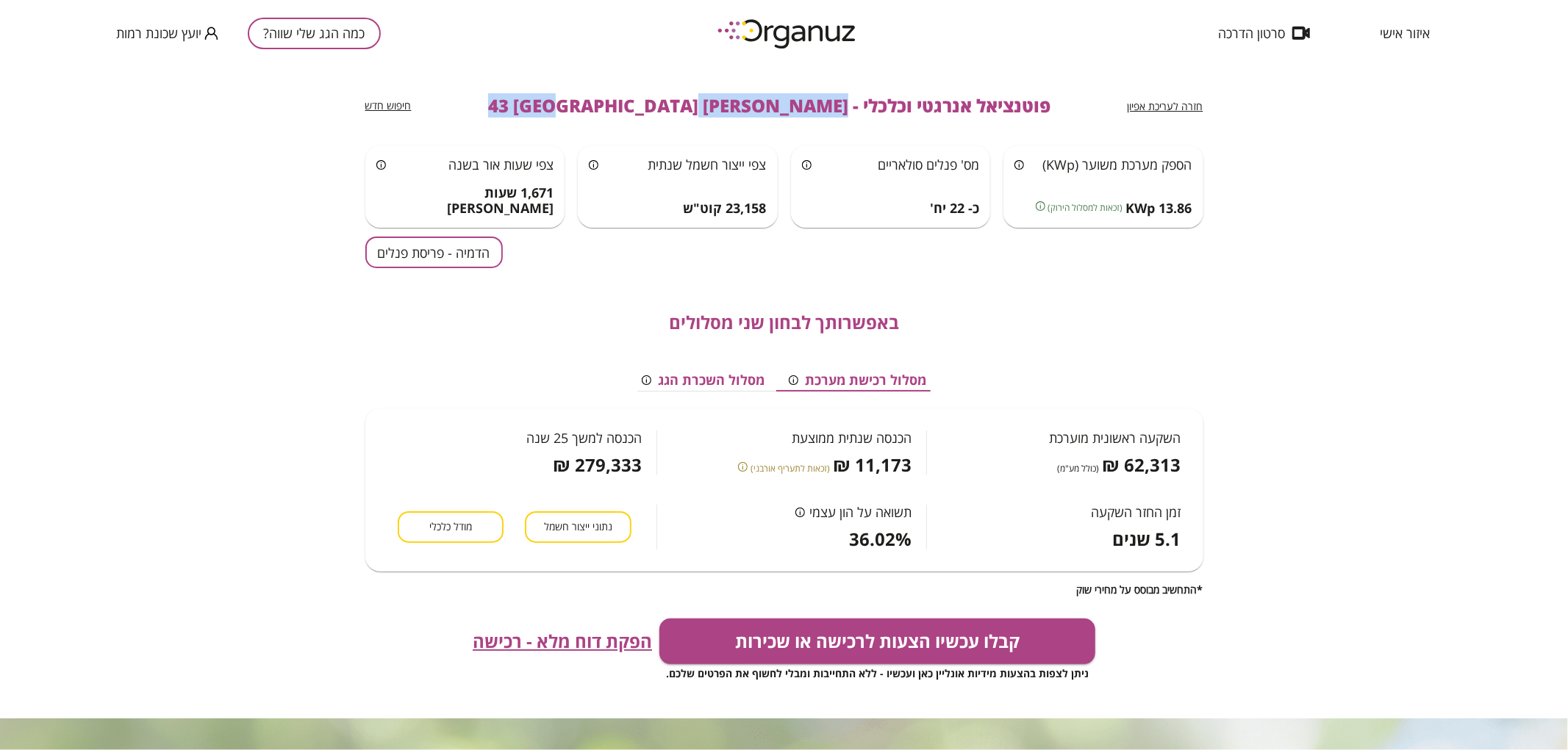
drag, startPoint x: 758, startPoint y: 107, endPoint x: 560, endPoint y: 102, distance: 198.1
click at [560, 102] on div "חזרה לעריכת אפיון פוטנציאל אנרגטי וכלכלי - [PERSON_NAME] 43 באר שבע חיפוש חדש" at bounding box center [784, 105] width 838 height 79
copy span "[PERSON_NAME] 43 [GEOGRAPHIC_DATA]"
click at [287, 40] on button "כמה הגג שלי שווה?" at bounding box center [314, 34] width 133 height 32
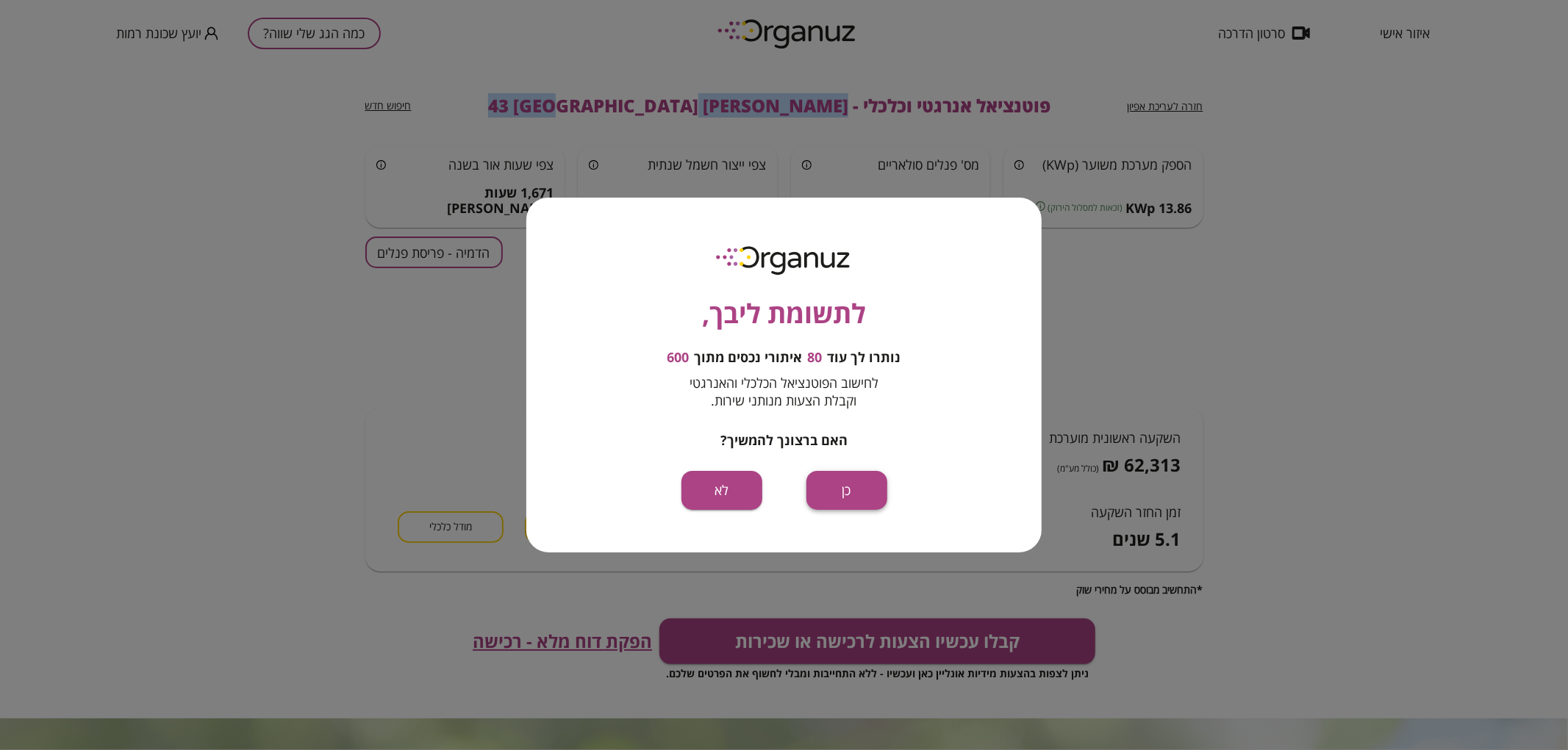
click at [847, 492] on button "כן" at bounding box center [846, 490] width 81 height 39
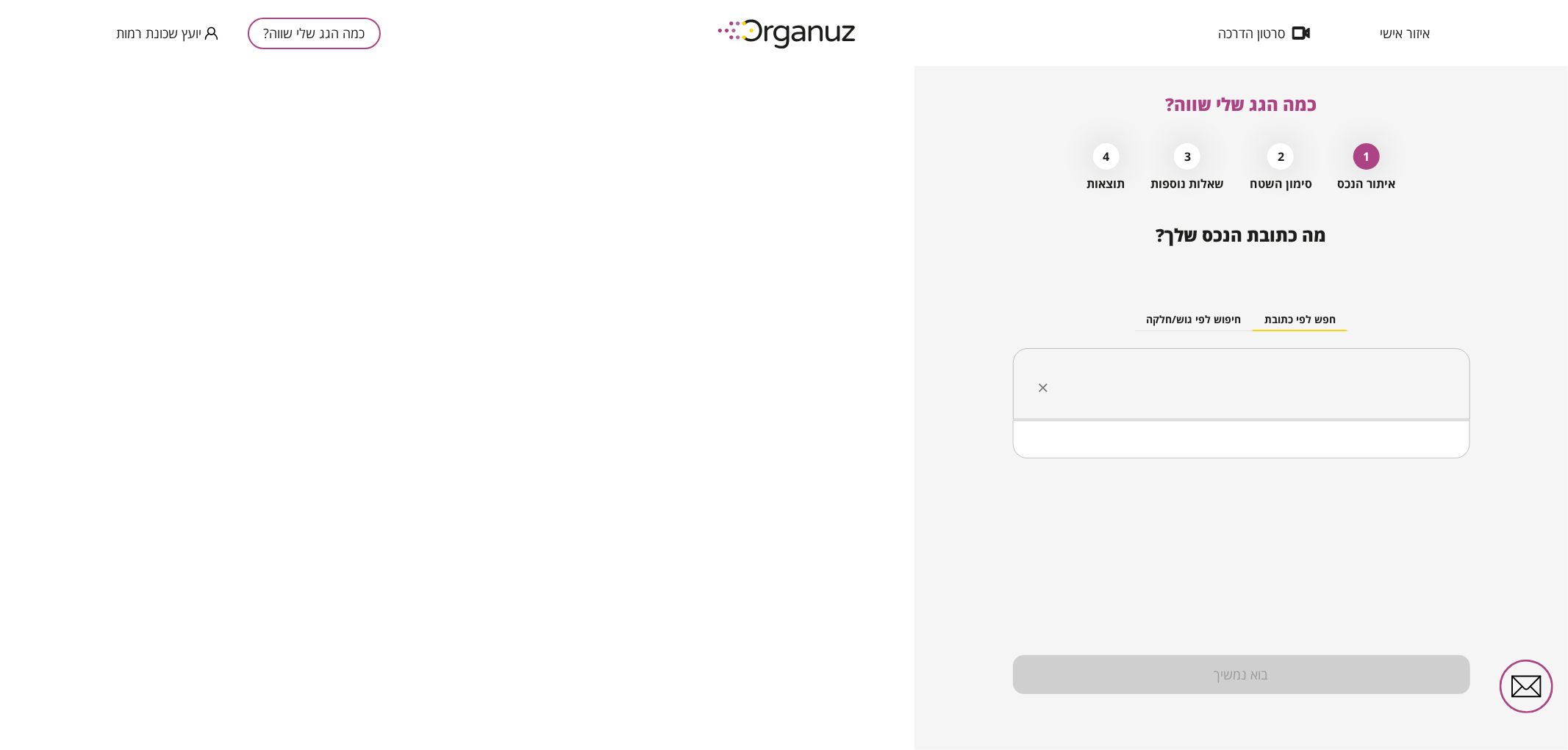
click at [1194, 391] on input "text" at bounding box center [1246, 383] width 410 height 37
paste input "**********"
drag, startPoint x: 1365, startPoint y: 385, endPoint x: 1376, endPoint y: 385, distance: 11.0
click at [1376, 385] on input "**********" at bounding box center [1246, 383] width 410 height 37
click at [1369, 457] on li "[PERSON_NAME] 47 [GEOGRAPHIC_DATA]" at bounding box center [1240, 458] width 418 height 26
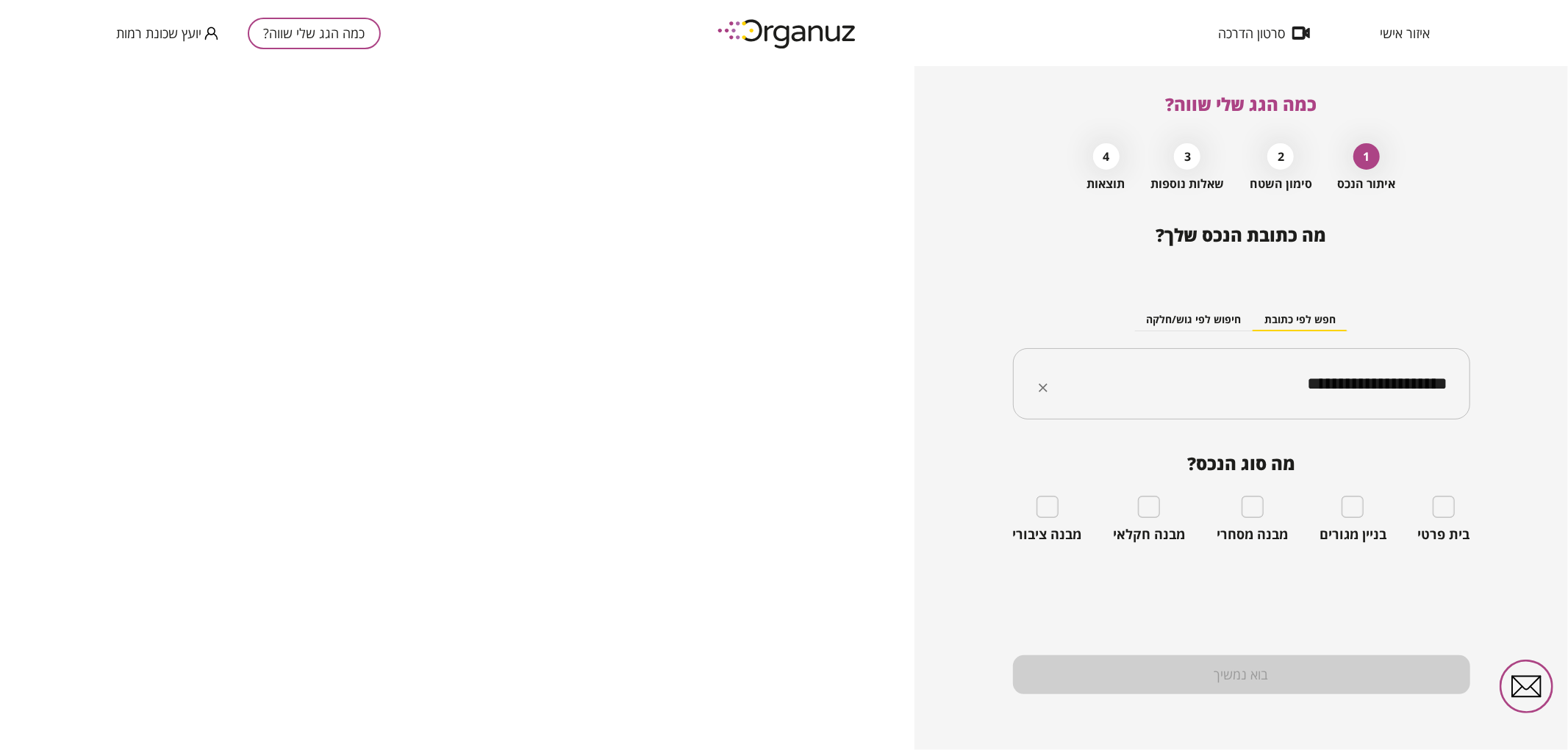
type input "**********"
click at [1443, 519] on div "בית פרטי" at bounding box center [1444, 519] width 52 height 47
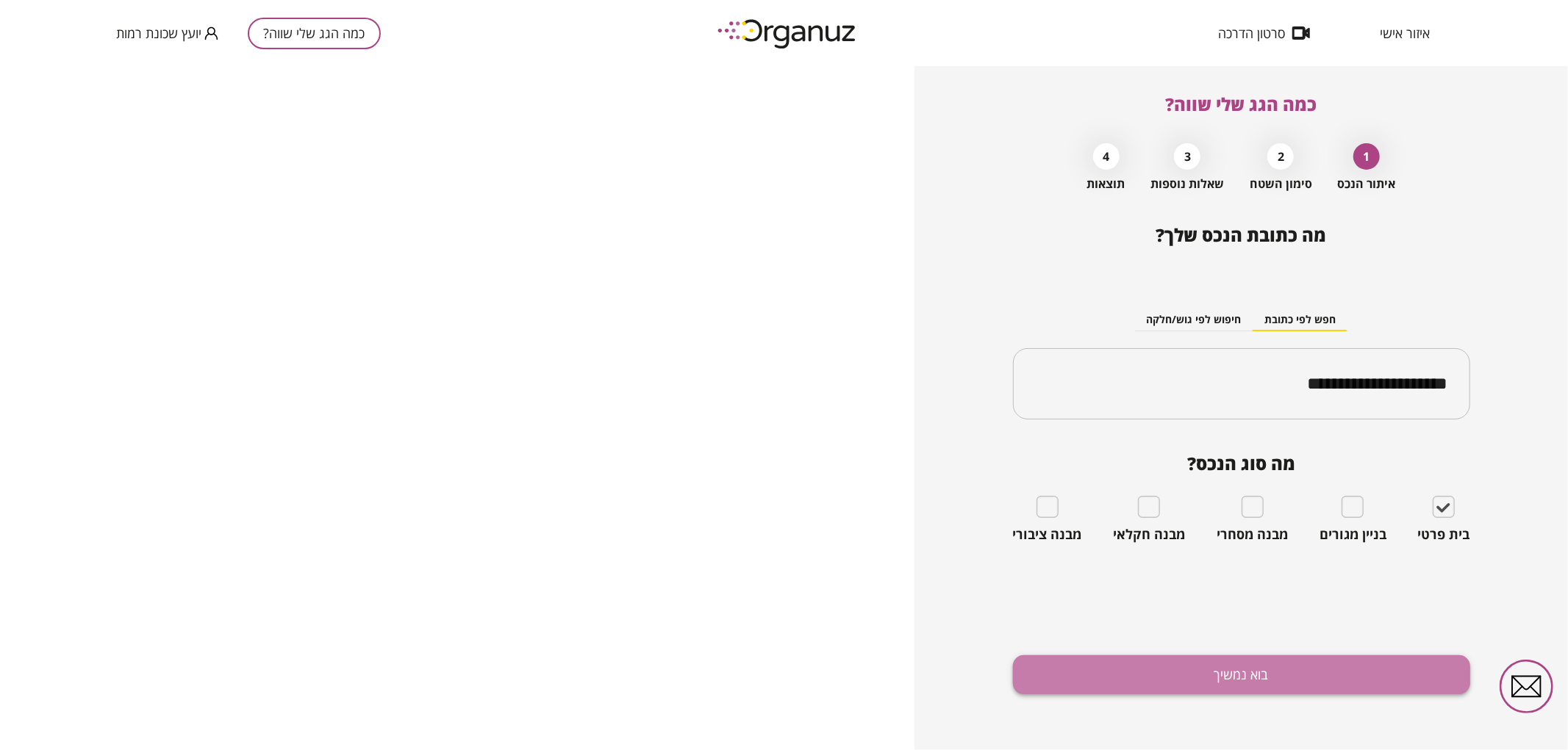
click at [1353, 672] on button "בוא נמשיך" at bounding box center [1241, 674] width 457 height 39
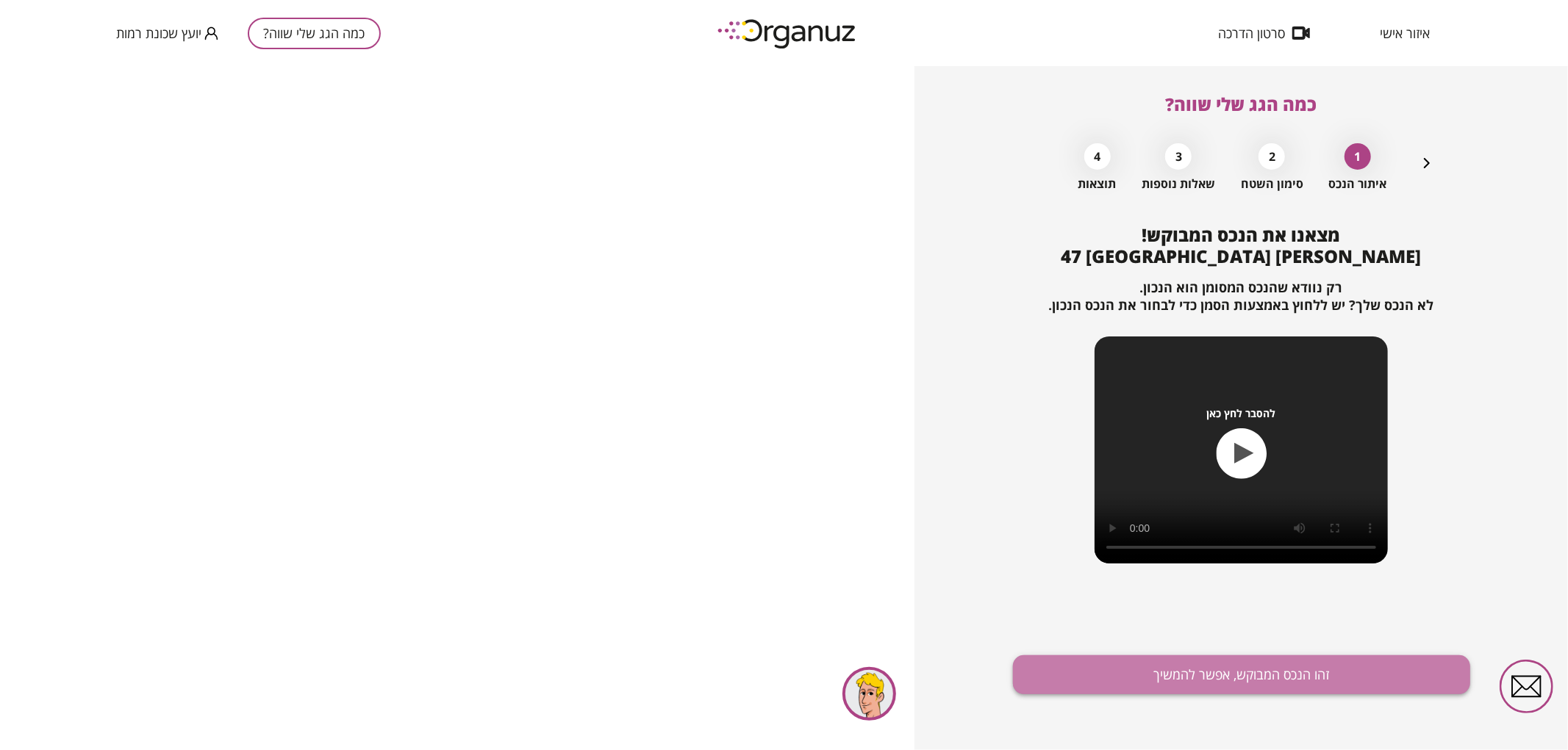
click at [1345, 684] on button "זהו הנכס המבוקש, אפשר להמשיך" at bounding box center [1241, 674] width 457 height 39
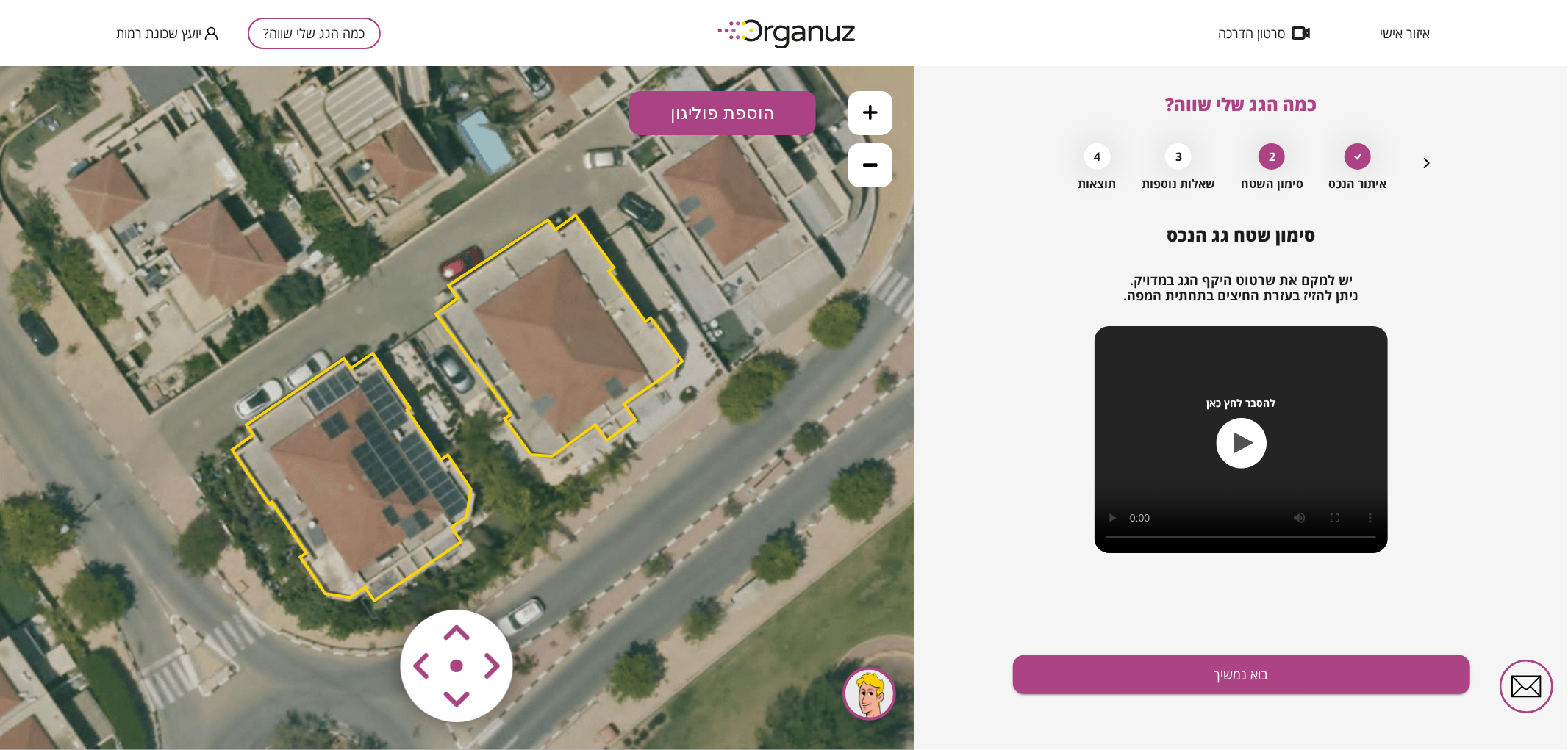
click at [531, 372] on polygon at bounding box center [558, 335] width 247 height 241
click at [533, 377] on polygon at bounding box center [558, 335] width 247 height 241
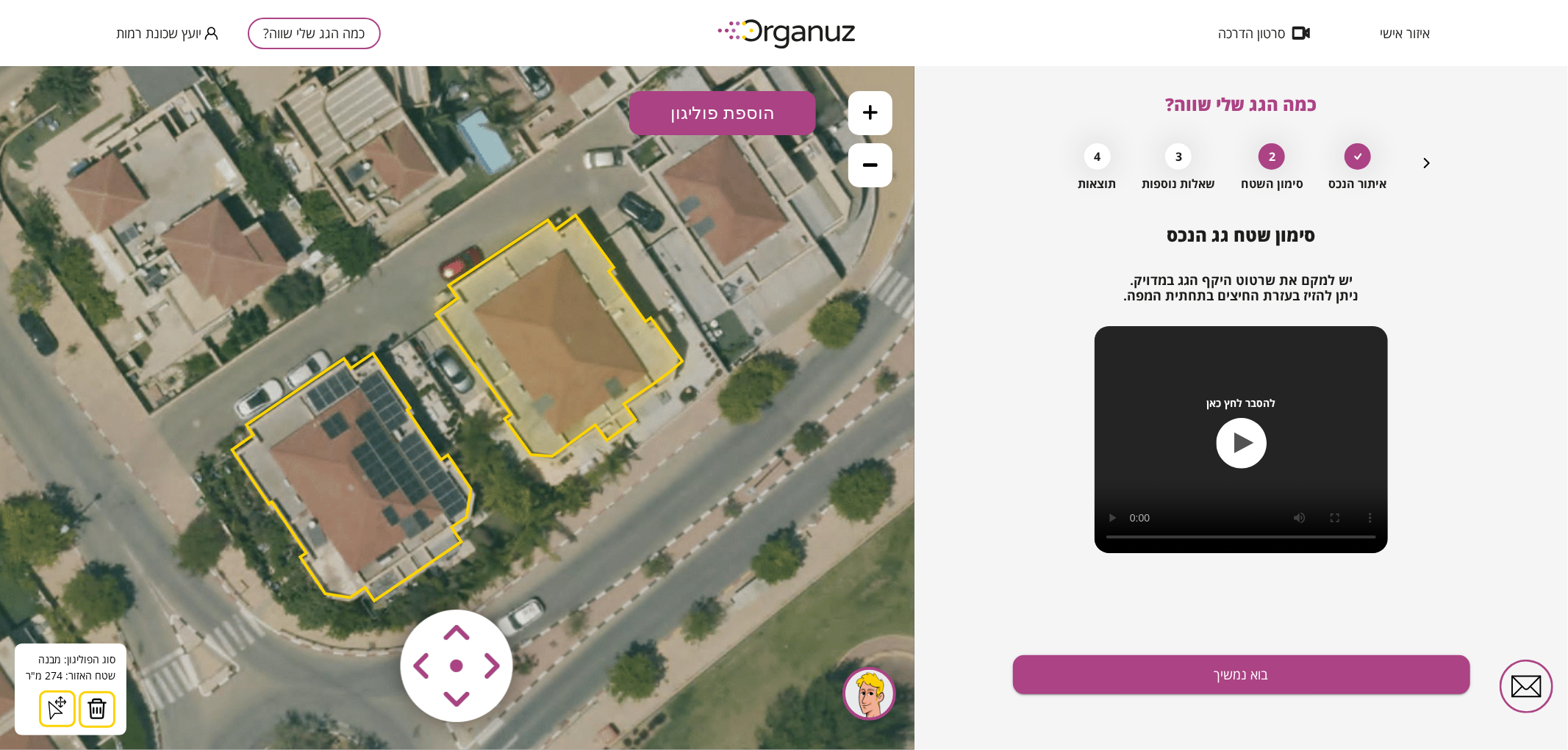
click at [91, 703] on img at bounding box center [97, 708] width 21 height 22
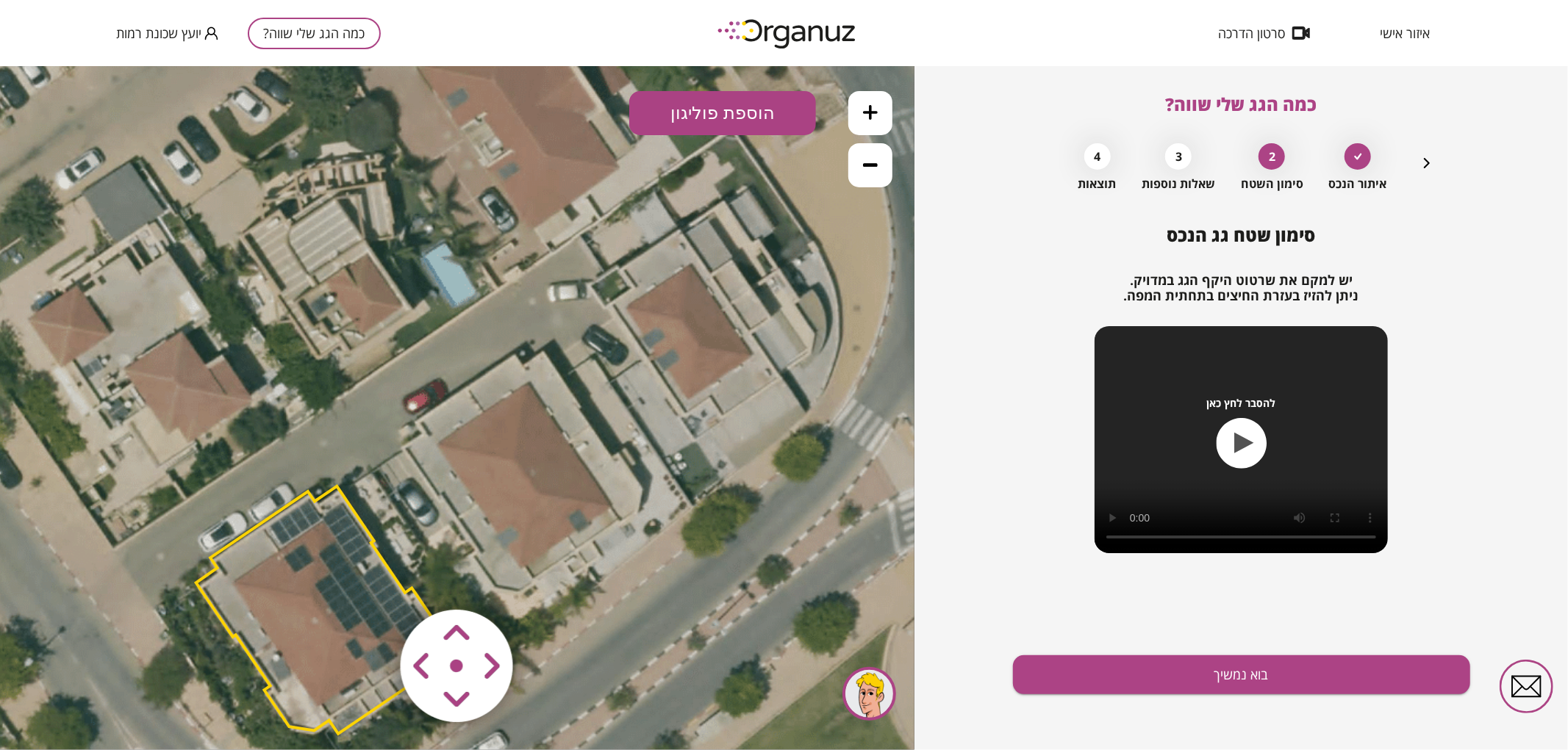
drag, startPoint x: 473, startPoint y: 311, endPoint x: 437, endPoint y: 442, distance: 135.9
click at [437, 442] on icon at bounding box center [417, 538] width 1389 height 1389
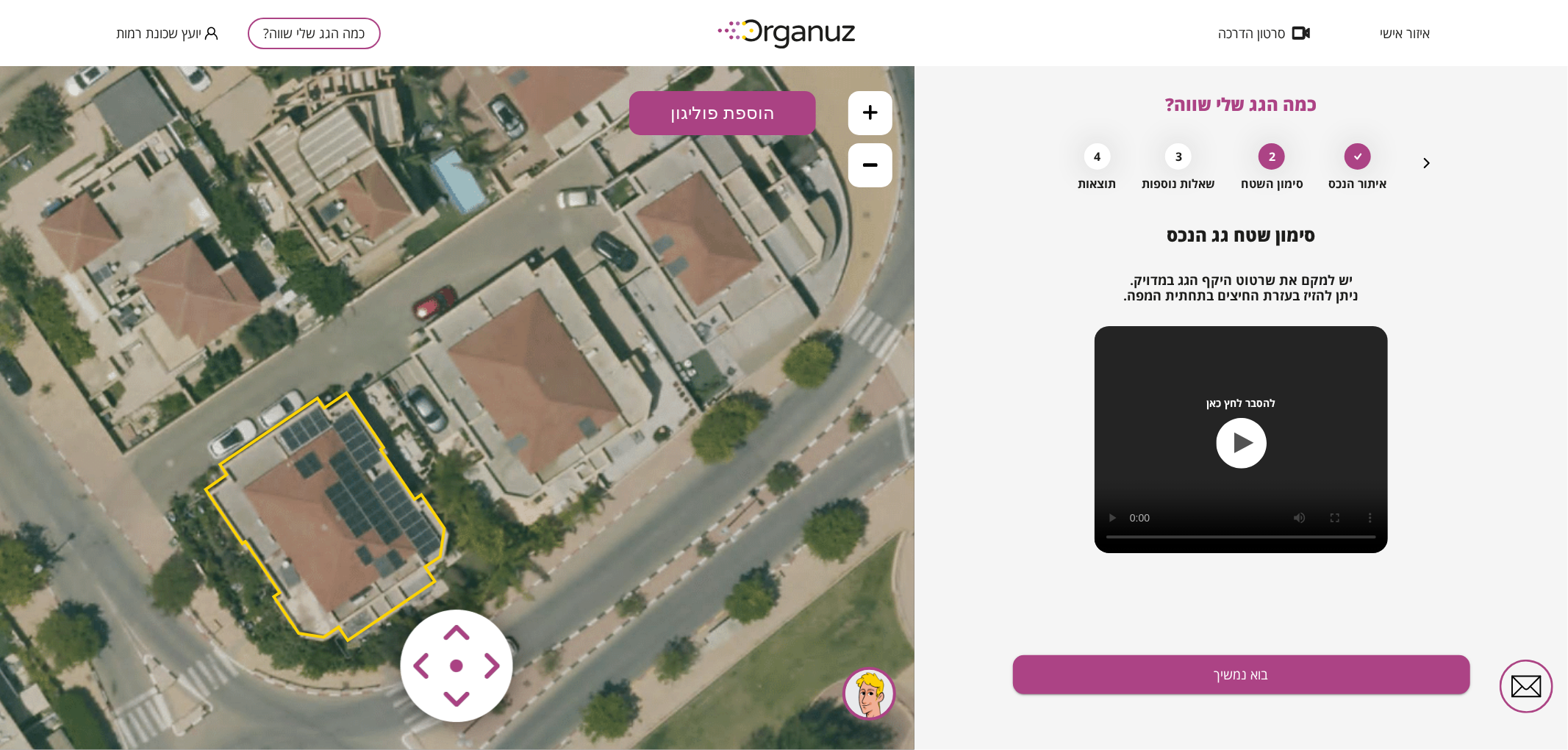
drag, startPoint x: 478, startPoint y: 411, endPoint x: 483, endPoint y: 323, distance: 88.1
click at [483, 323] on icon at bounding box center [427, 445] width 1389 height 1389
click at [708, 118] on button "הוספת פוליגון" at bounding box center [722, 113] width 187 height 44
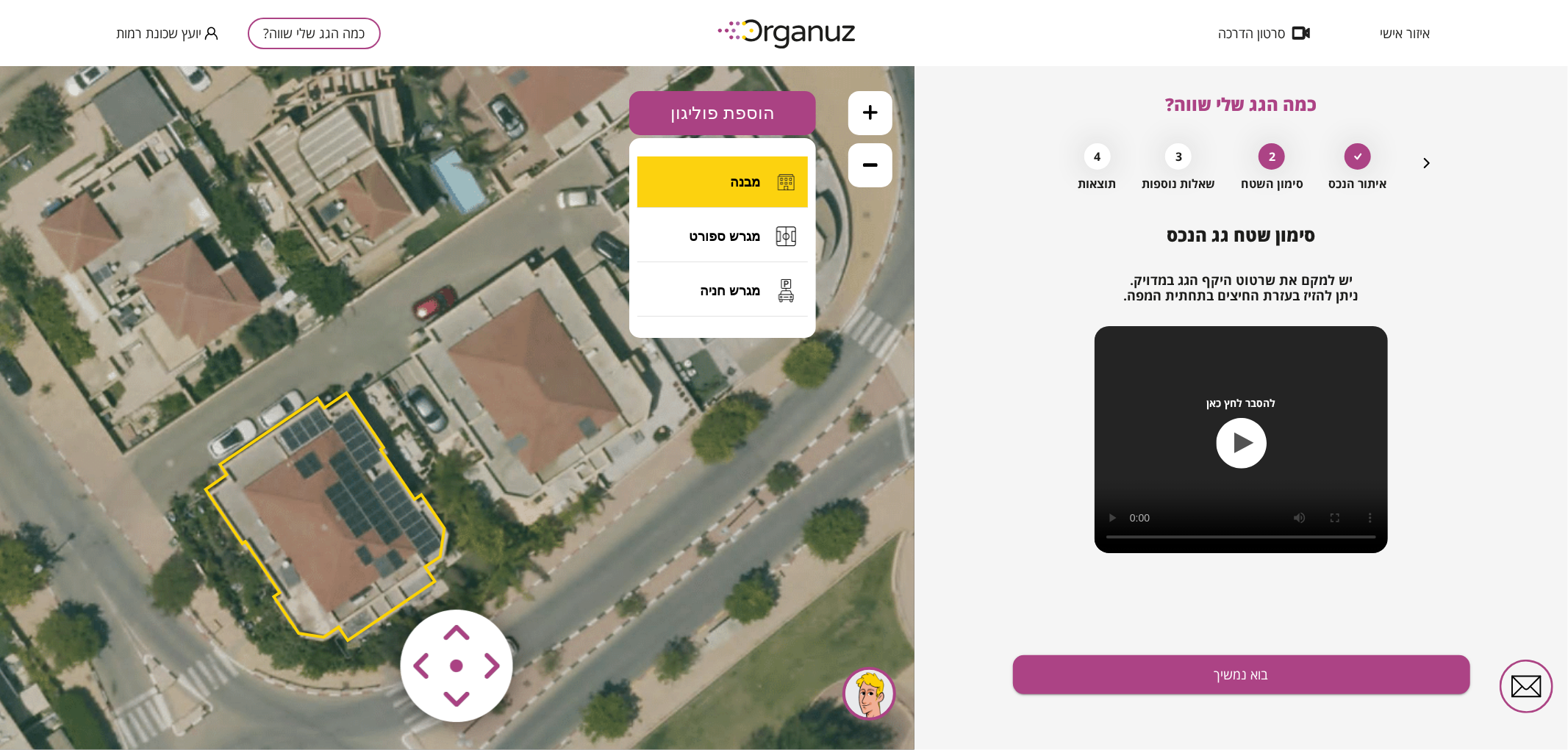
click at [703, 184] on button "מבנה" at bounding box center [722, 182] width 171 height 52
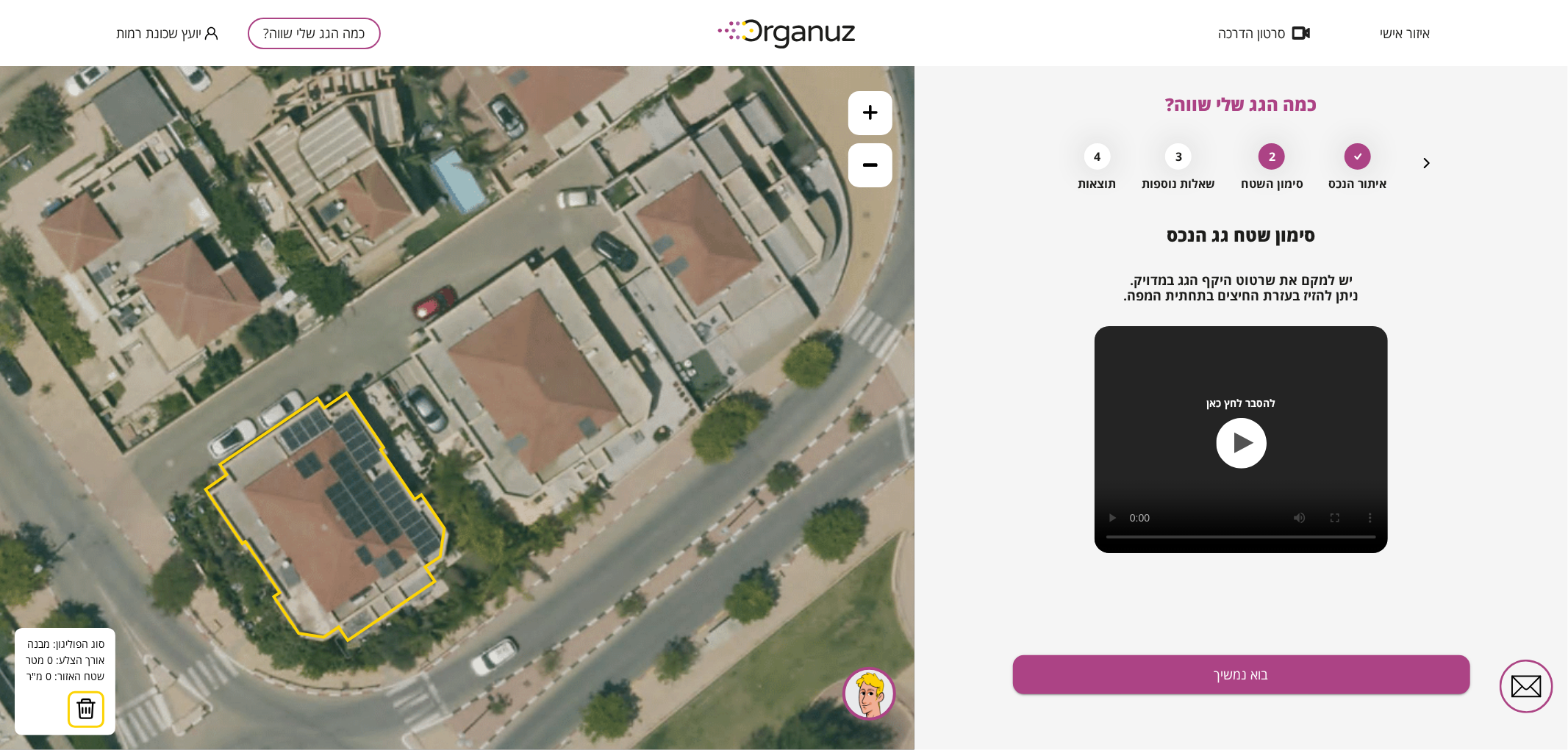
click at [474, 295] on icon at bounding box center [427, 445] width 1389 height 1389
click at [586, 457] on icon at bounding box center [427, 445] width 1389 height 1389
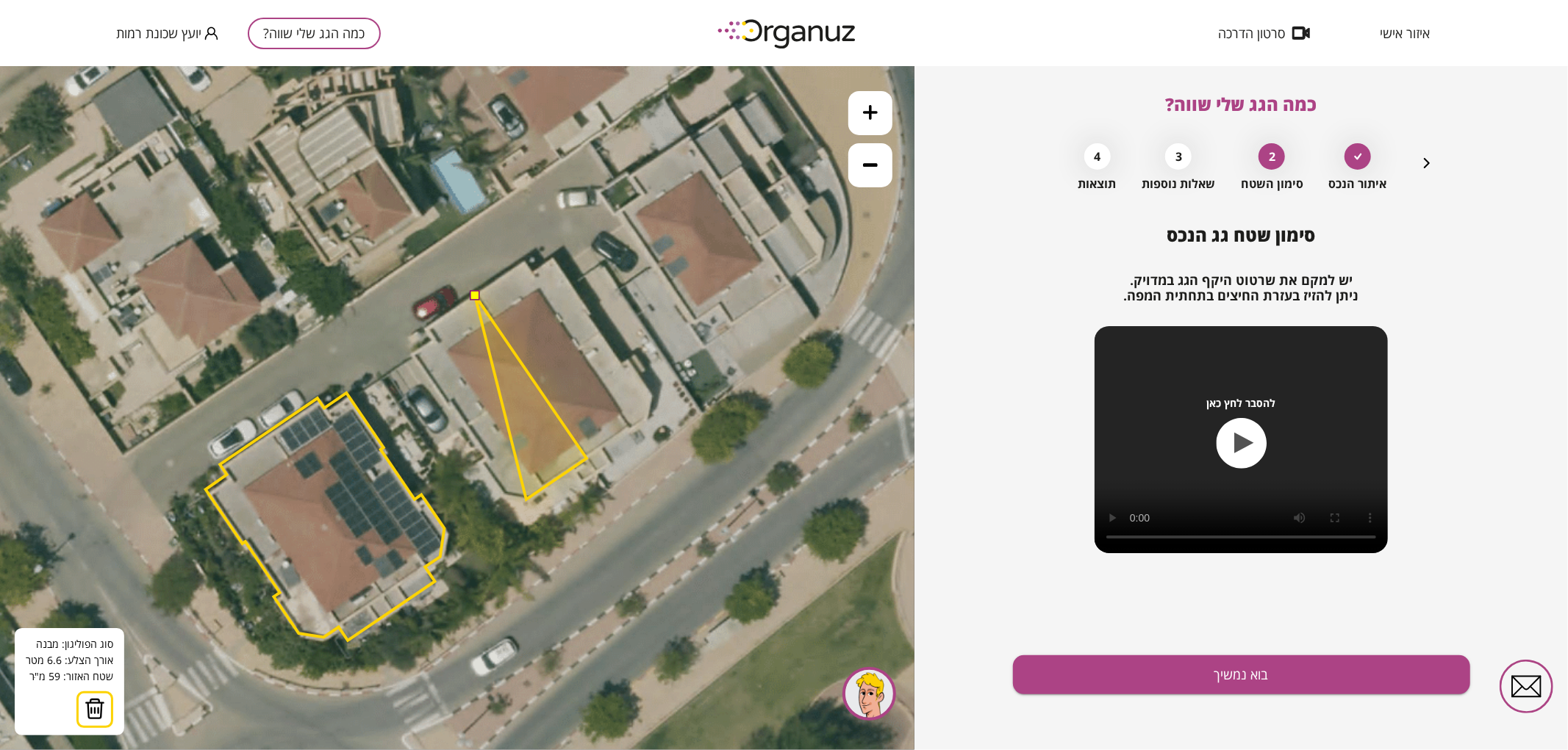
click at [526, 499] on polygon at bounding box center [530, 396] width 112 height 205
click at [504, 496] on polygon at bounding box center [530, 396] width 112 height 205
click at [480, 463] on polygon at bounding box center [530, 396] width 112 height 205
click at [488, 456] on polygon at bounding box center [530, 396] width 112 height 205
click at [451, 403] on polygon at bounding box center [518, 396] width 135 height 205
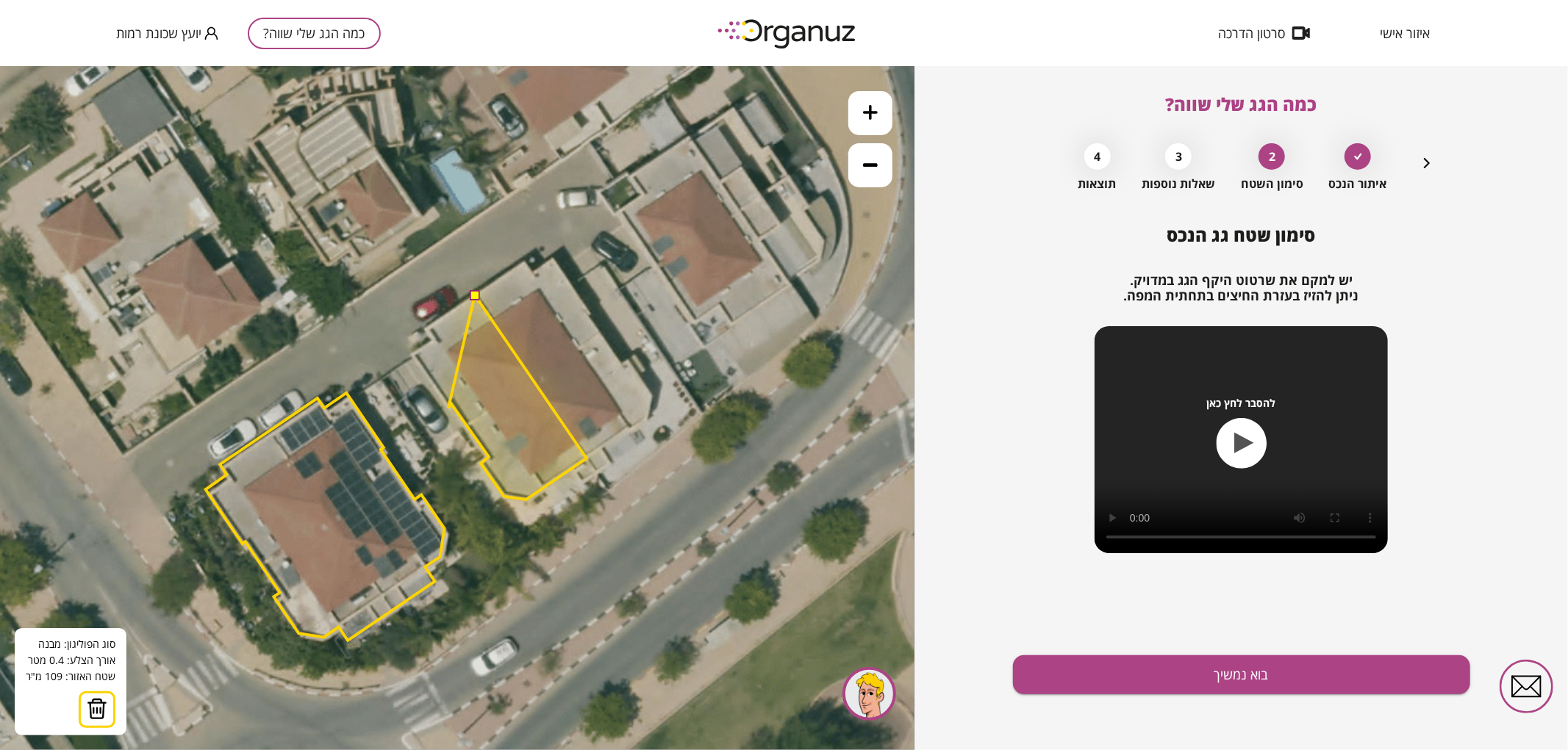
click at [448, 407] on icon at bounding box center [427, 445] width 1389 height 1389
click at [413, 355] on polygon at bounding box center [500, 396] width 174 height 205
click at [435, 341] on polygon at bounding box center [500, 396] width 174 height 205
click at [426, 327] on polygon at bounding box center [500, 396] width 174 height 205
click at [474, 294] on button at bounding box center [473, 294] width 10 height 10
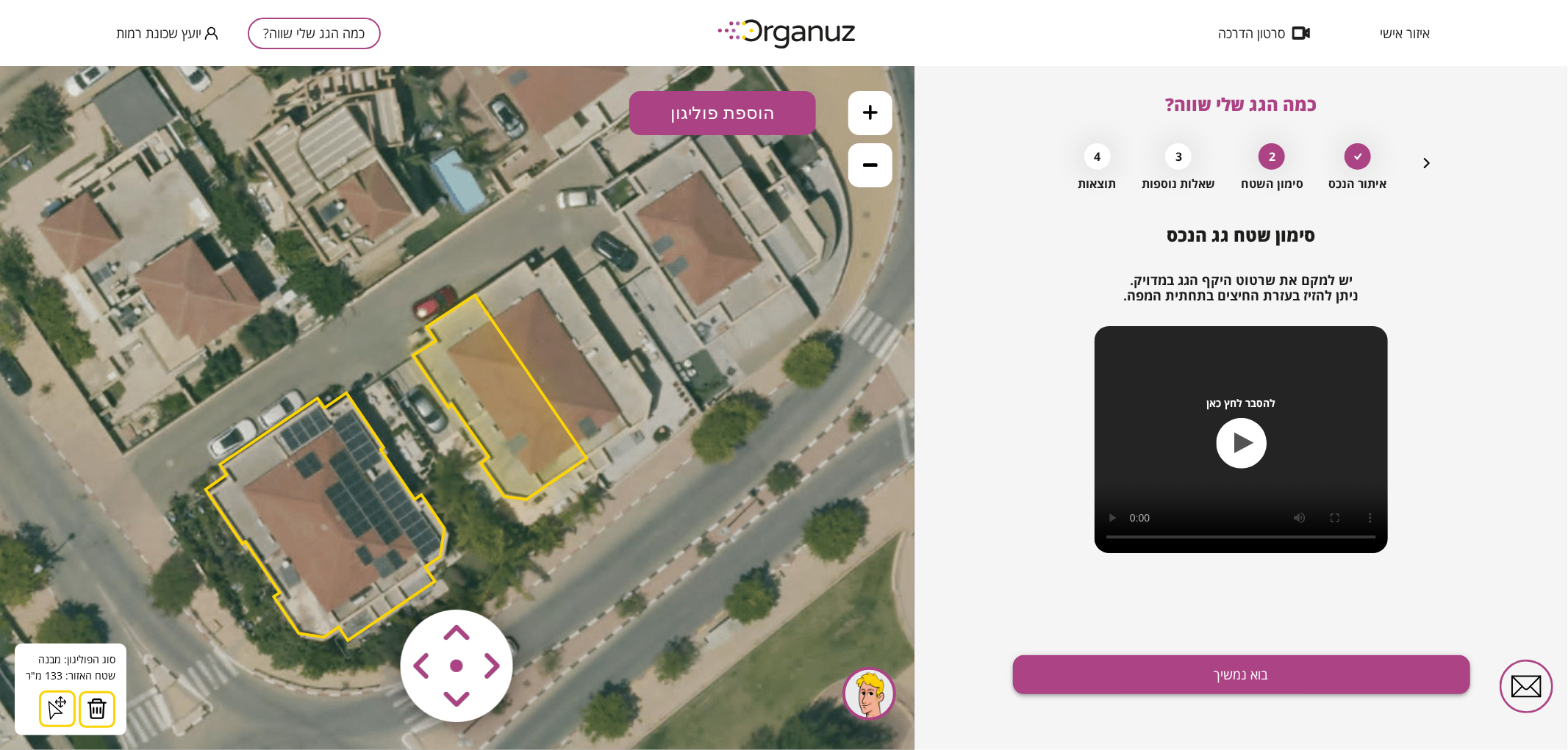
click at [1085, 665] on button "בוא נמשיך" at bounding box center [1241, 674] width 457 height 39
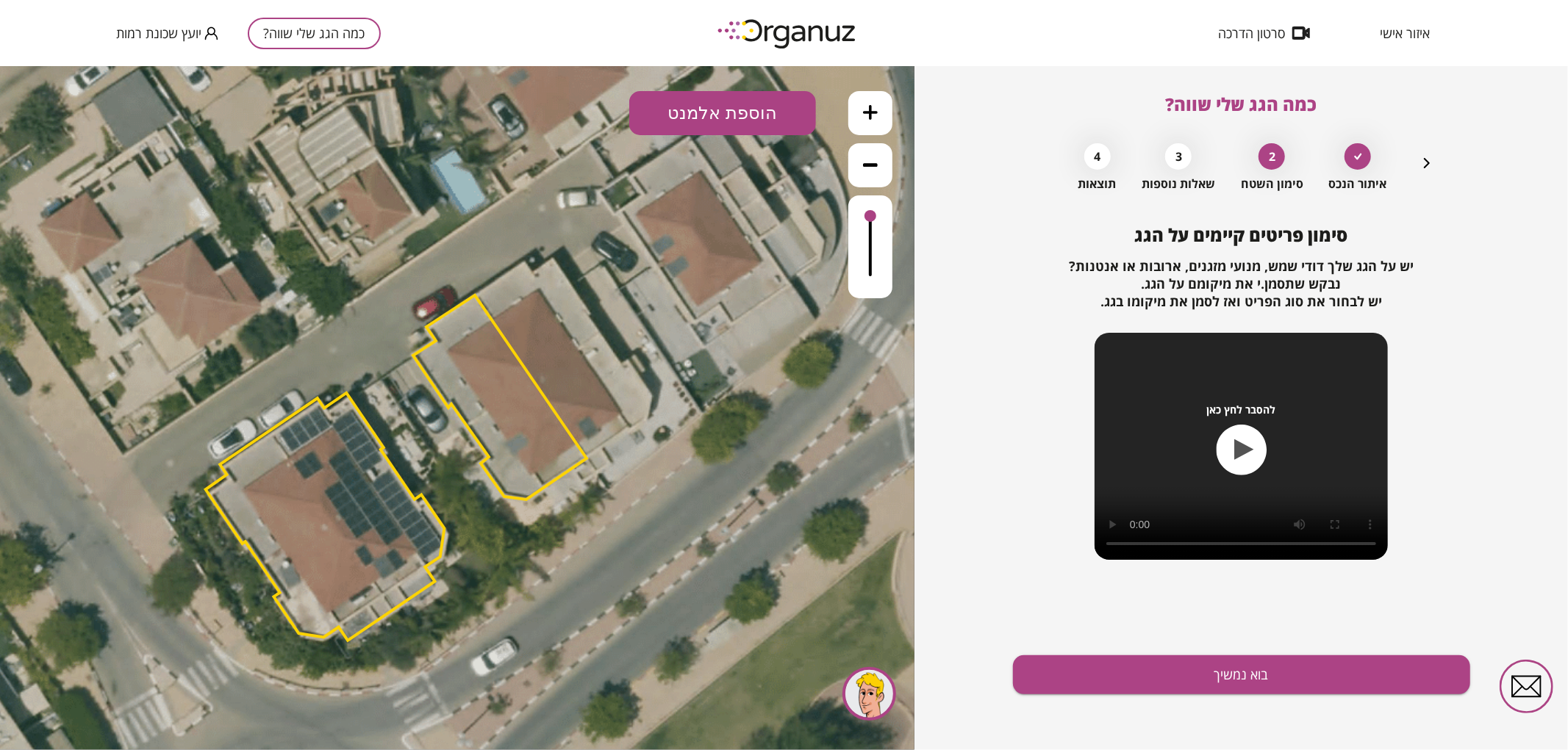
click at [872, 107] on icon at bounding box center [870, 111] width 15 height 15
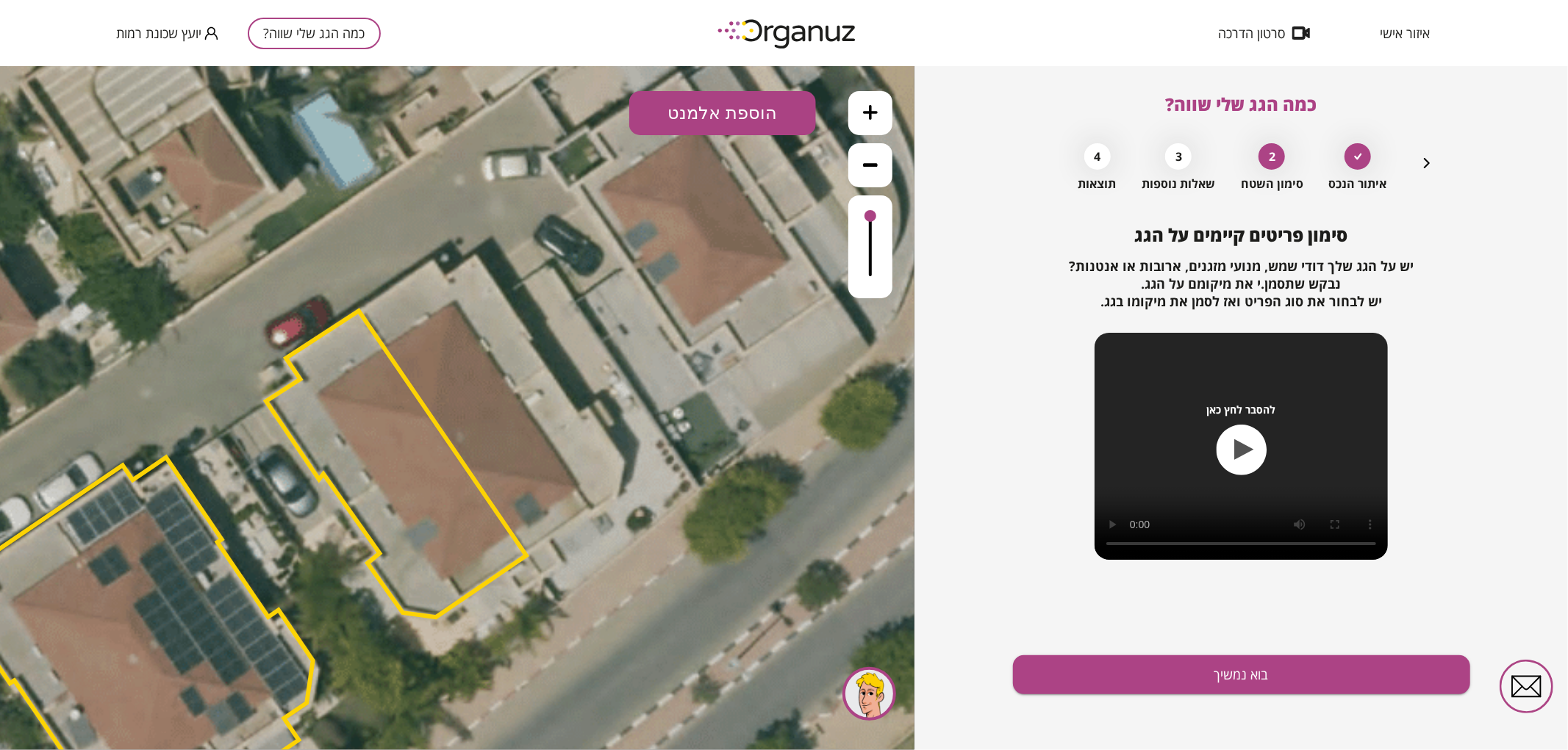
drag, startPoint x: 783, startPoint y: 485, endPoint x: 684, endPoint y: 494, distance: 99.4
click at [684, 494] on icon at bounding box center [289, 536] width 2083 height 2083
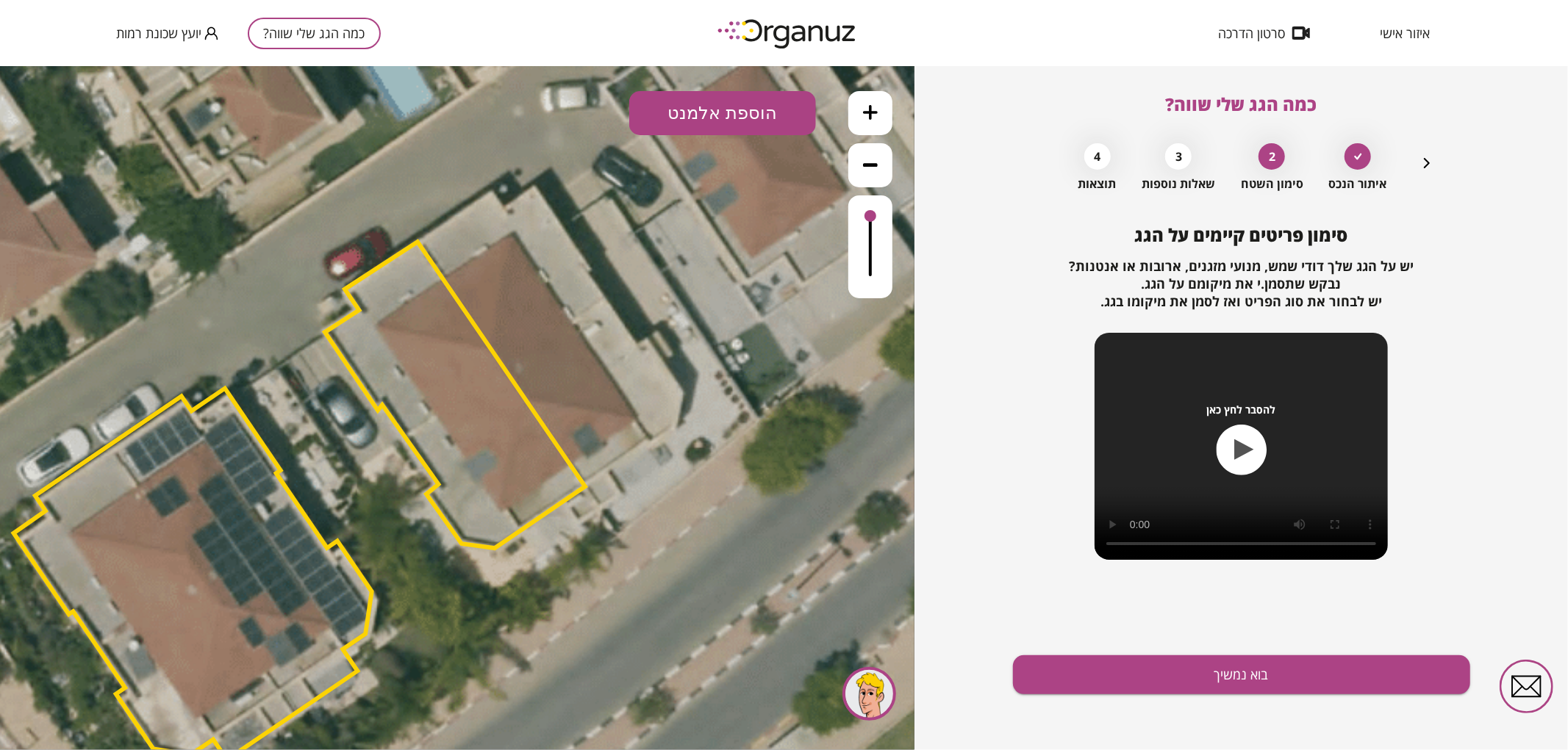
drag, startPoint x: 650, startPoint y: 535, endPoint x: 708, endPoint y: 466, distance: 90.1
click at [708, 466] on icon at bounding box center [348, 467] width 2083 height 2083
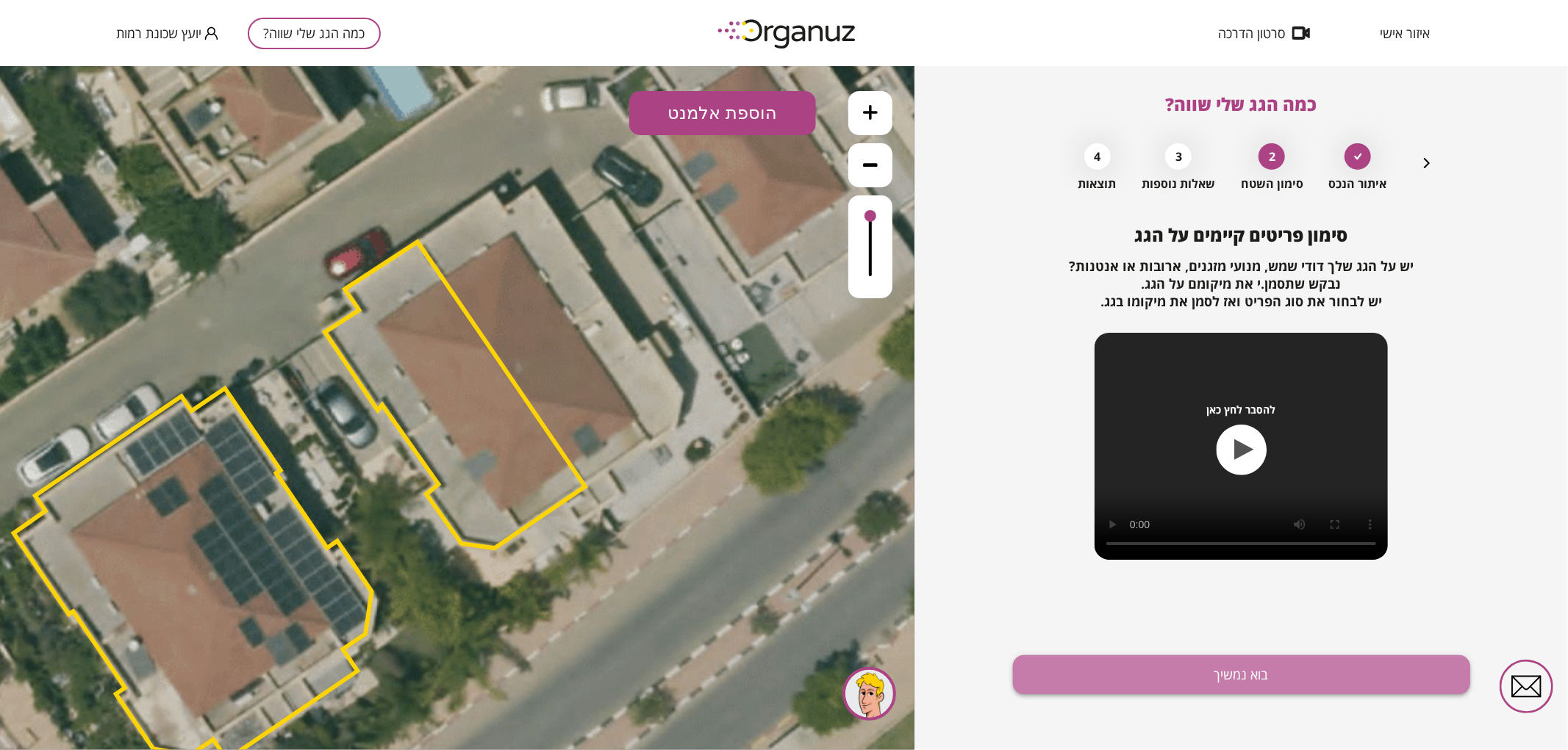
click at [1212, 676] on button "בוא נמשיך" at bounding box center [1241, 674] width 457 height 39
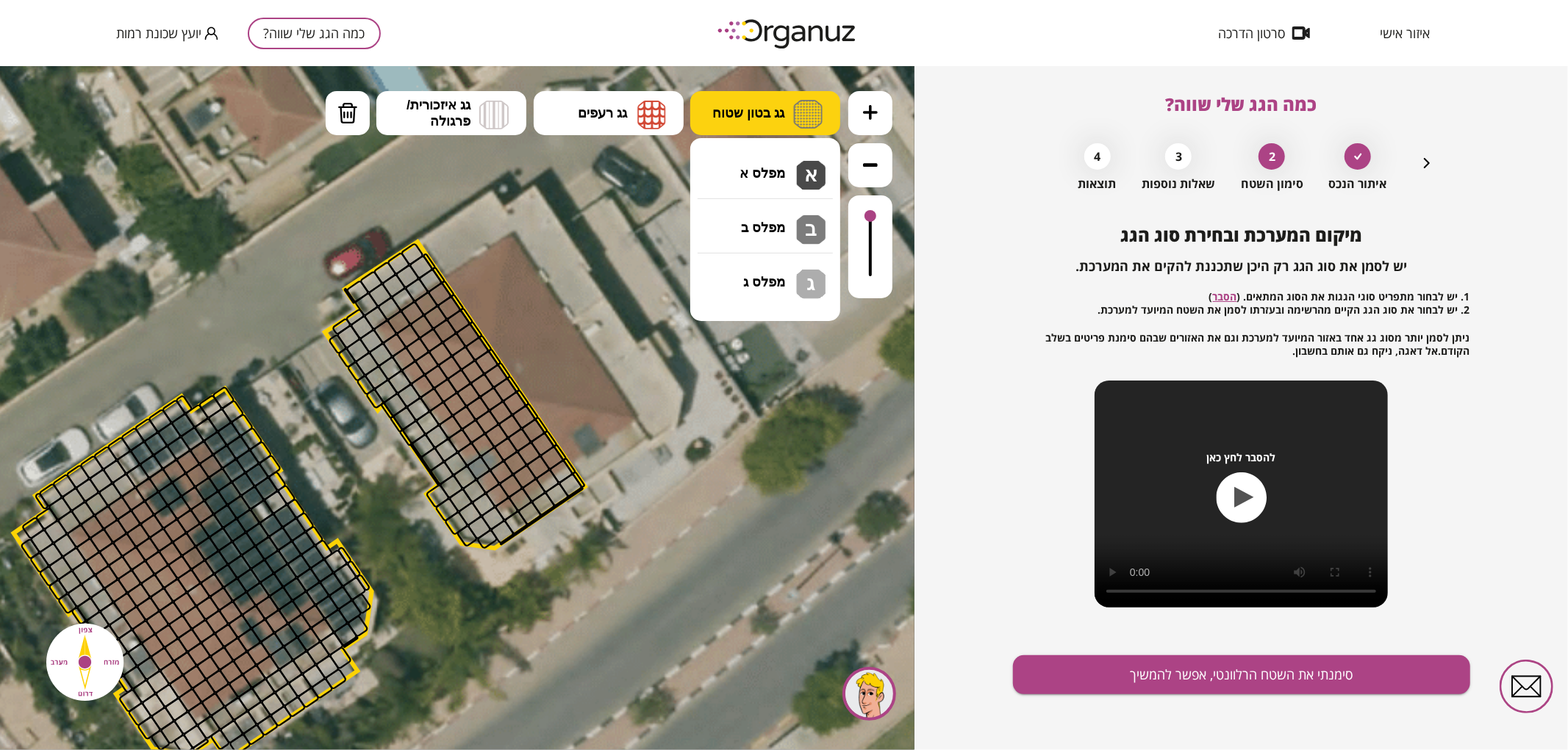
click at [742, 118] on span "גג בטון שטוח" at bounding box center [748, 112] width 72 height 16
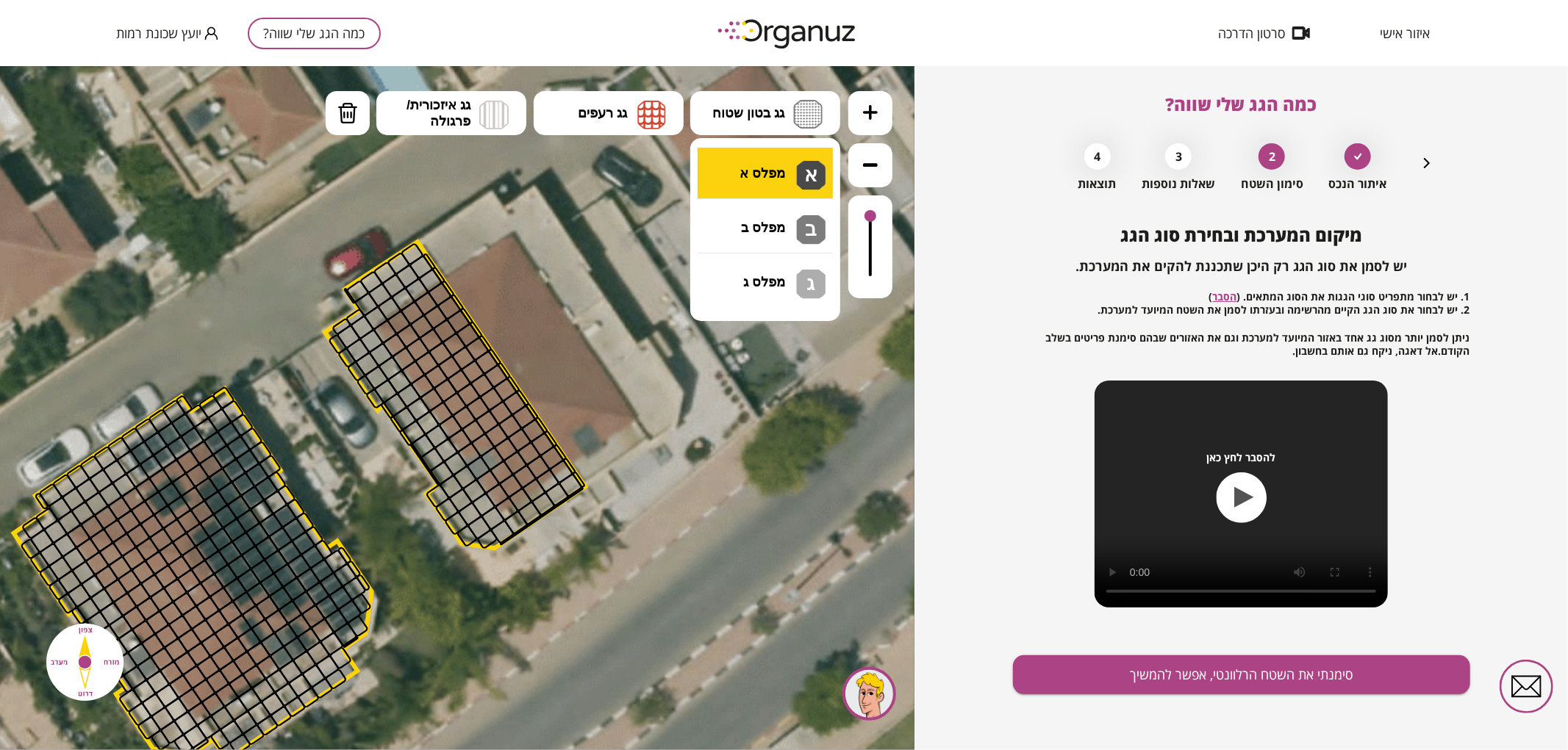
click at [745, 160] on div ".st0 { fill: #FFFFFF; } א" at bounding box center [456, 406] width 914 height 684
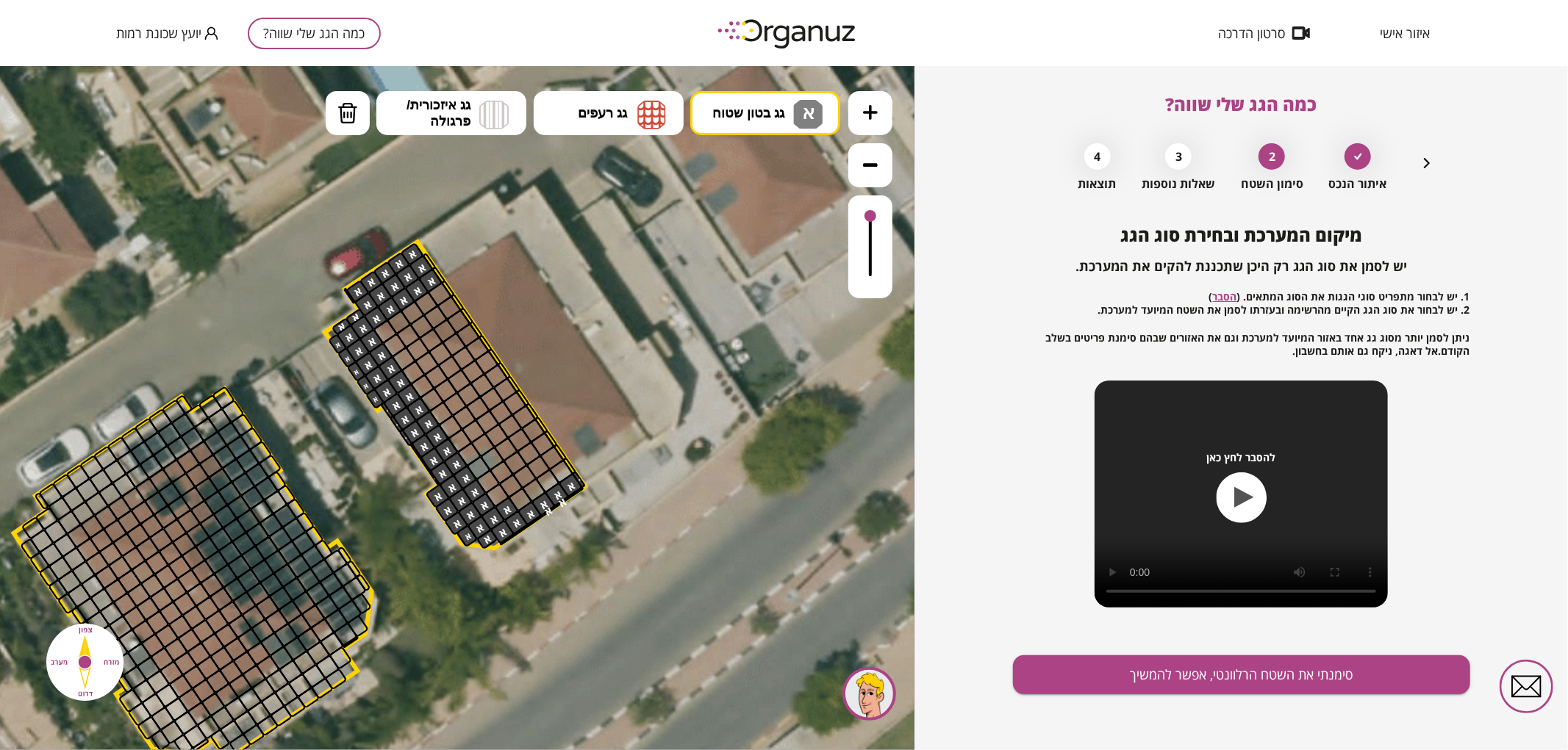
drag, startPoint x: 429, startPoint y: 277, endPoint x: 474, endPoint y: 458, distance: 186.5
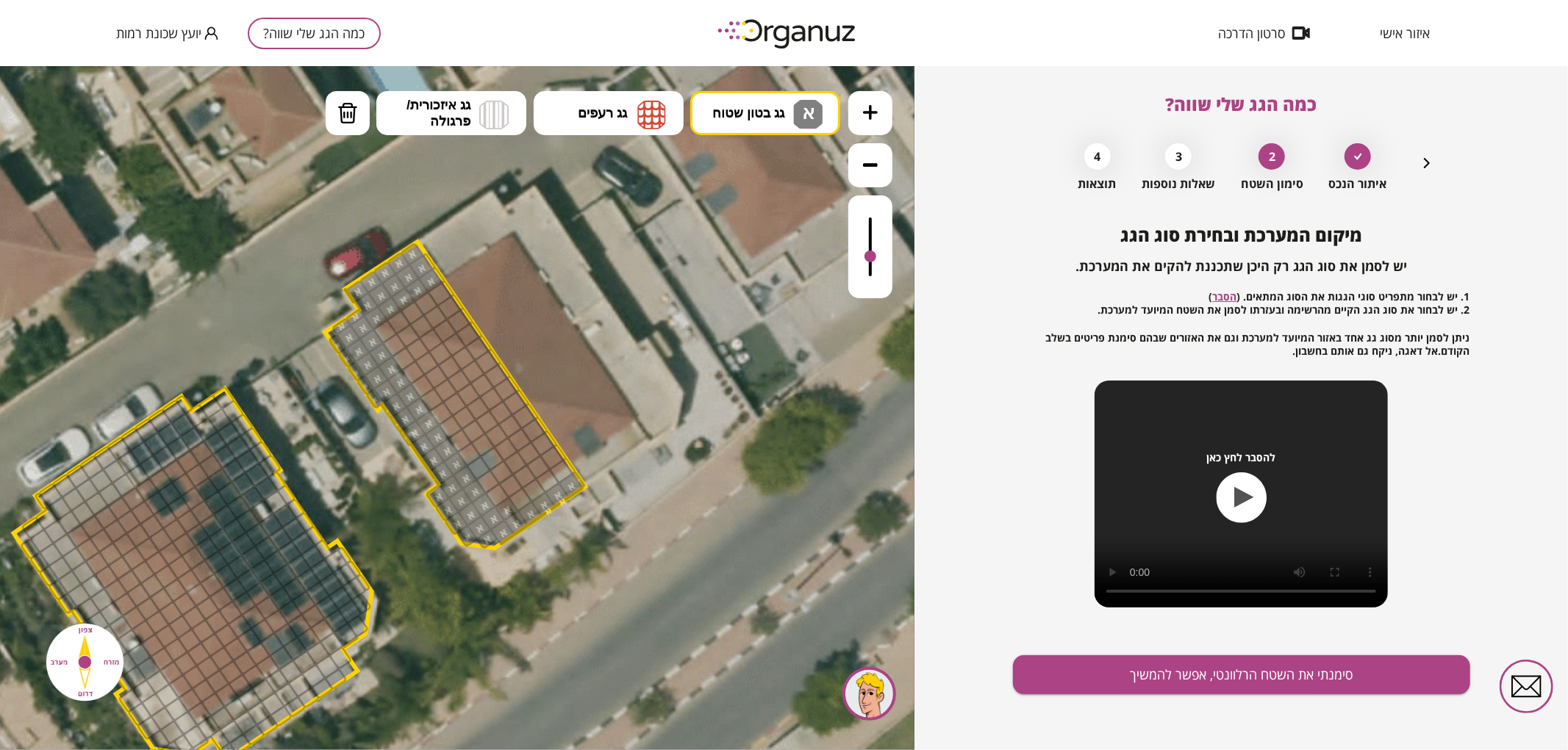
drag, startPoint x: 877, startPoint y: 222, endPoint x: 877, endPoint y: 258, distance: 36.0
click at [877, 258] on div at bounding box center [870, 246] width 44 height 103
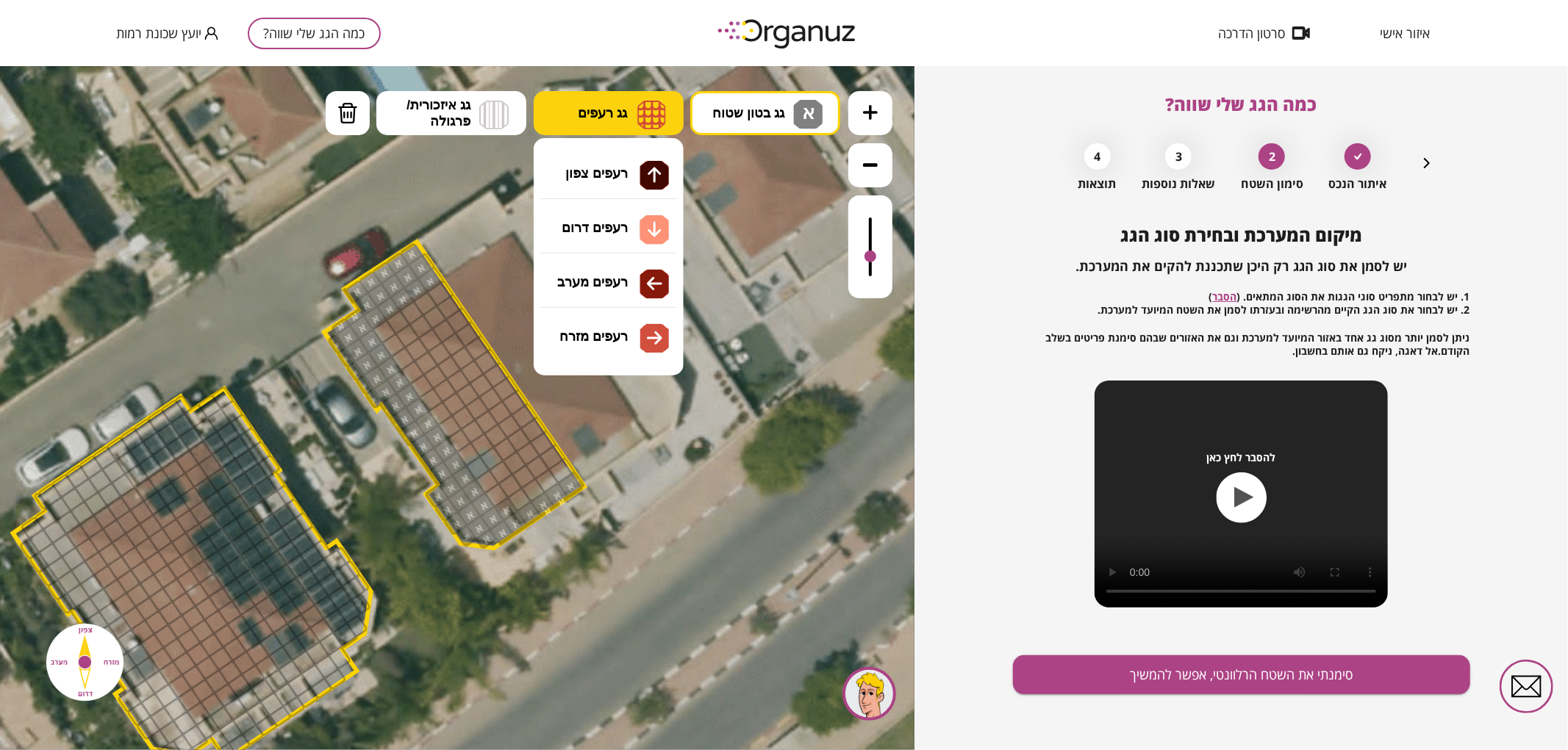
click at [634, 127] on button "גג רעפים" at bounding box center [608, 113] width 150 height 44
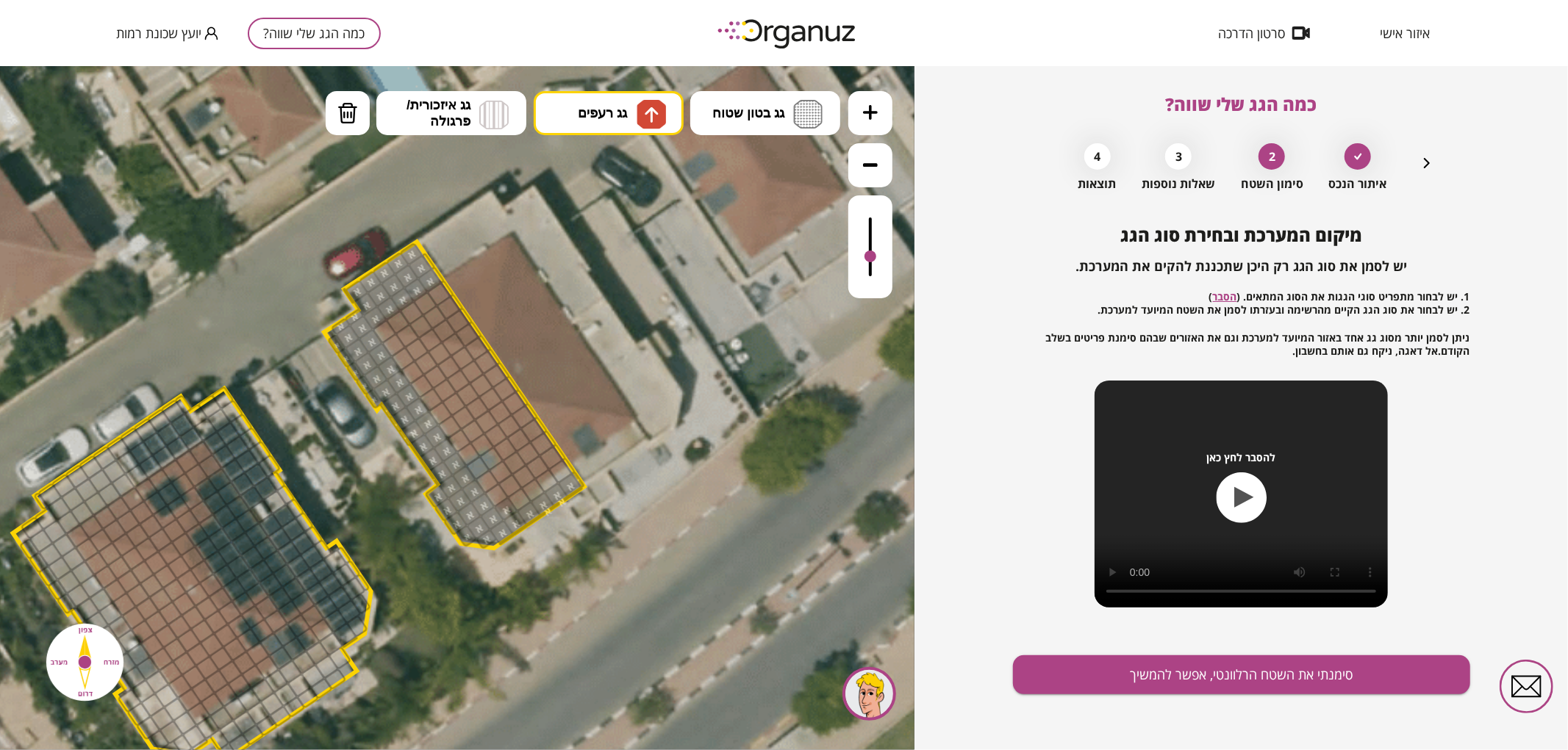
click at [637, 167] on div ".st0 { fill: #FFFFFF; } א" at bounding box center [456, 406] width 914 height 684
drag, startPoint x: 394, startPoint y: 325, endPoint x: 460, endPoint y: 326, distance: 66.0
click at [559, 120] on button "גג רעפים" at bounding box center [608, 113] width 150 height 44
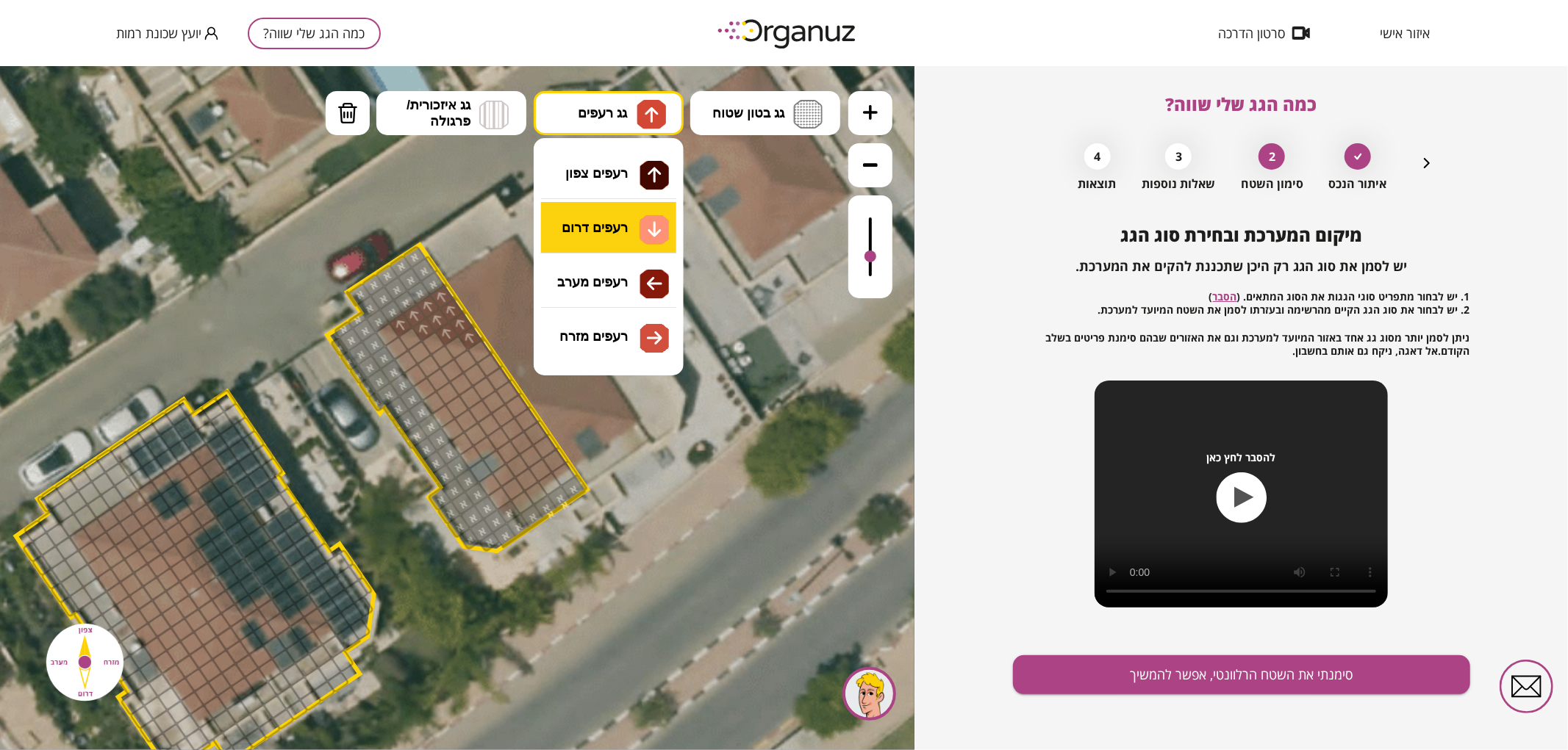
click at [602, 228] on div ".st0 { fill: #FFFFFF; } א" at bounding box center [456, 406] width 914 height 684
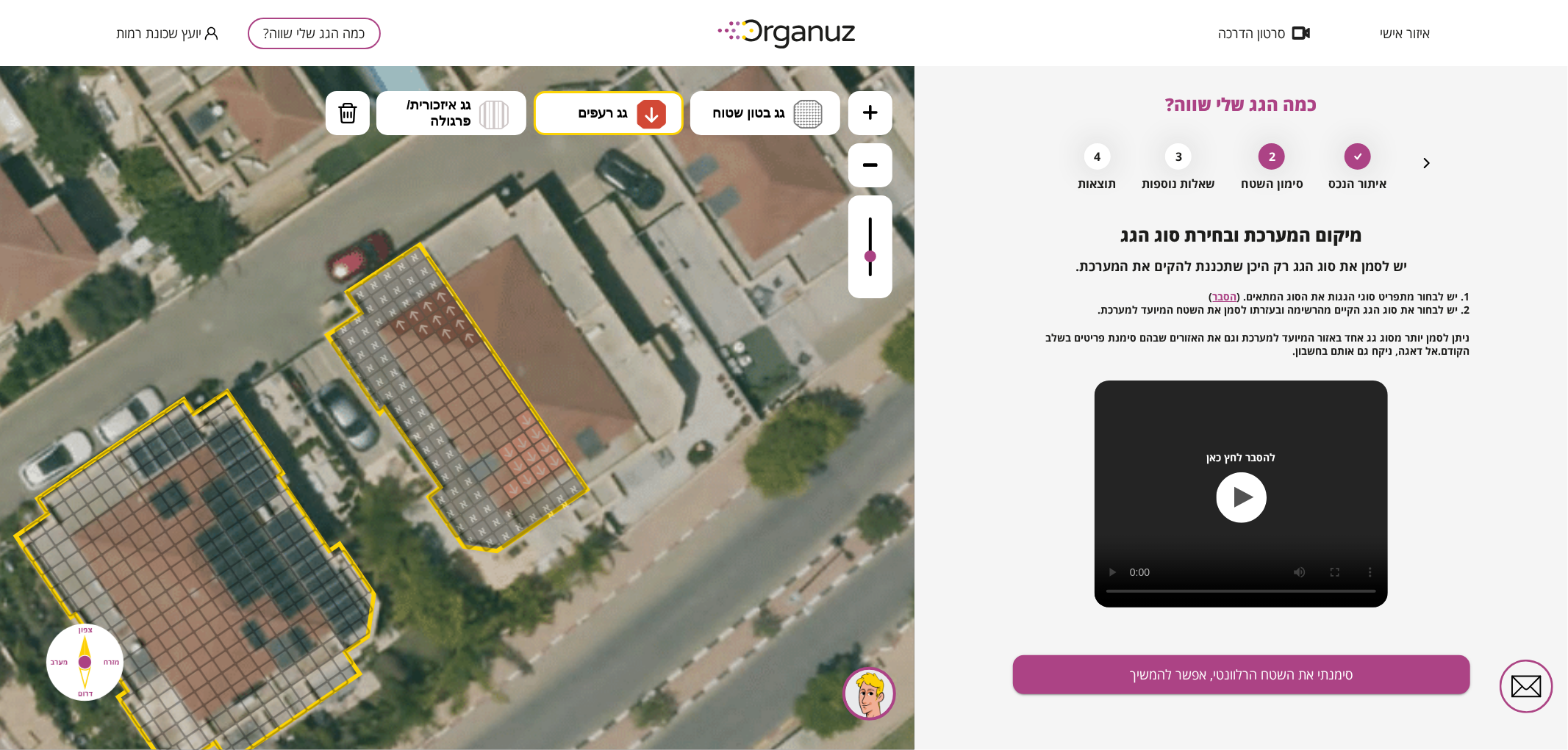
drag, startPoint x: 511, startPoint y: 489, endPoint x: 530, endPoint y: 416, distance: 75.4
click at [861, 250] on div at bounding box center [870, 246] width 44 height 103
click at [595, 84] on icon at bounding box center [350, 469] width 2083 height 2083
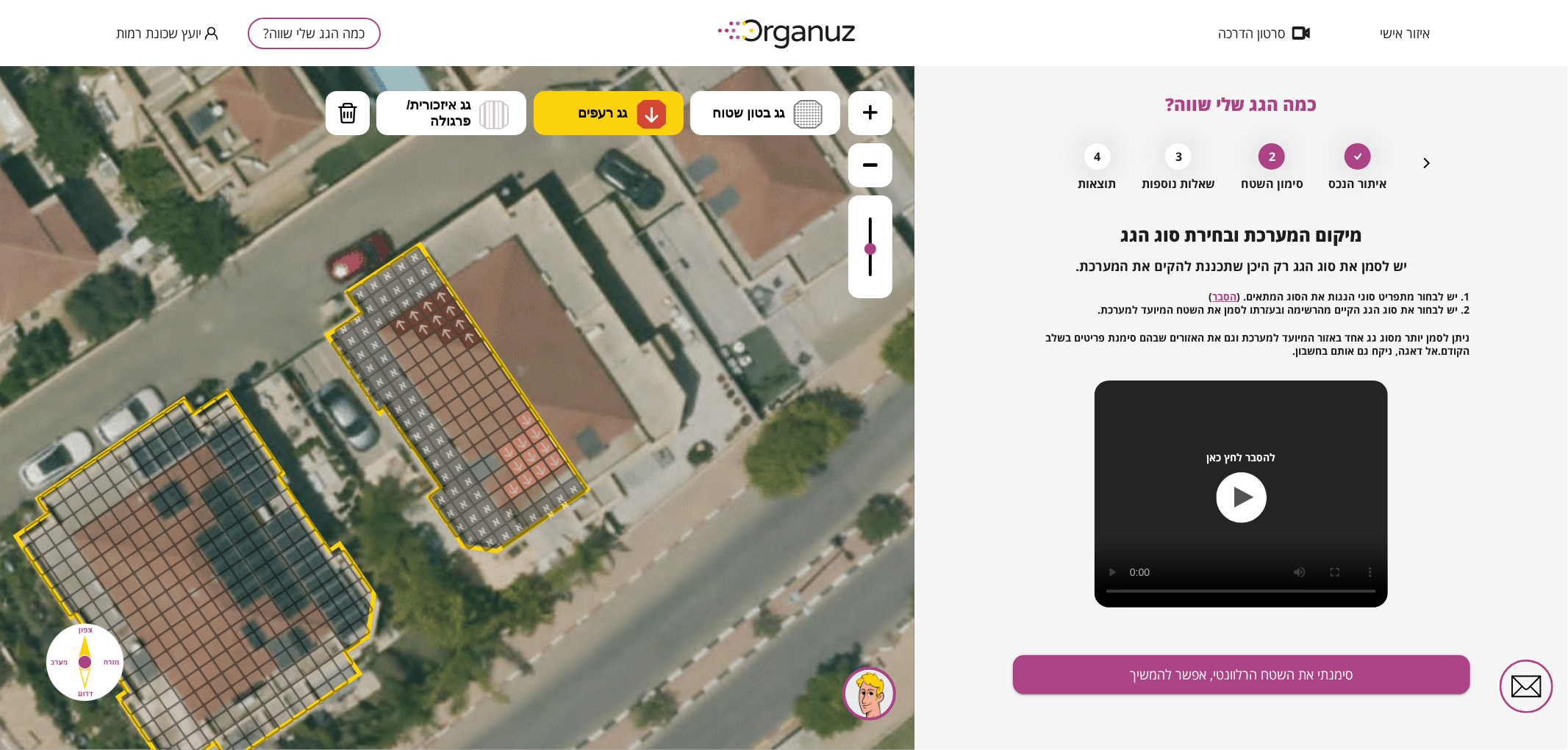
click at [605, 97] on button "גג רעפים" at bounding box center [608, 113] width 150 height 44
click at [634, 281] on div ".st0 { fill: #FFFFFF; } א" at bounding box center [456, 406] width 914 height 684
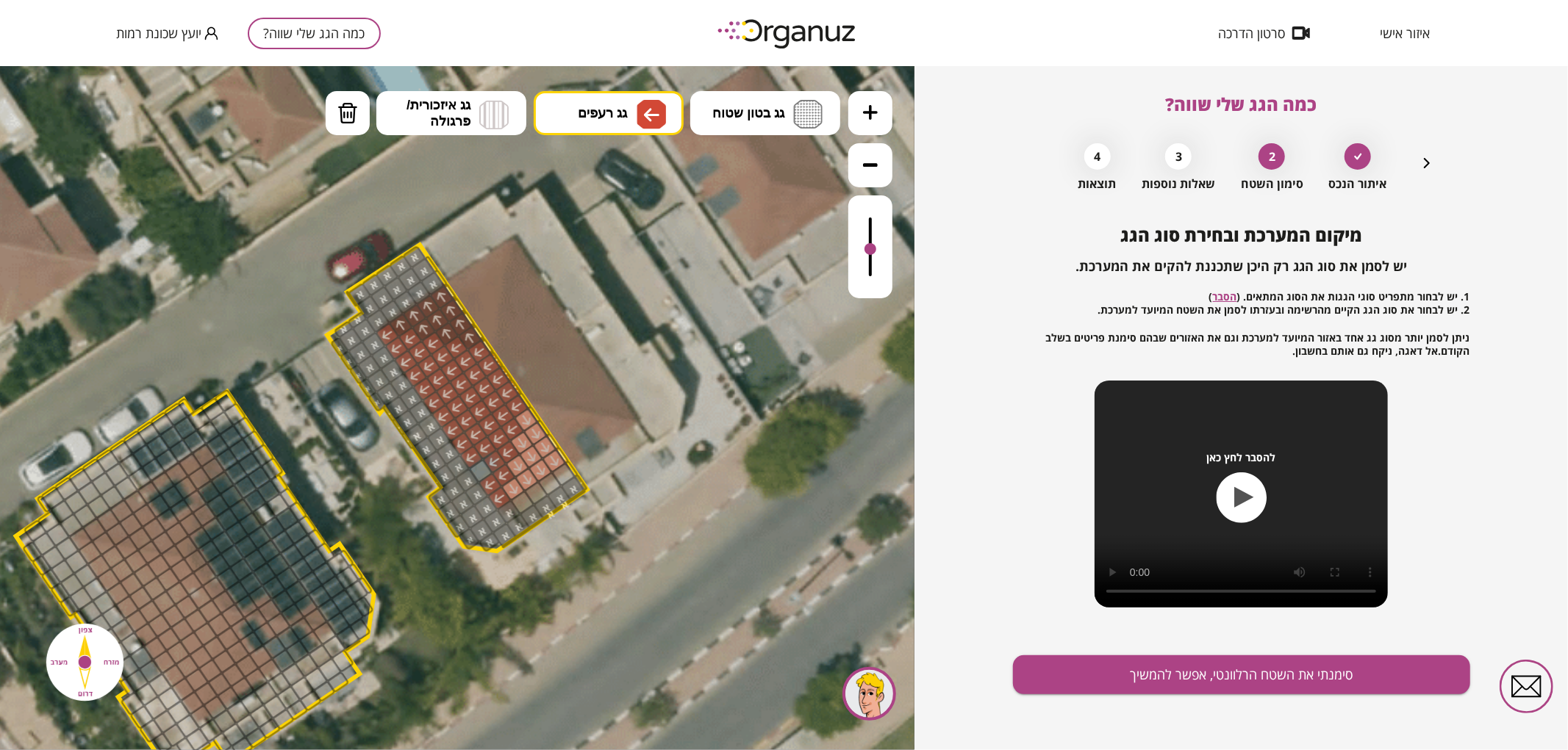
drag, startPoint x: 494, startPoint y: 493, endPoint x: 494, endPoint y: 376, distance: 117.0
drag, startPoint x: 867, startPoint y: 252, endPoint x: 875, endPoint y: 255, distance: 8.5
click at [875, 255] on div at bounding box center [870, 254] width 12 height 12
click at [334, 118] on button "מחיקה" at bounding box center [348, 113] width 44 height 44
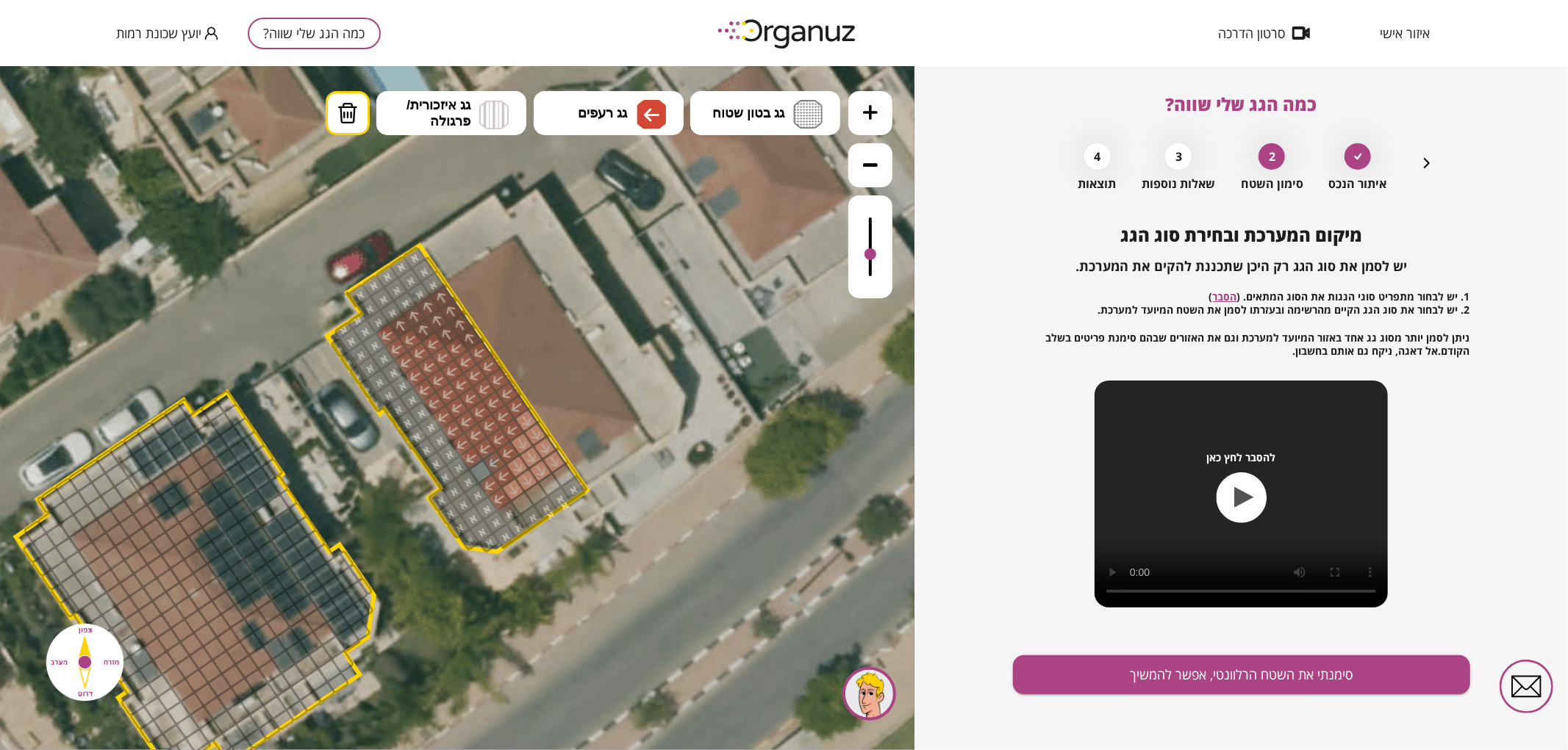
click at [495, 460] on div at bounding box center [494, 461] width 25 height 25
click at [1177, 656] on button "סימנתי את השטח הרלוונטי, אפשר להמשיך" at bounding box center [1241, 674] width 457 height 39
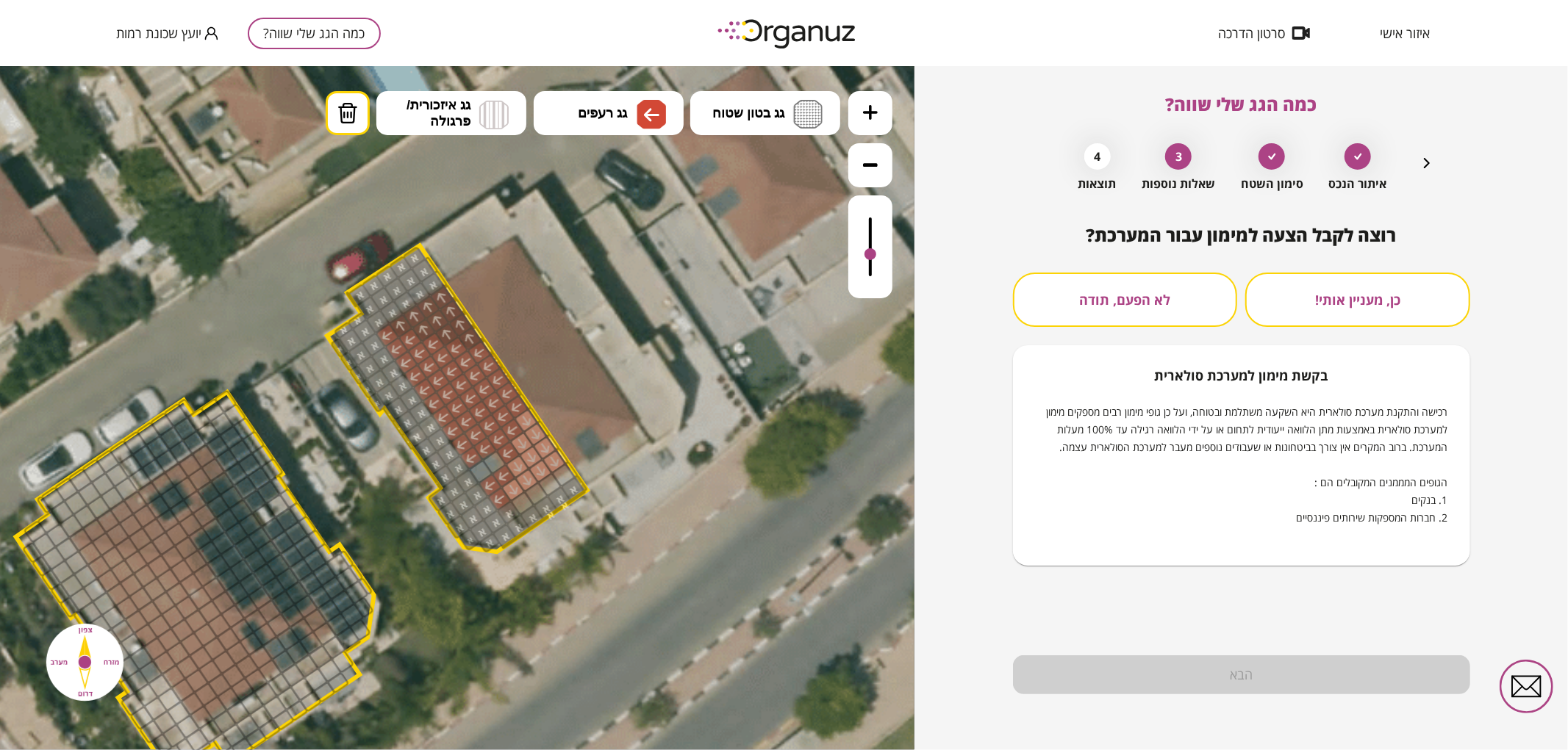
click at [1056, 316] on button "לא הפעם, תודה" at bounding box center [1125, 300] width 225 height 54
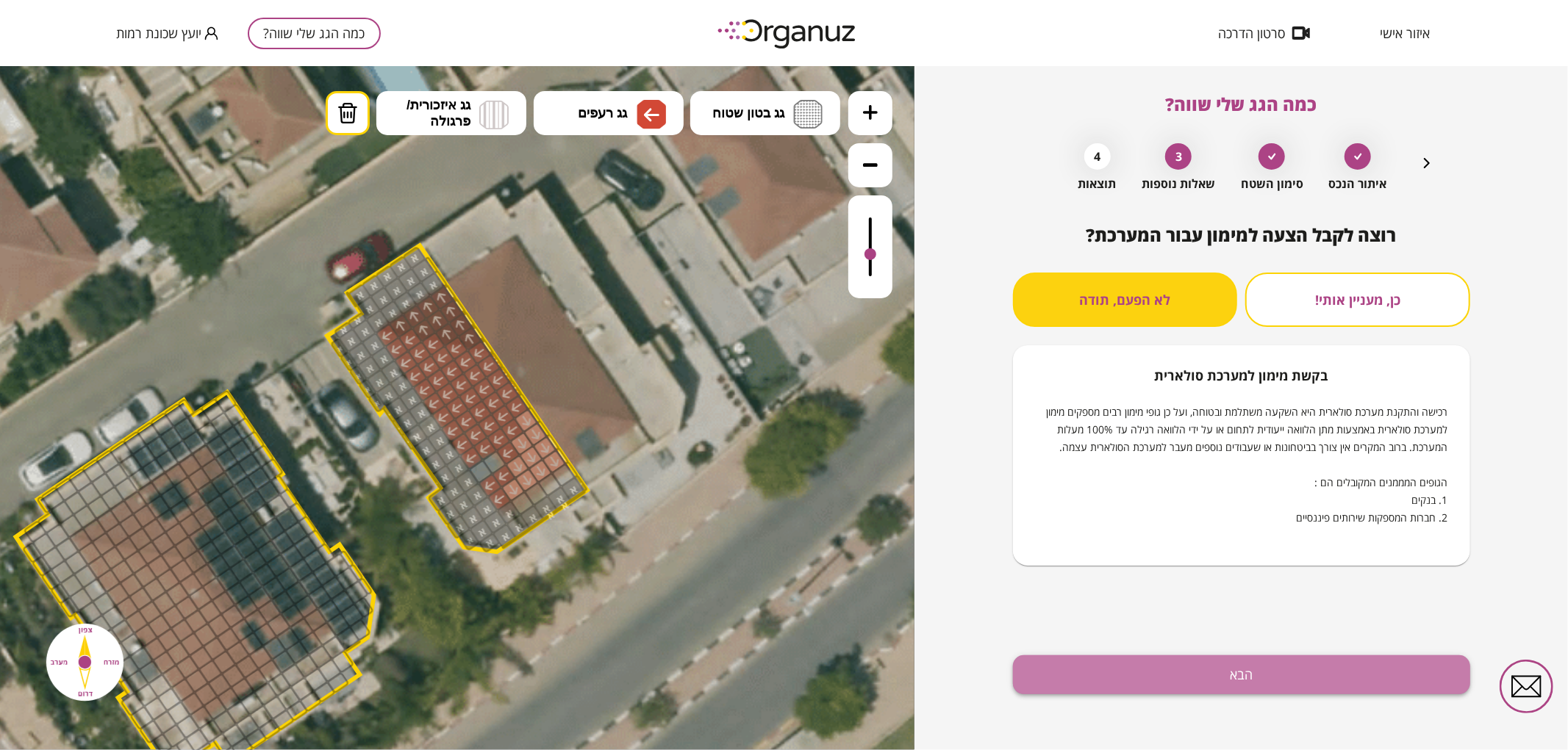
click at [1119, 677] on button "הבא" at bounding box center [1241, 674] width 457 height 39
